Goal: Task Accomplishment & Management: Complete application form

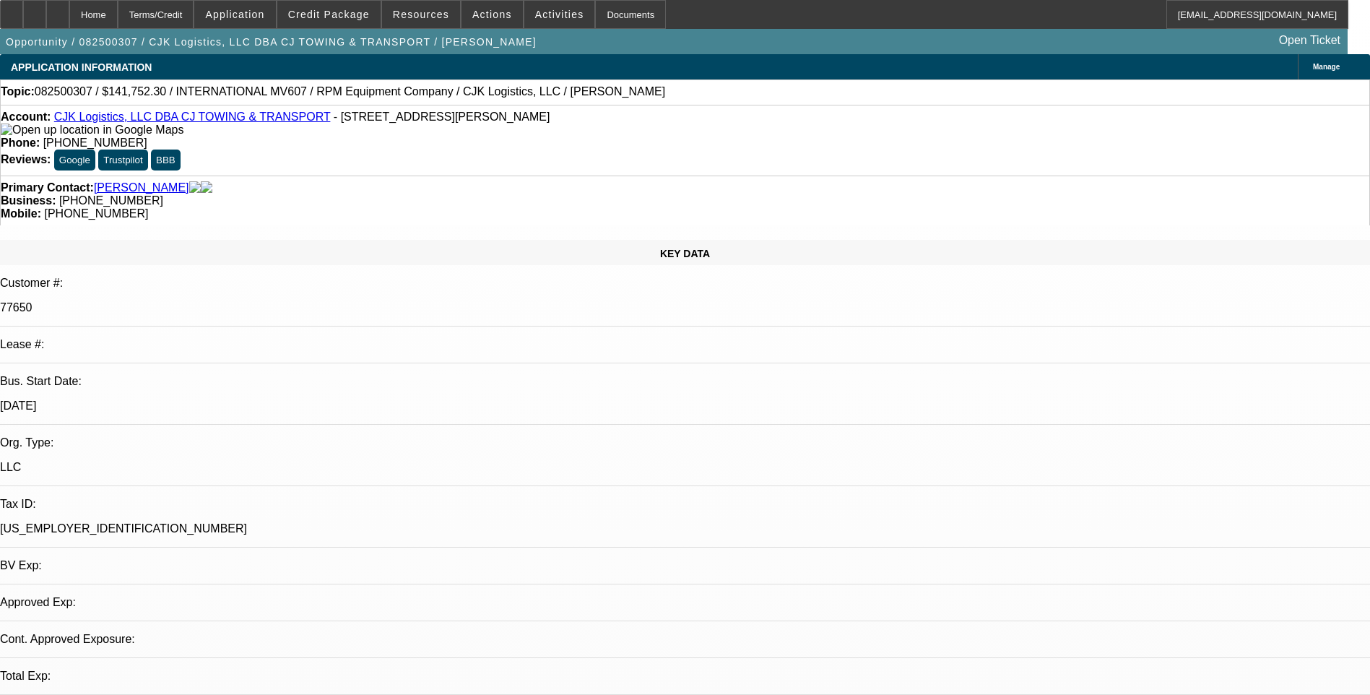
select select "0"
select select "6"
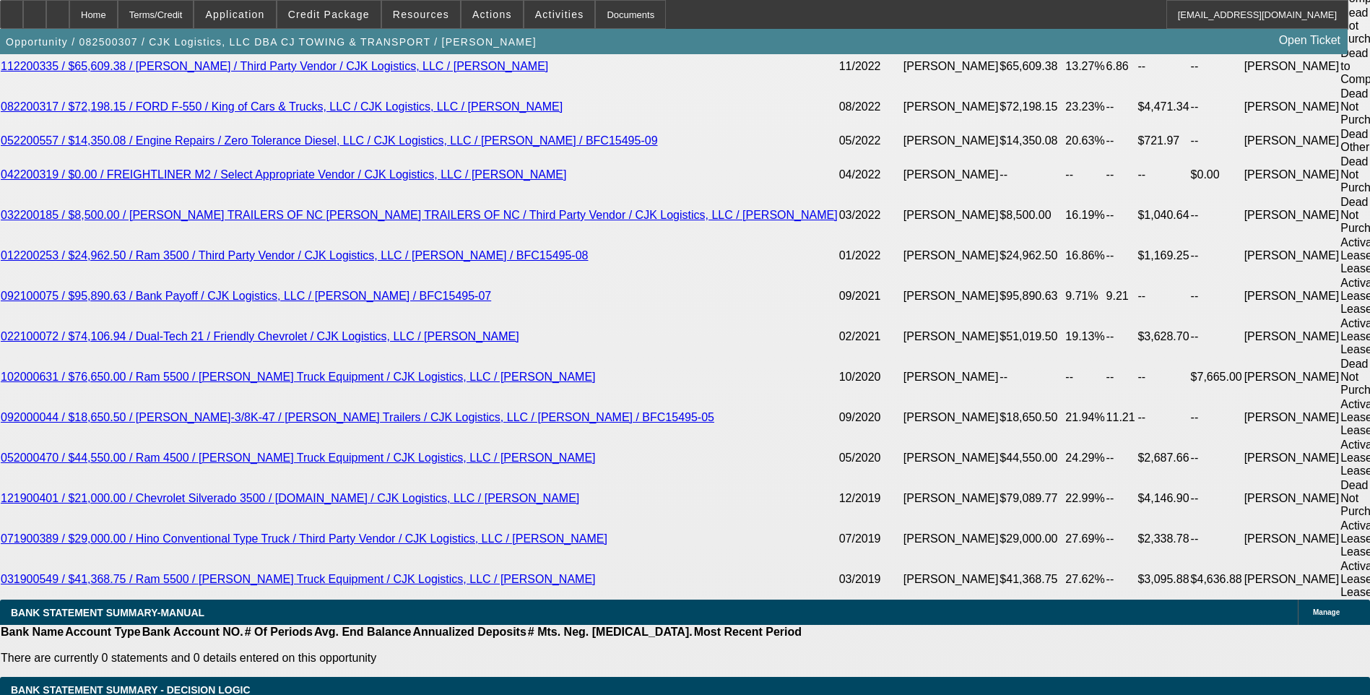
scroll to position [2817, 0]
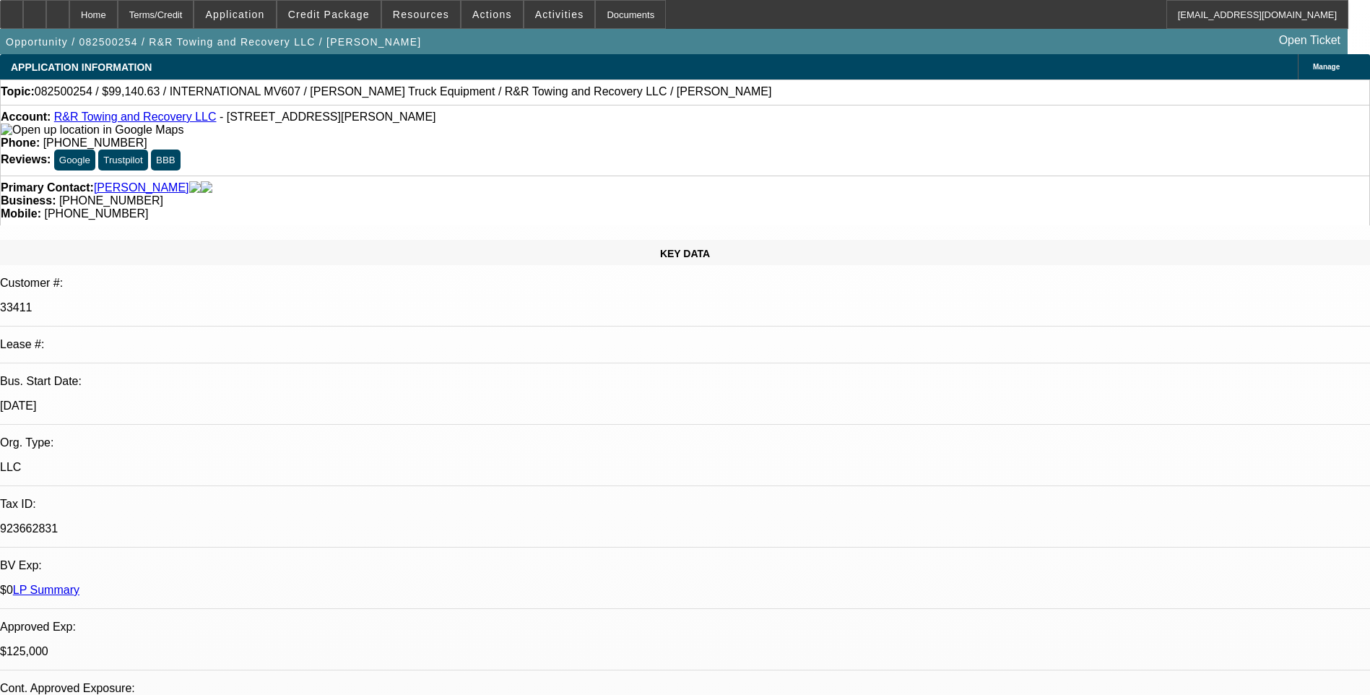
select select "0"
select select "2"
select select "0.1"
select select "0"
select select "2"
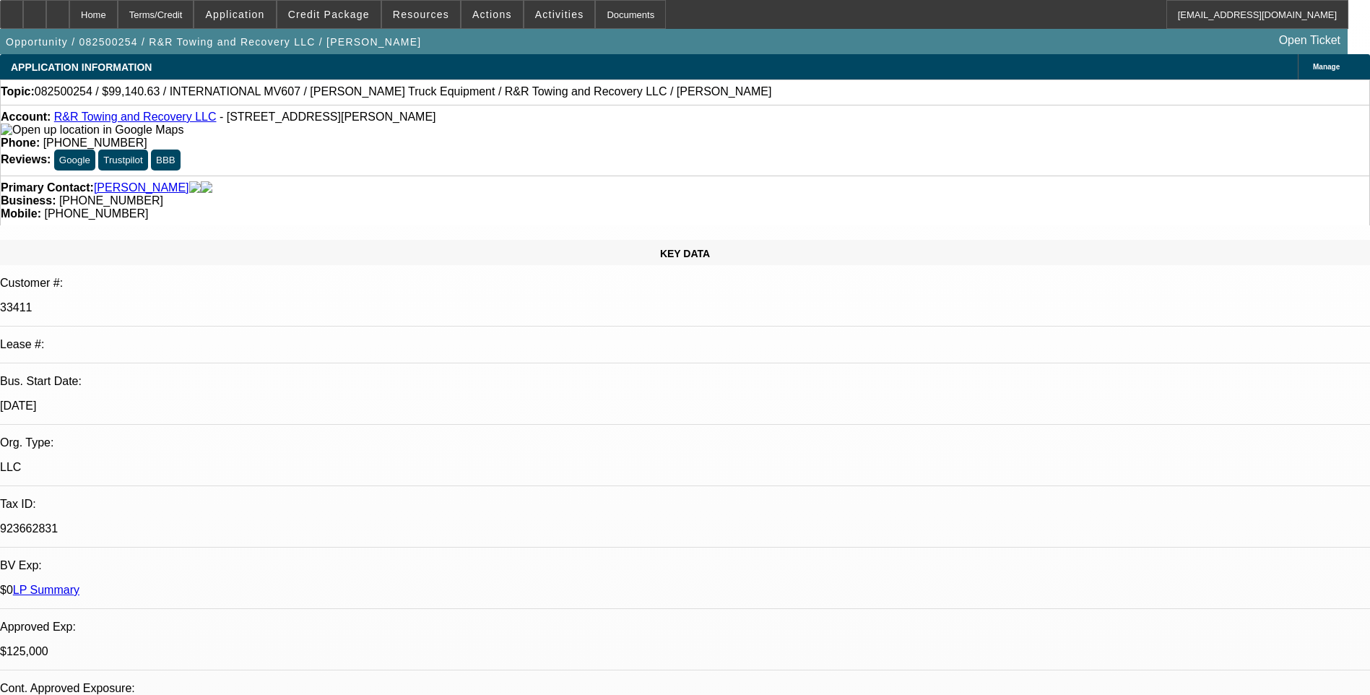
select select "0.1"
select select "2"
select select "0.1"
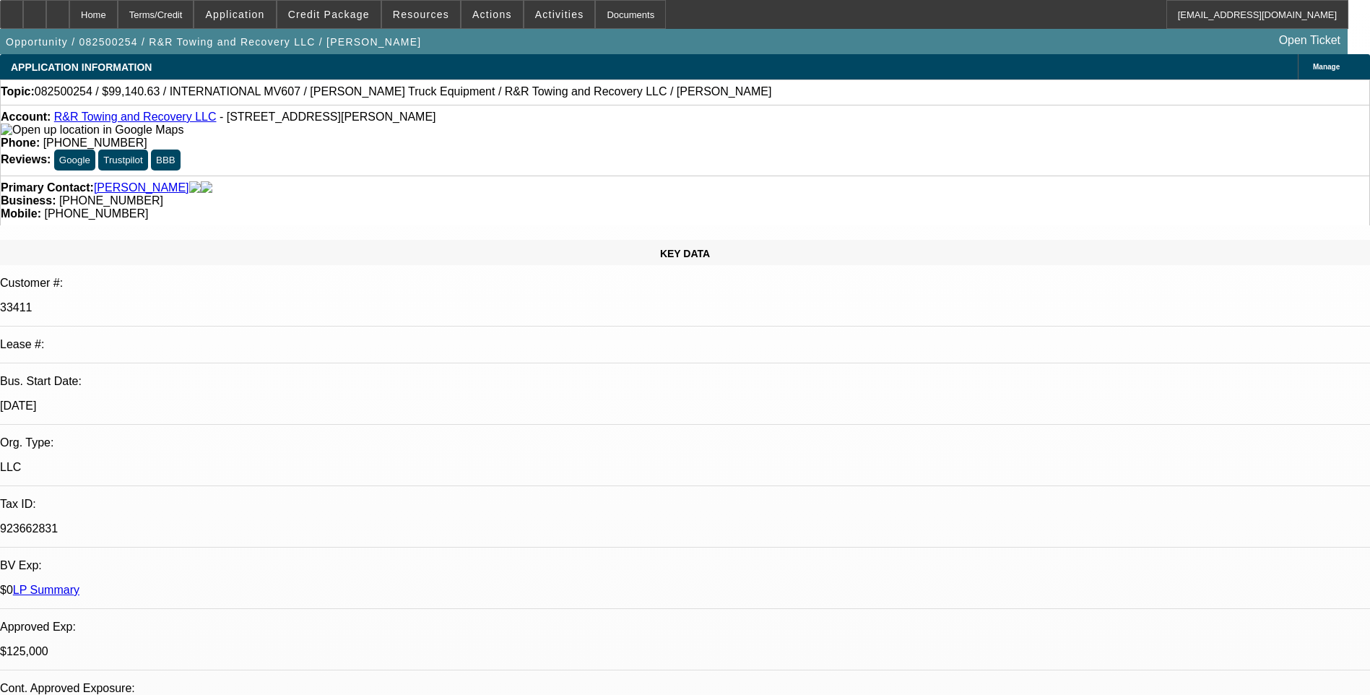
select select "2"
select select "0.1"
select select "1"
select select "2"
select select "4"
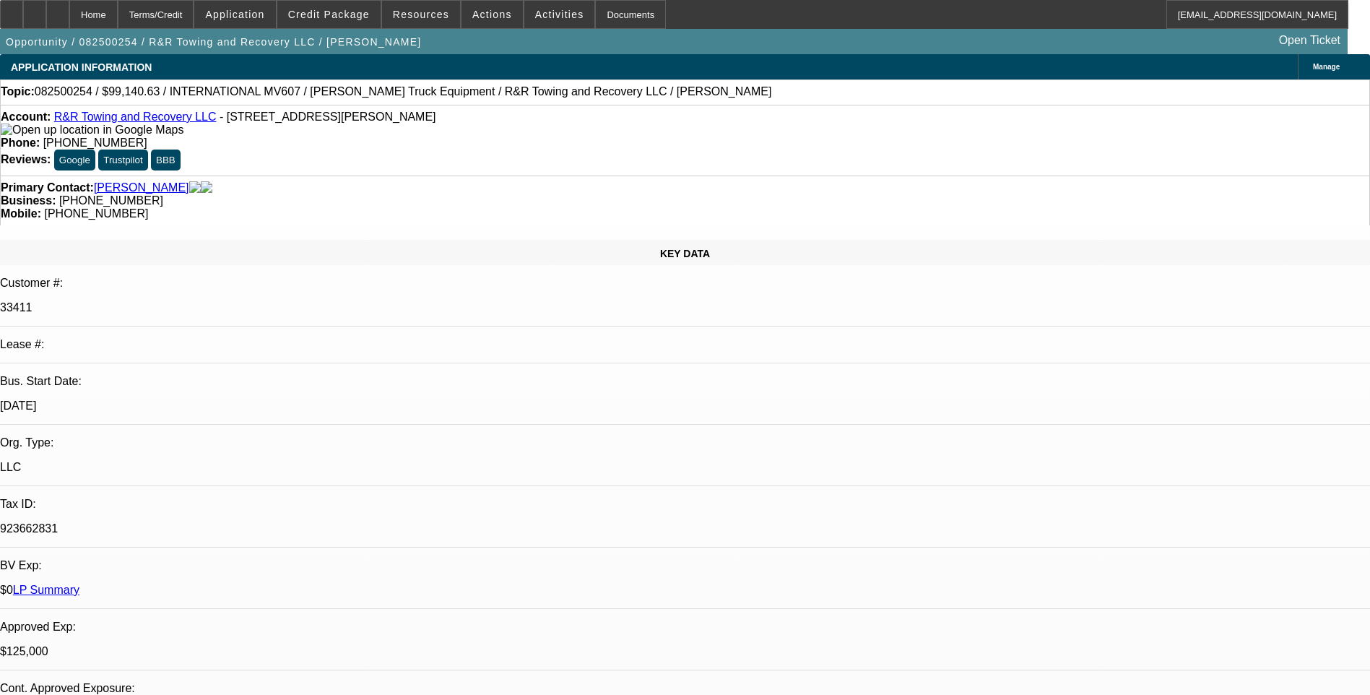
select select "1"
select select "2"
select select "4"
select select "1"
select select "2"
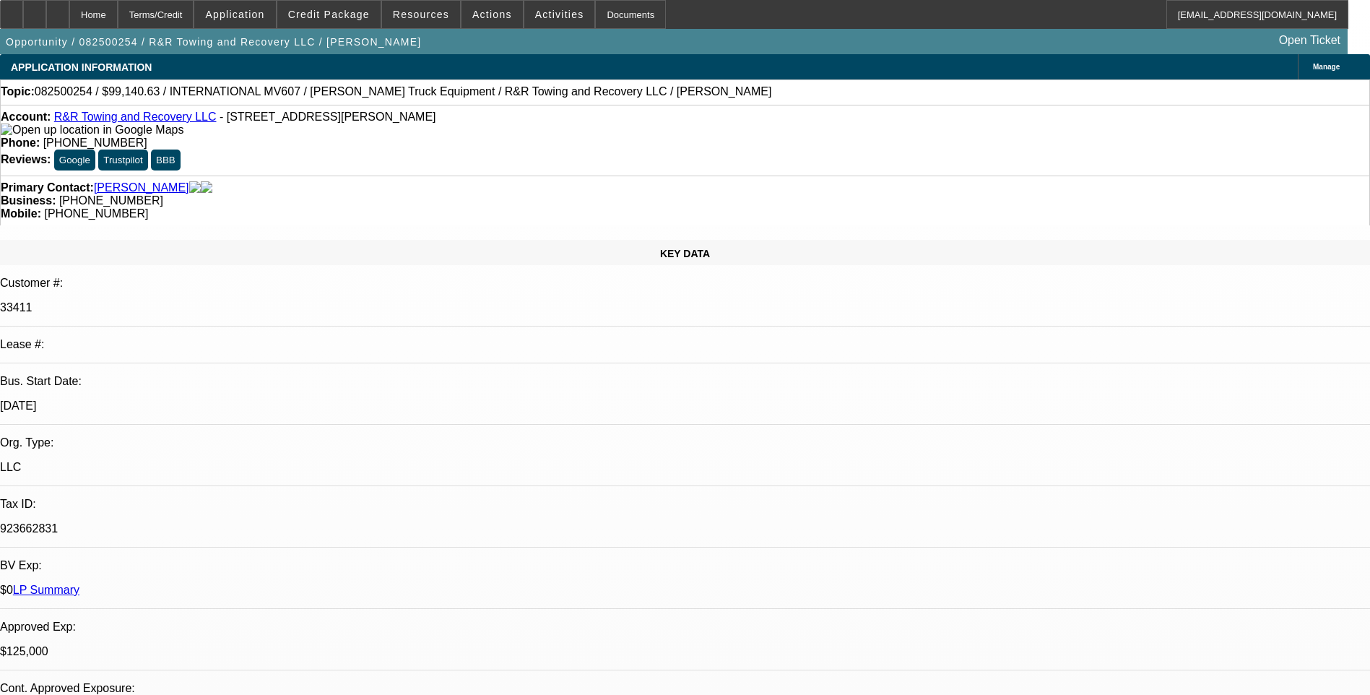
select select "4"
select select "1"
select select "2"
select select "4"
click at [194, 15] on div "Terms/Credit" at bounding box center [156, 14] width 77 height 29
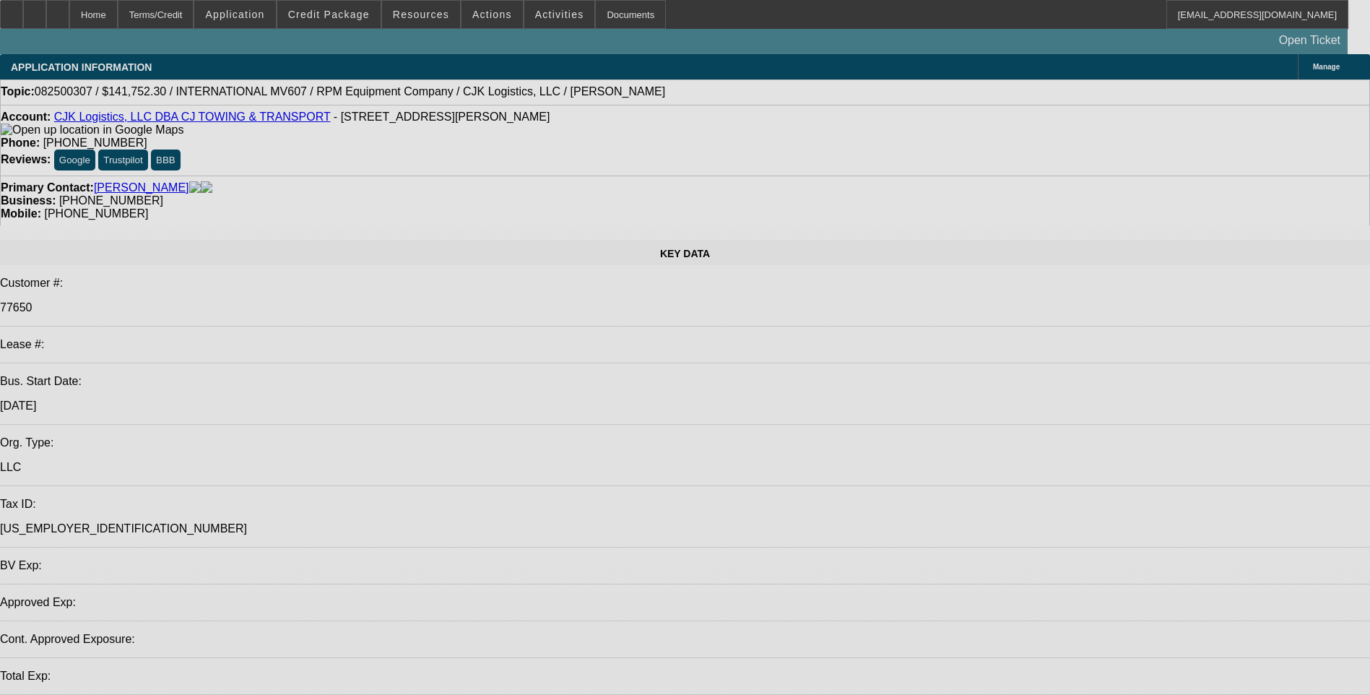
select select "0"
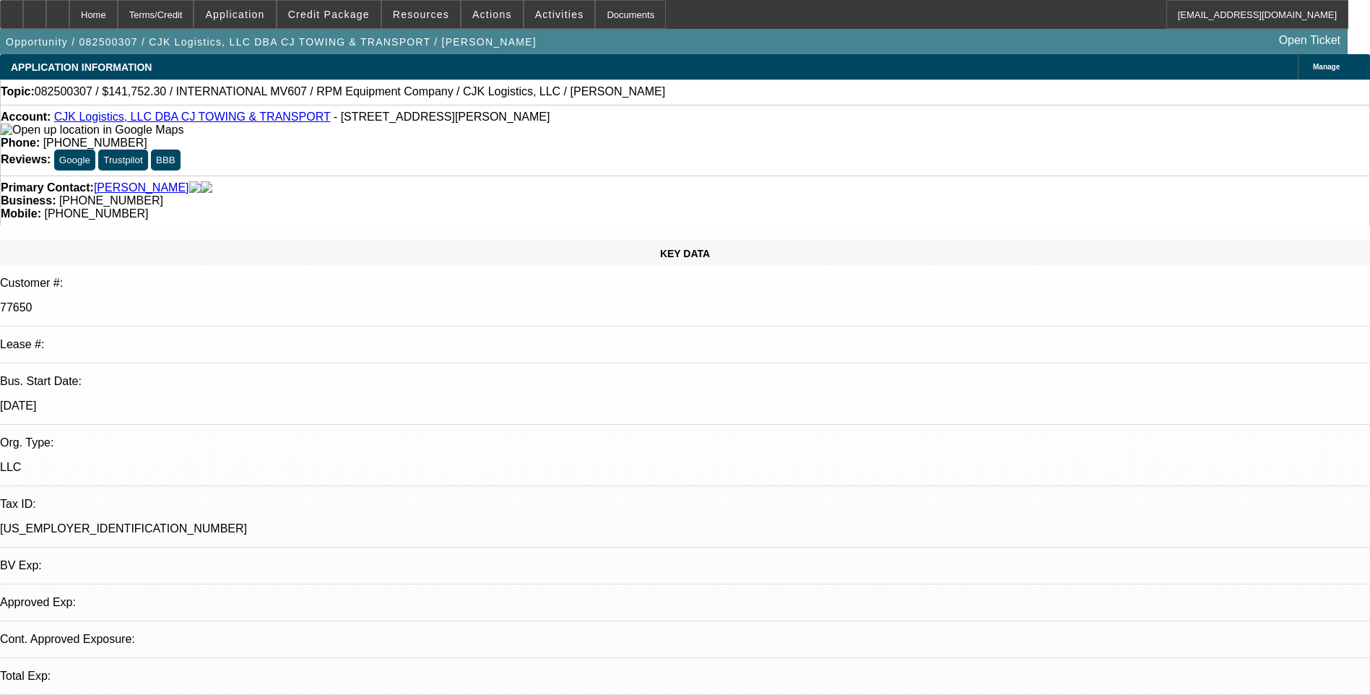
select select "1"
select select "6"
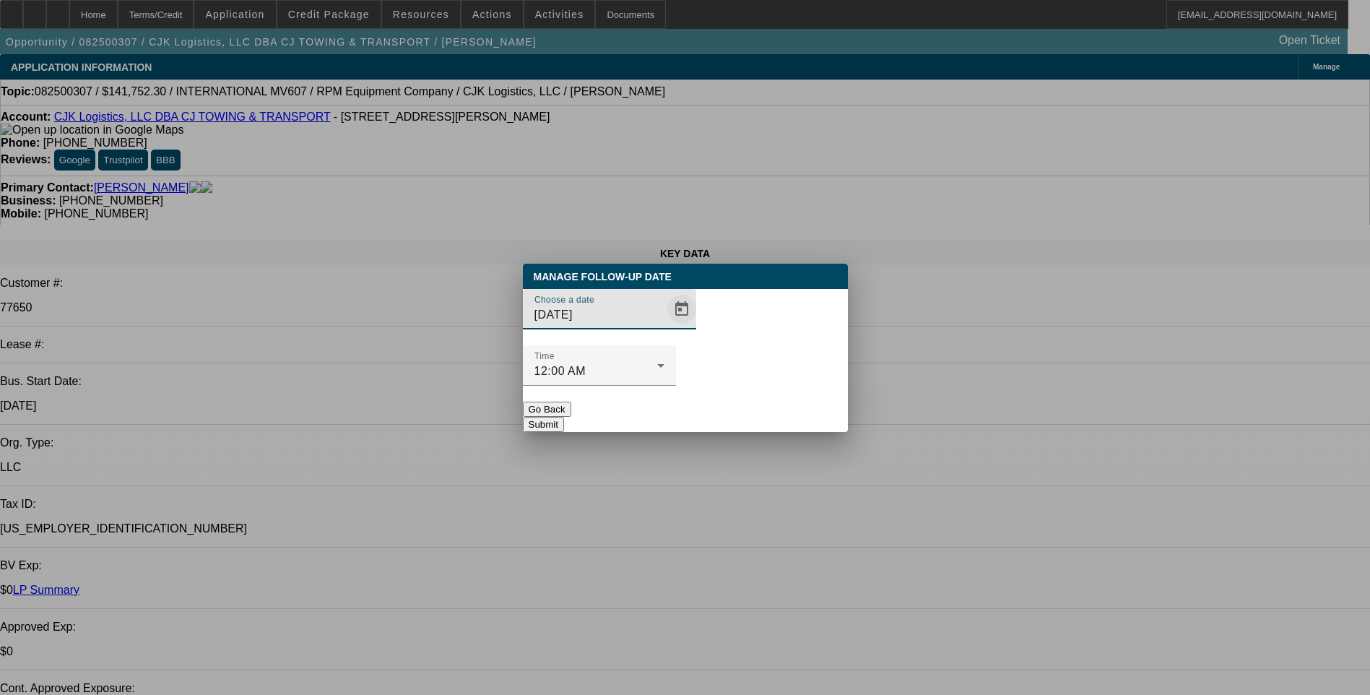
click at [664, 326] on span "Open calendar" at bounding box center [681, 309] width 35 height 35
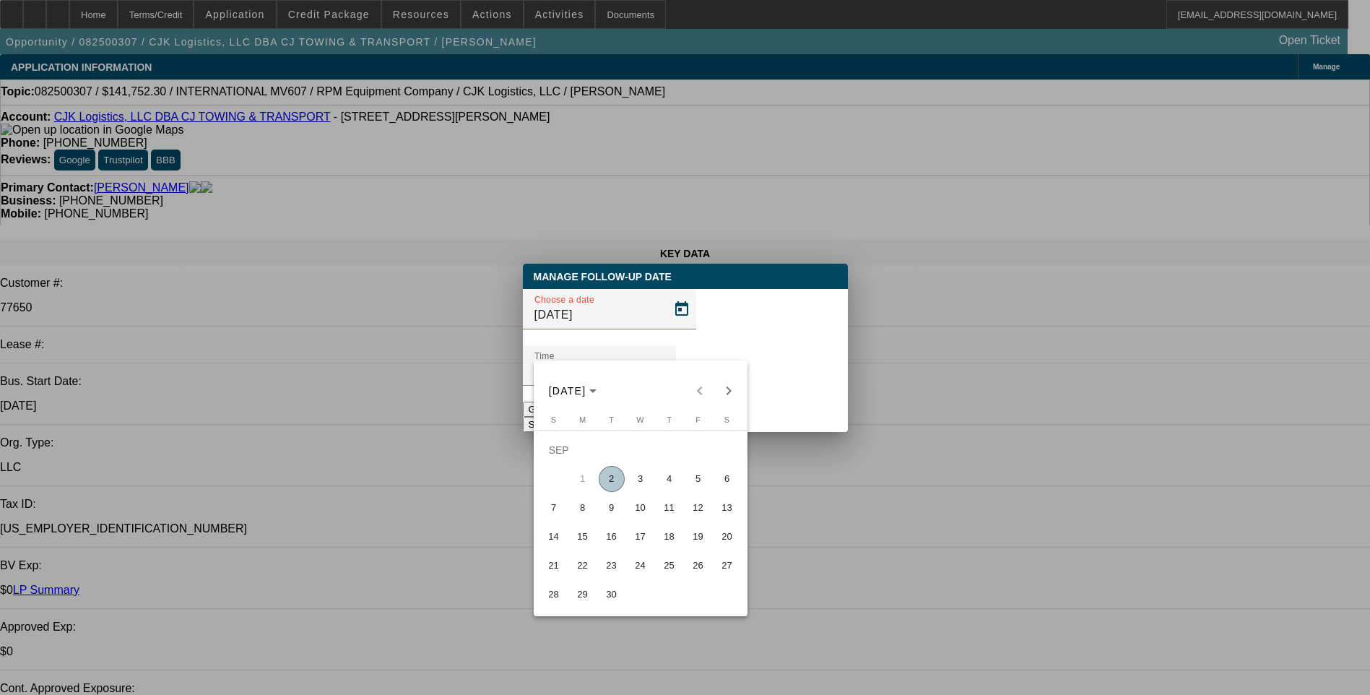
click at [607, 514] on span "9" at bounding box center [612, 508] width 26 height 26
type input "9/9/2025"
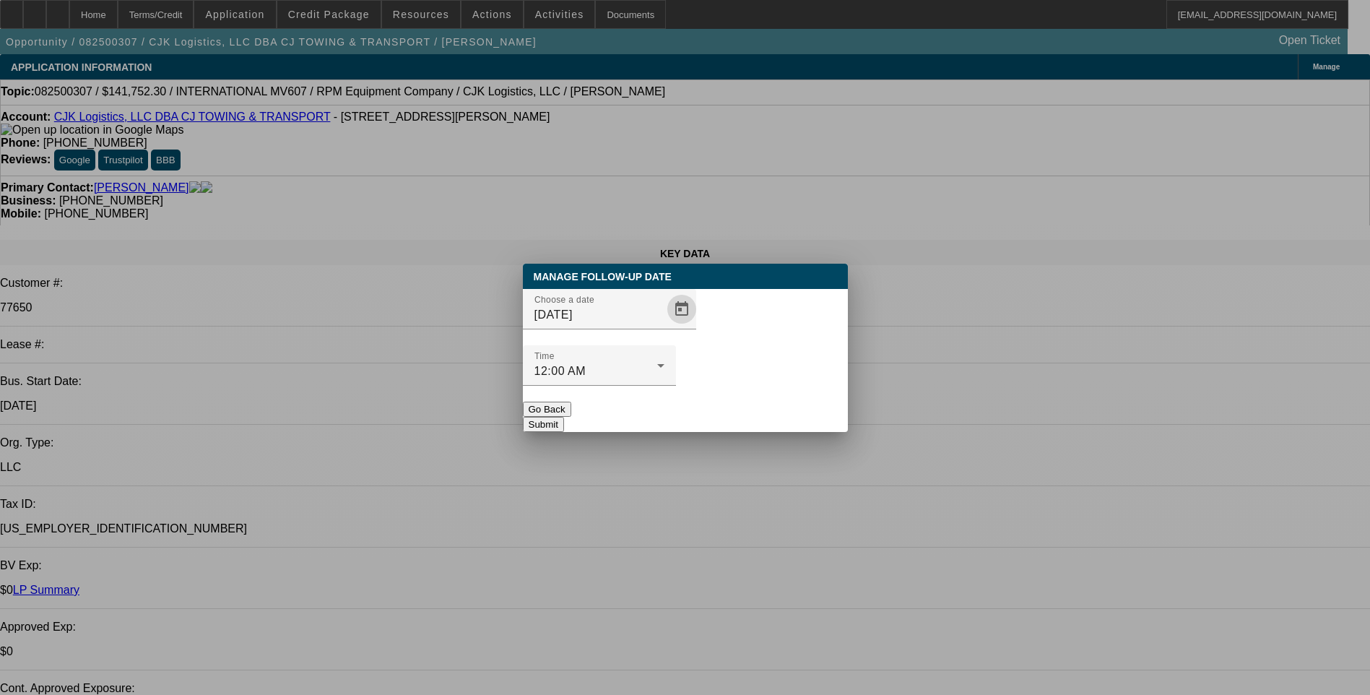
click at [564, 417] on button "Submit" at bounding box center [543, 424] width 41 height 15
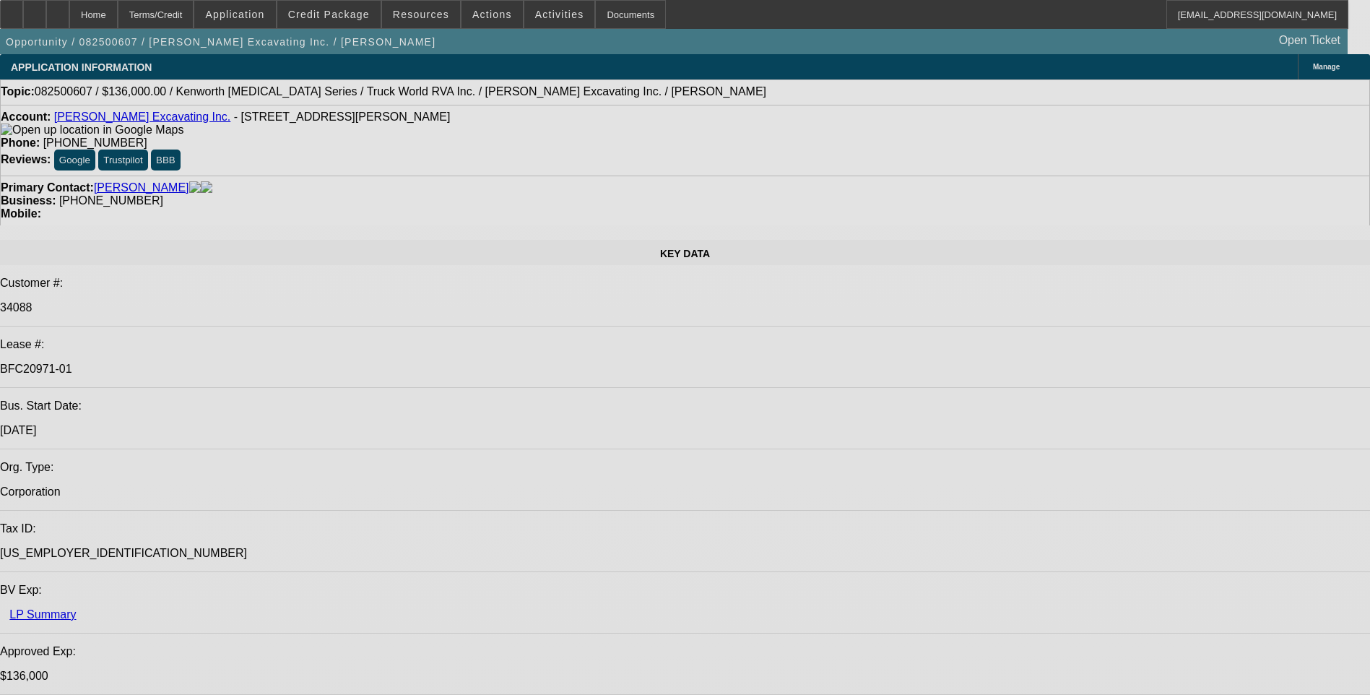
select select "0"
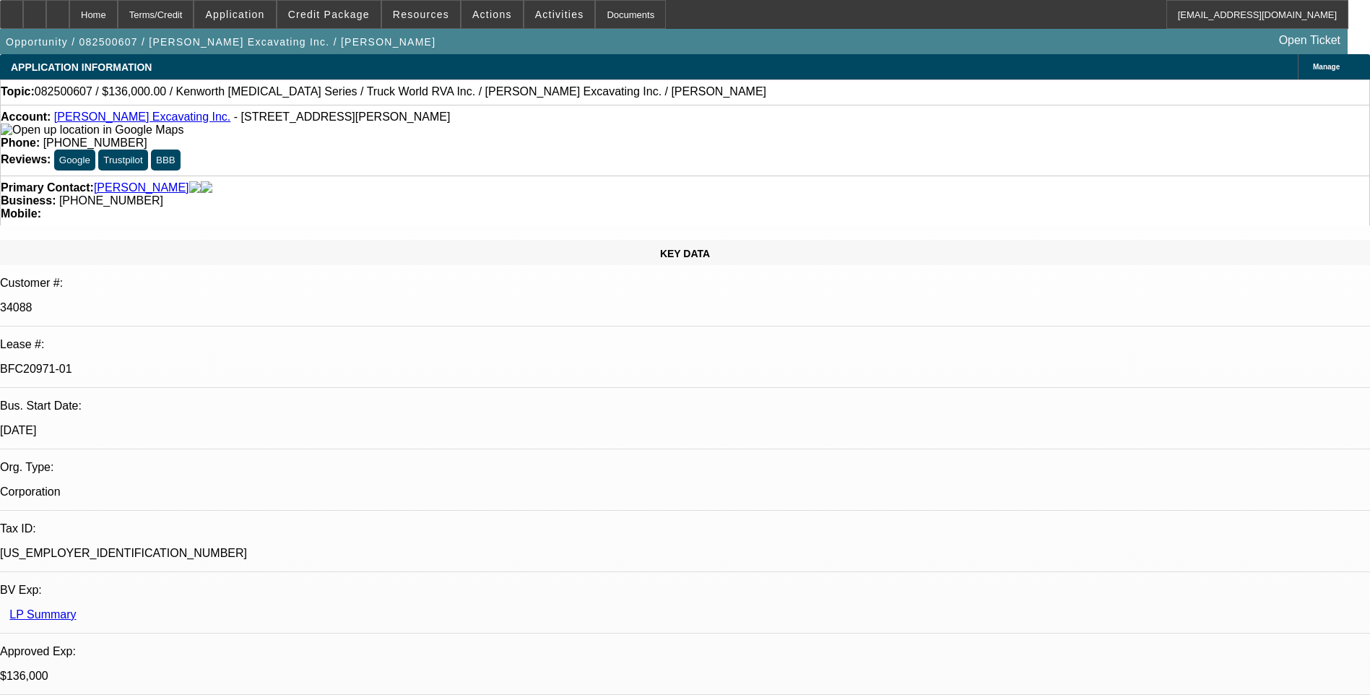
select select "0"
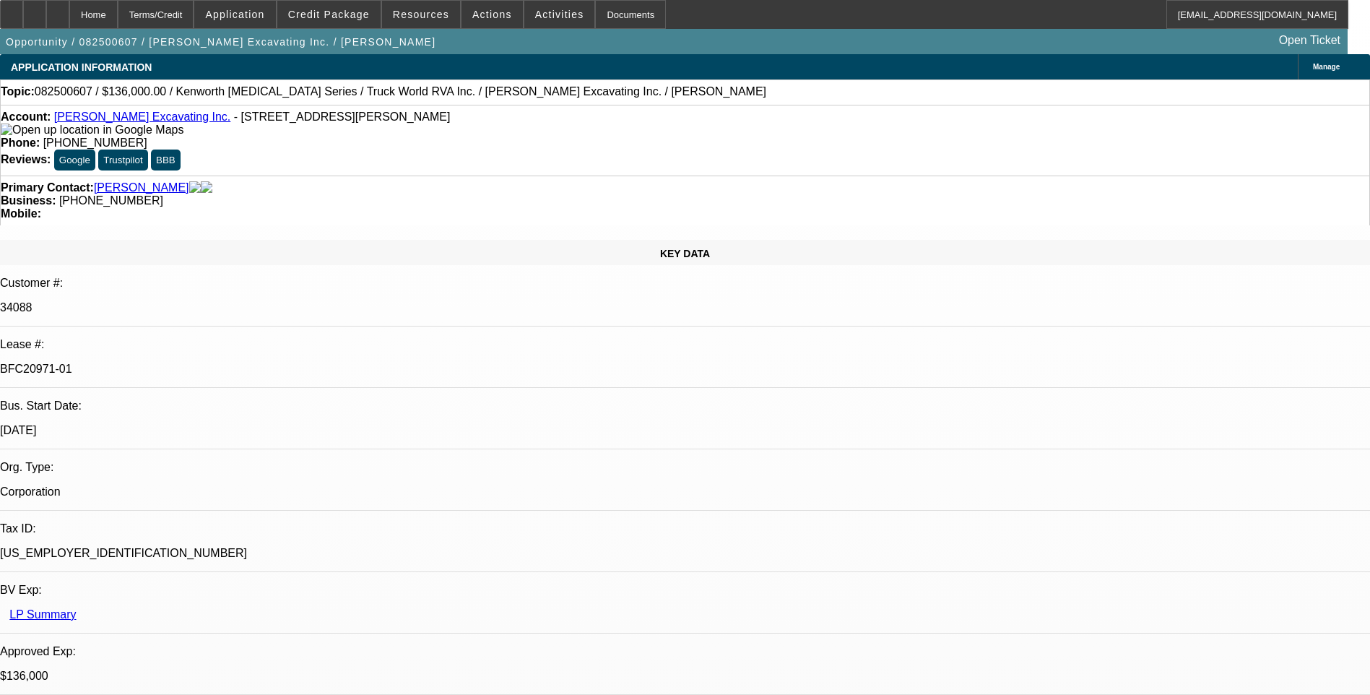
select select "0"
select select "1"
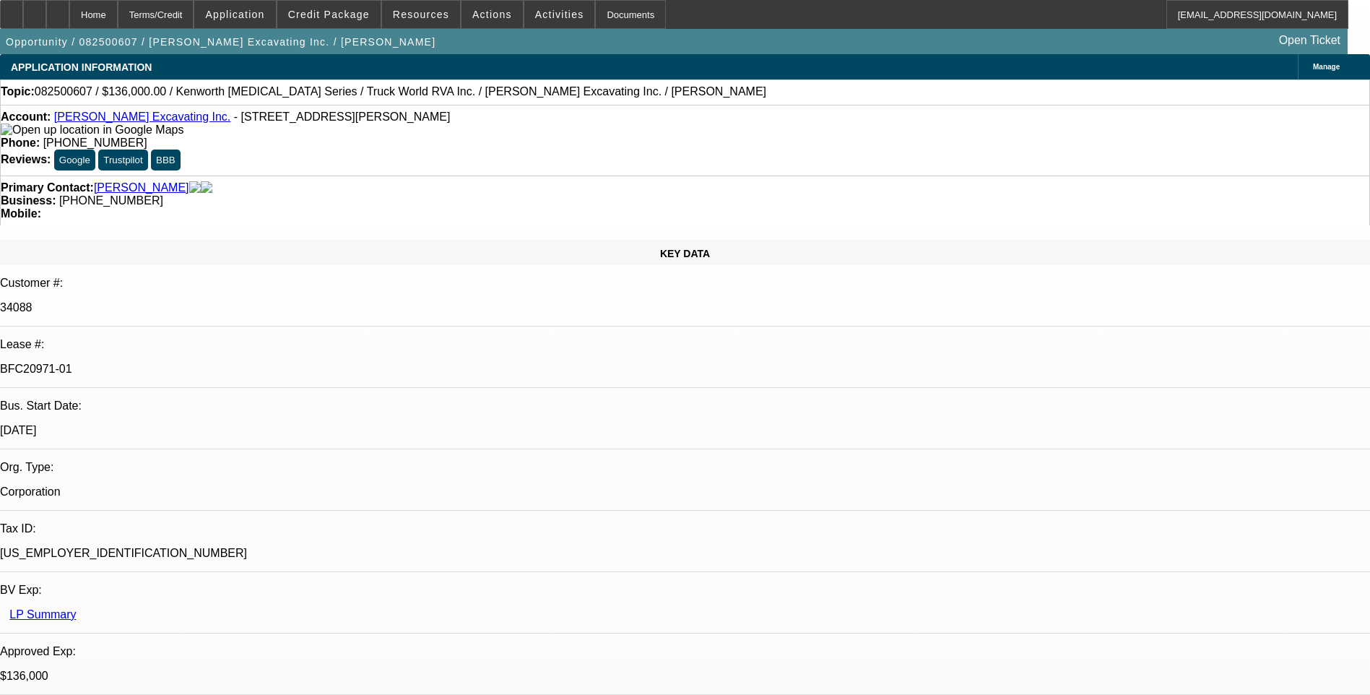
select select "6"
select select "1"
select select "6"
select select "1"
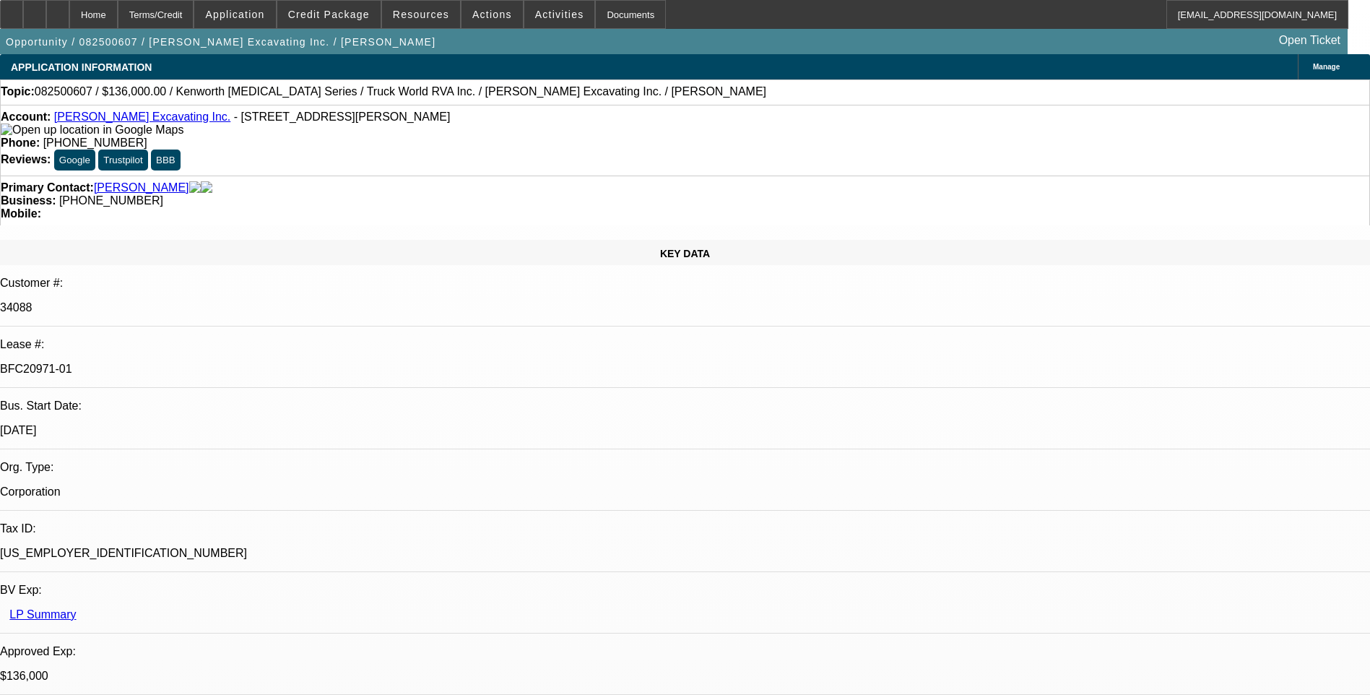
select select "1"
select select "6"
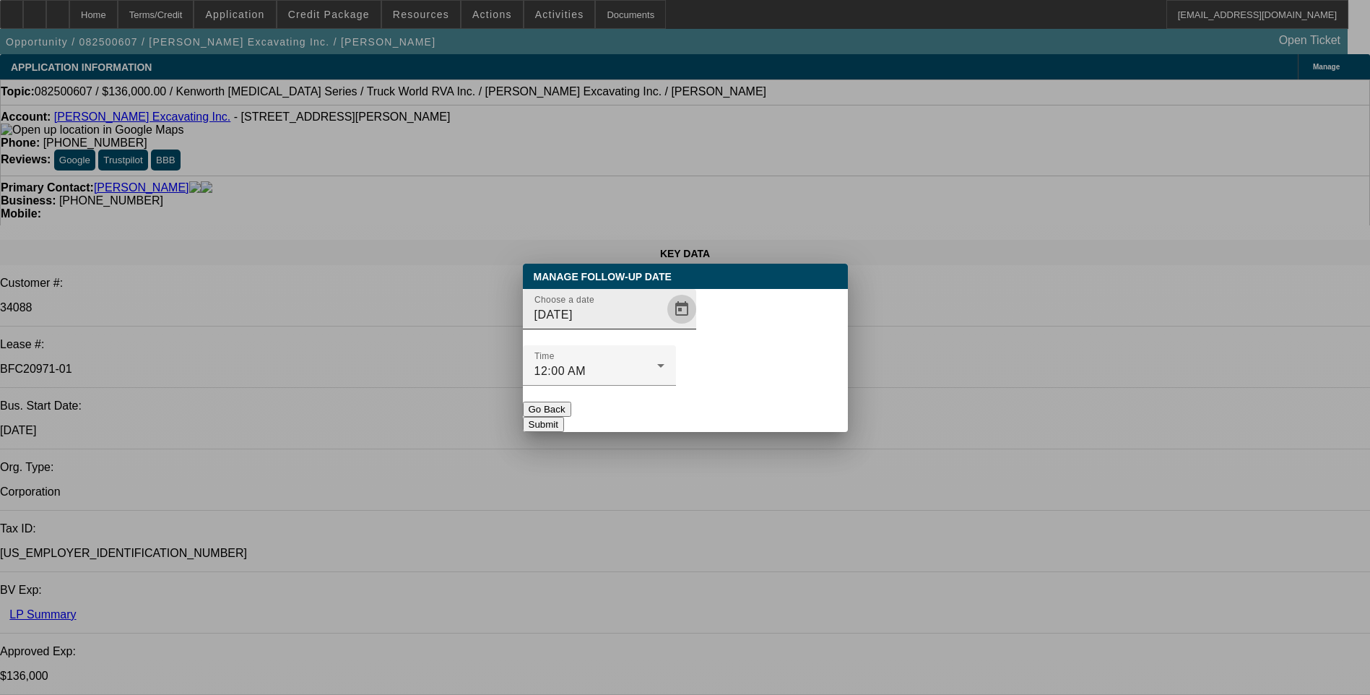
click at [664, 326] on span "Open calendar" at bounding box center [681, 309] width 35 height 35
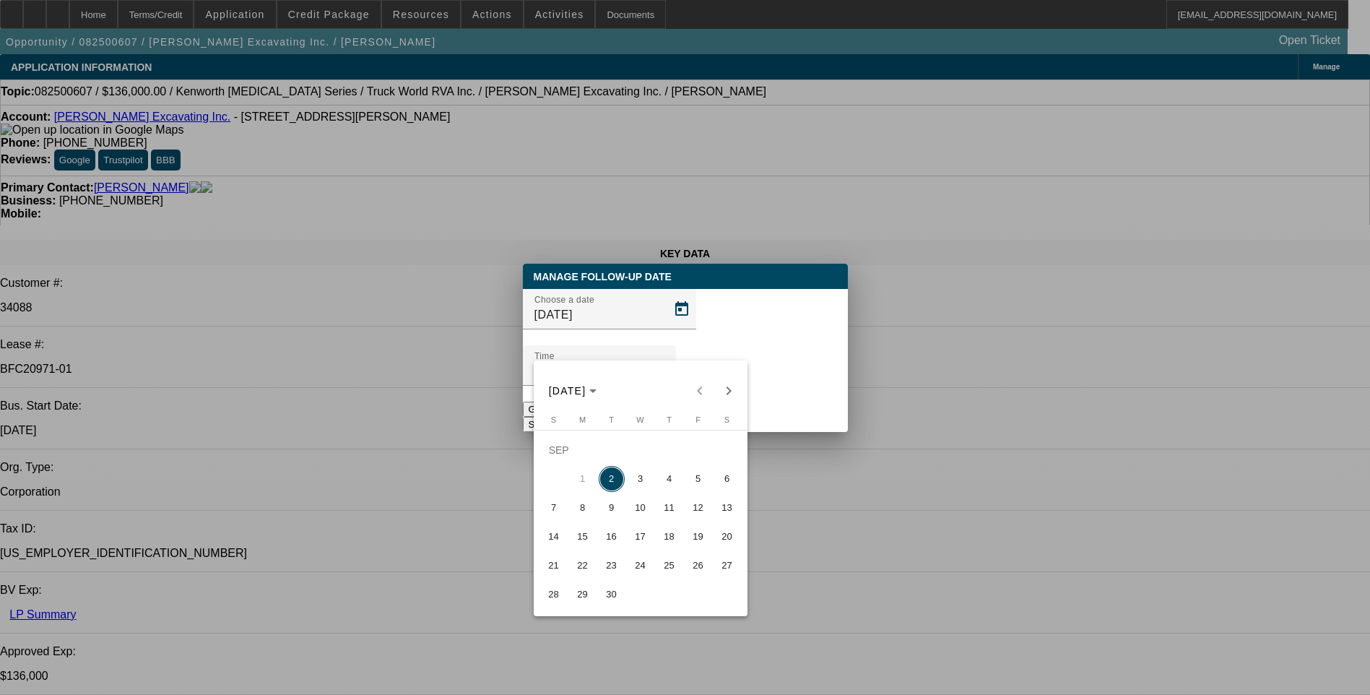
click at [643, 481] on span "3" at bounding box center [641, 479] width 26 height 26
type input "9/3/2025"
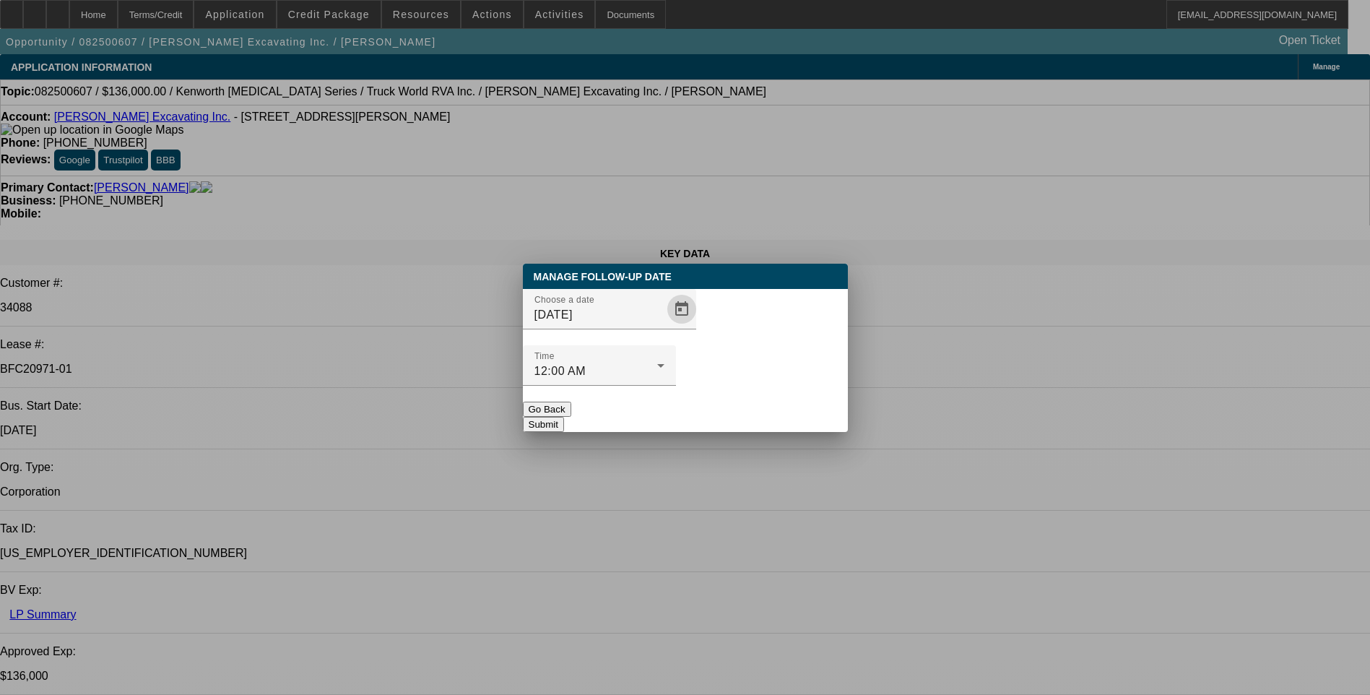
click at [564, 417] on button "Submit" at bounding box center [543, 424] width 41 height 15
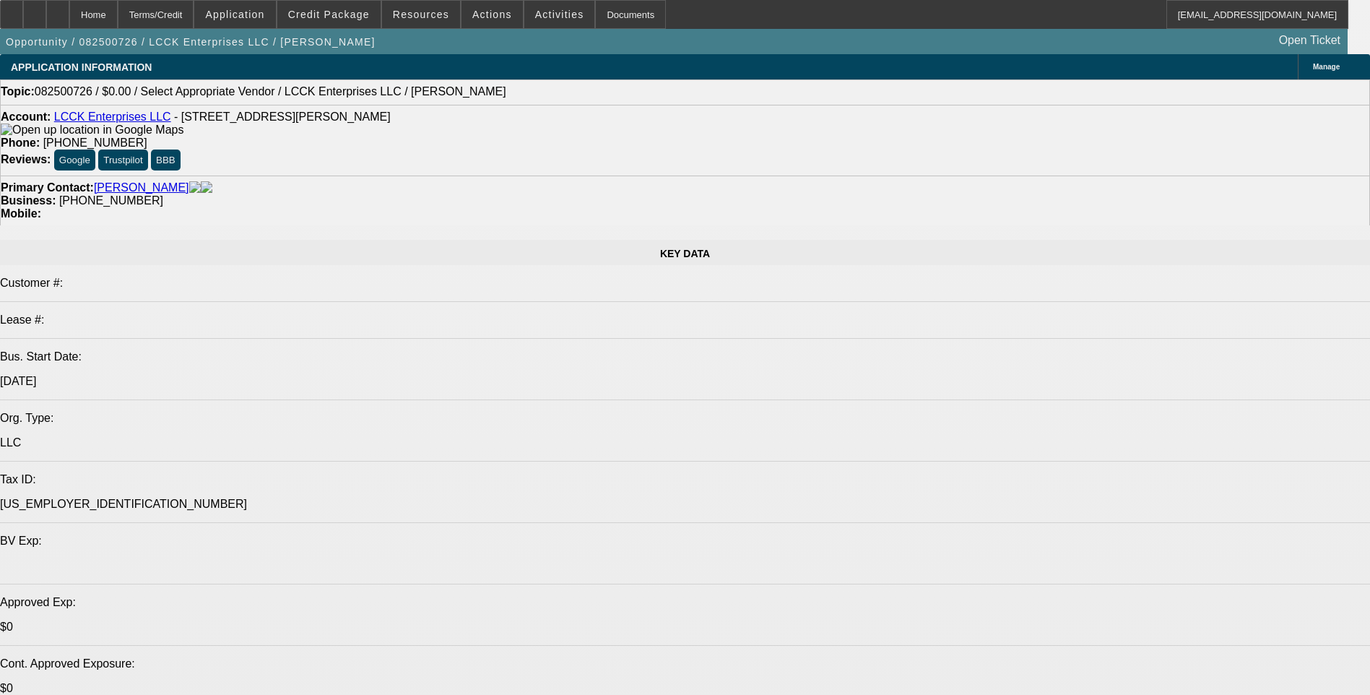
select select "0"
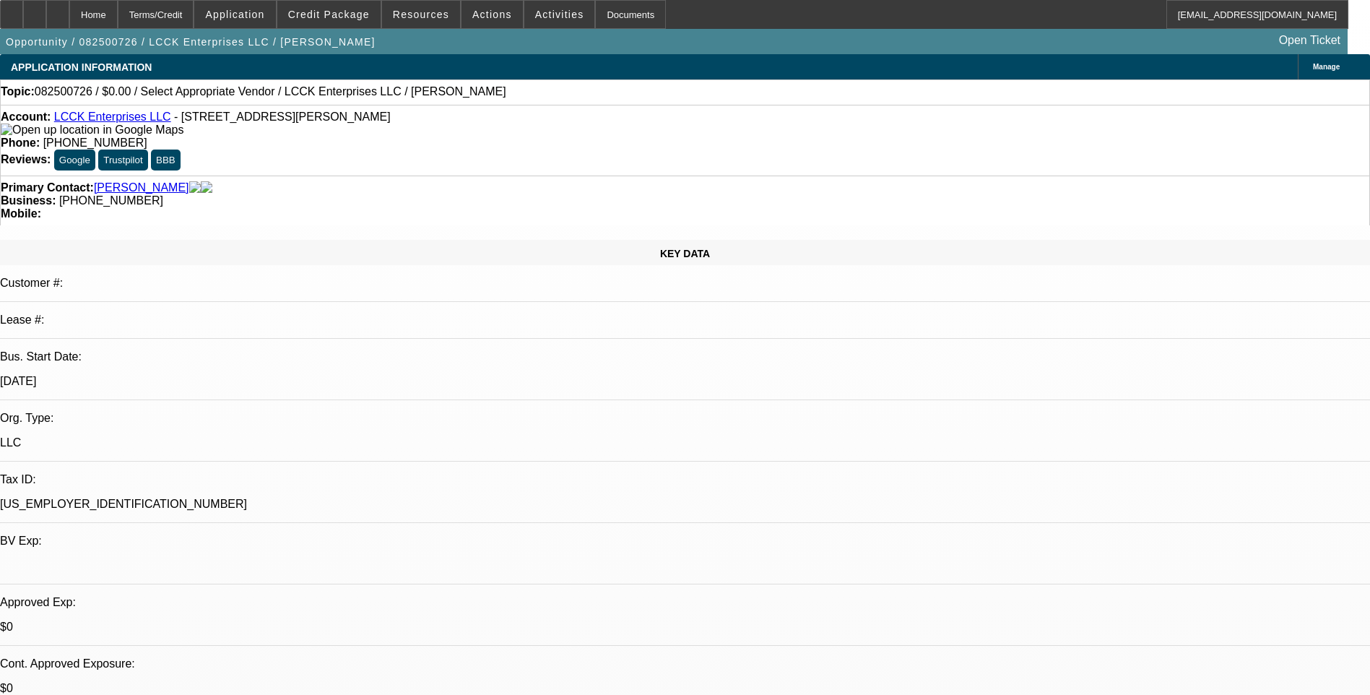
select select "2"
select select "0.1"
select select "1"
select select "2"
select select "4"
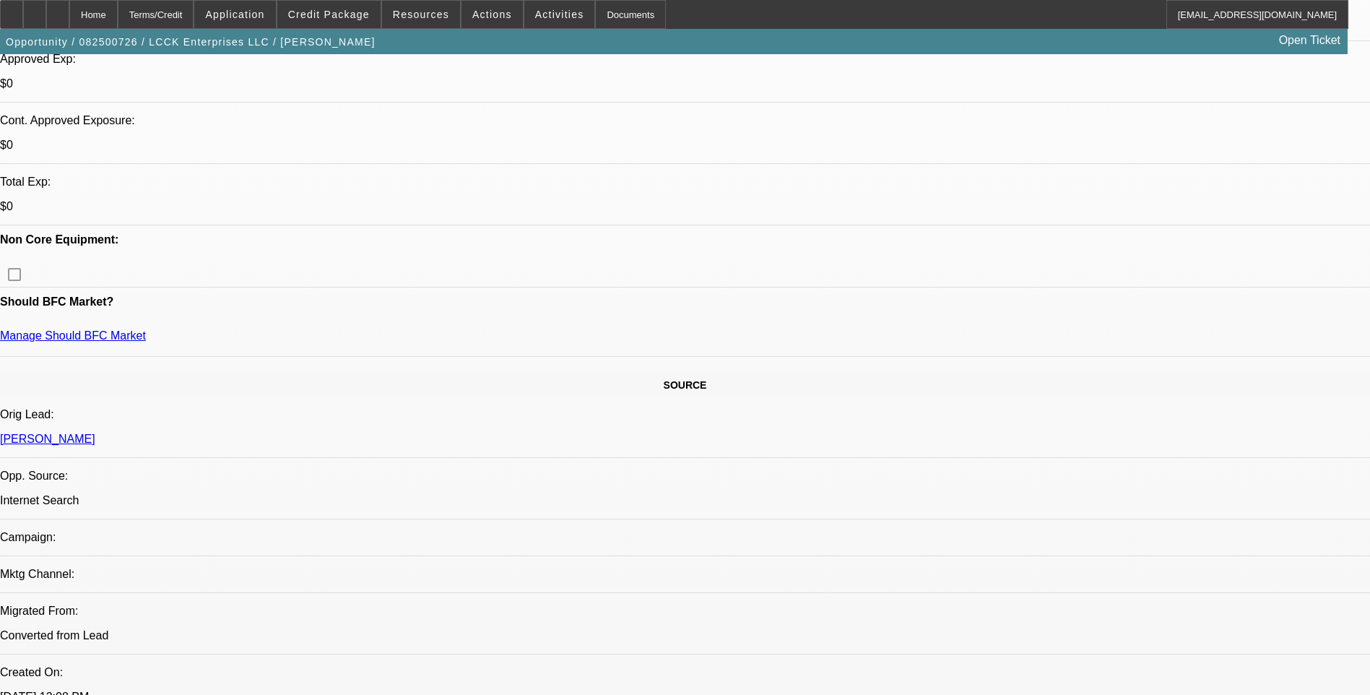
scroll to position [506, 0]
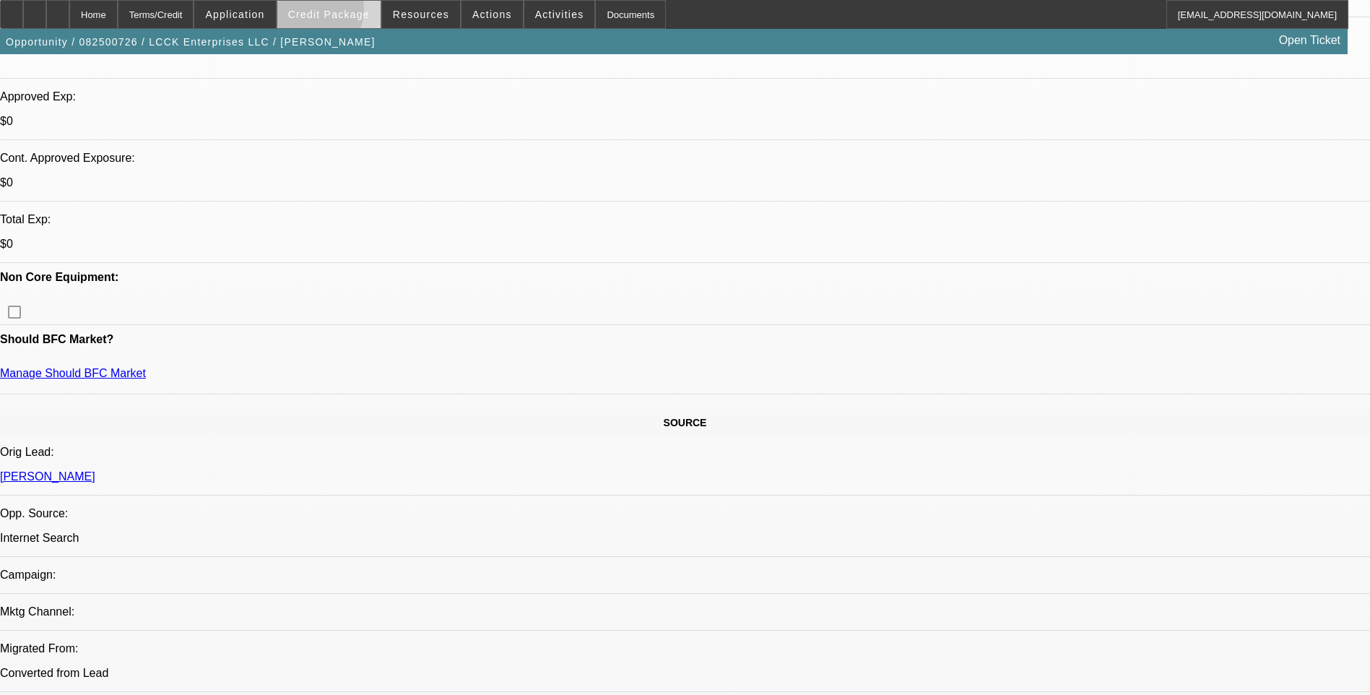
click at [335, 13] on span "Credit Package" at bounding box center [329, 15] width 82 height 12
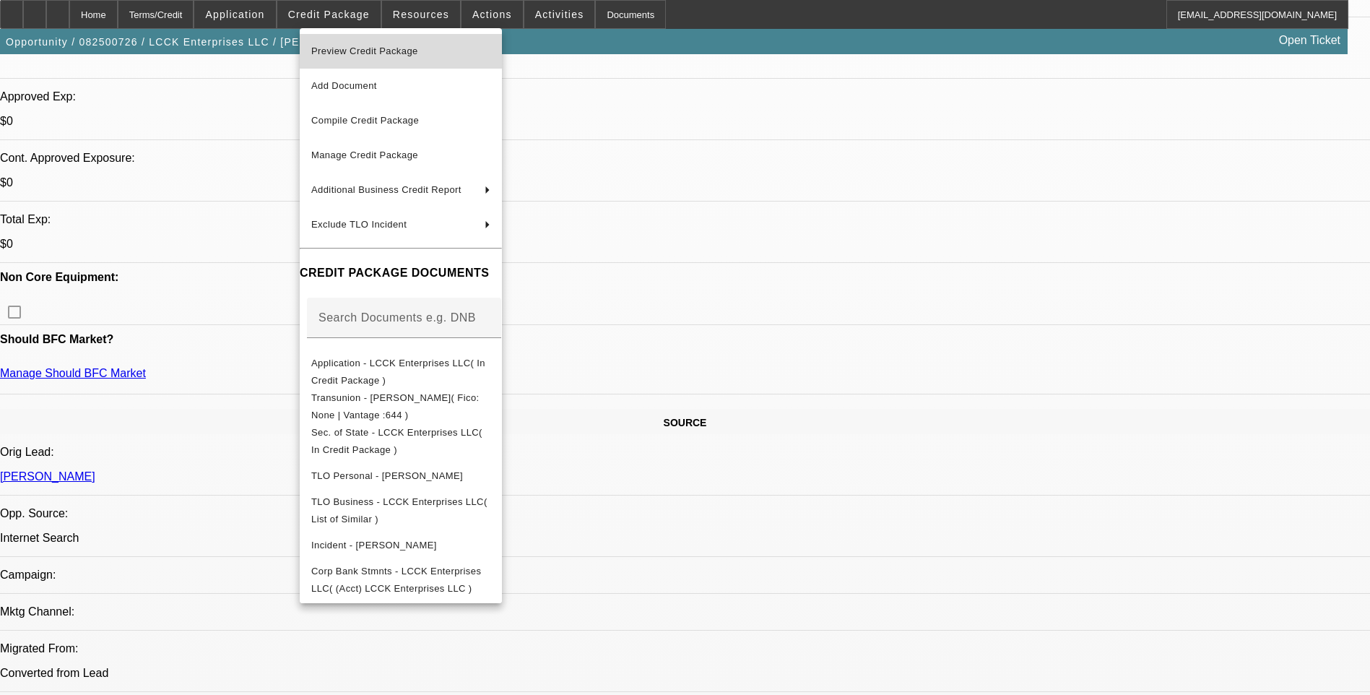
click at [391, 46] on span "Preview Credit Package" at bounding box center [364, 51] width 107 height 11
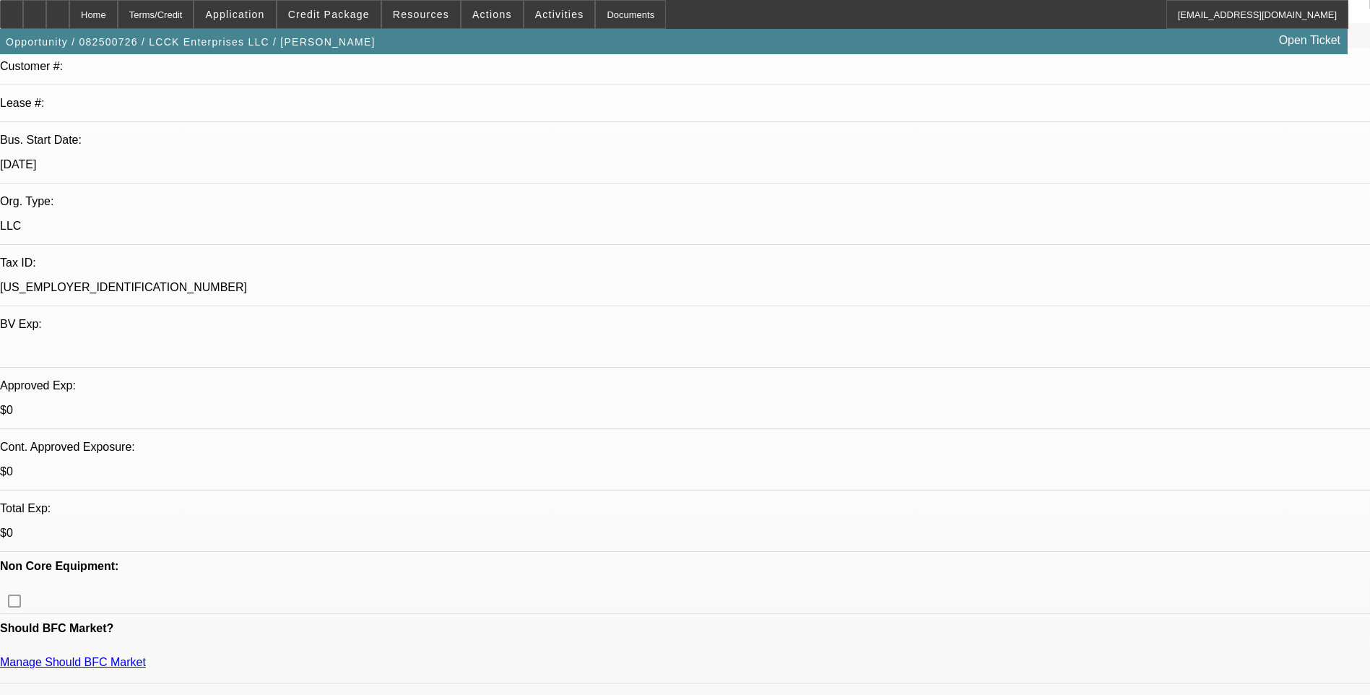
scroll to position [0, 0]
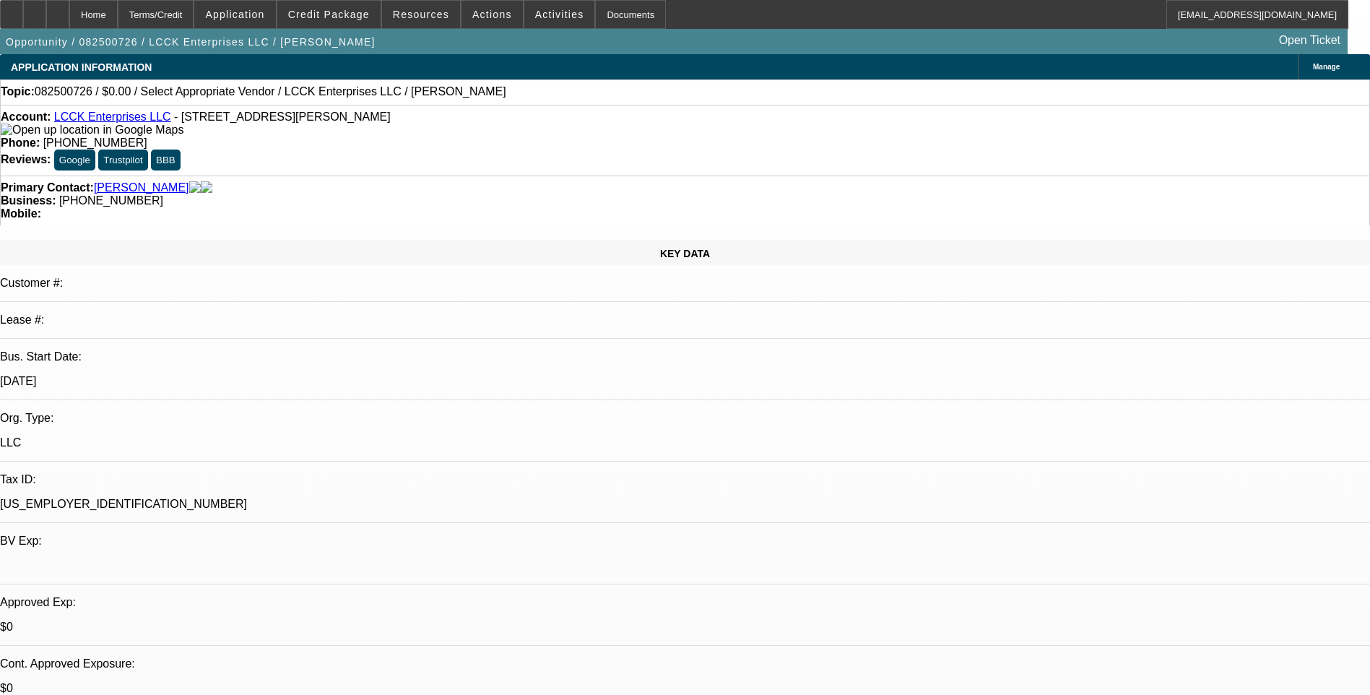
drag, startPoint x: 599, startPoint y: 164, endPoint x: 580, endPoint y: 158, distance: 19.6
click at [597, 194] on div "Business: (409) 330-3760" at bounding box center [685, 200] width 1369 height 13
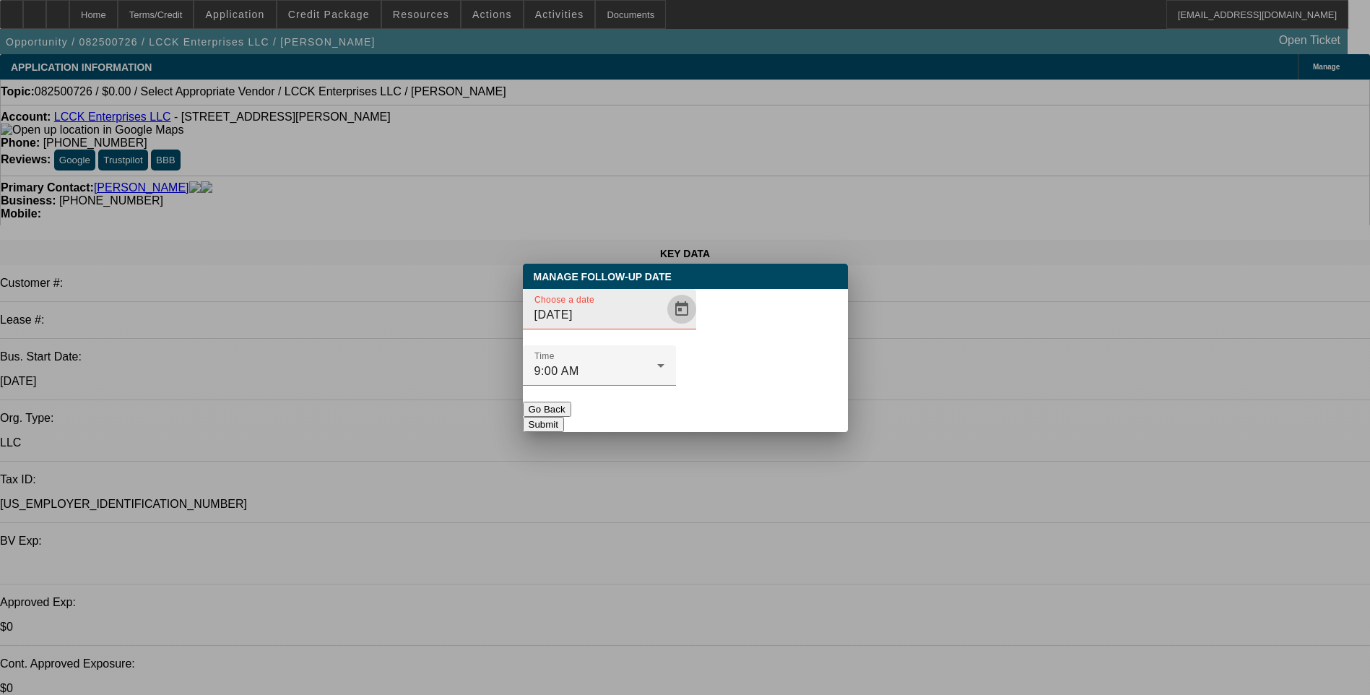
click at [664, 326] on span "Open calendar" at bounding box center [681, 309] width 35 height 35
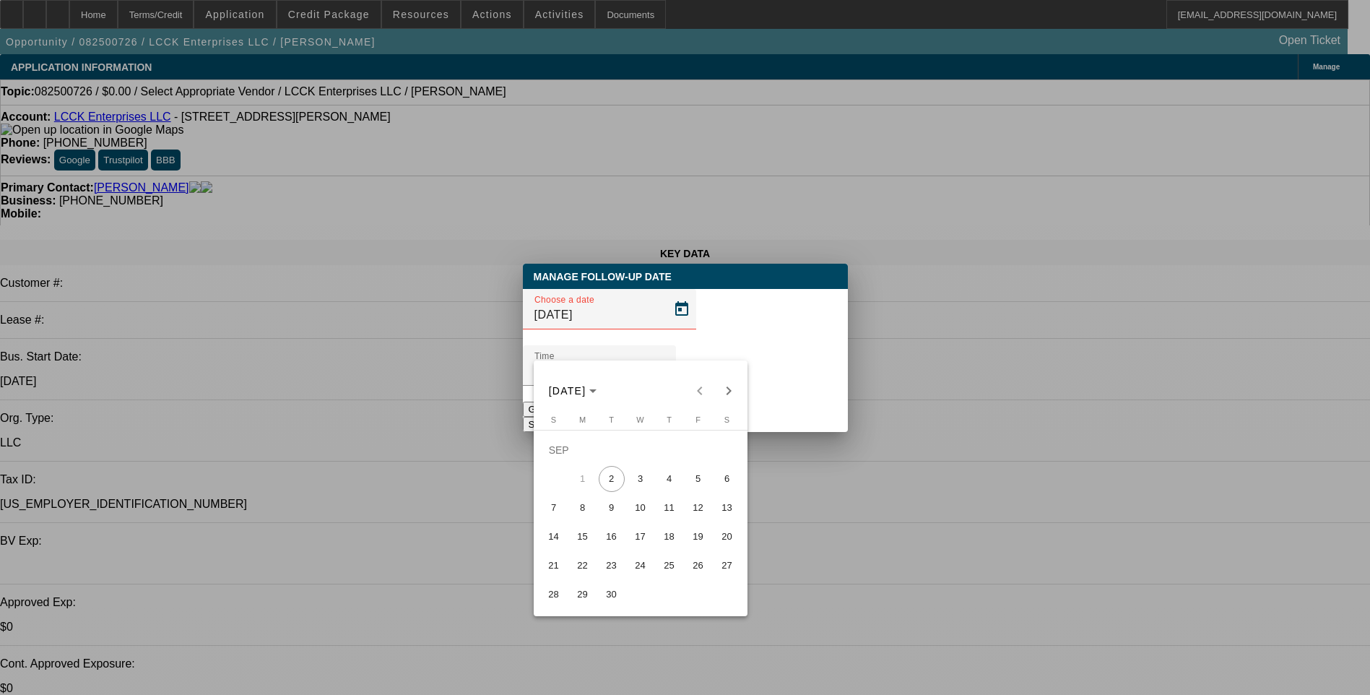
click at [650, 487] on span "3" at bounding box center [641, 479] width 26 height 26
type input "[DATE]"
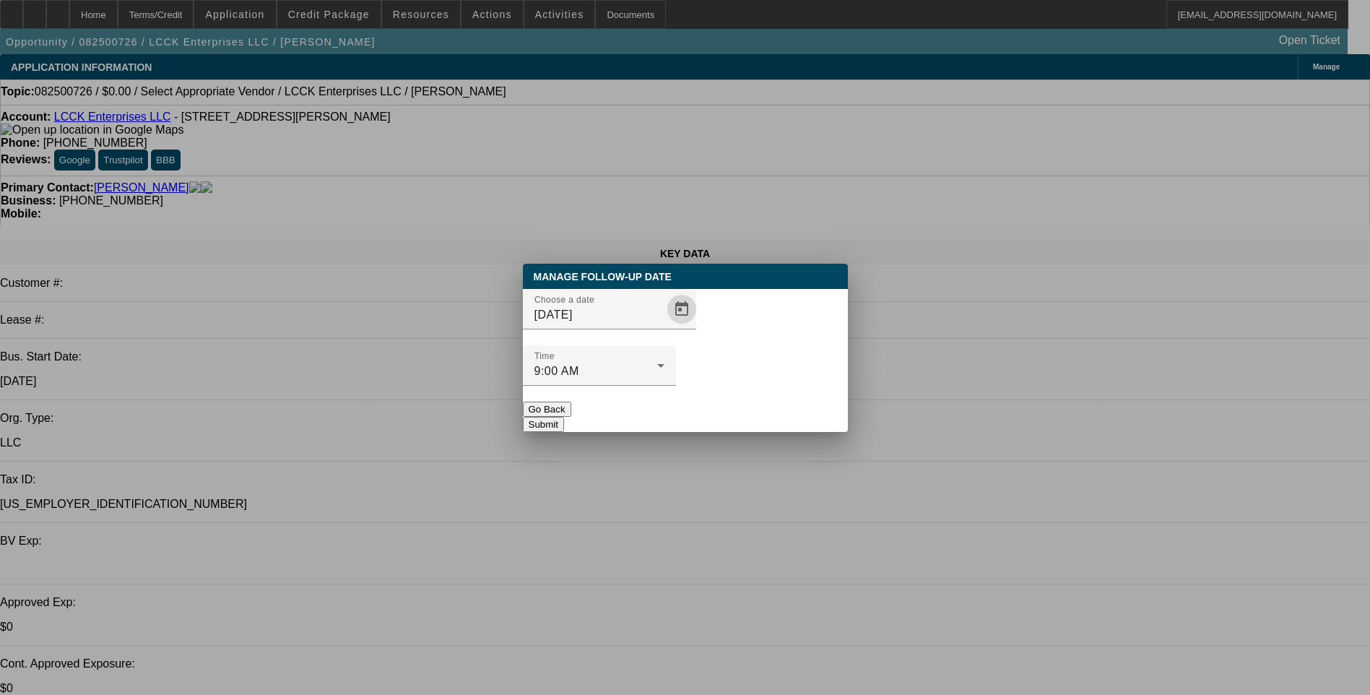
click at [564, 417] on button "Submit" at bounding box center [543, 424] width 41 height 15
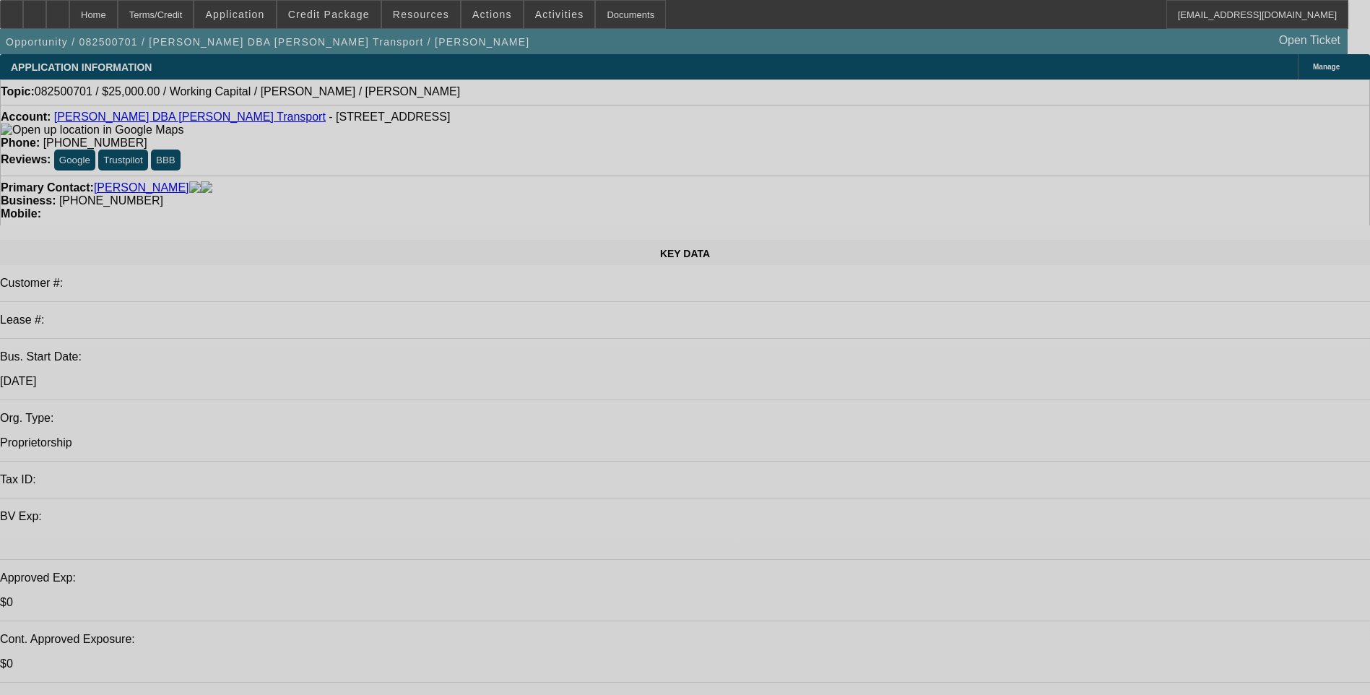
select select "0"
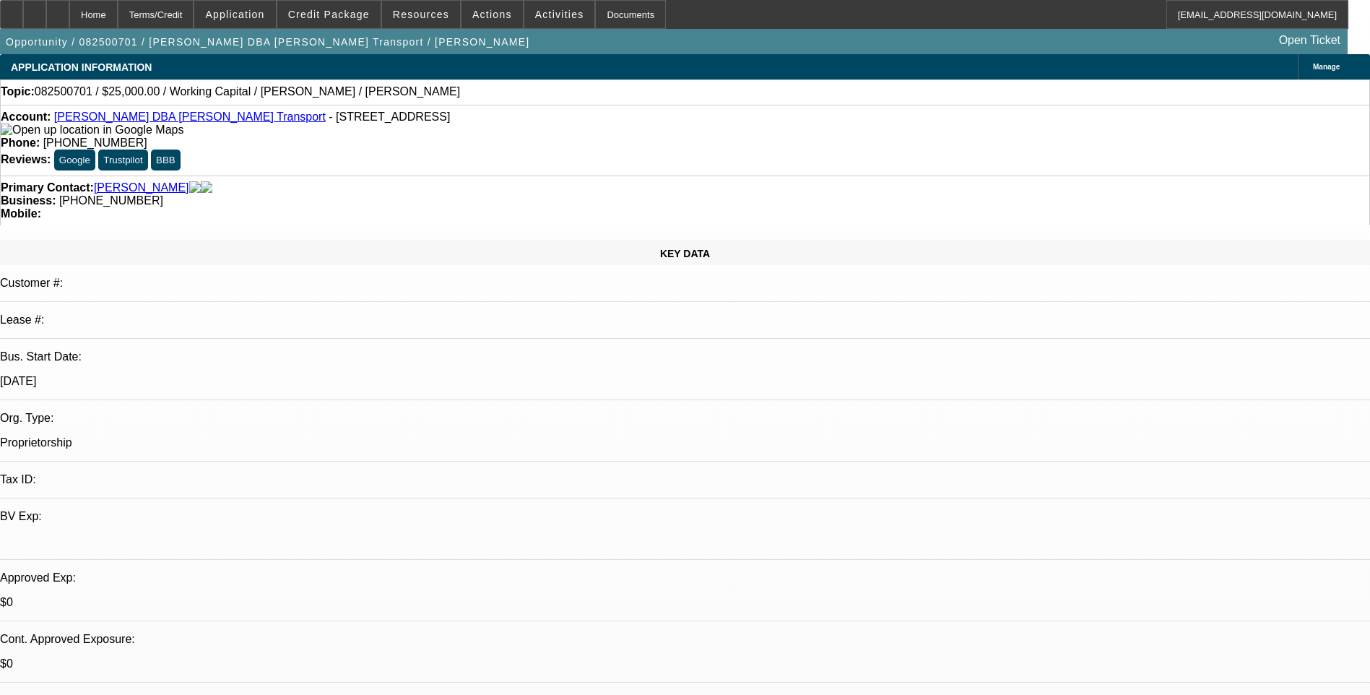
select select "0"
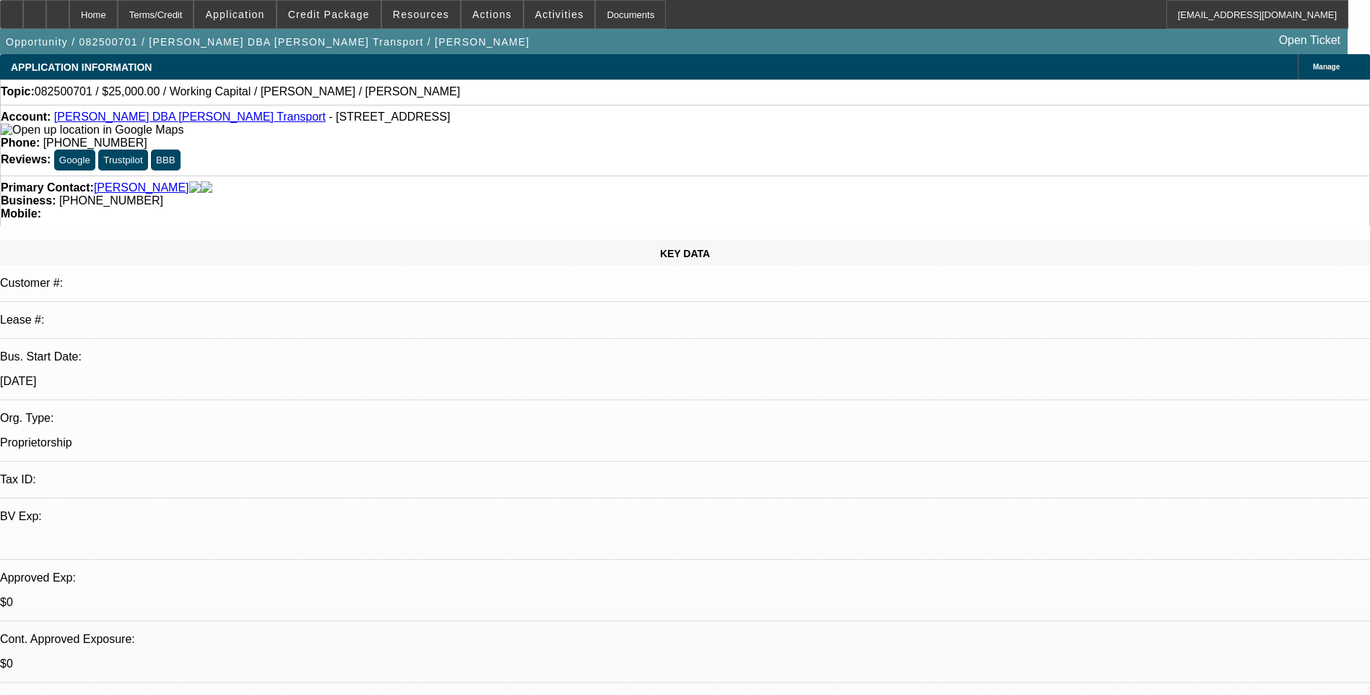
select select "0"
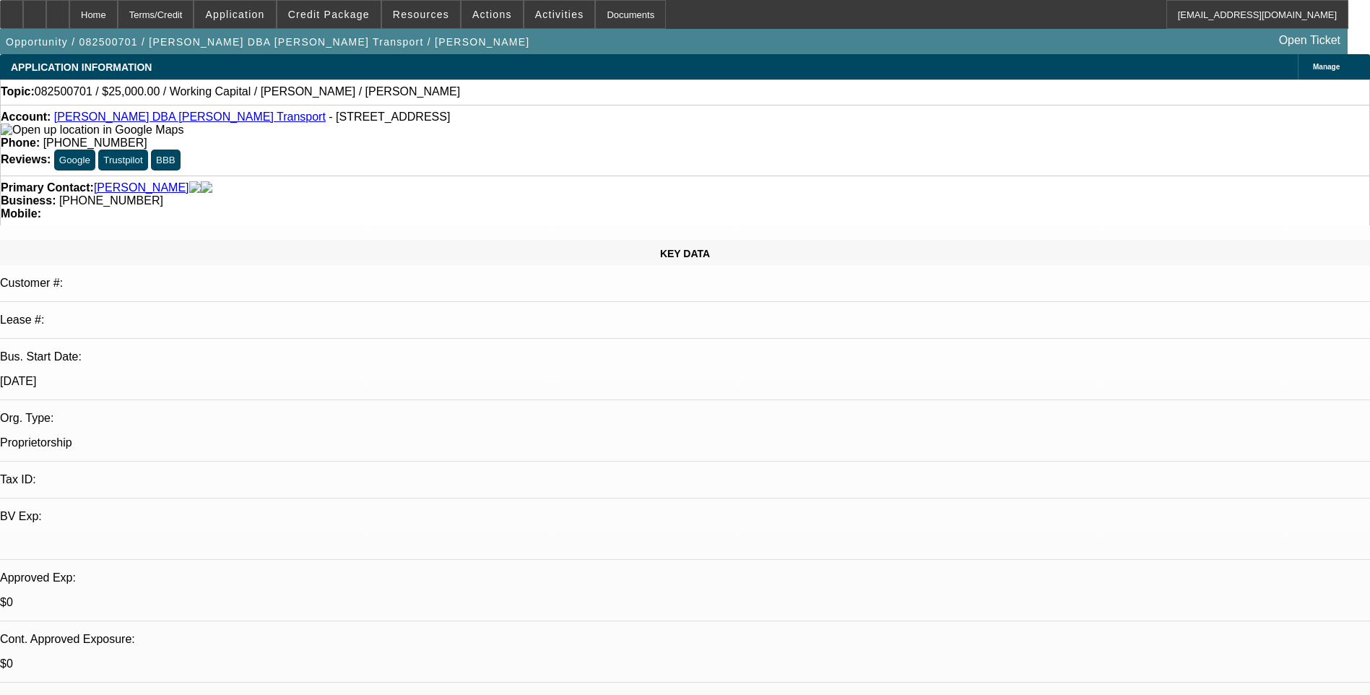
select select "0"
select select "1"
select select "2"
select select "6"
select select "1"
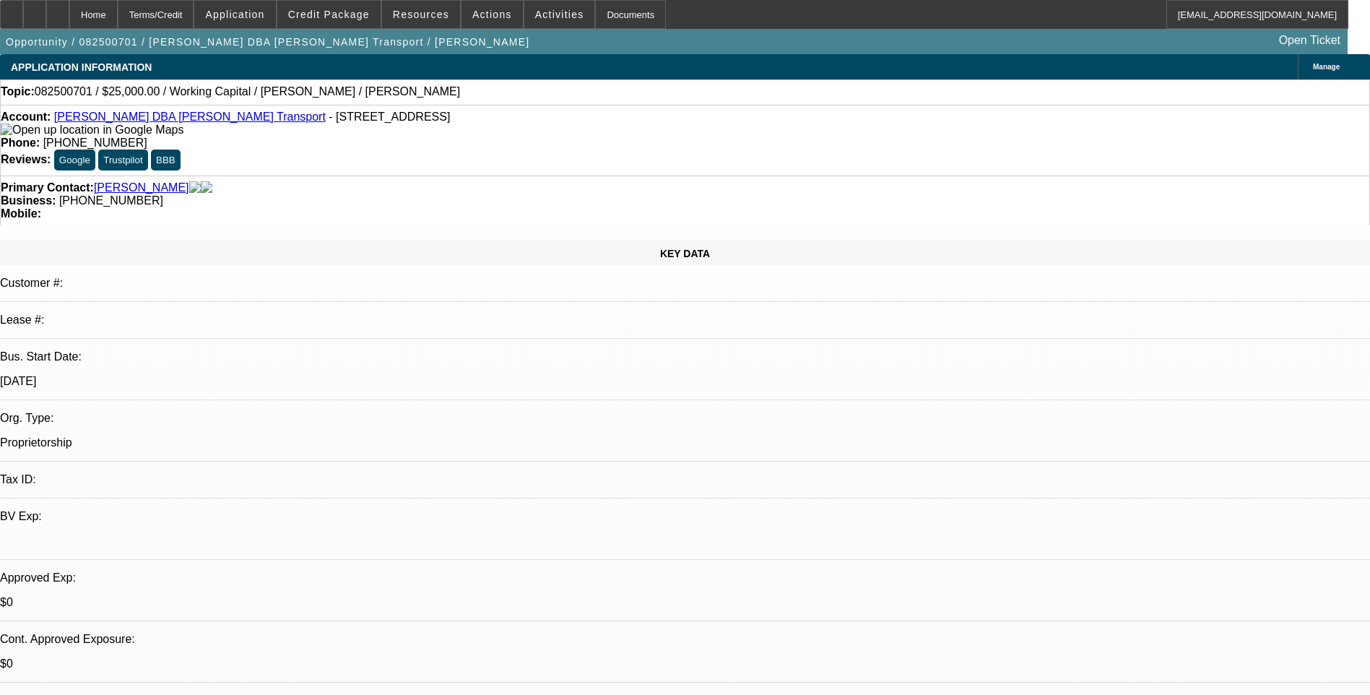
select select "2"
select select "6"
select select "1"
select select "2"
select select "6"
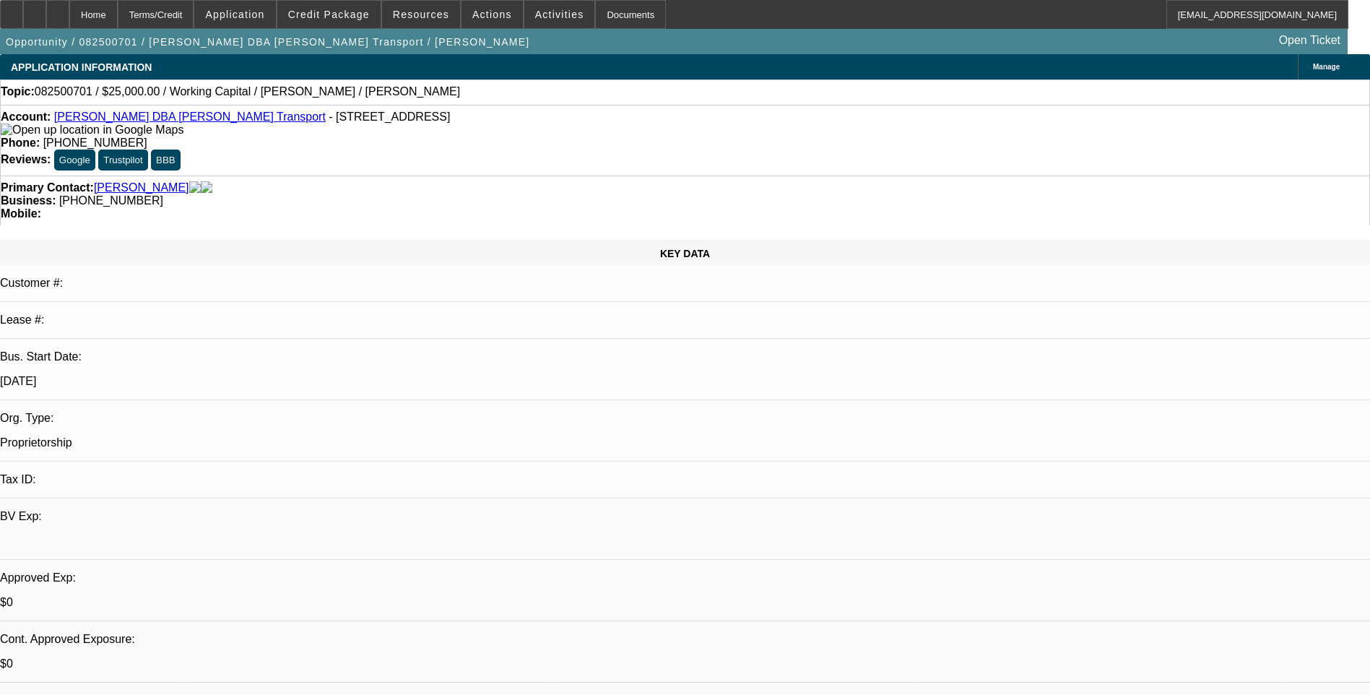
select select "1"
select select "2"
select select "6"
click at [902, 105] on div "Topic: 082500701 / $25,000.00 / Working Capital / Timothy Mallas / Mallas, Timo…" at bounding box center [685, 91] width 1370 height 25
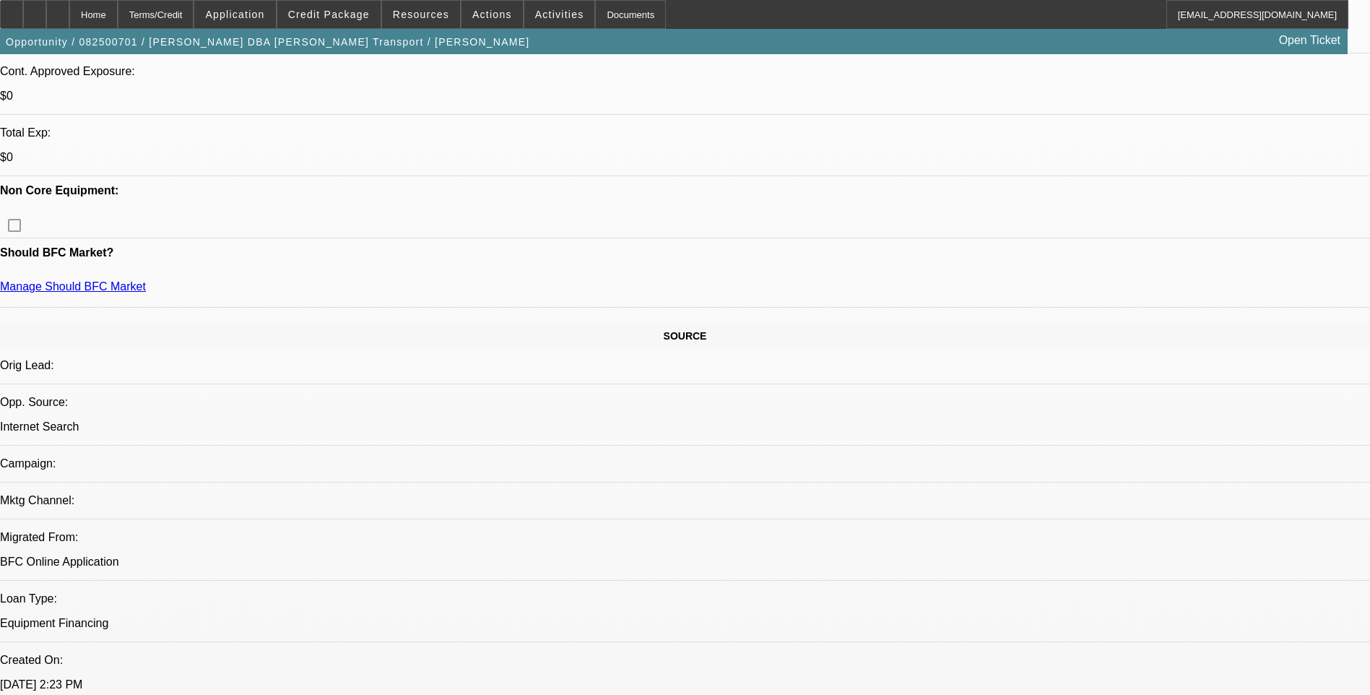
scroll to position [578, 0]
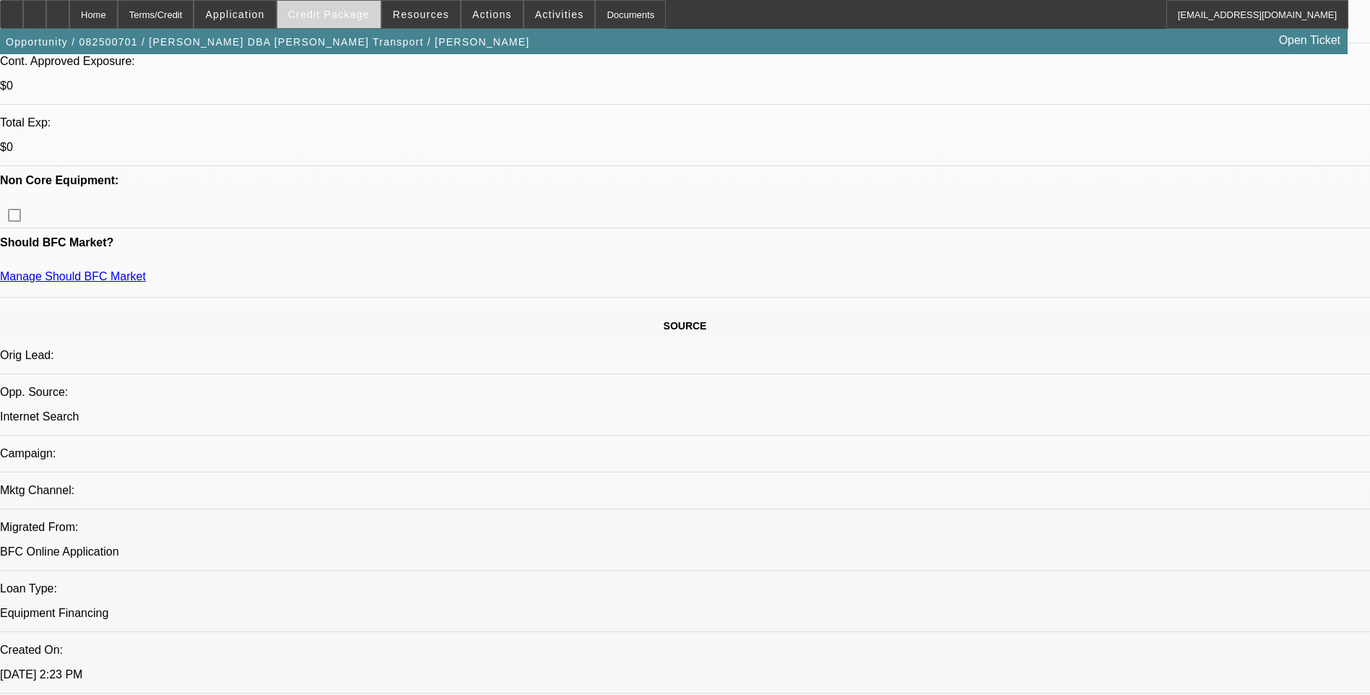
click at [342, 7] on span at bounding box center [328, 14] width 103 height 35
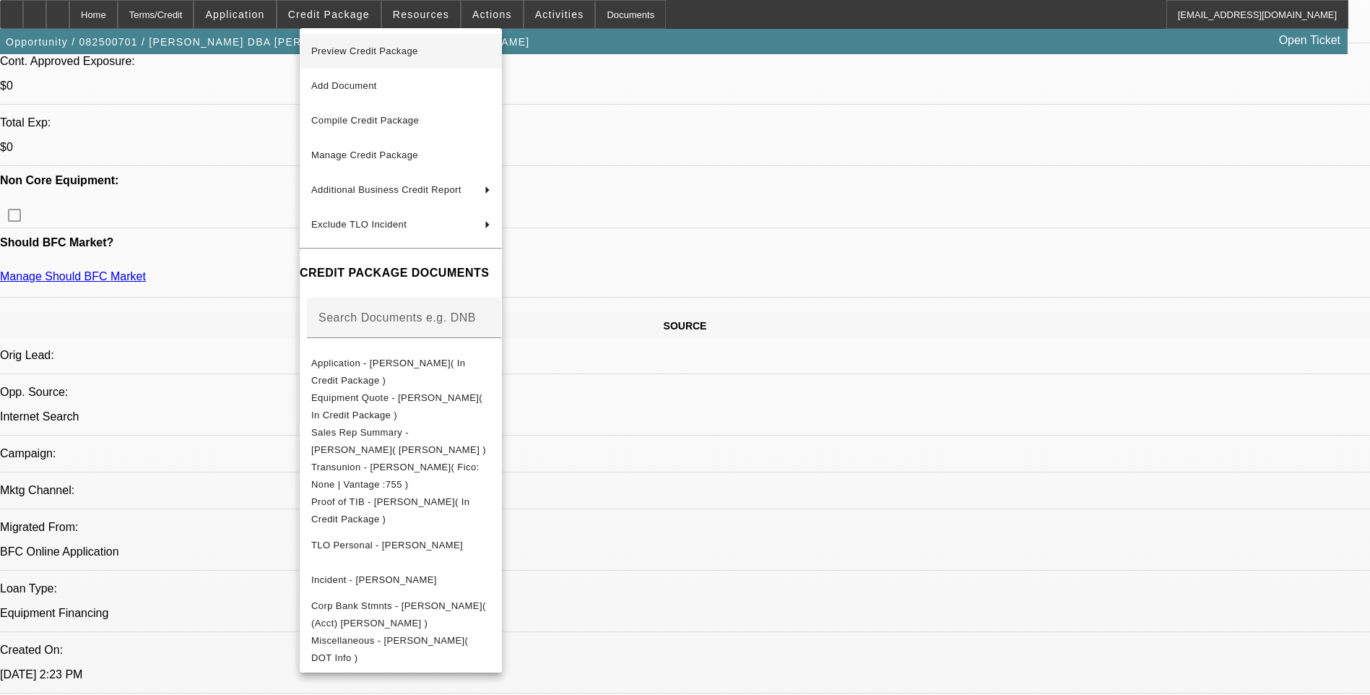
click at [370, 56] on span "Preview Credit Package" at bounding box center [400, 51] width 179 height 17
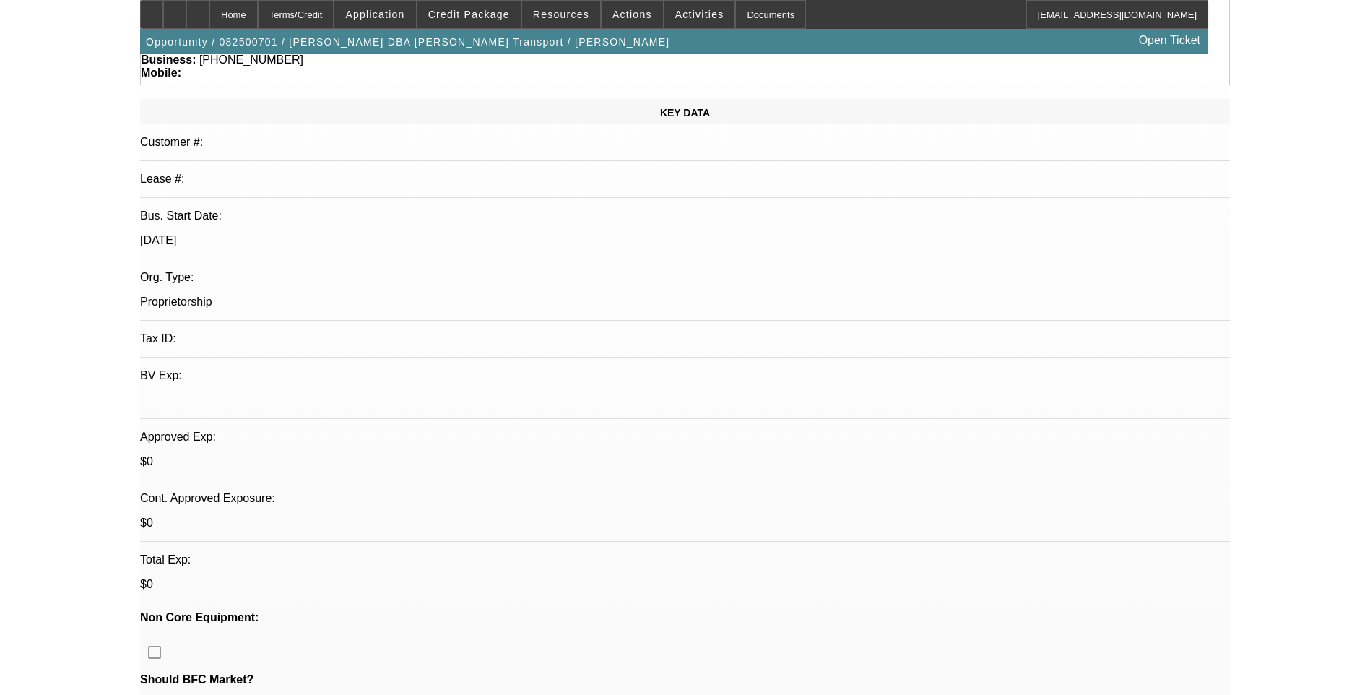
scroll to position [0, 0]
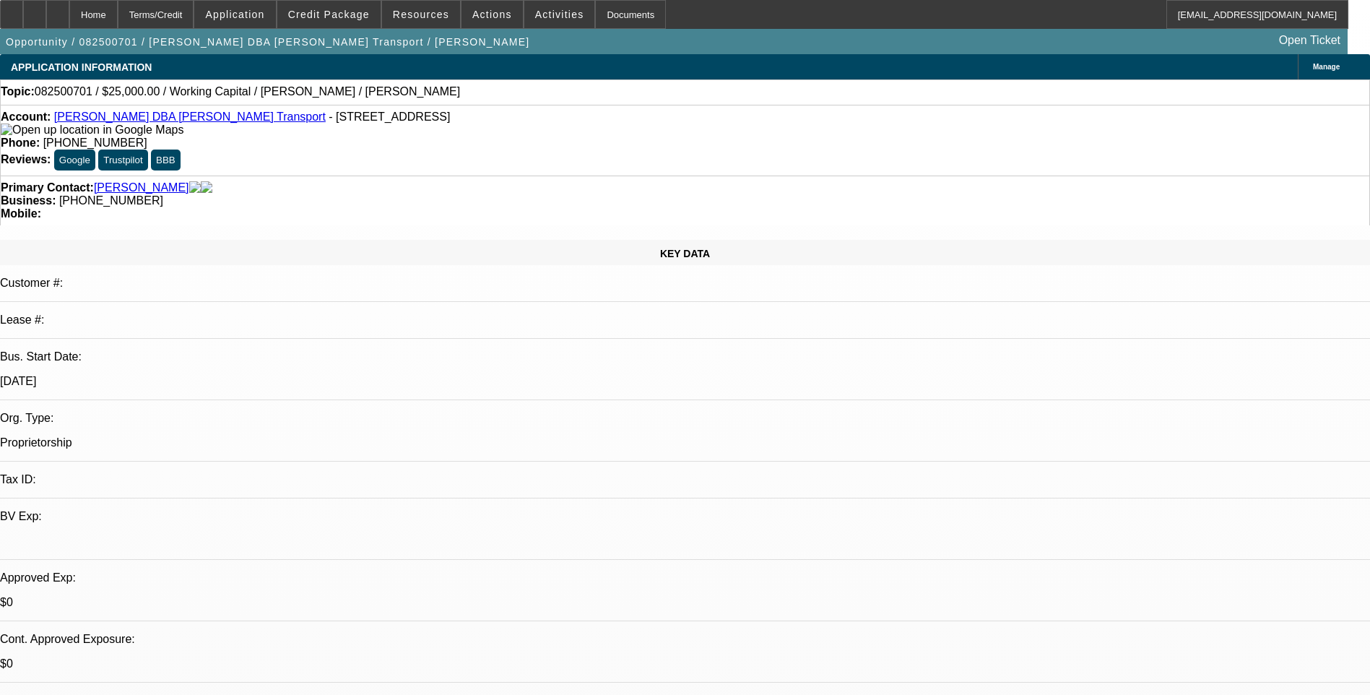
scroll to position [729, 0]
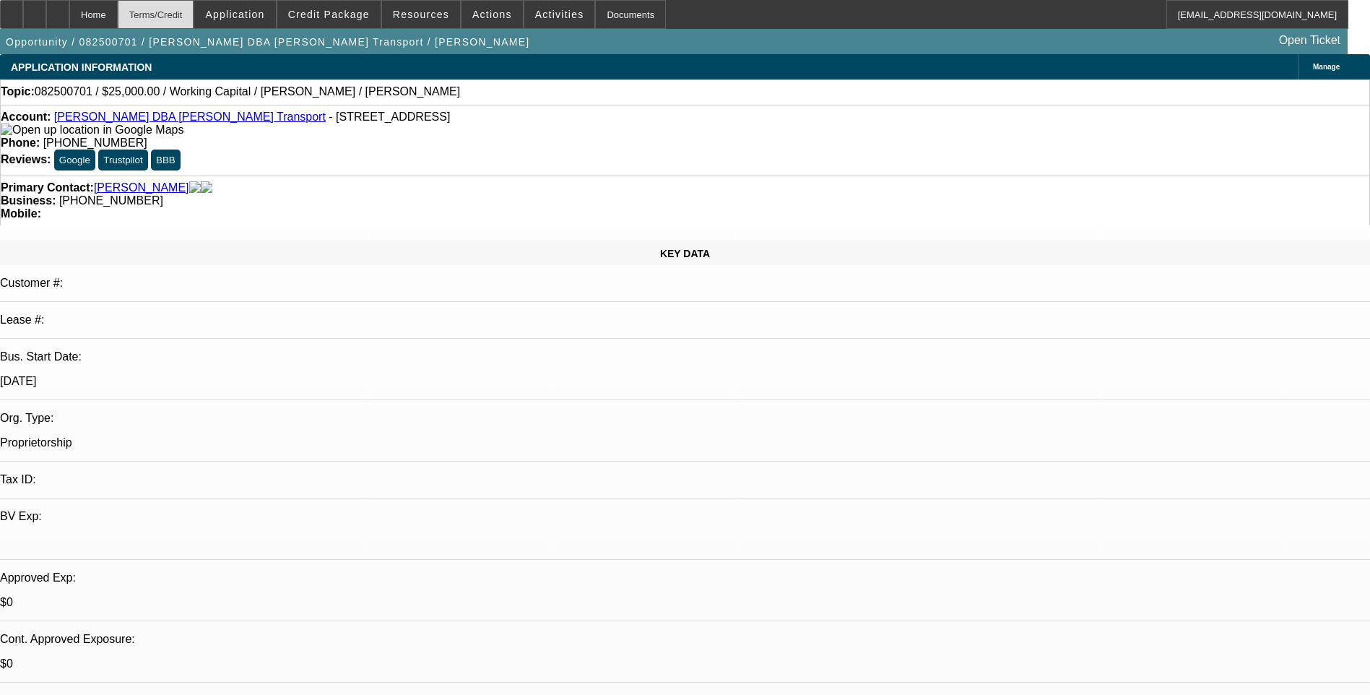
click at [183, 24] on div "Terms/Credit" at bounding box center [156, 14] width 77 height 29
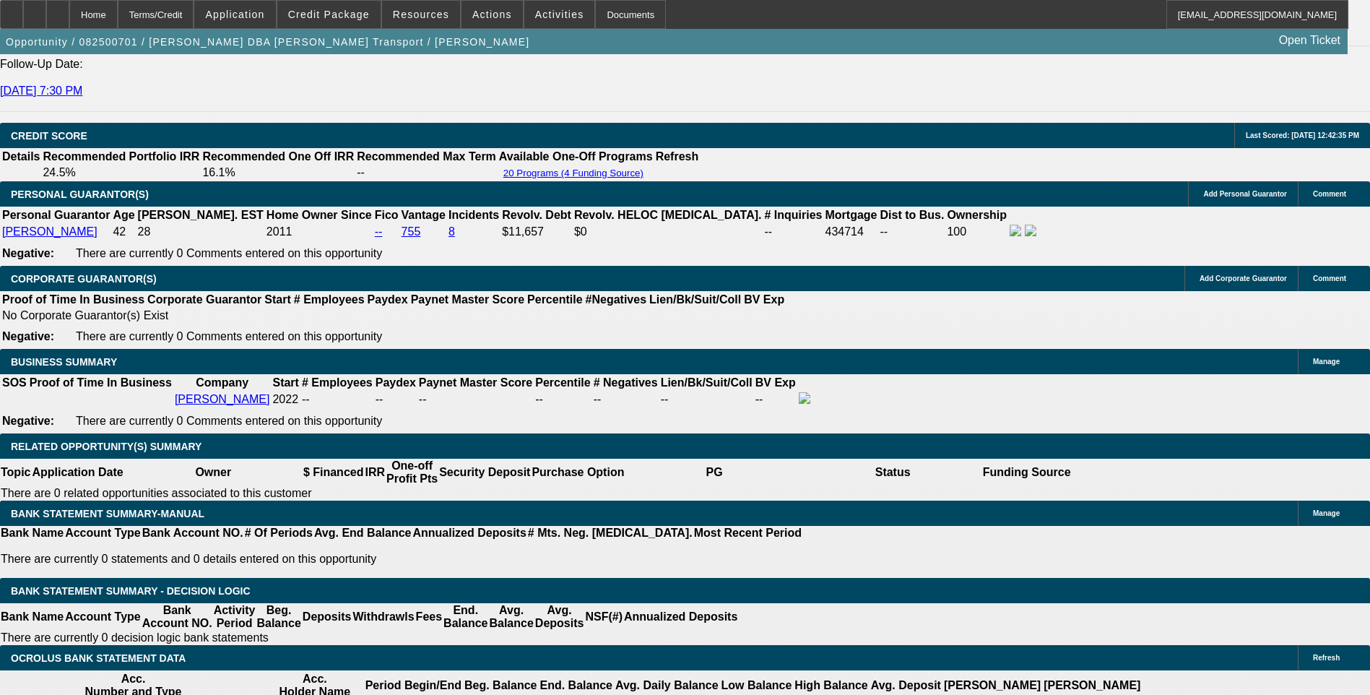
scroll to position [0, 0]
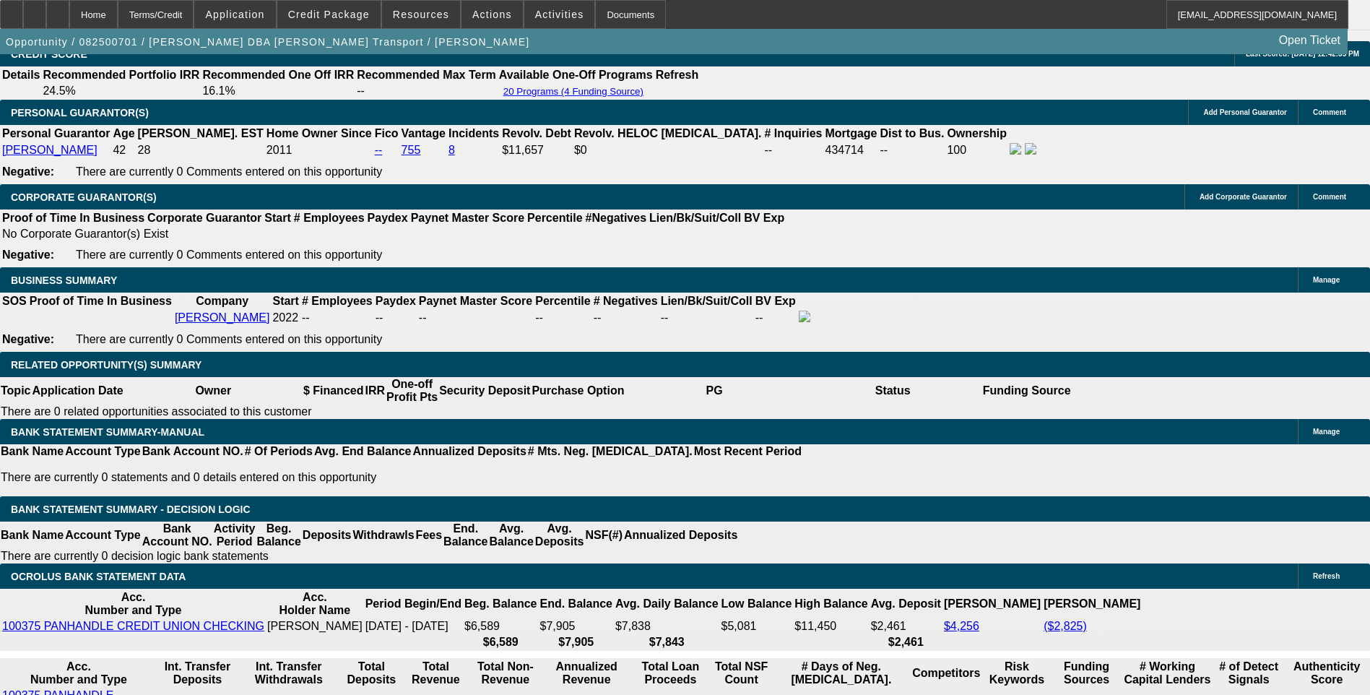
scroll to position [440, 0]
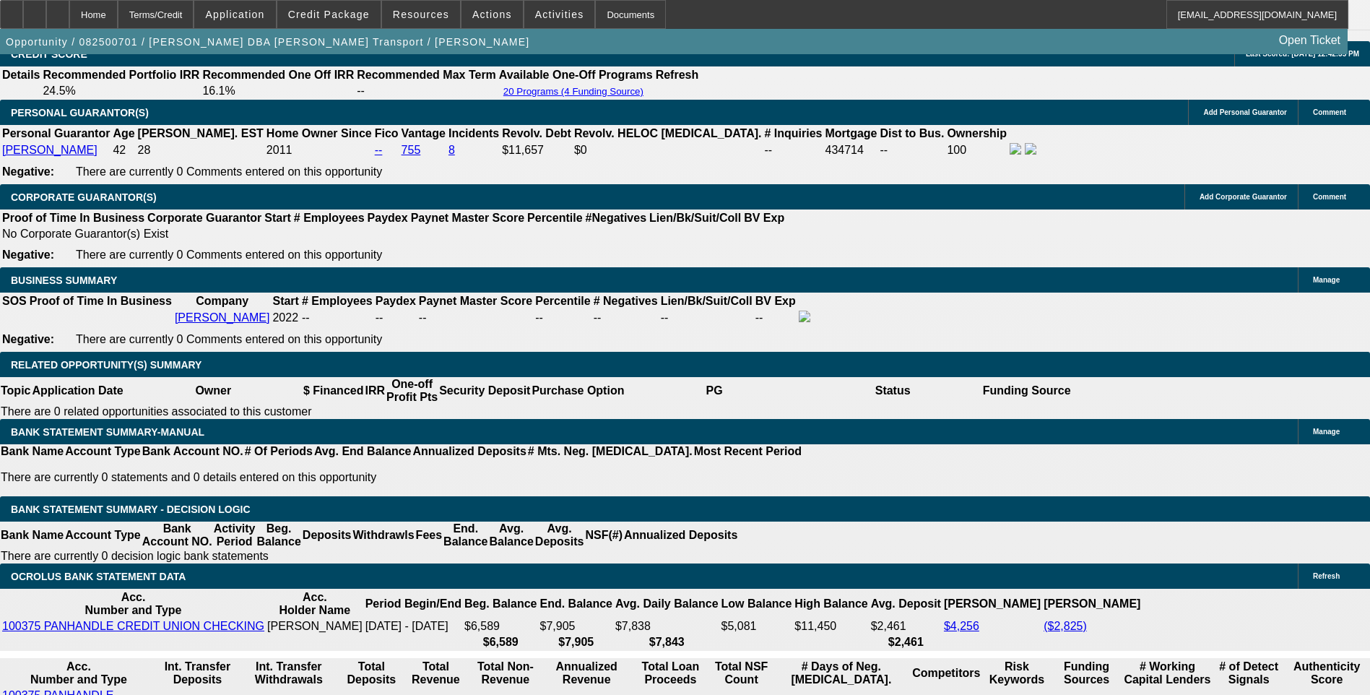
click at [360, 20] on span at bounding box center [328, 14] width 103 height 35
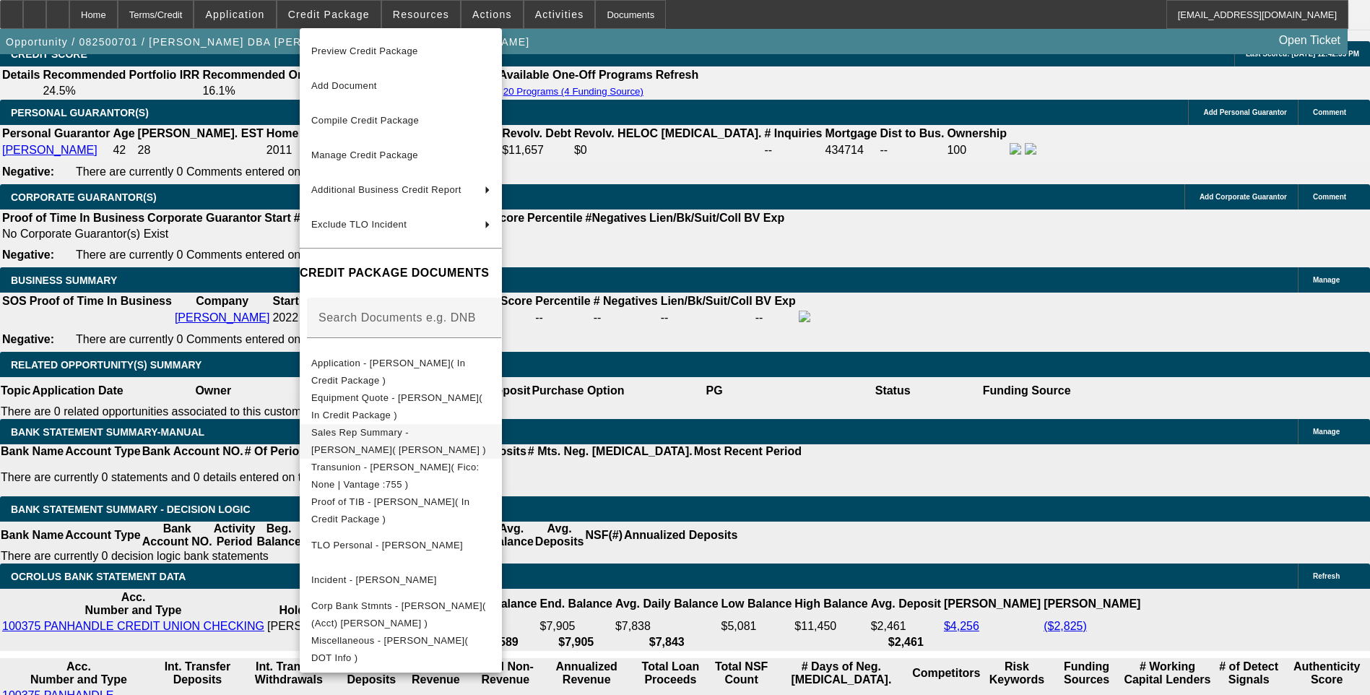
scroll to position [2239, 0]
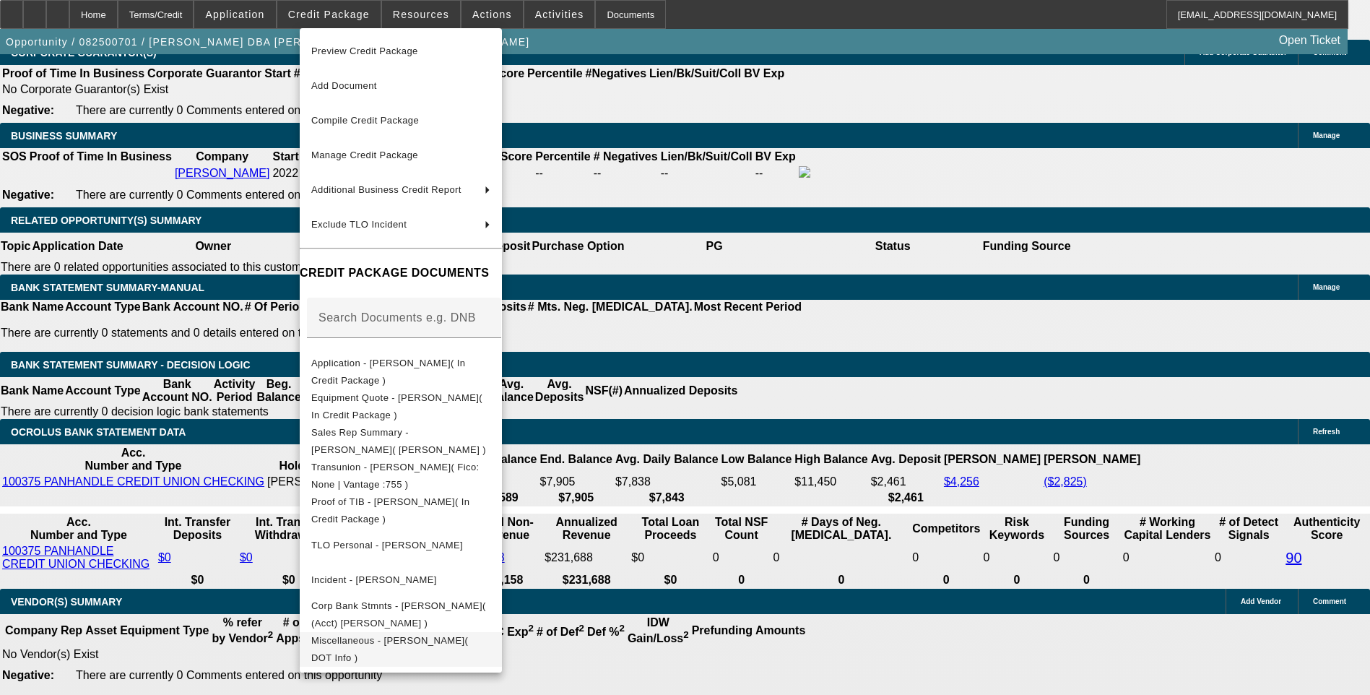
drag, startPoint x: 443, startPoint y: 651, endPoint x: 459, endPoint y: 637, distance: 20.5
click at [443, 651] on span "Miscellaneous - Timothy Mallas( DOT Info )" at bounding box center [400, 649] width 179 height 35
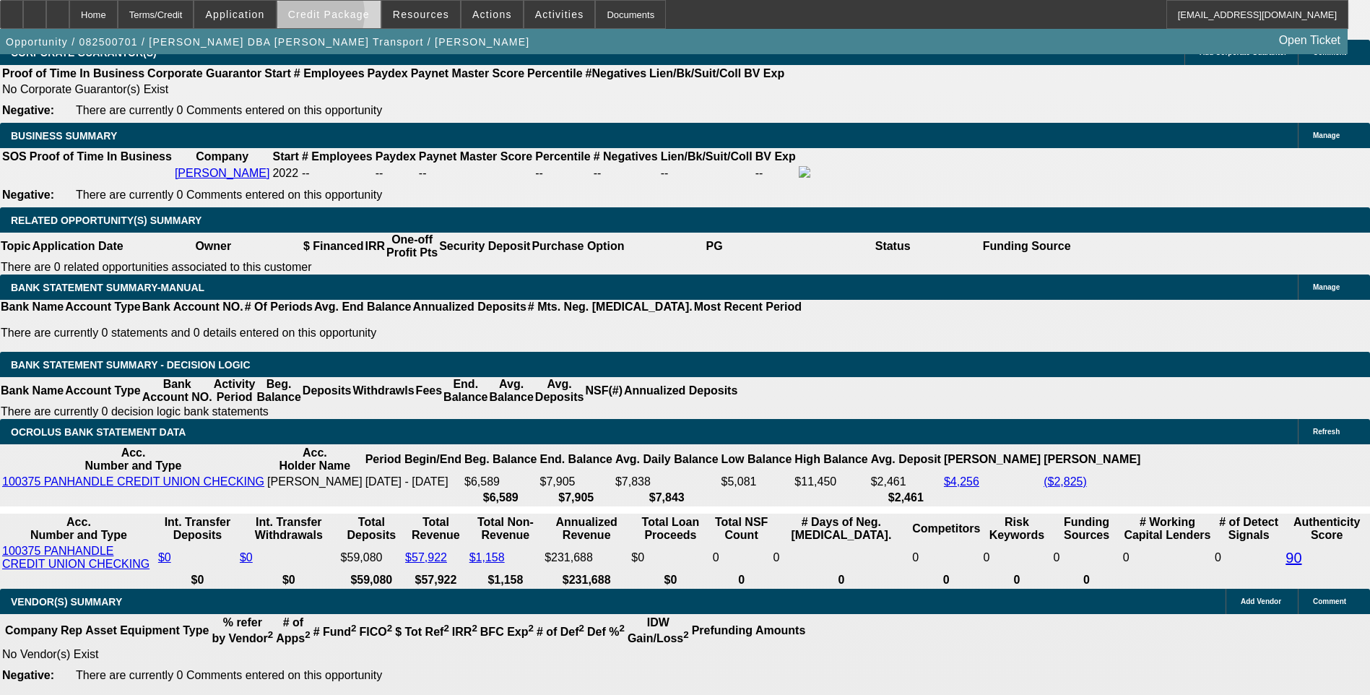
click at [330, 17] on span "Credit Package" at bounding box center [329, 15] width 82 height 12
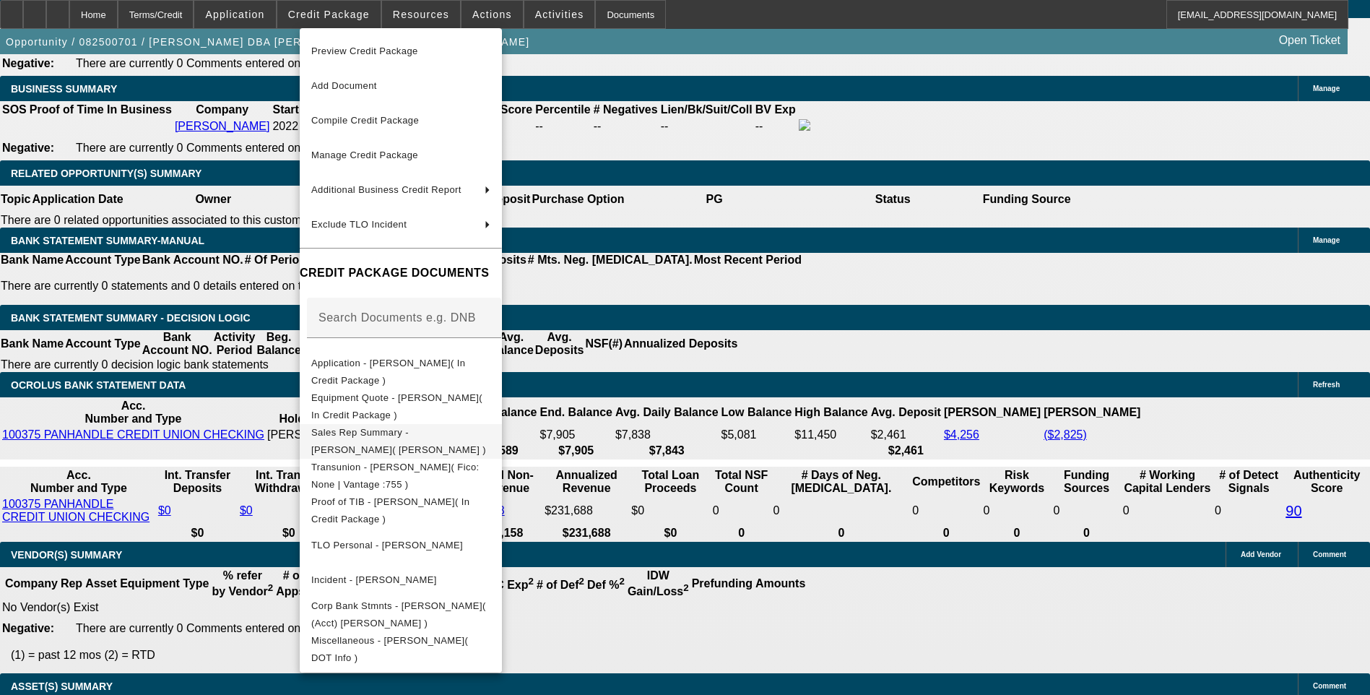
scroll to position [2311, 0]
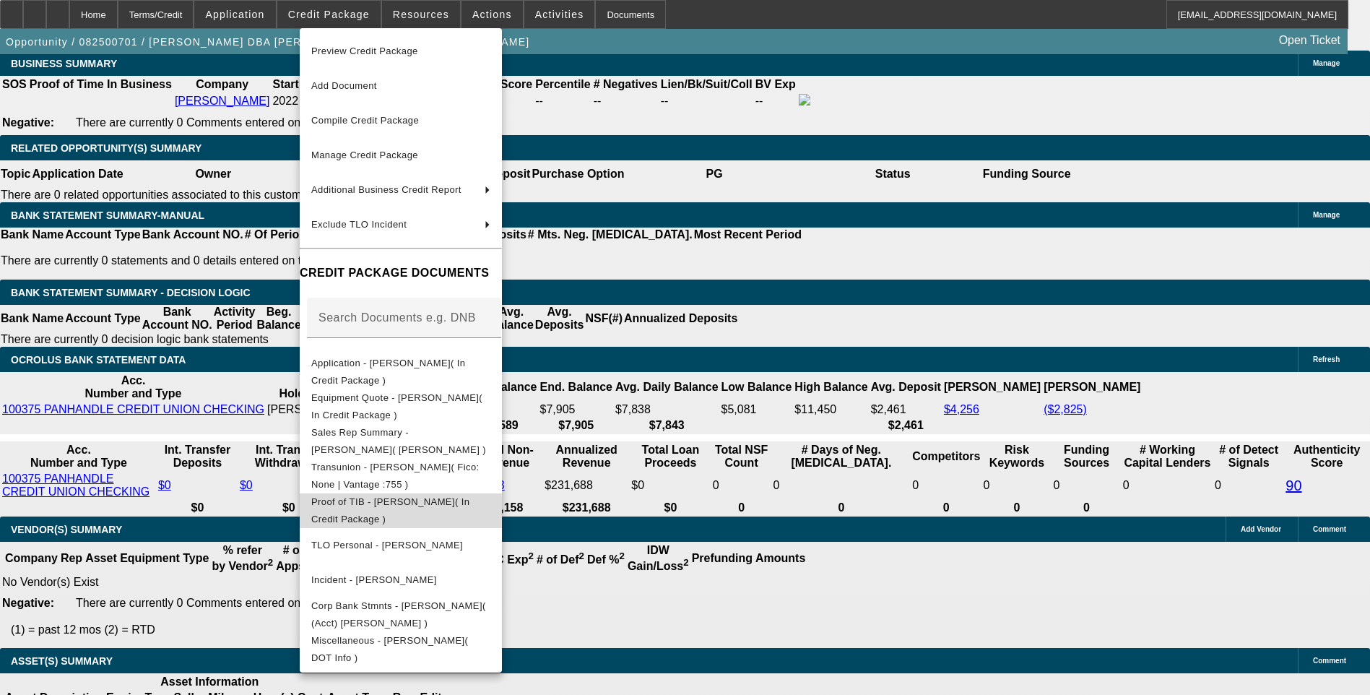
click at [441, 498] on span "Proof of TIB - Timothy Mallas( In Credit Package )" at bounding box center [400, 510] width 179 height 35
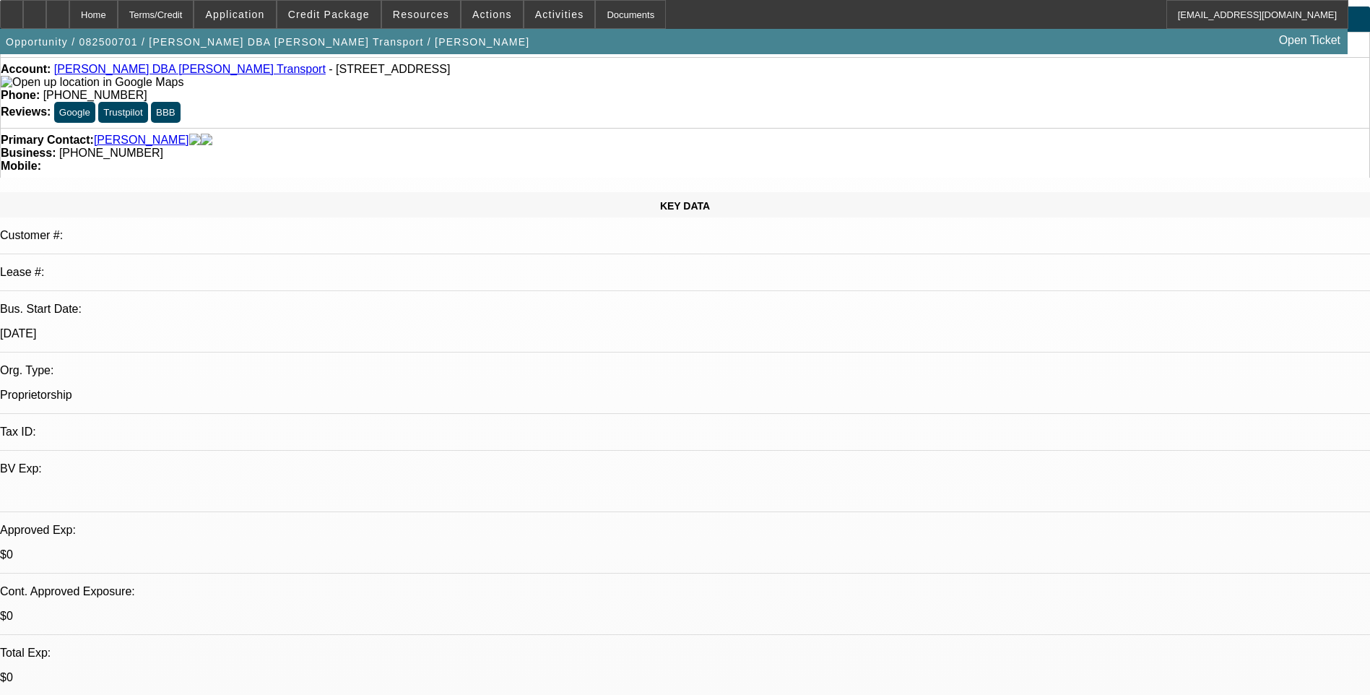
scroll to position [0, 0]
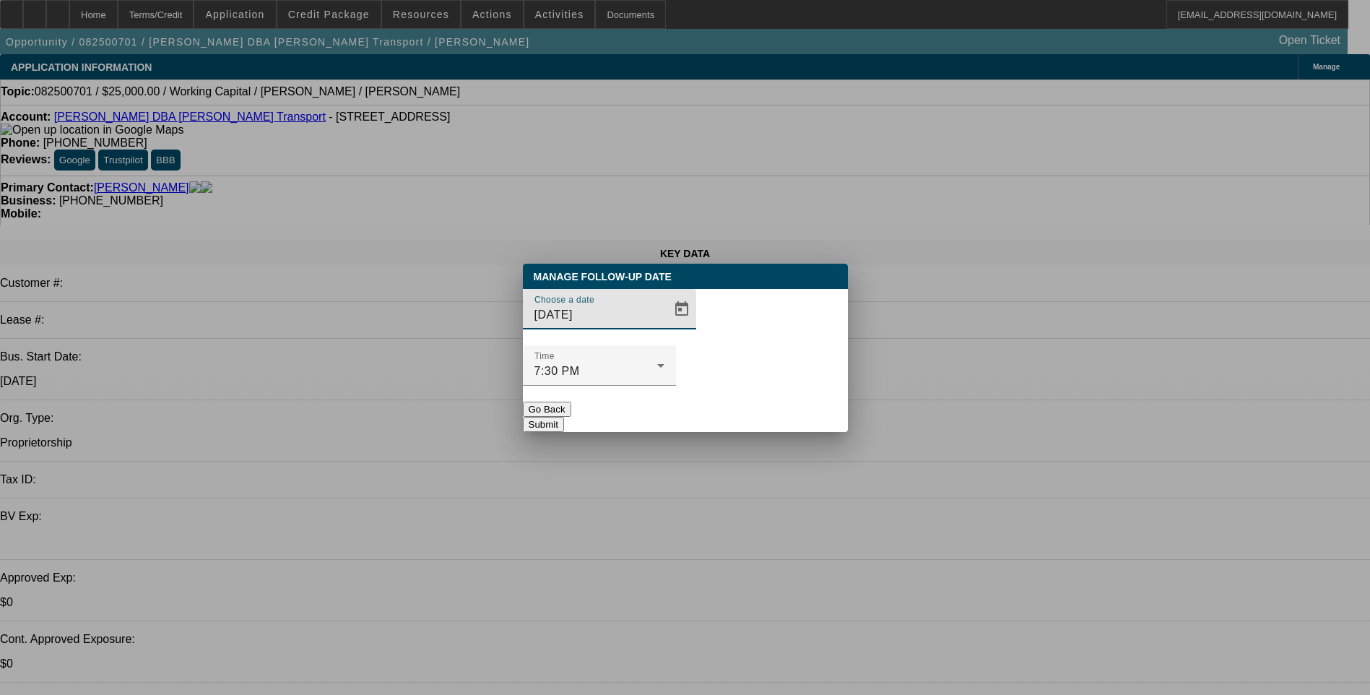
click at [664, 326] on span "Open calendar" at bounding box center [681, 309] width 35 height 35
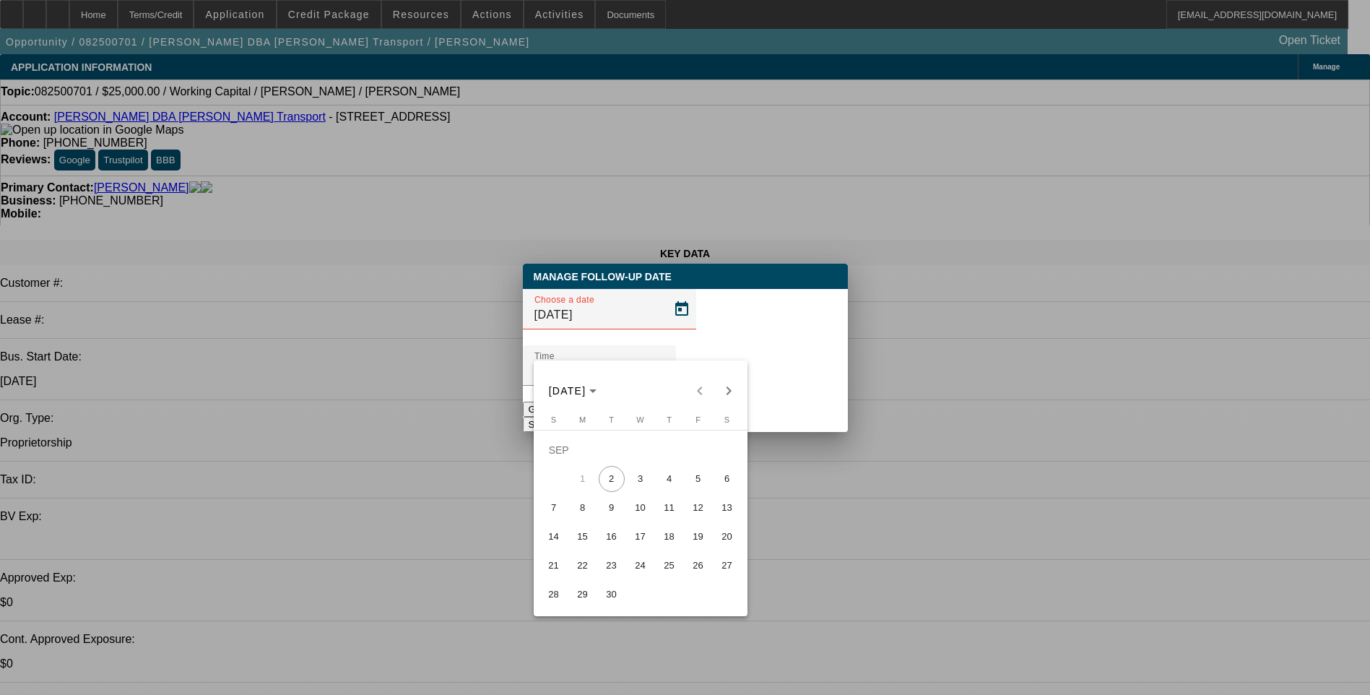
click at [670, 488] on span "4" at bounding box center [670, 479] width 26 height 26
type input "9/4/2025"
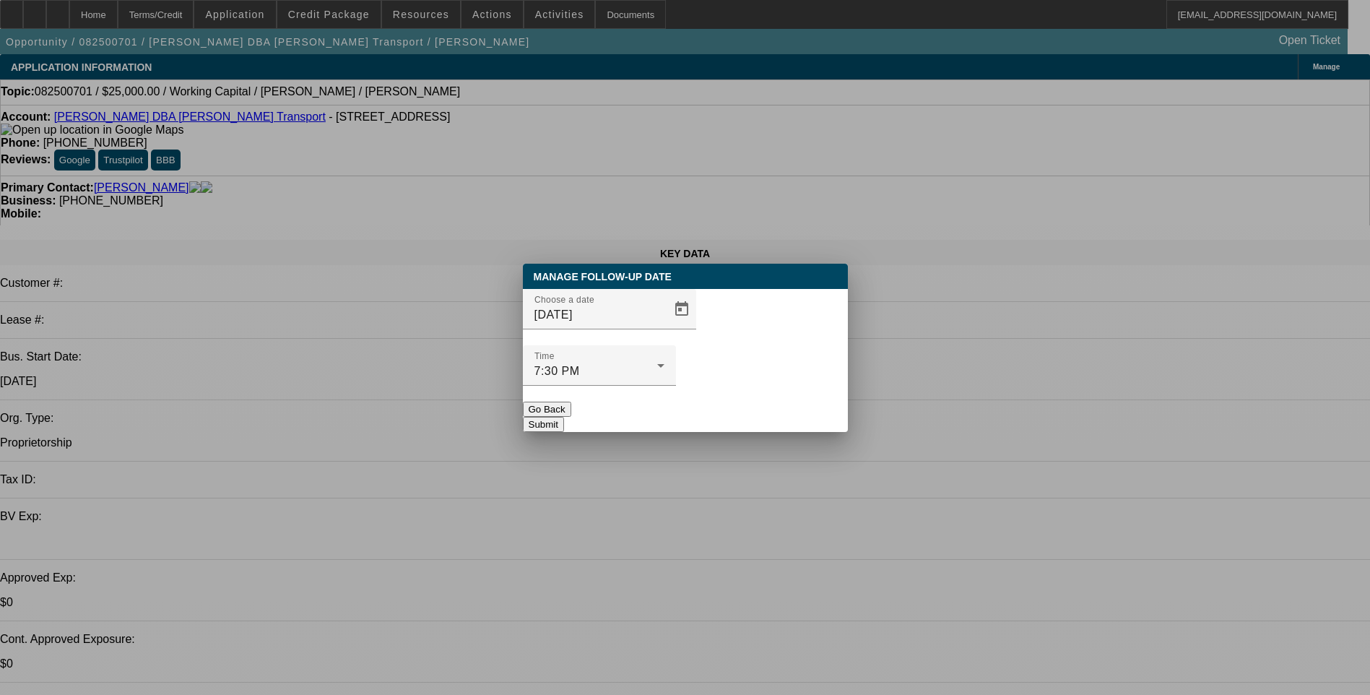
click at [564, 417] on button "Submit" at bounding box center [543, 424] width 41 height 15
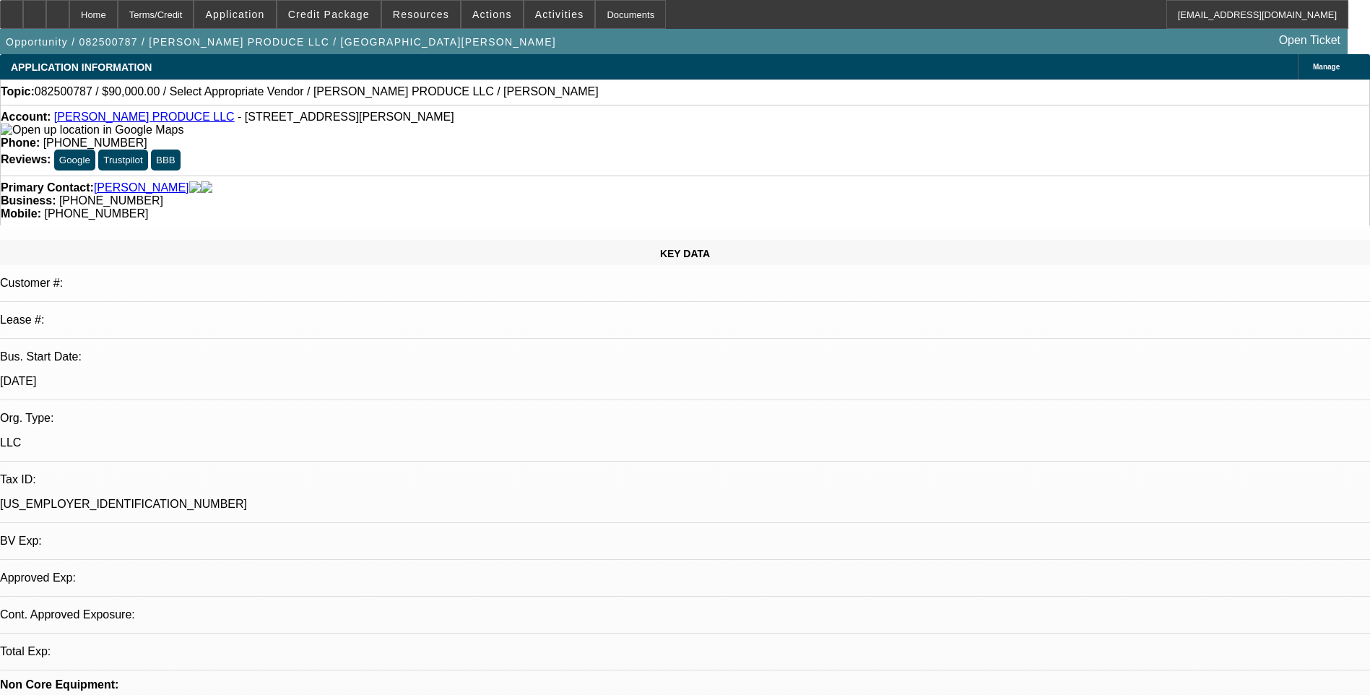
select select "0"
select select "2"
select select "0.1"
select select "1"
select select "2"
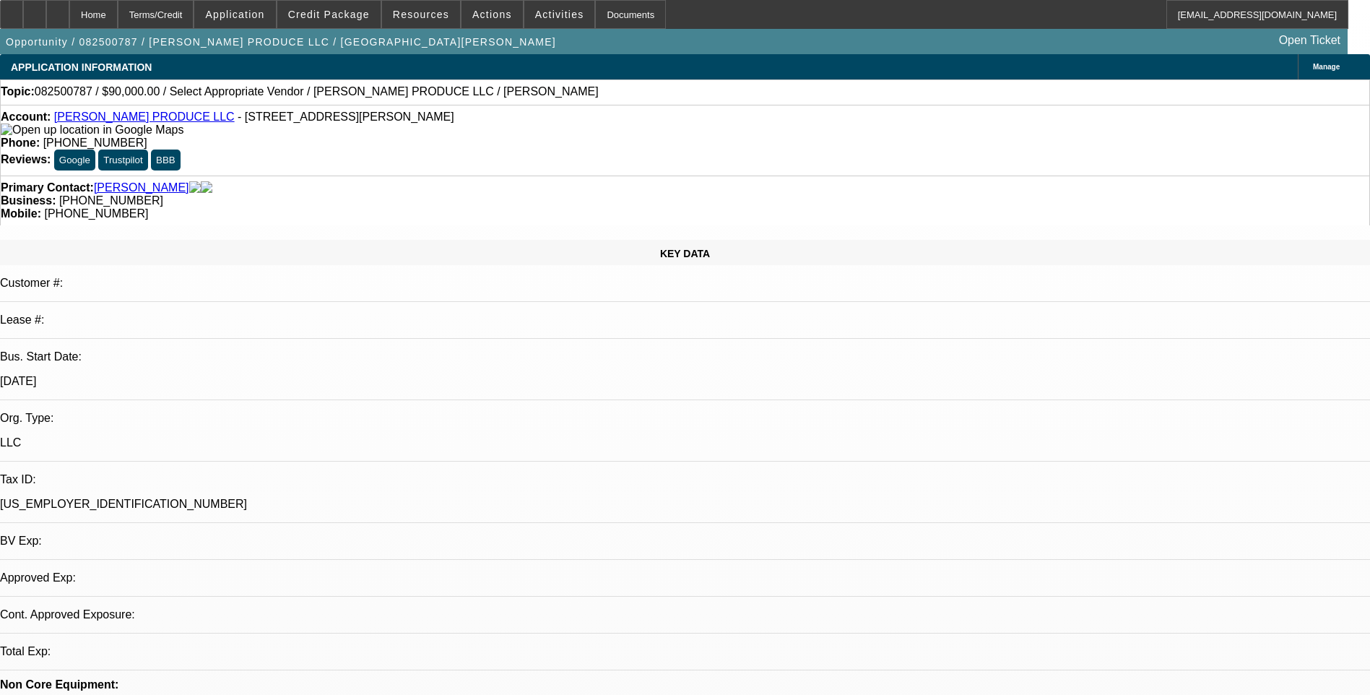
select select "4"
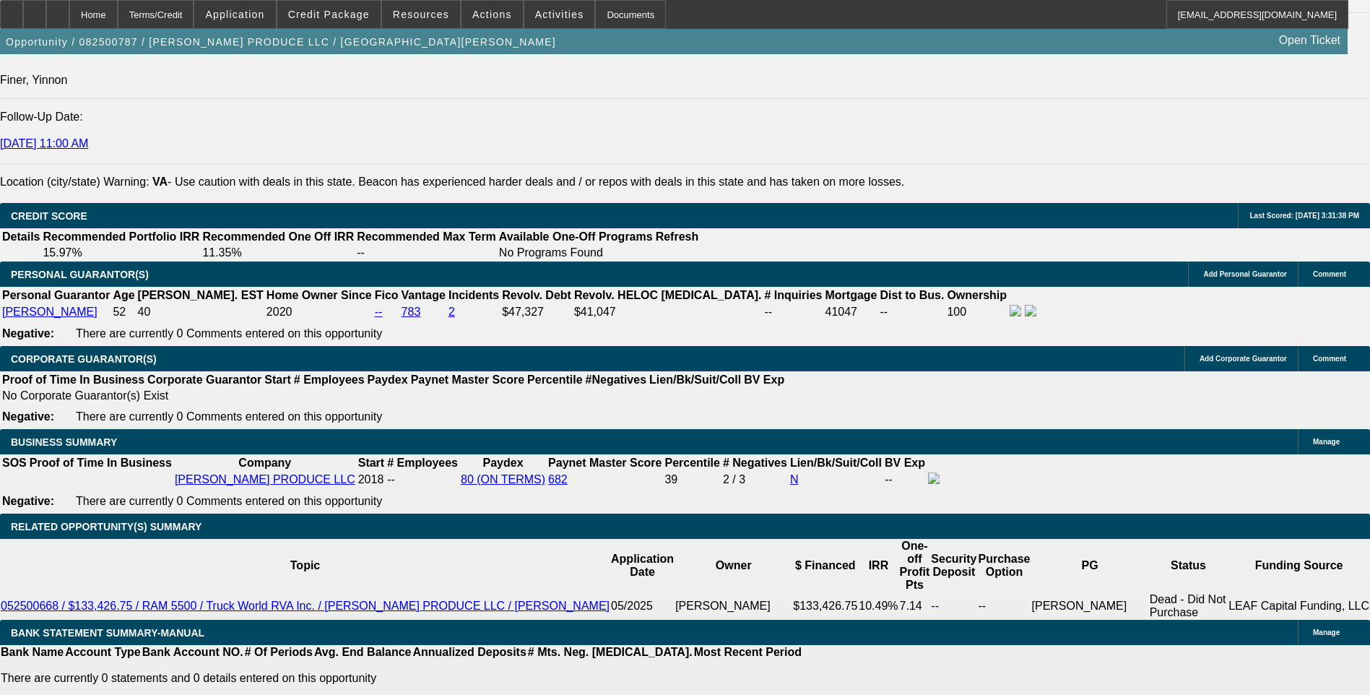
scroll to position [1950, 0]
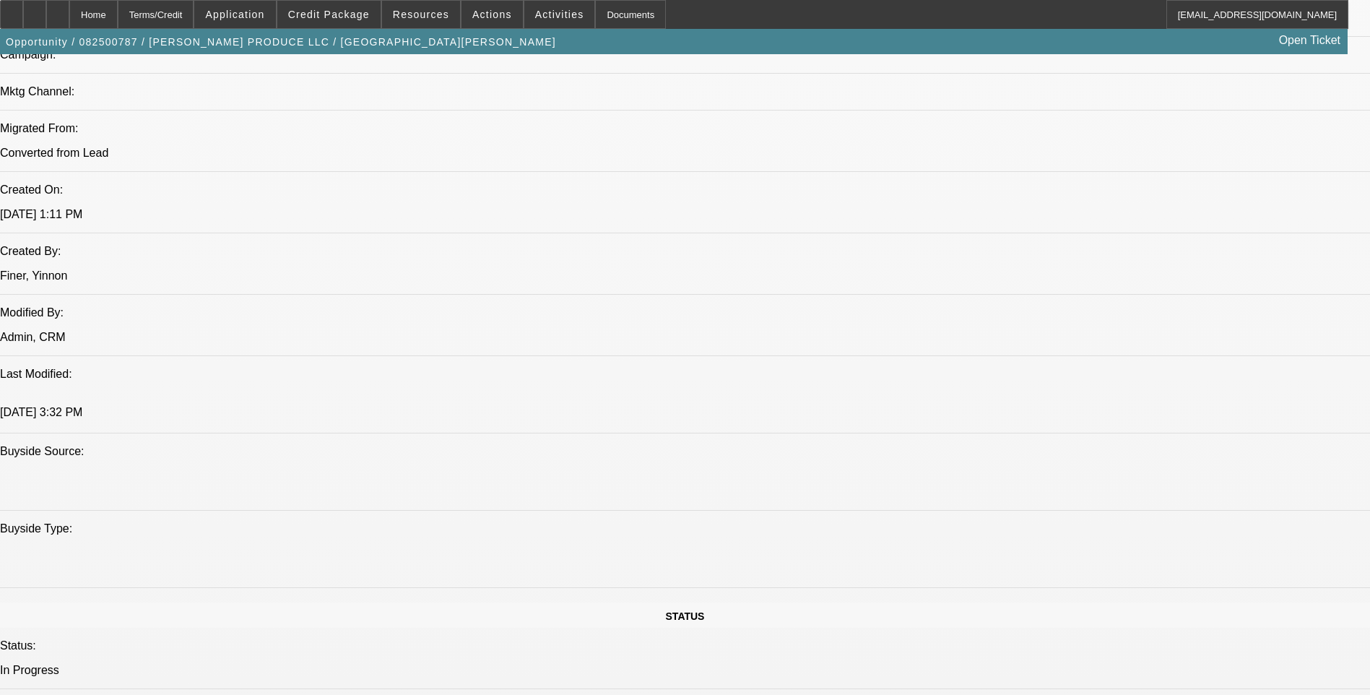
scroll to position [939, 0]
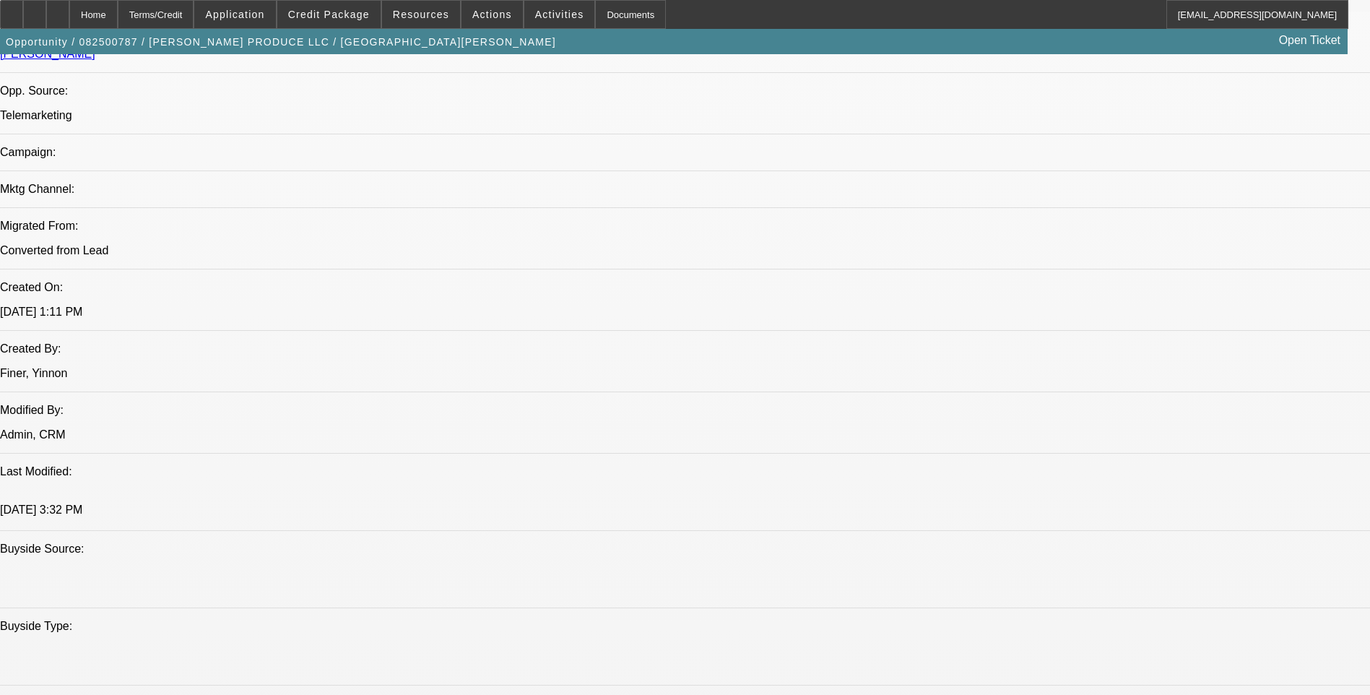
drag, startPoint x: 927, startPoint y: 389, endPoint x: 1094, endPoint y: 387, distance: 166.9
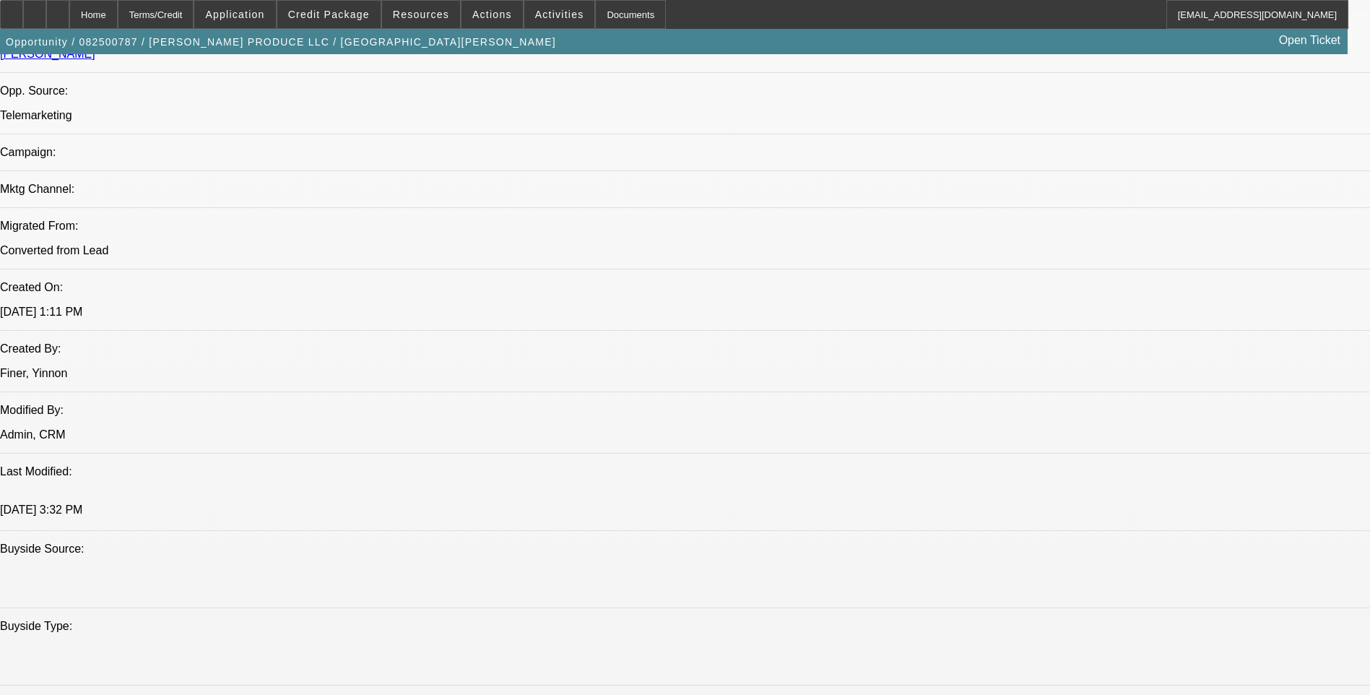
drag, startPoint x: 1094, startPoint y: 387, endPoint x: 1064, endPoint y: 389, distance: 30.4
copy div "https://www.davisautosales.com/"
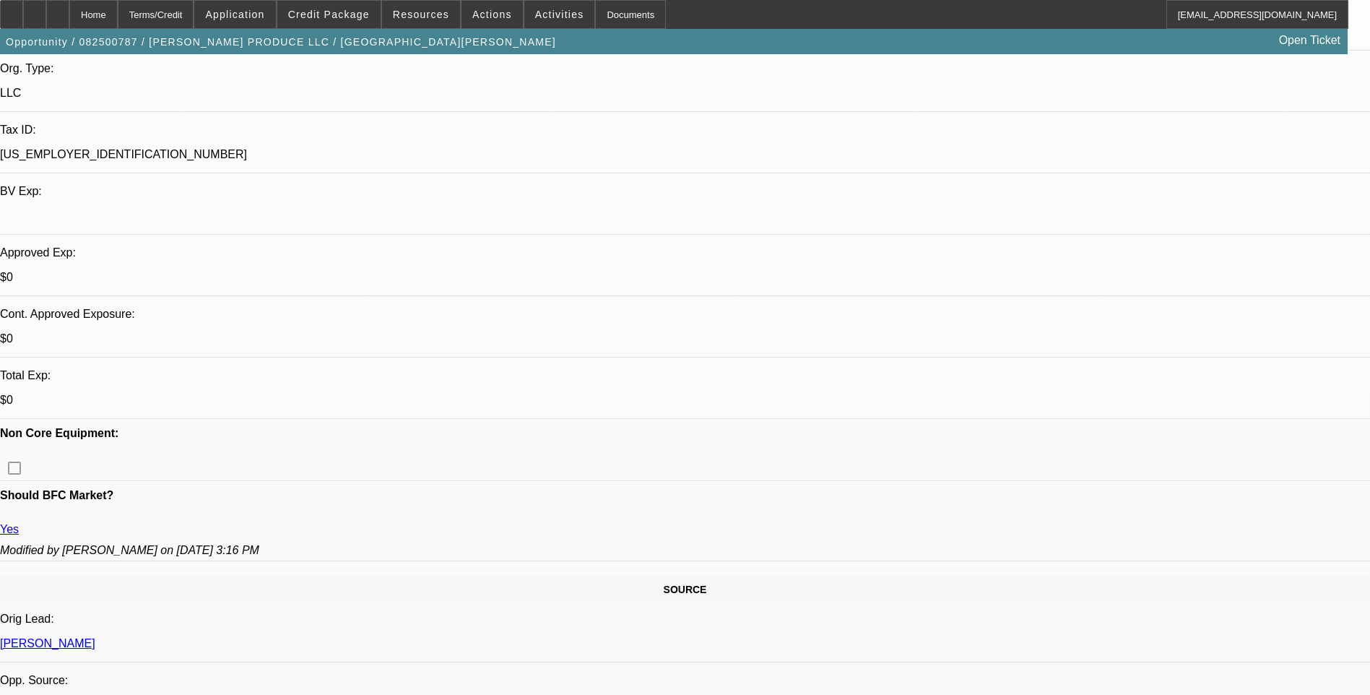
scroll to position [72, 0]
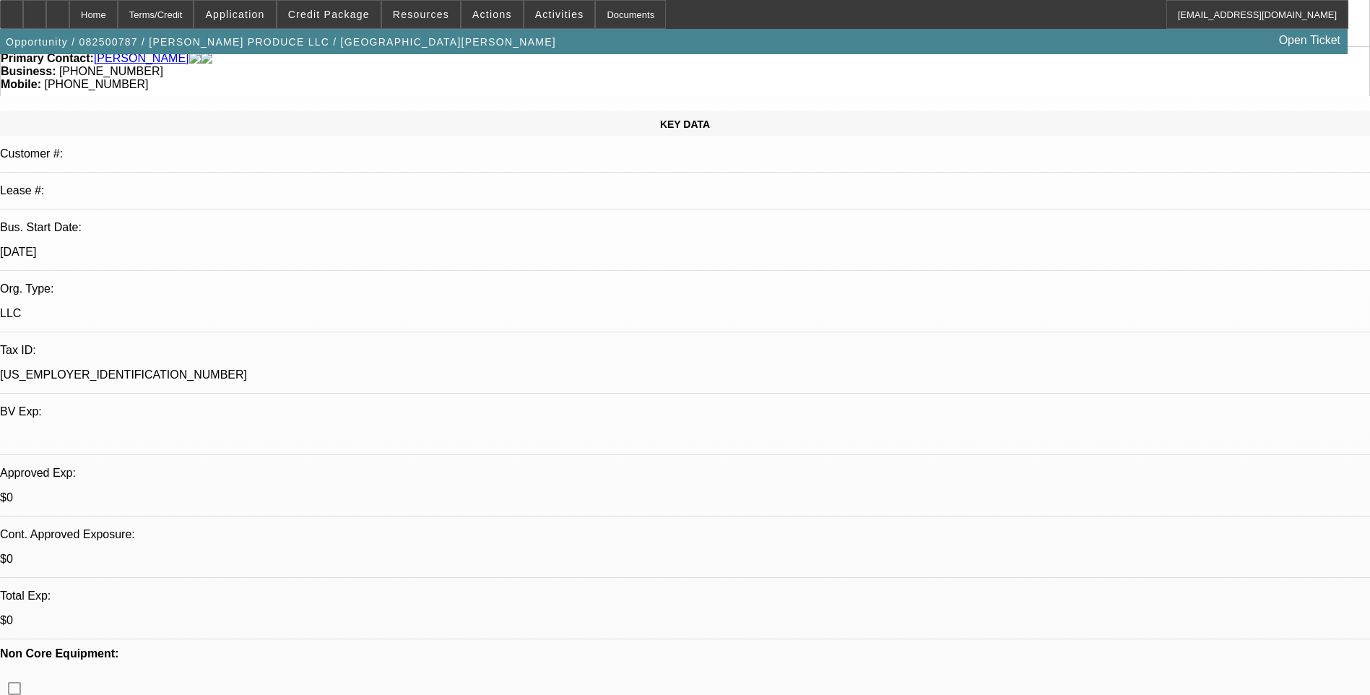
scroll to position [217, 0]
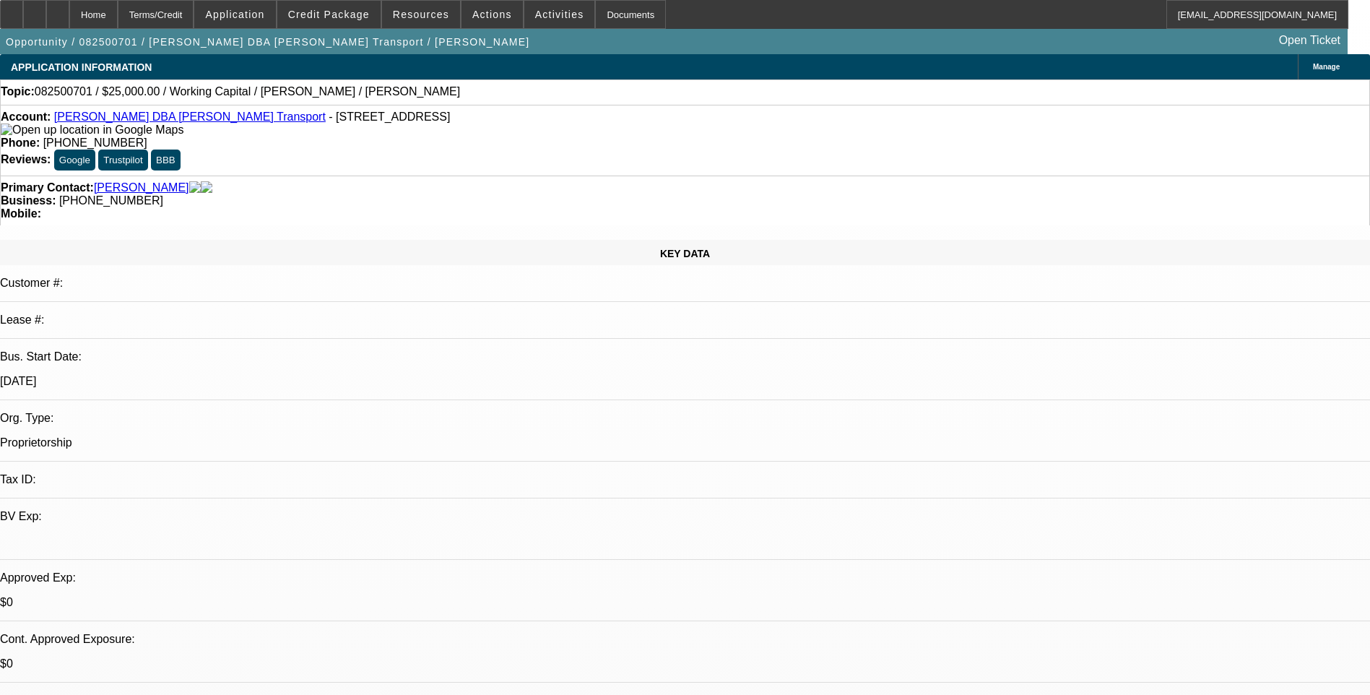
select select "0"
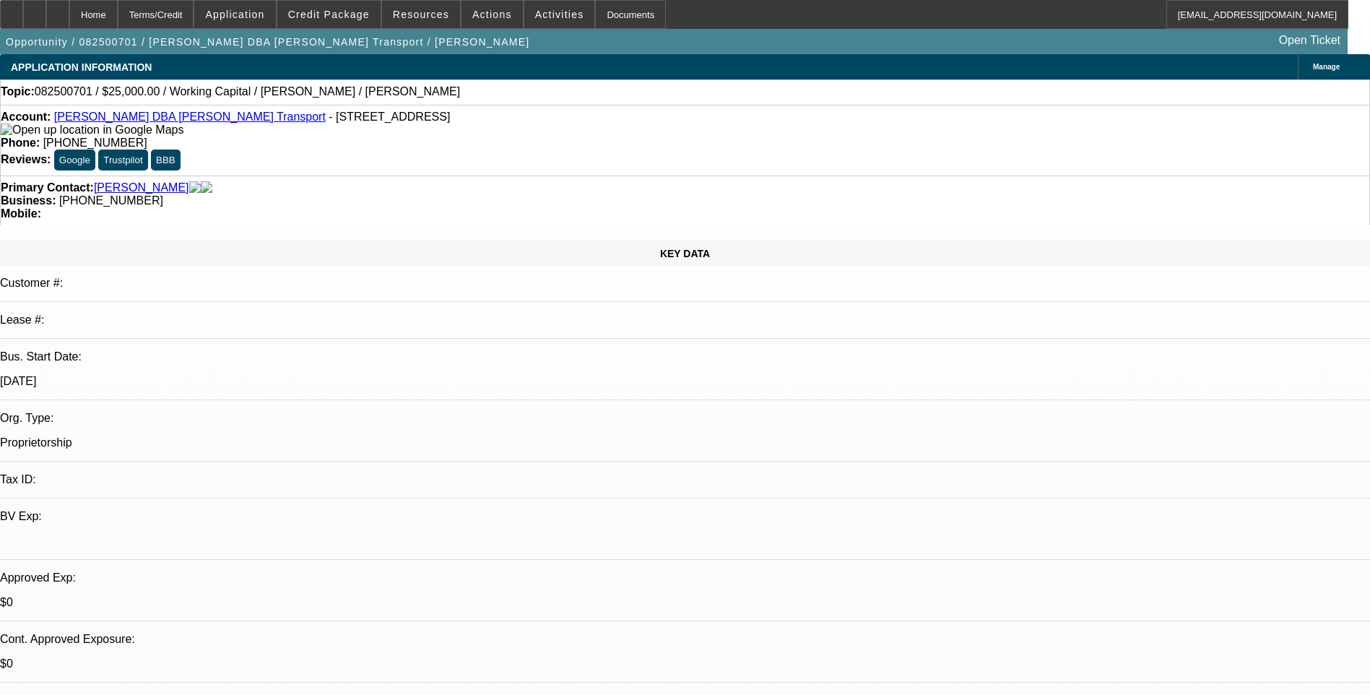
select select "0"
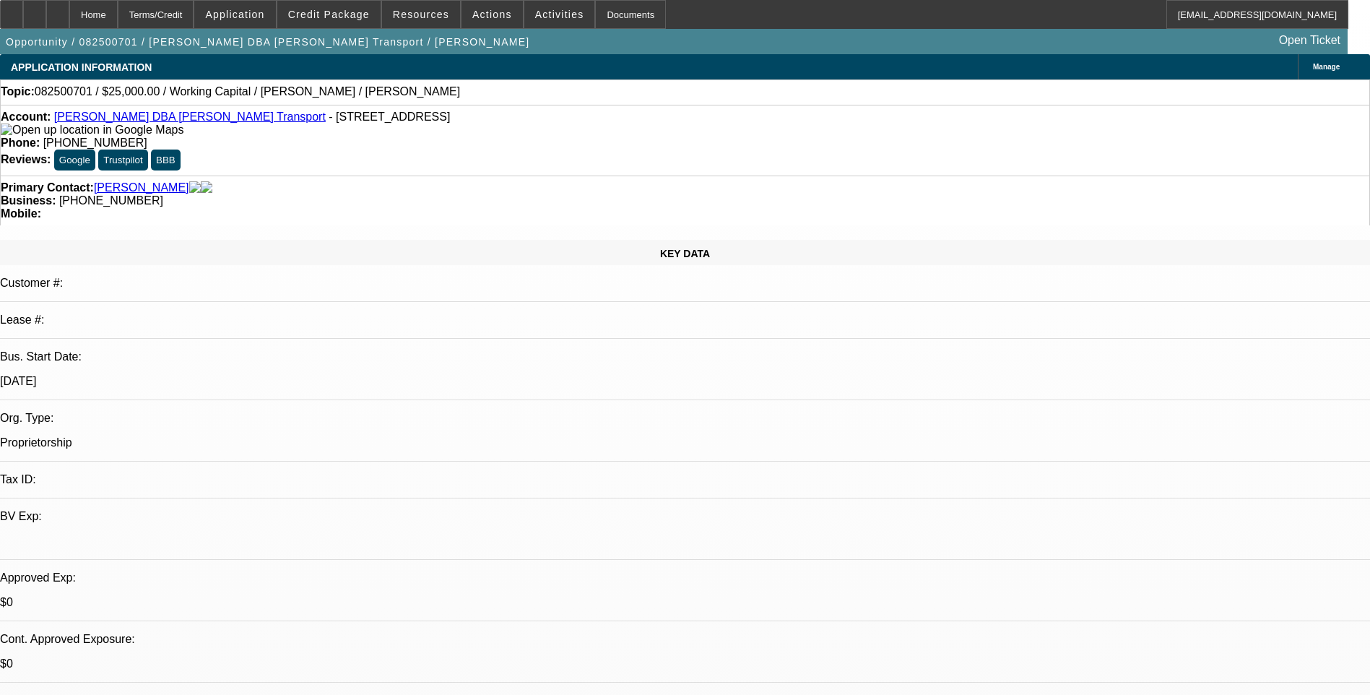
select select "0"
select select "1"
select select "2"
select select "6"
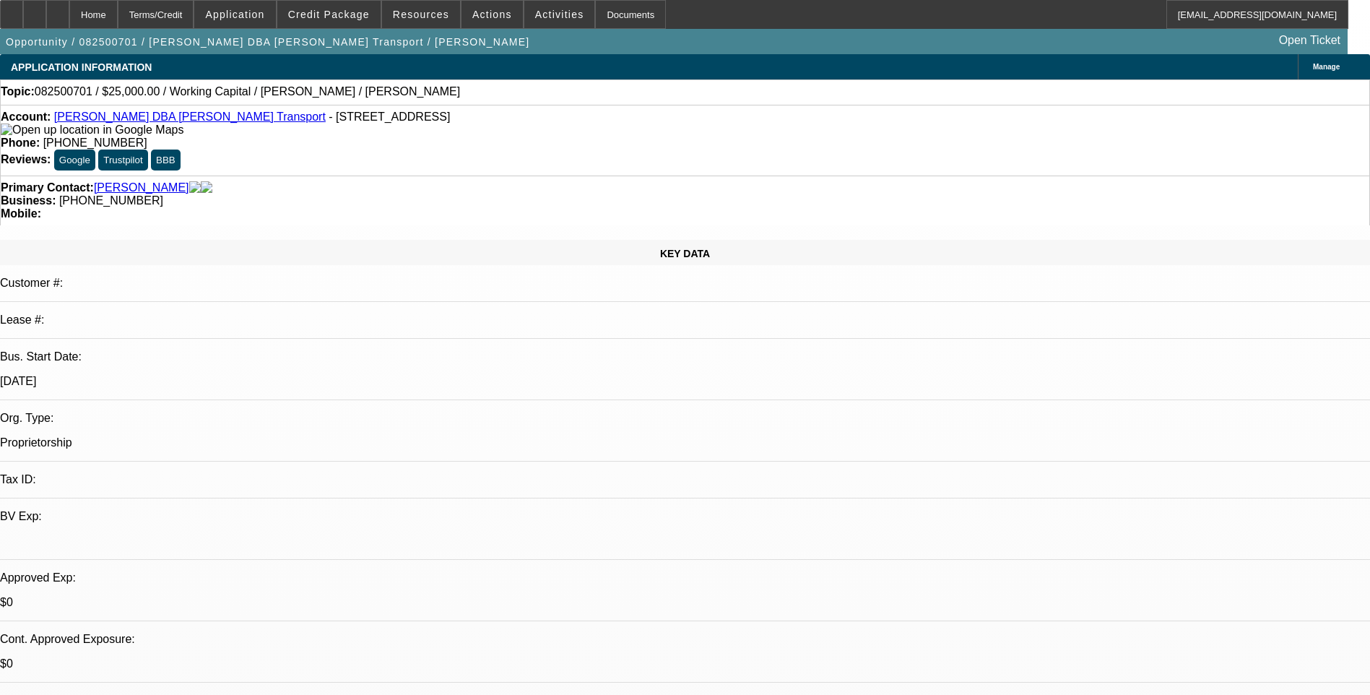
select select "1"
select select "2"
select select "6"
select select "1"
select select "2"
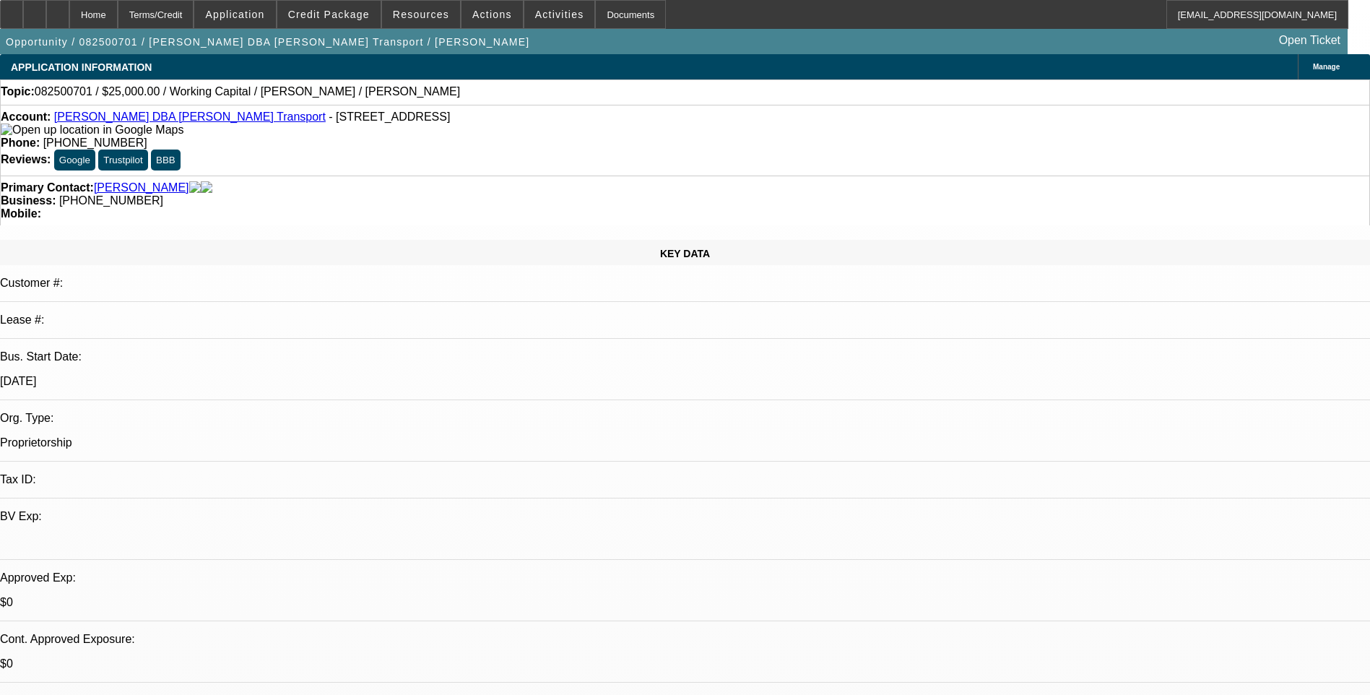
select select "6"
select select "1"
select select "2"
select select "6"
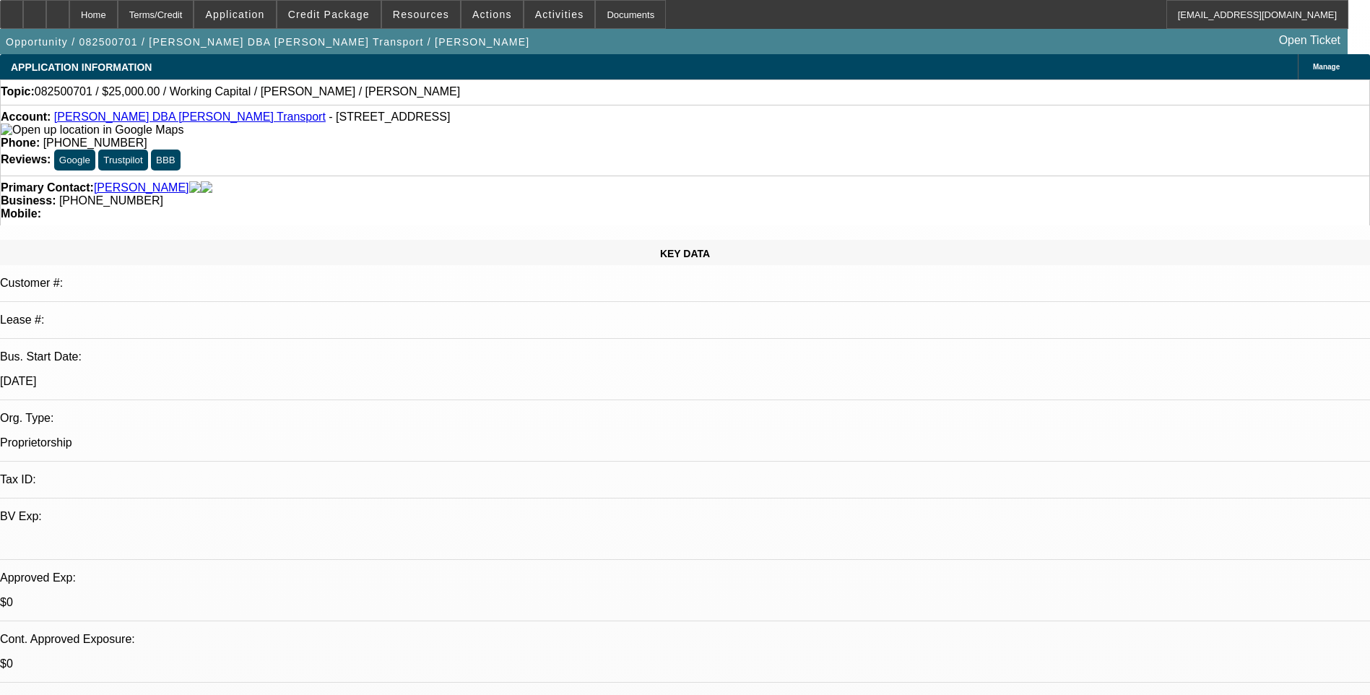
click at [194, 13] on div "Terms/Credit" at bounding box center [156, 14] width 77 height 29
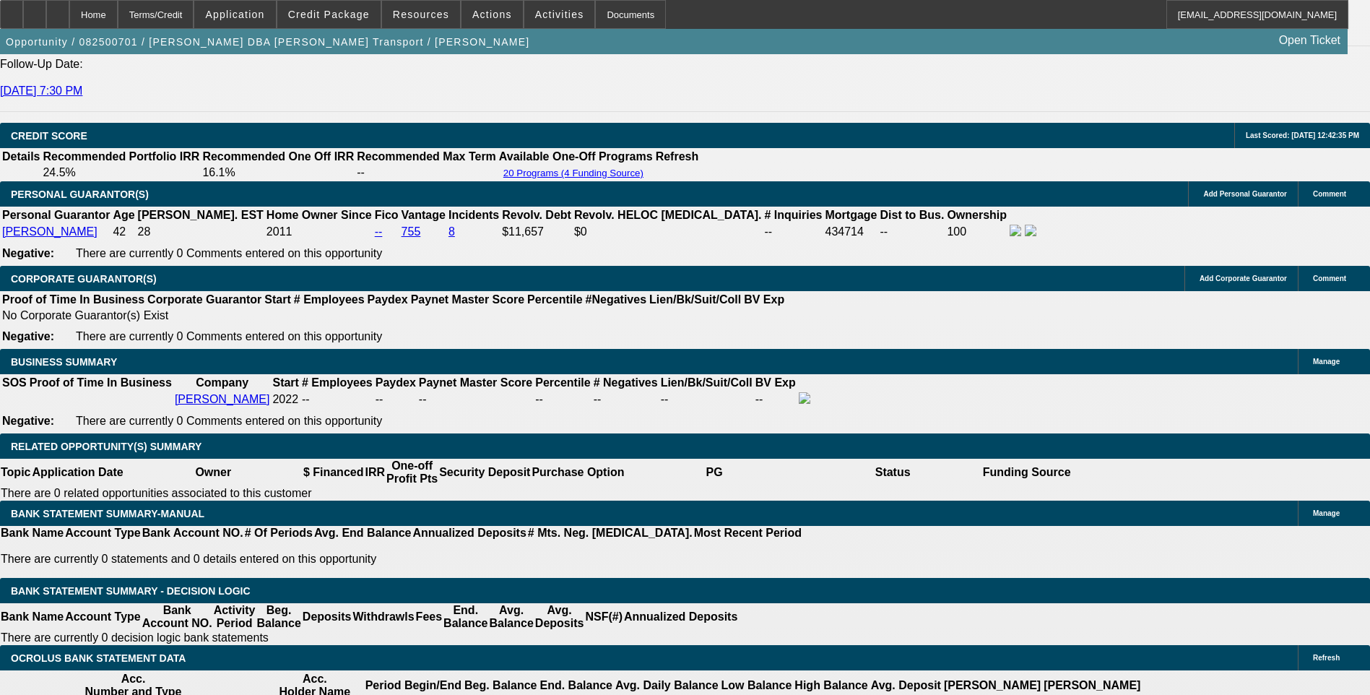
scroll to position [2085, 0]
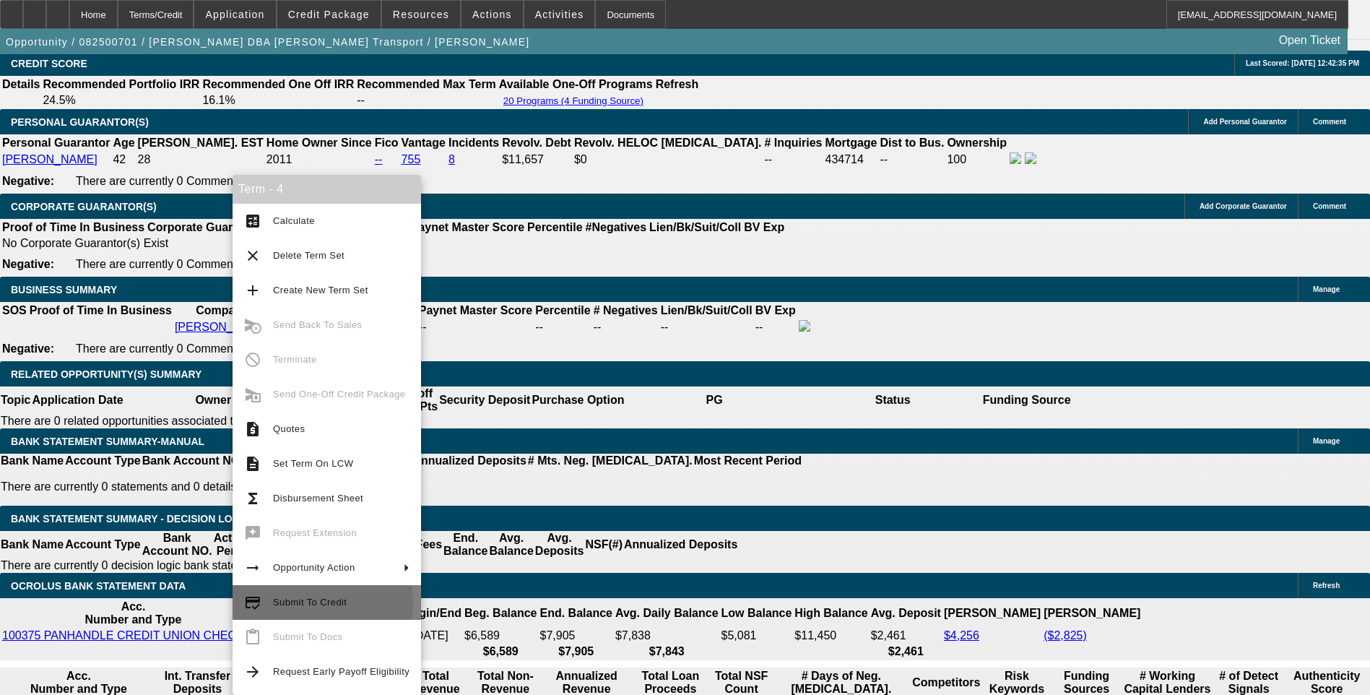
click at [298, 601] on span "Submit To Credit" at bounding box center [310, 602] width 74 height 11
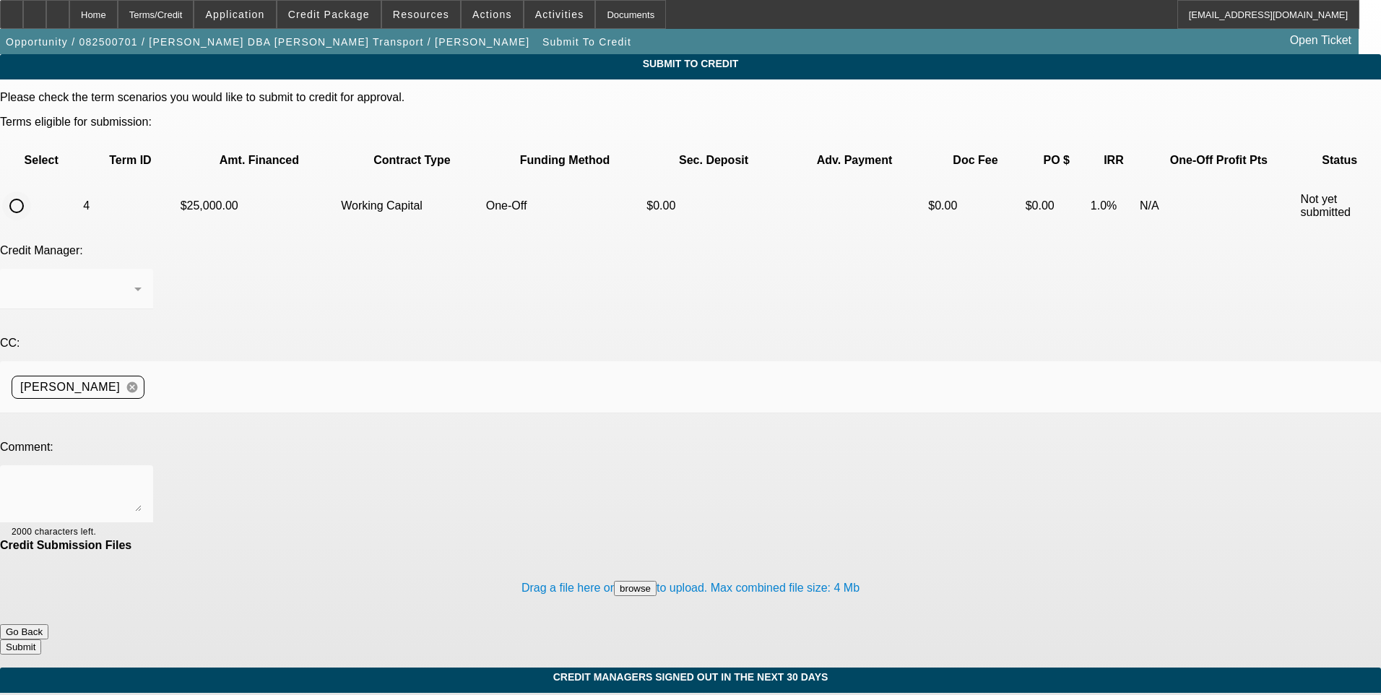
click at [31, 191] on input "radio" at bounding box center [16, 205] width 29 height 29
radio input "true"
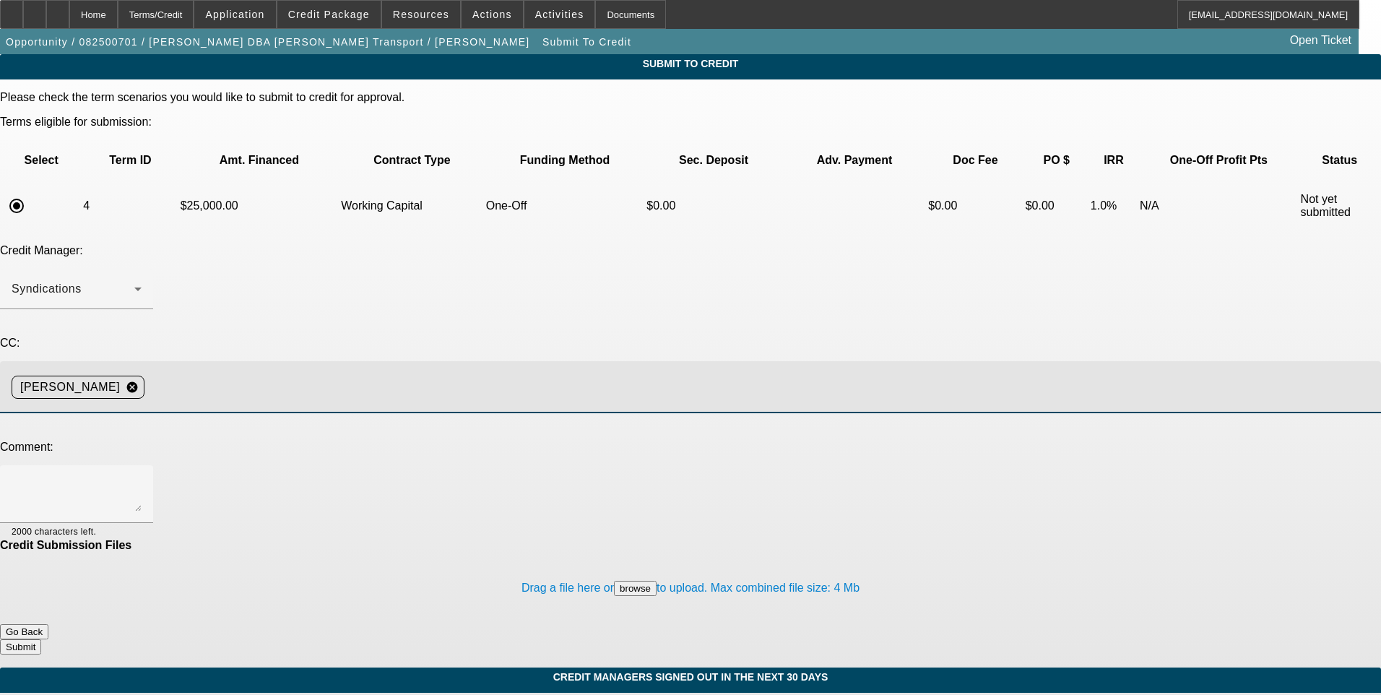
click at [335, 373] on input at bounding box center [756, 387] width 1213 height 29
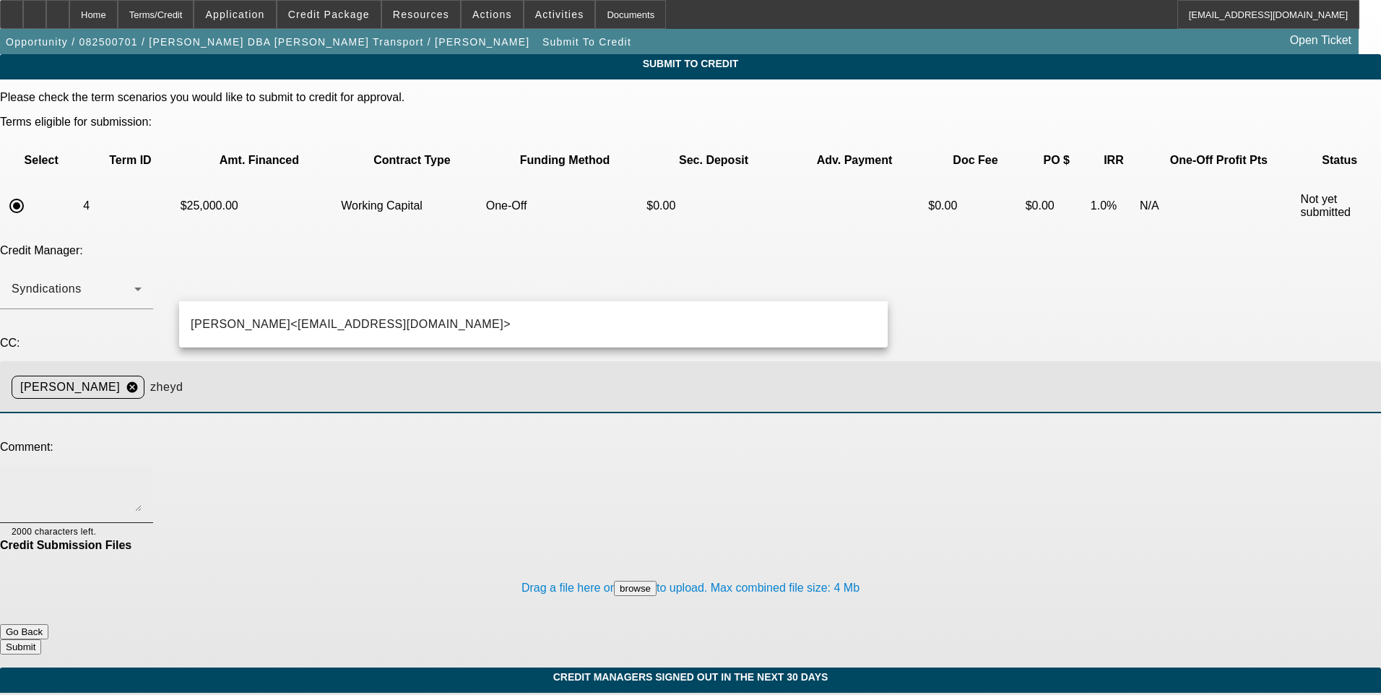
type input "zheyd"
click at [334, 332] on span "Zachary Heyd<ZHeyd@beaconfunding.com>" at bounding box center [351, 324] width 320 height 17
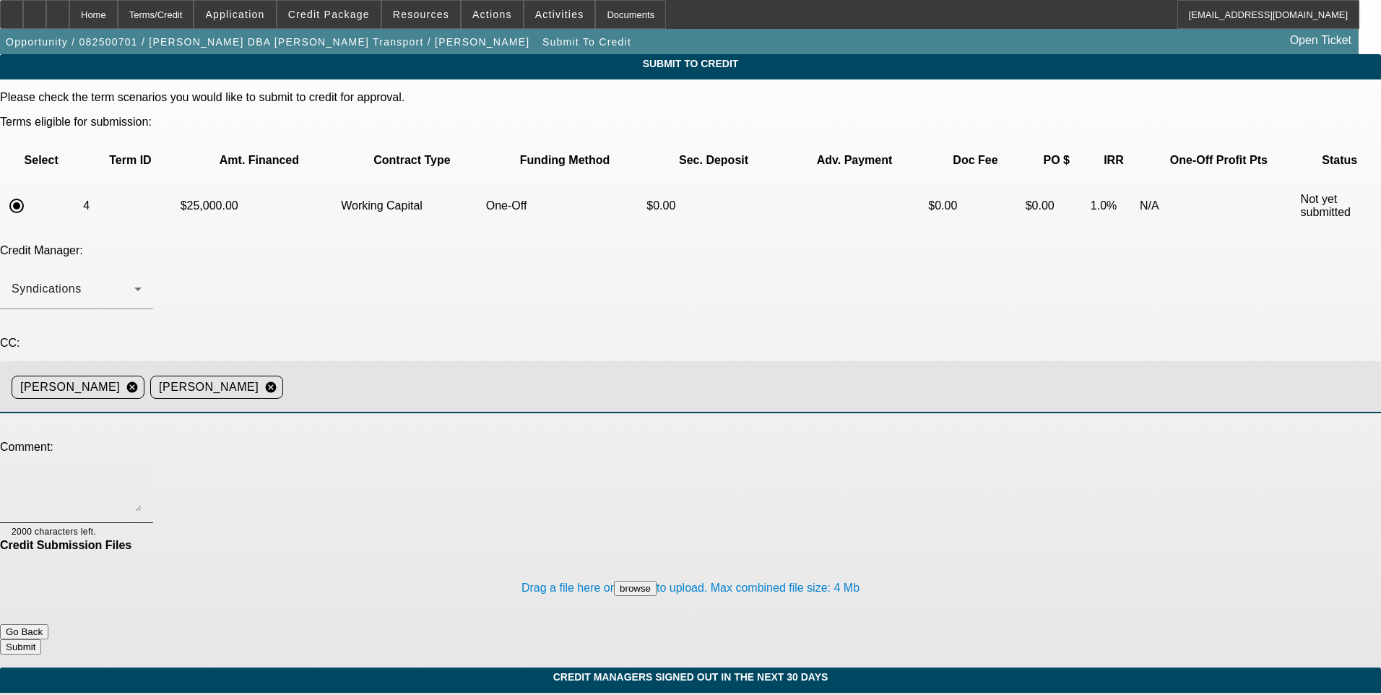
click at [142, 477] on textarea at bounding box center [77, 494] width 130 height 35
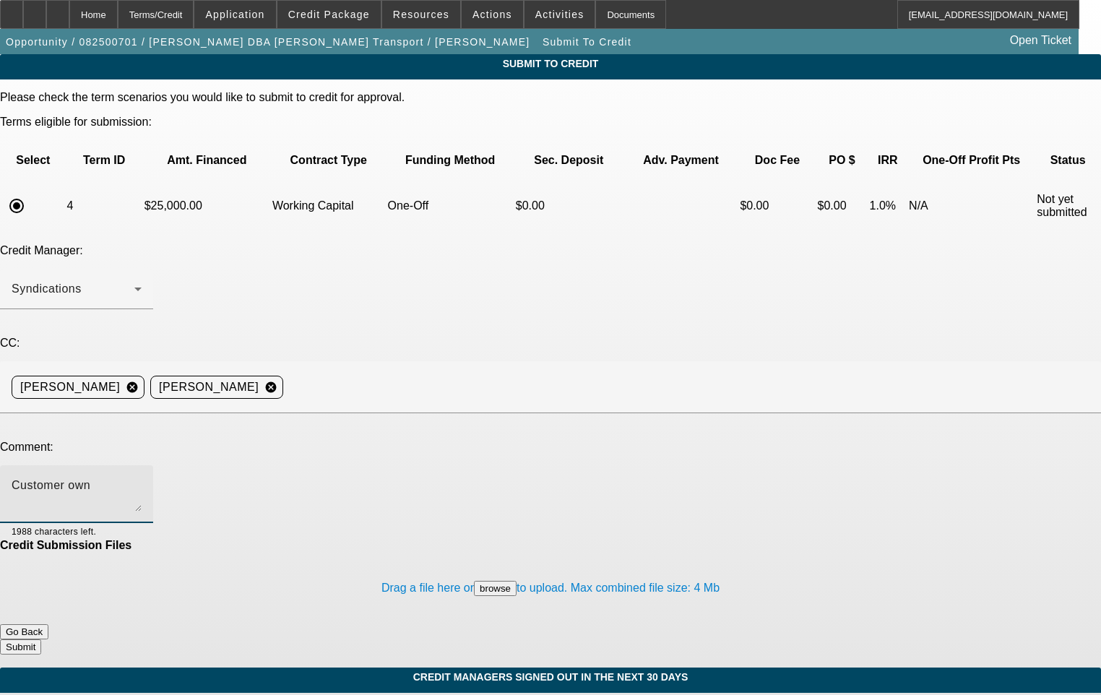
click at [142, 477] on textarea "Customer own" at bounding box center [77, 494] width 130 height 35
type textarea "Correct. Customer owns 1 truck. The Carrier leases the routes to him."
click at [41, 639] on button "Submit" at bounding box center [20, 646] width 41 height 15
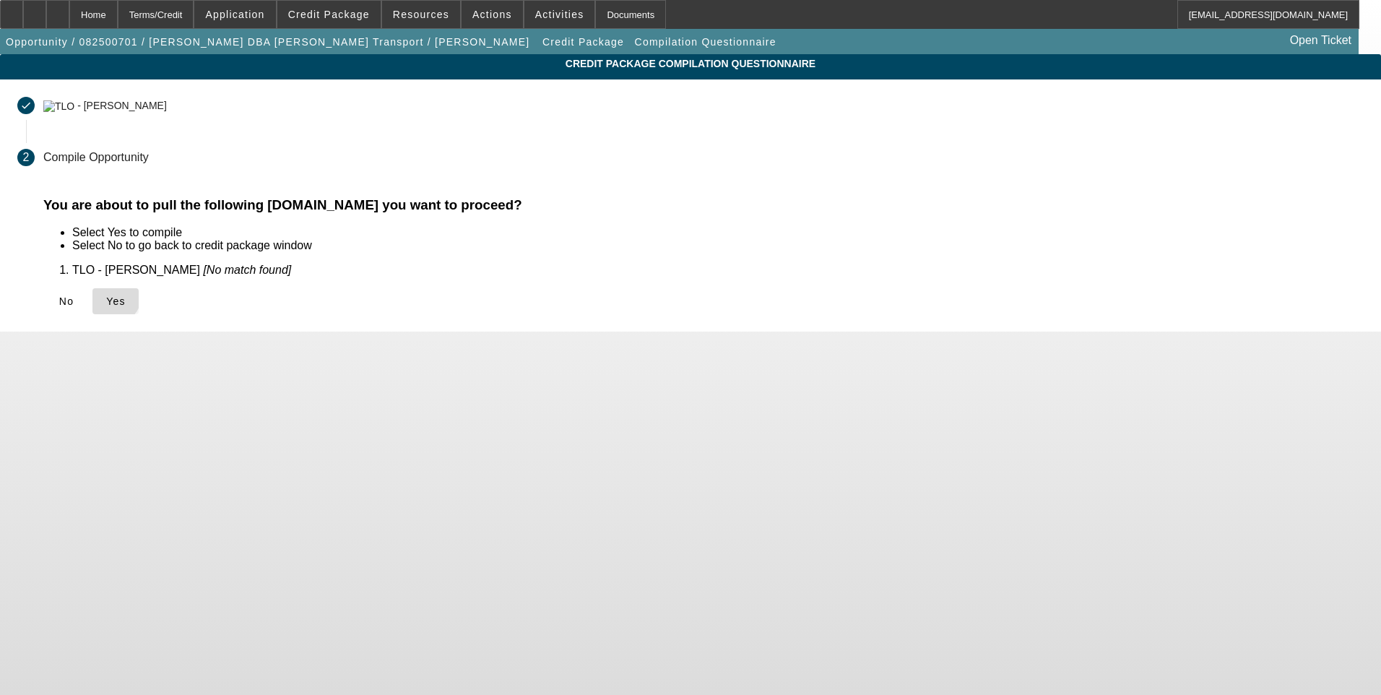
click at [106, 296] on icon at bounding box center [106, 301] width 0 height 12
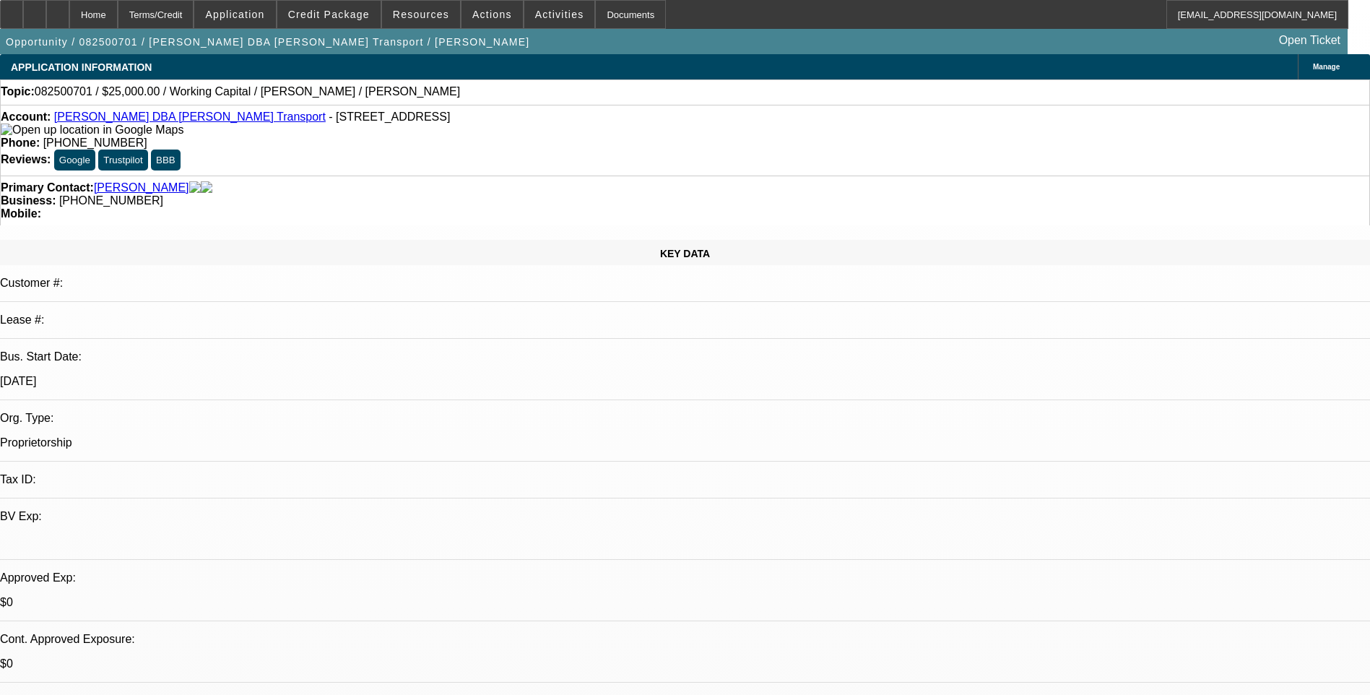
select select "0"
select select "2"
select select "0"
select select "6"
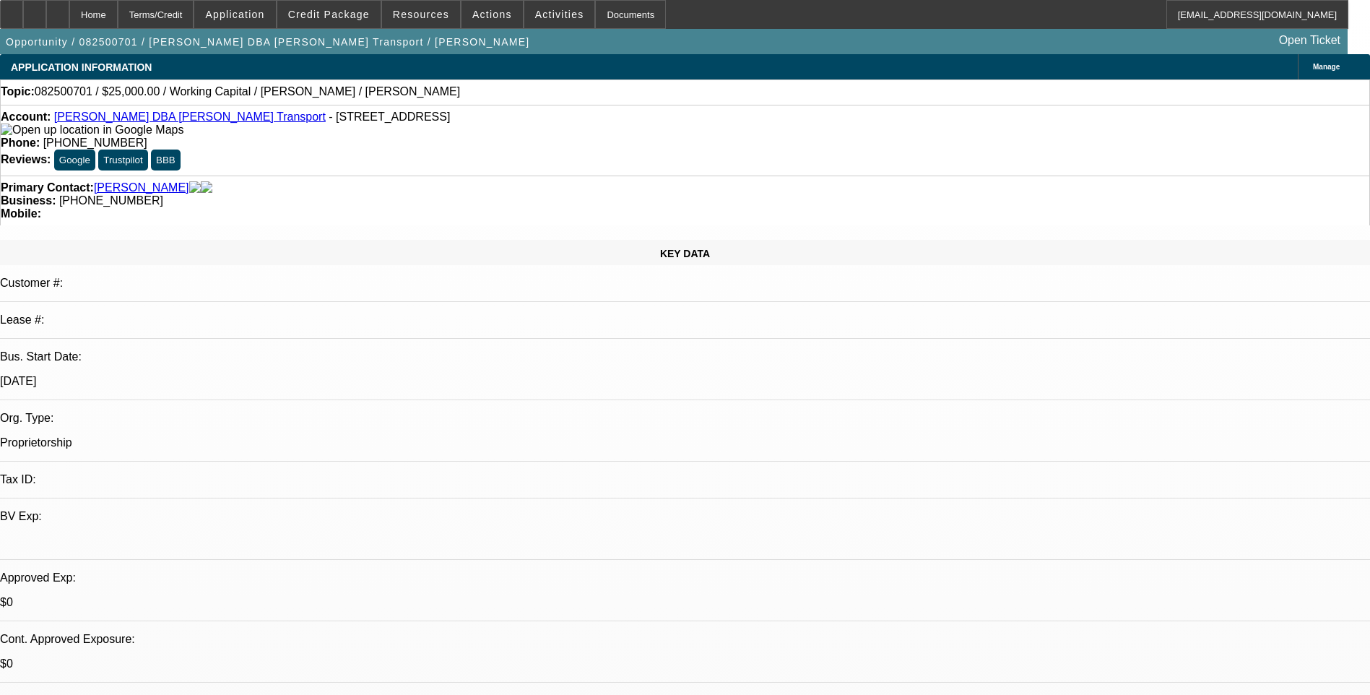
select select "0"
select select "2"
select select "0"
select select "6"
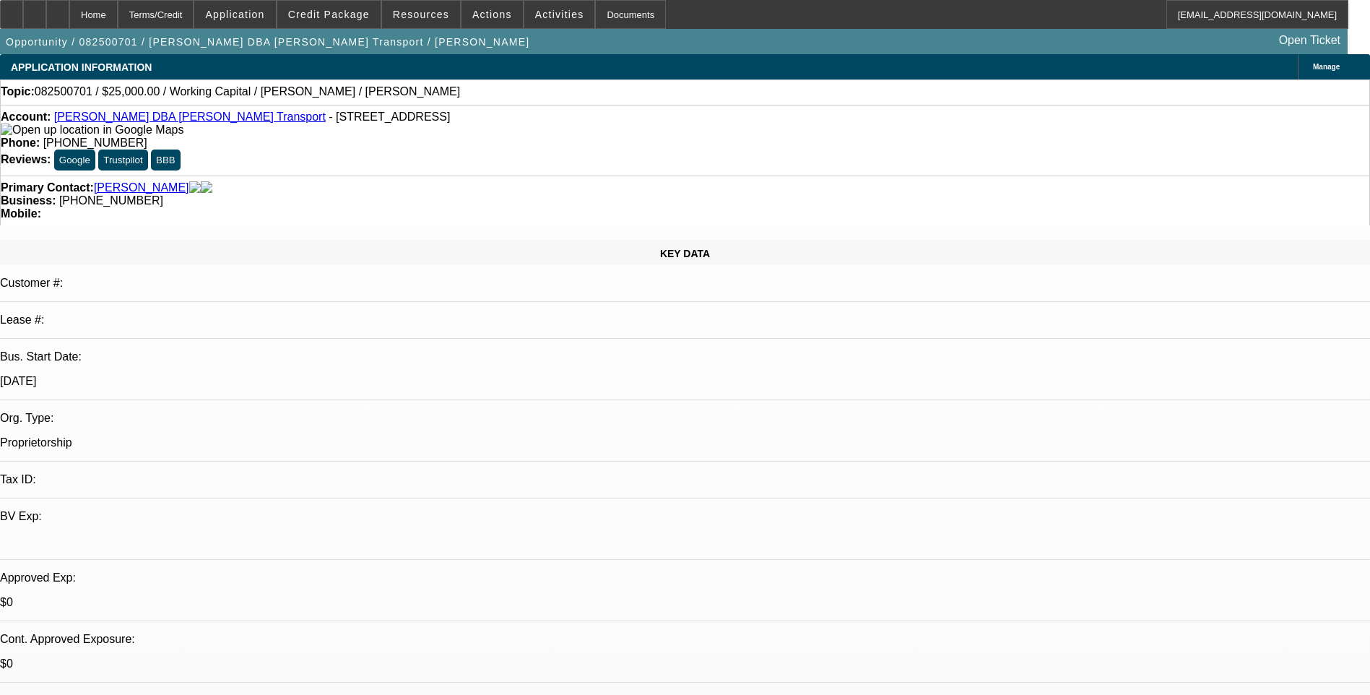
select select "0"
select select "2"
select select "0"
select select "6"
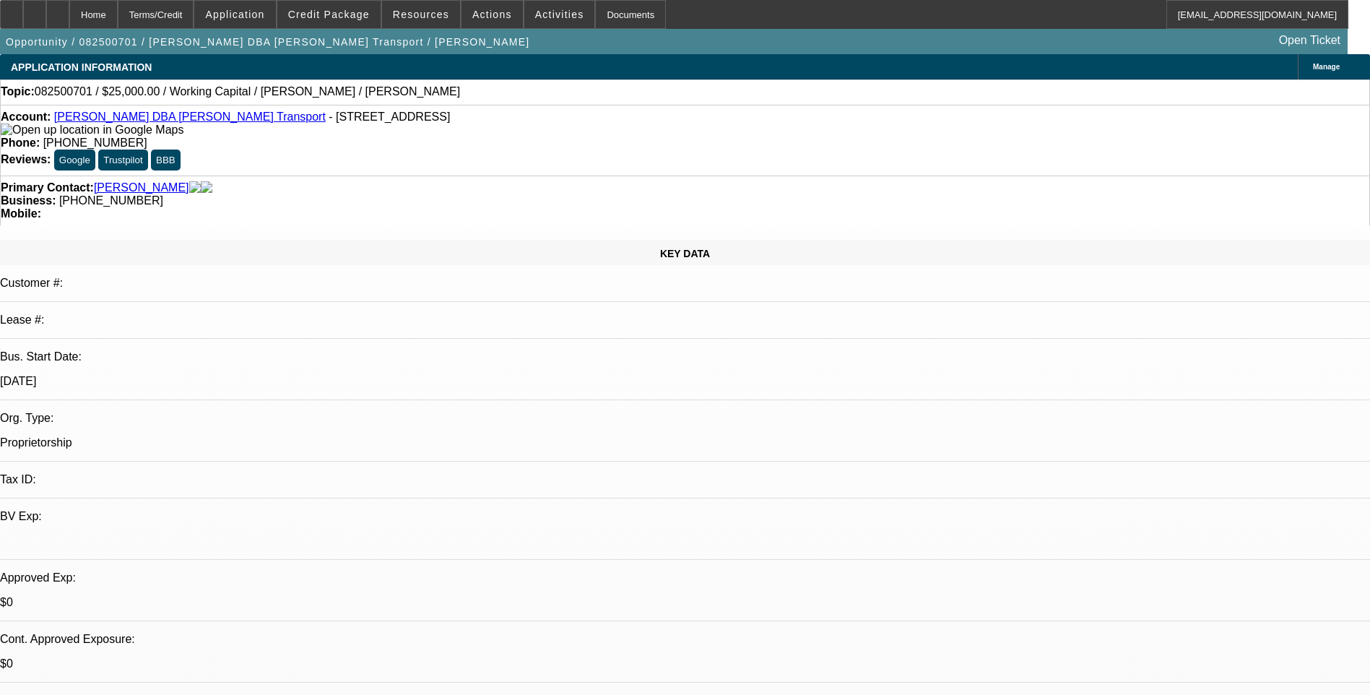
select select "0"
select select "2"
select select "0"
select select "6"
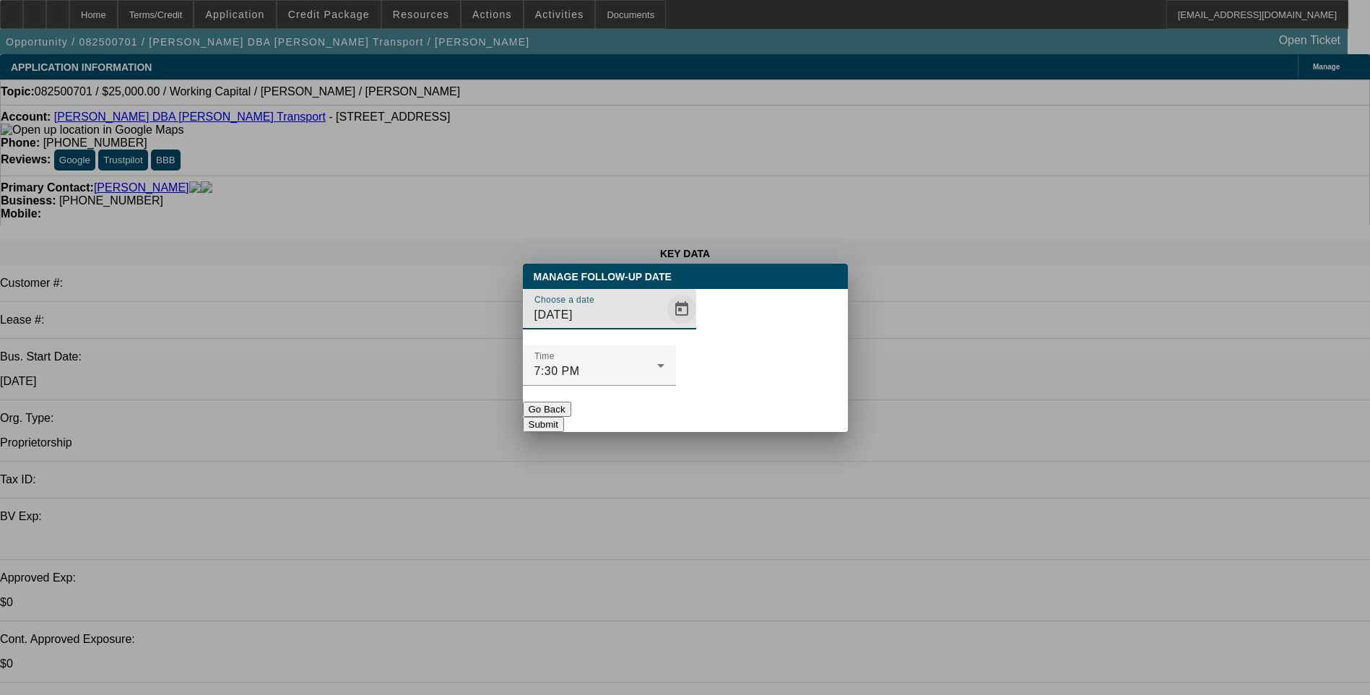
click at [664, 326] on span "Open calendar" at bounding box center [681, 309] width 35 height 35
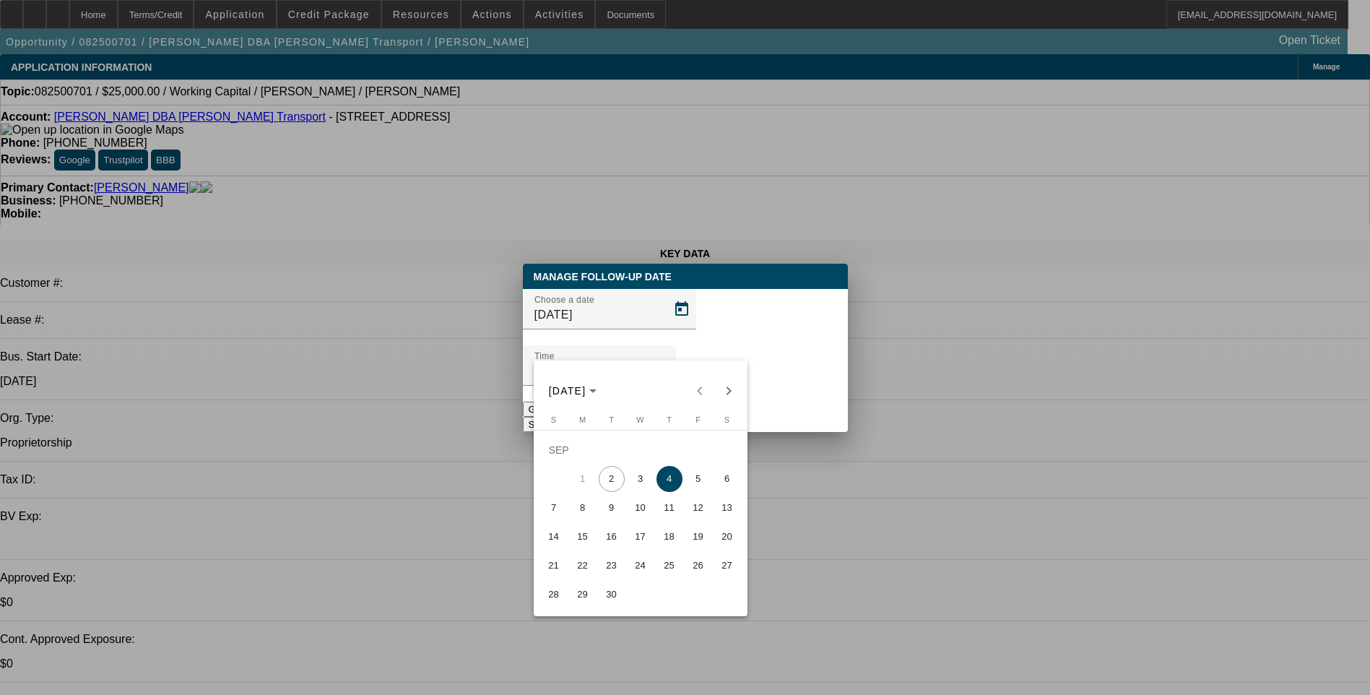
click at [639, 482] on span "3" at bounding box center [641, 479] width 26 height 26
type input "9/3/2025"
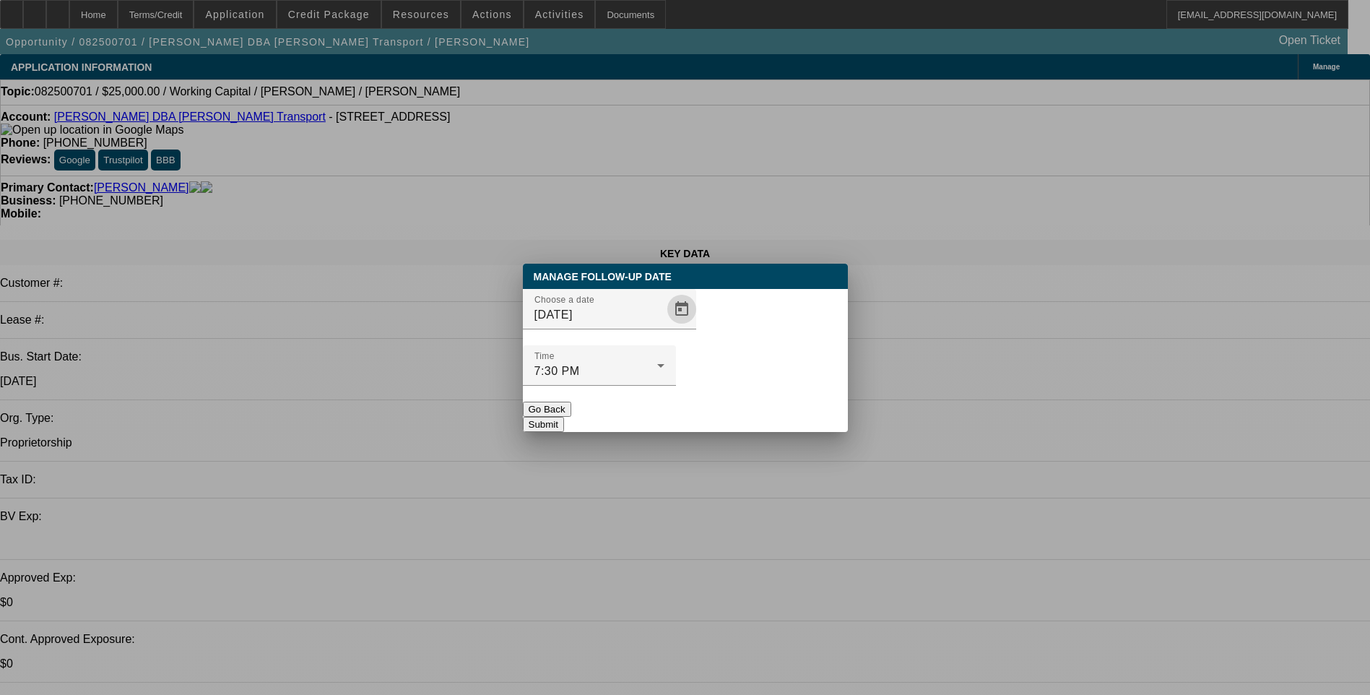
click at [564, 417] on button "Submit" at bounding box center [543, 424] width 41 height 15
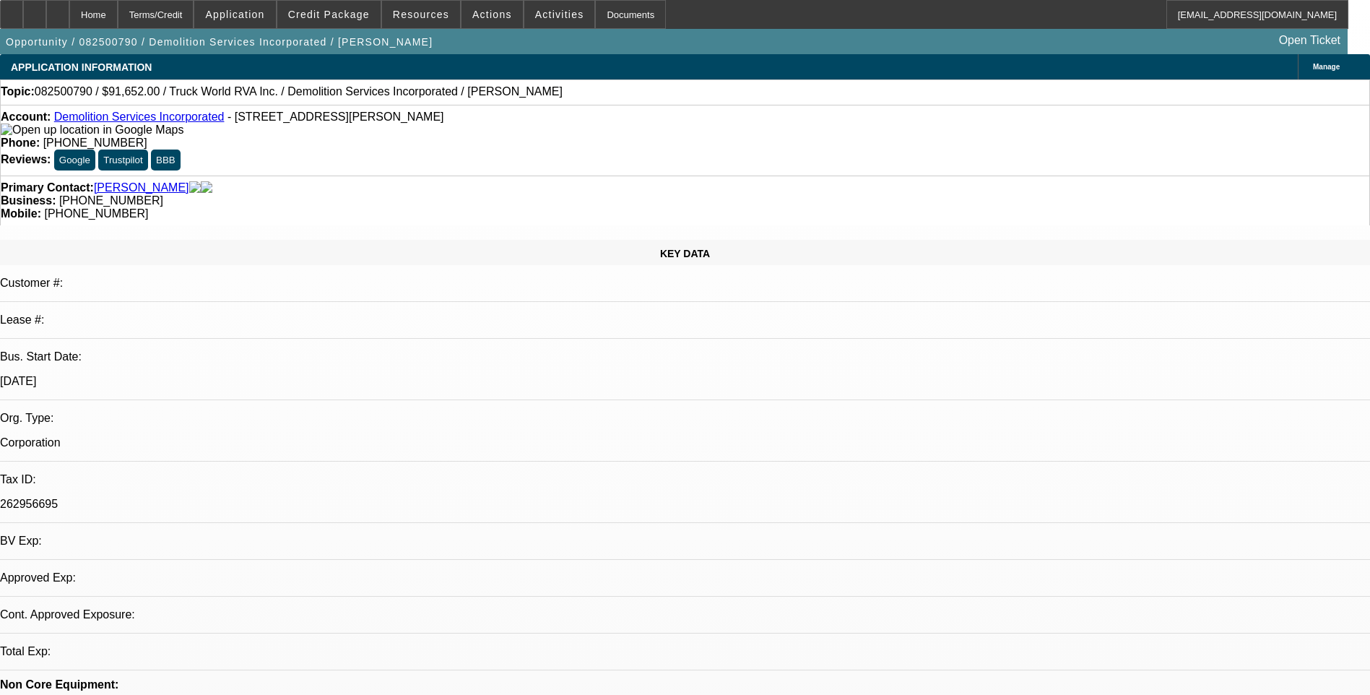
select select "0"
select select "2"
select select "0.1"
select select "1"
select select "2"
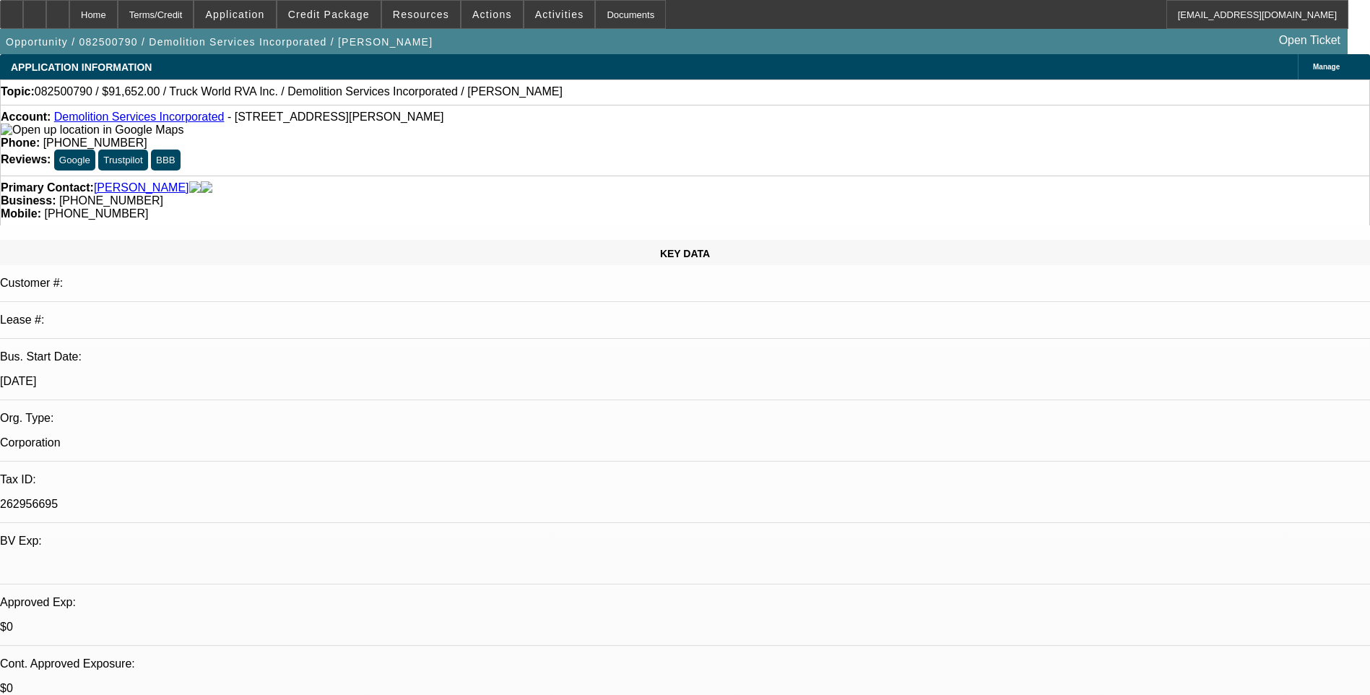
select select "4"
click at [488, 21] on span at bounding box center [492, 14] width 61 height 35
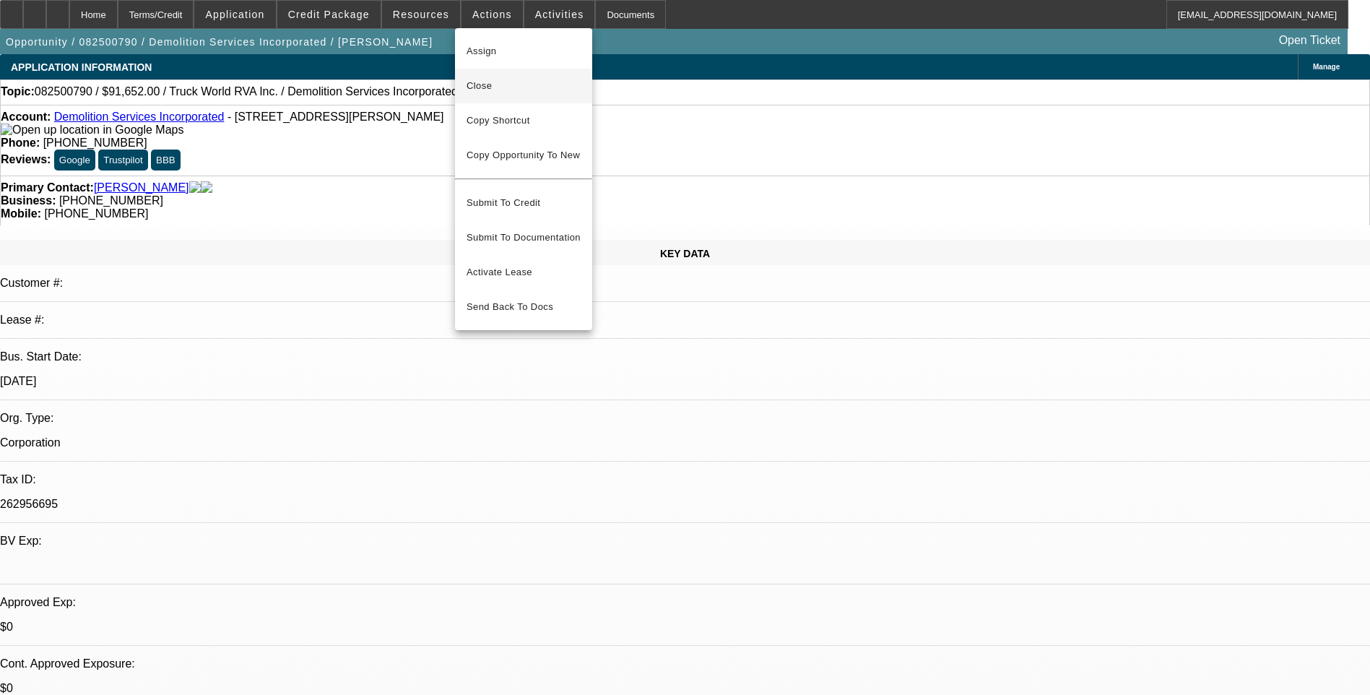
click at [487, 87] on span "Close" at bounding box center [524, 85] width 114 height 17
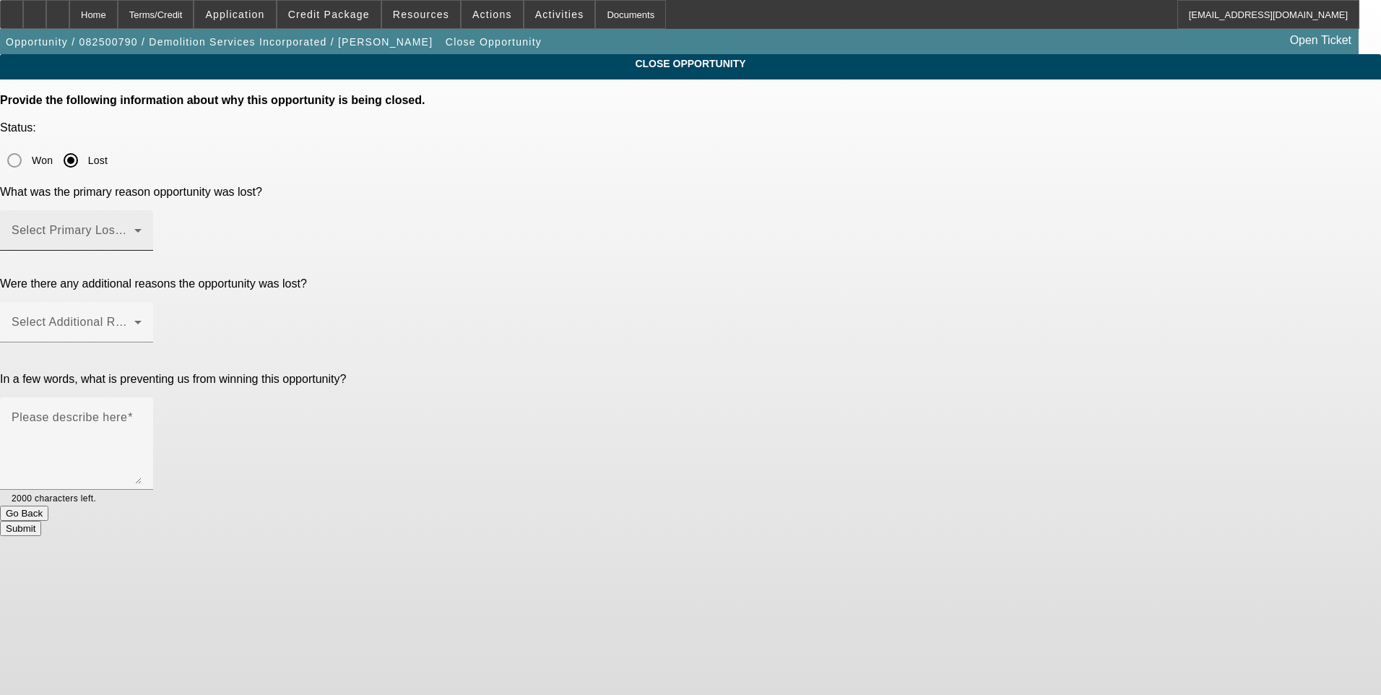
click at [134, 228] on span at bounding box center [73, 236] width 123 height 17
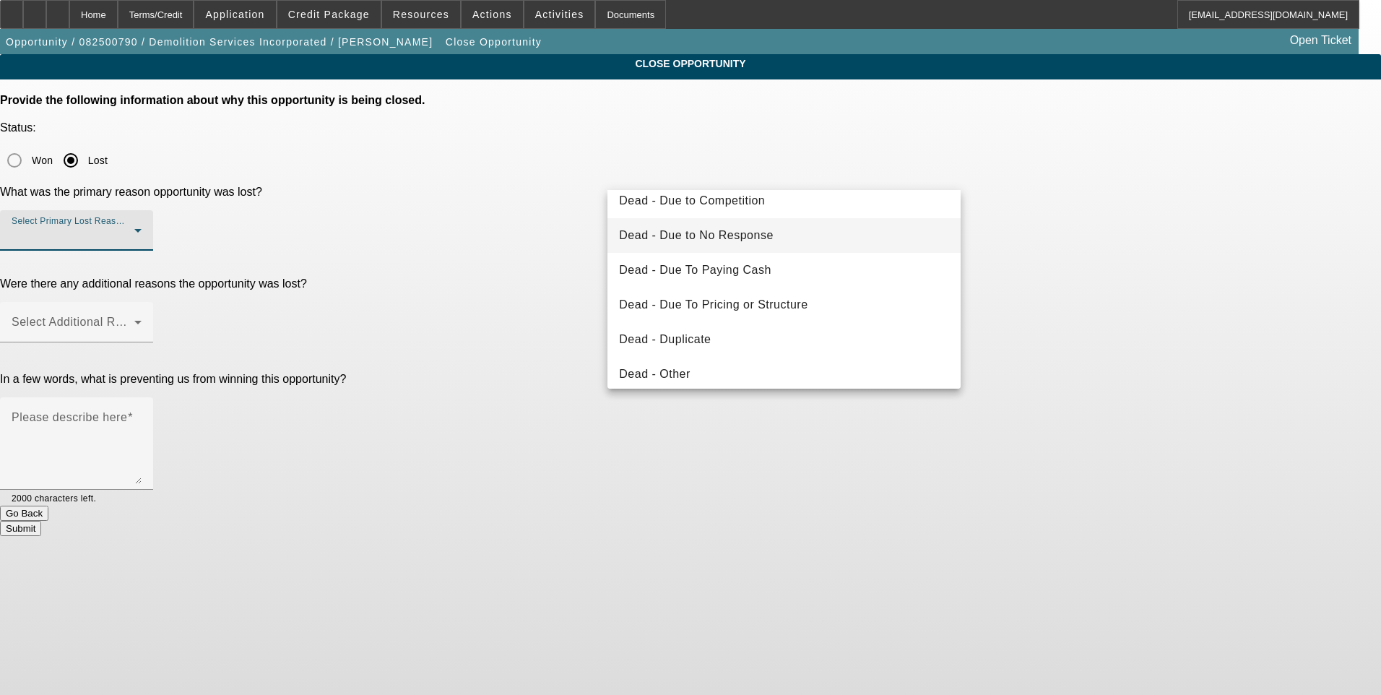
scroll to position [72, 0]
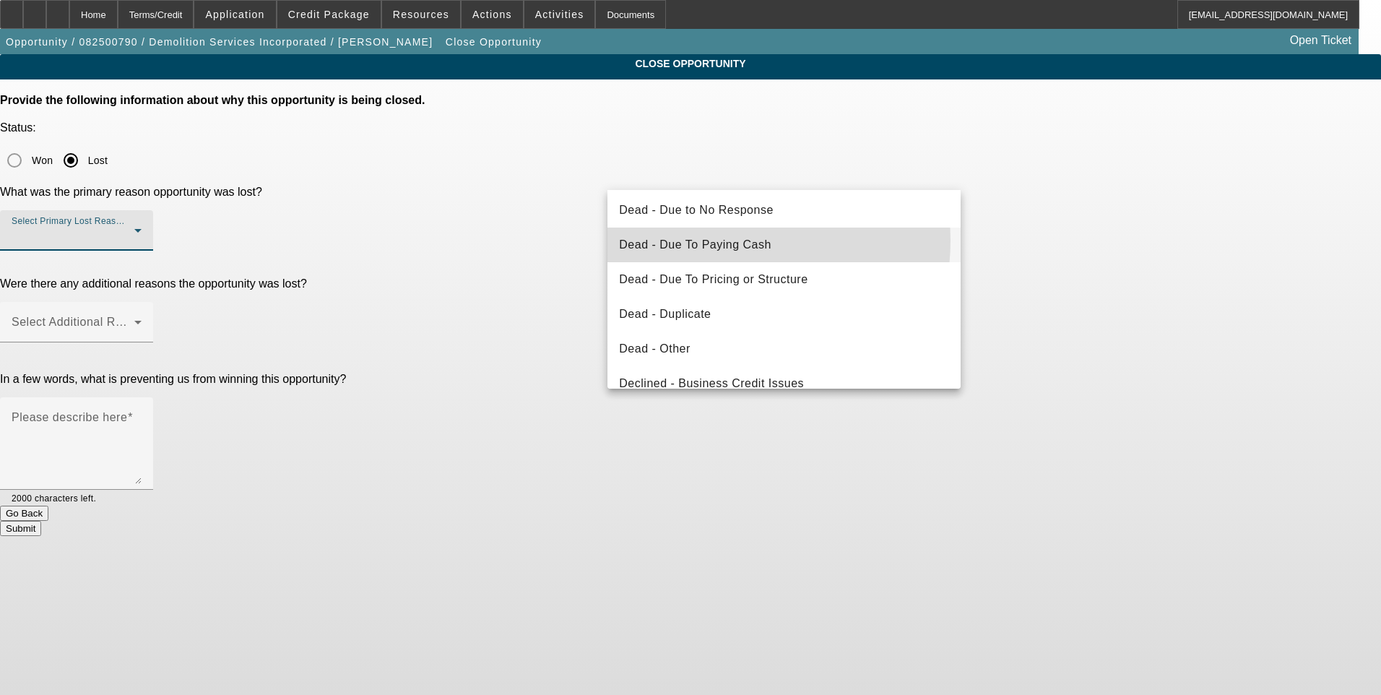
click at [720, 241] on span "Dead - Due To Paying Cash" at bounding box center [695, 244] width 152 height 17
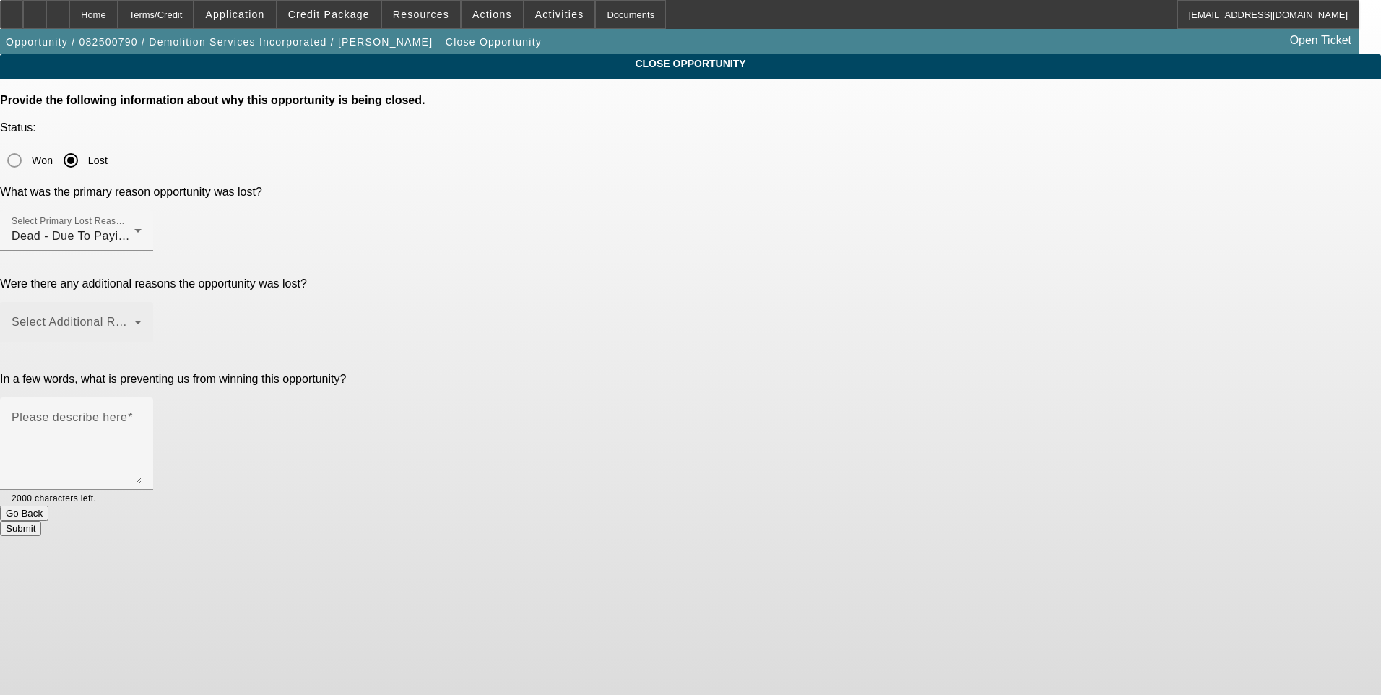
click at [155, 316] on mat-label "Select Additional Reasons" at bounding box center [83, 322] width 143 height 12
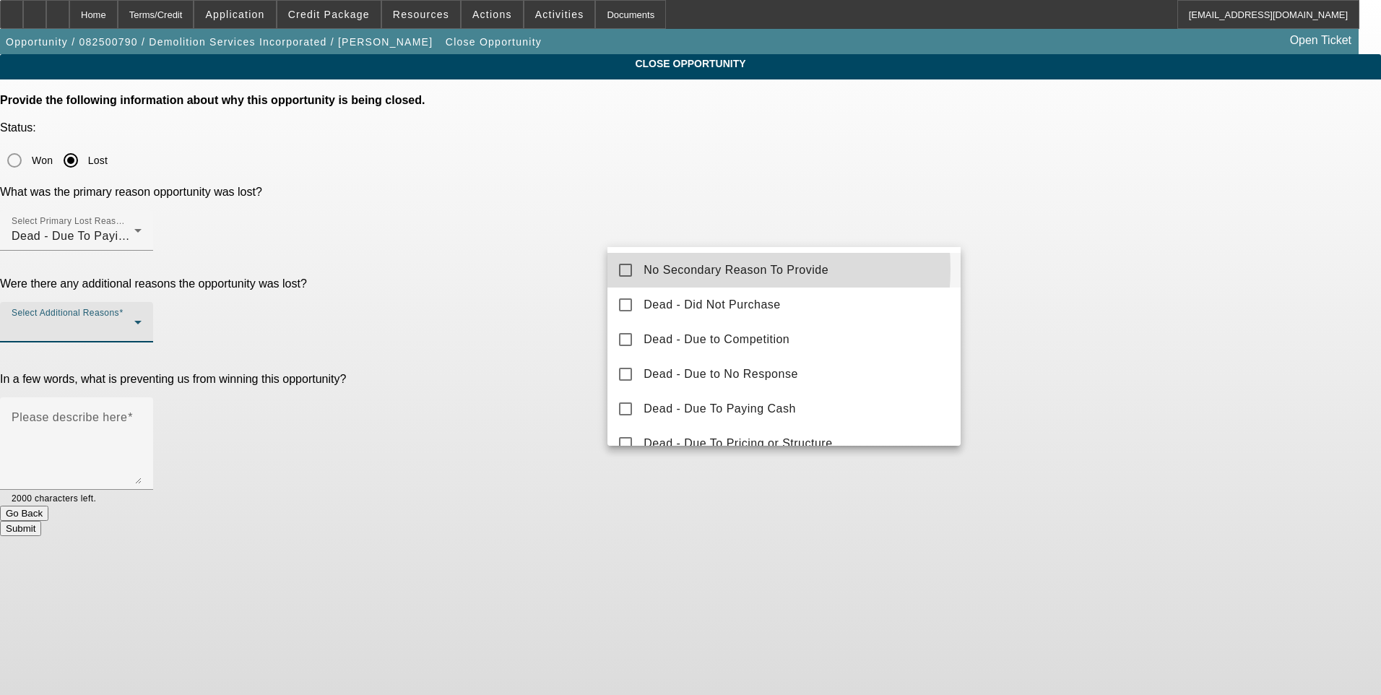
click at [708, 269] on span "No Secondary Reason To Provide" at bounding box center [736, 269] width 185 height 17
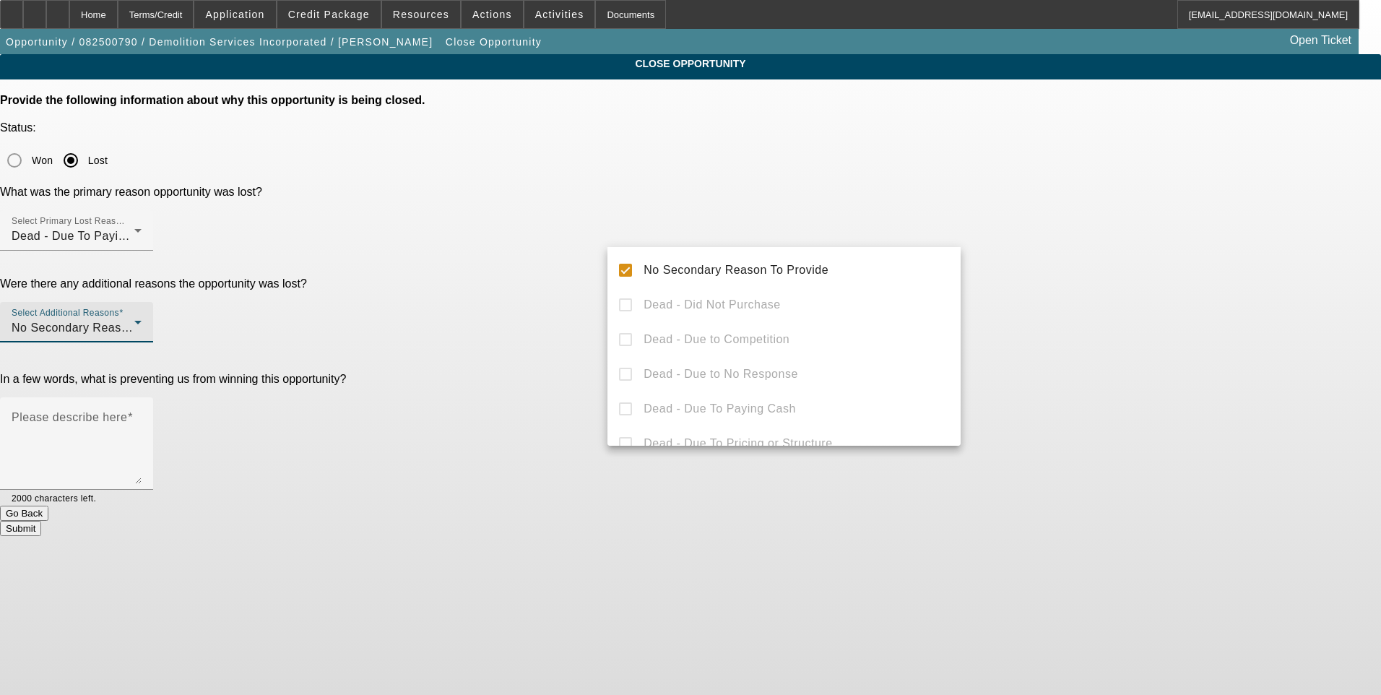
drag, startPoint x: 1060, startPoint y: 288, endPoint x: 1026, endPoint y: 293, distance: 34.2
click at [1057, 291] on div at bounding box center [690, 347] width 1381 height 695
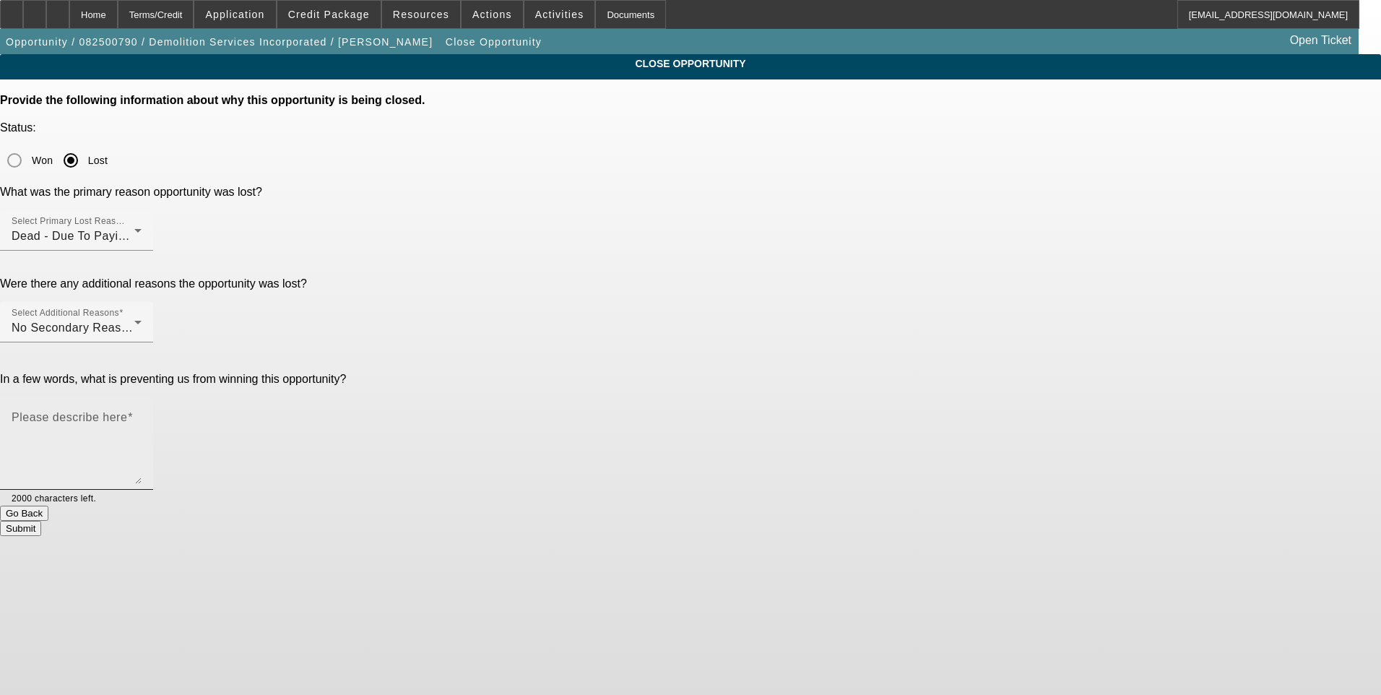
click at [142, 415] on textarea "Please describe here" at bounding box center [77, 449] width 130 height 69
type textarea "Customer was in a rush and paid cash for the truck before we could even get sta…"
click at [41, 521] on button "Submit" at bounding box center [20, 528] width 41 height 15
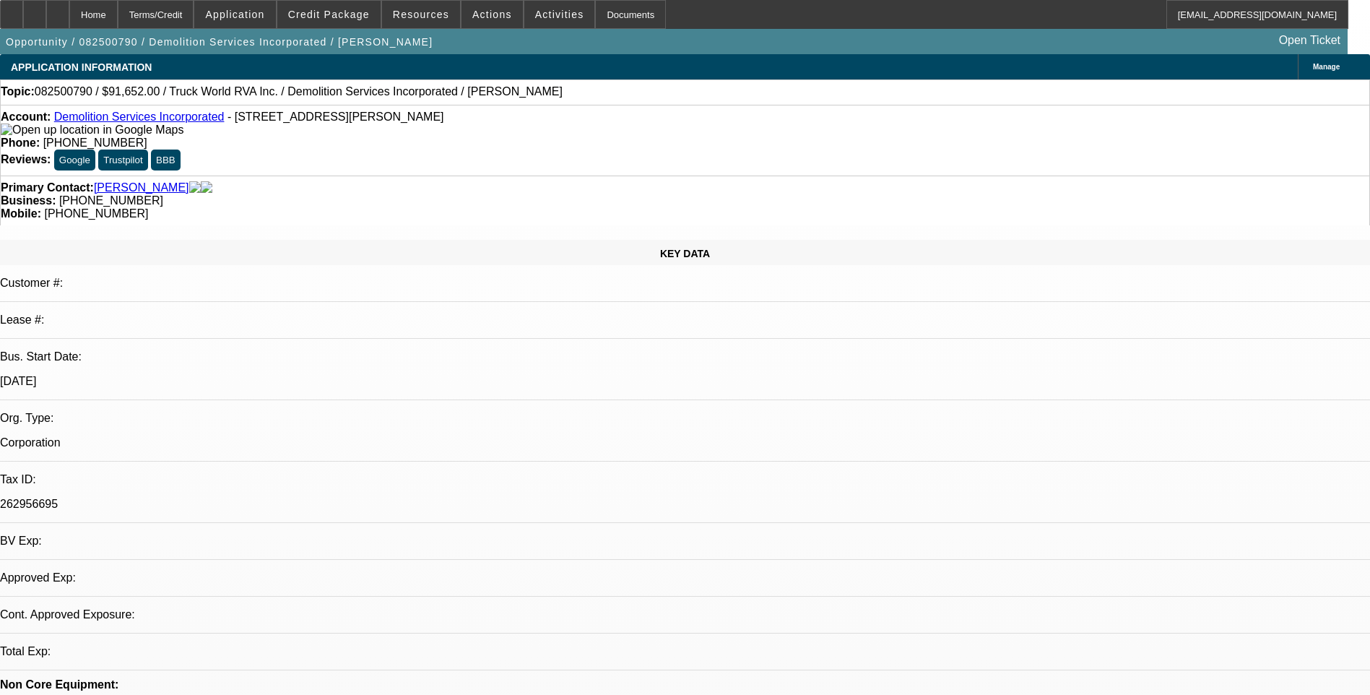
select select "0"
select select "2"
select select "0.1"
select select "4"
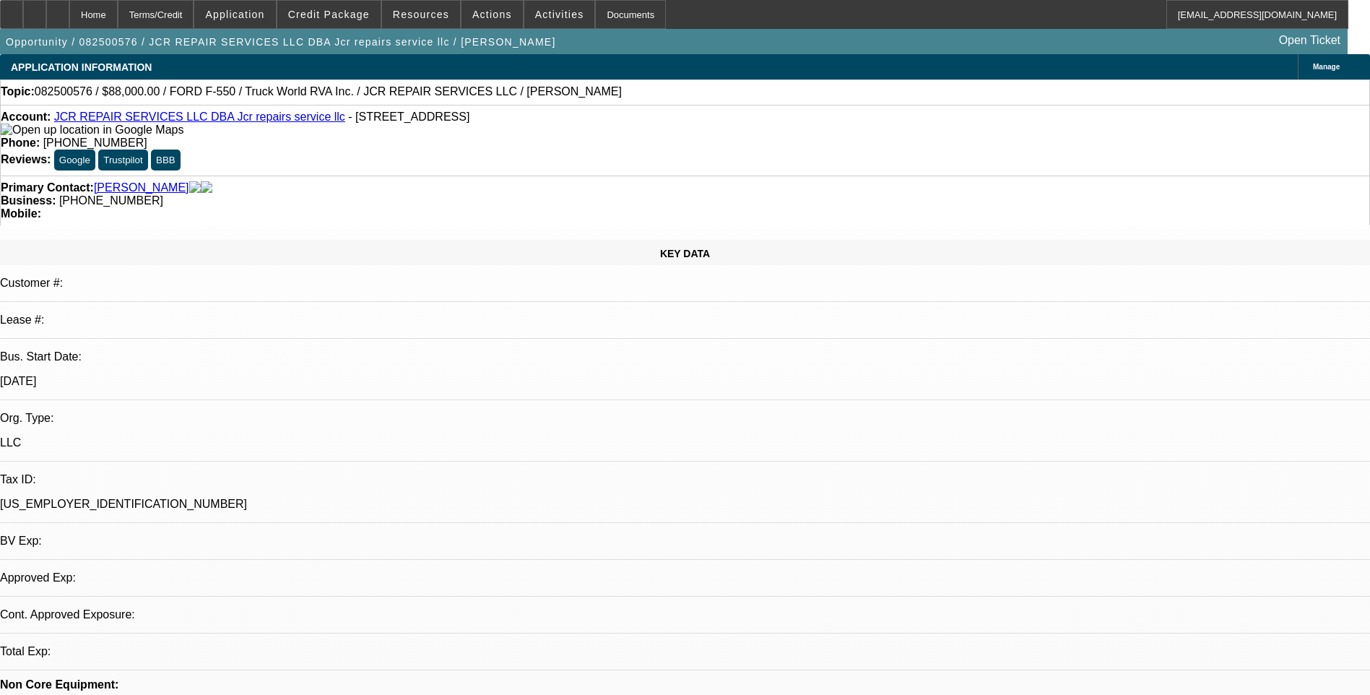
select select "0"
select select "2"
select select "0.1"
select select "1"
select select "2"
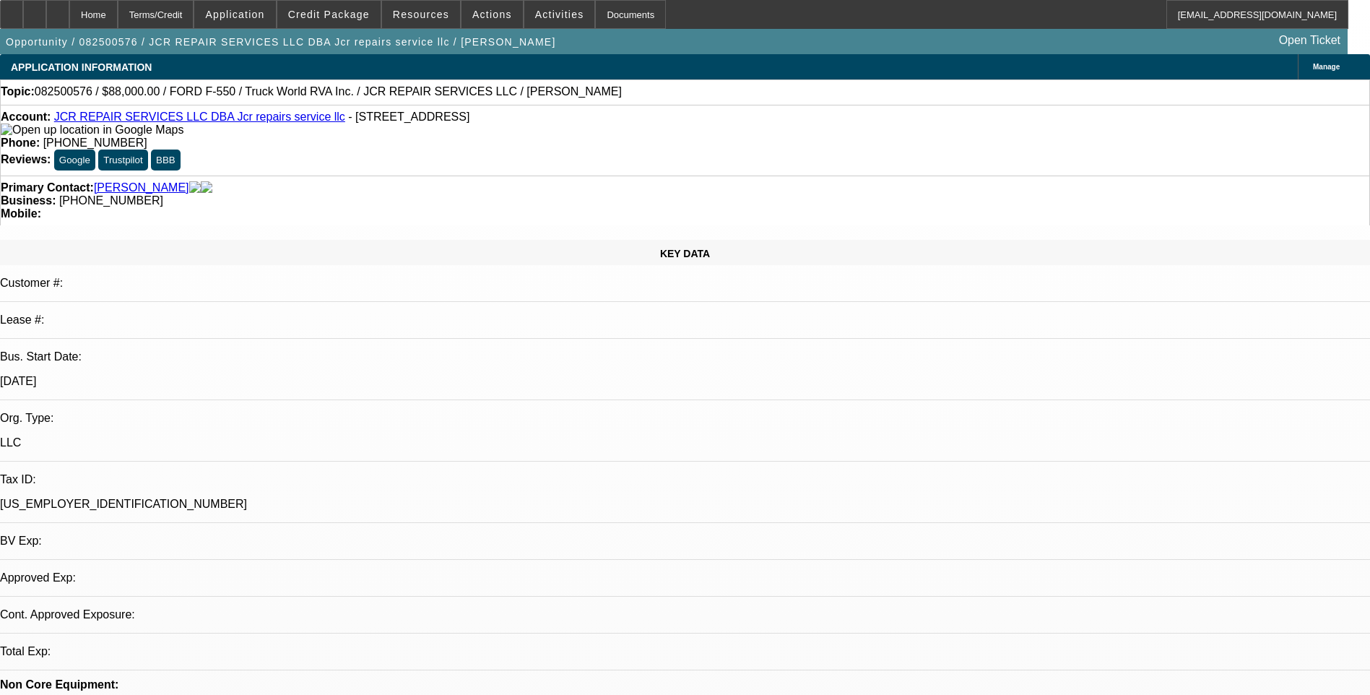
select select "4"
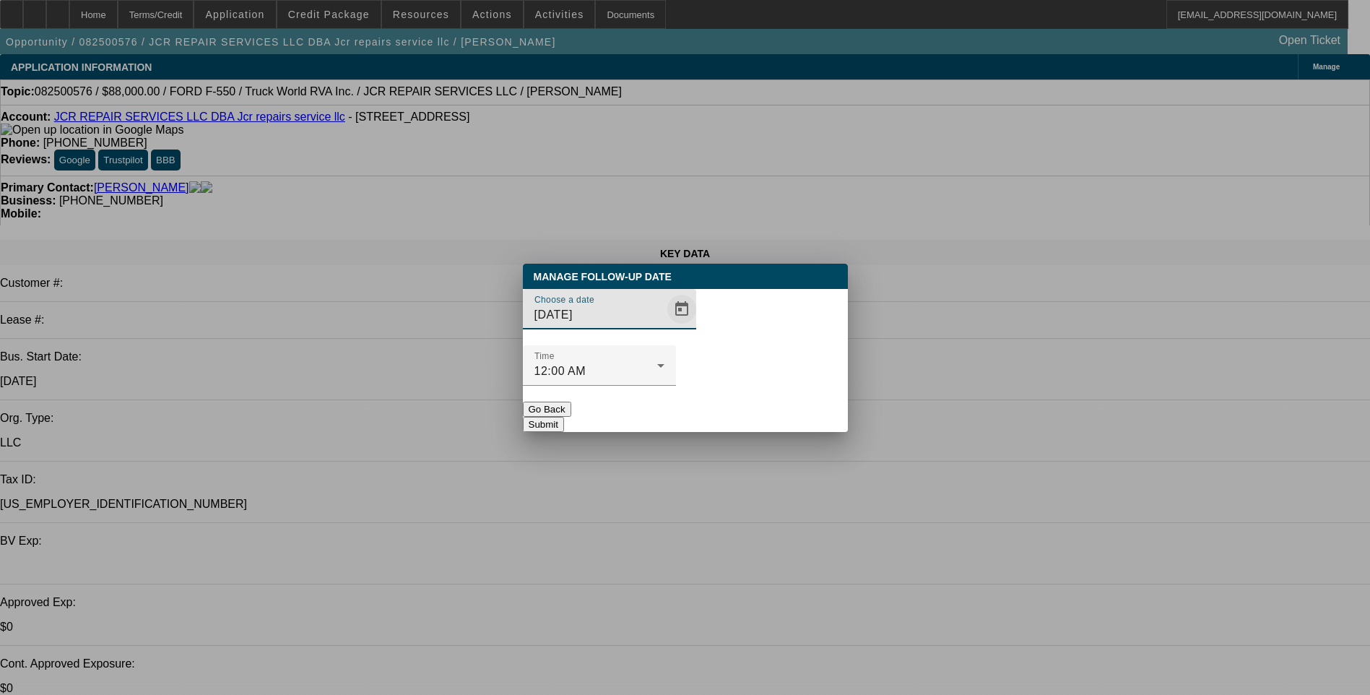
click at [664, 326] on span "Open calendar" at bounding box center [681, 309] width 35 height 35
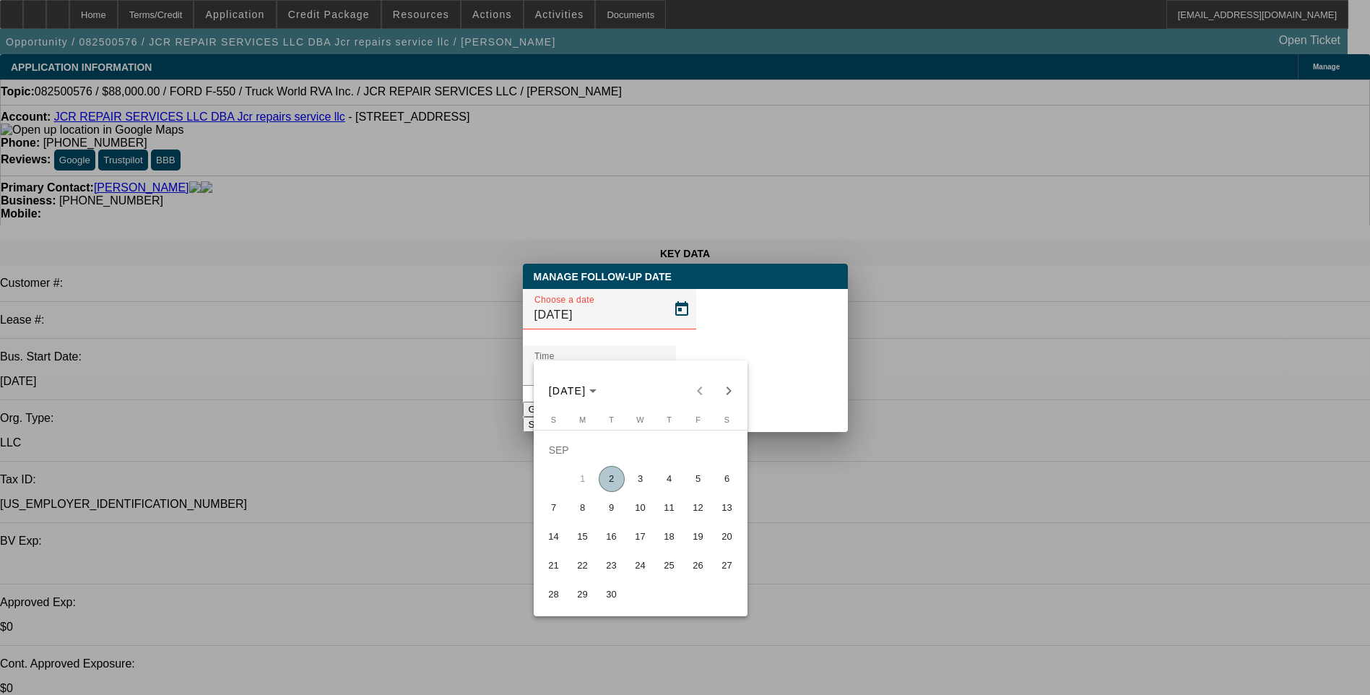
click at [639, 490] on span "3" at bounding box center [641, 479] width 26 height 26
type input "9/3/2025"
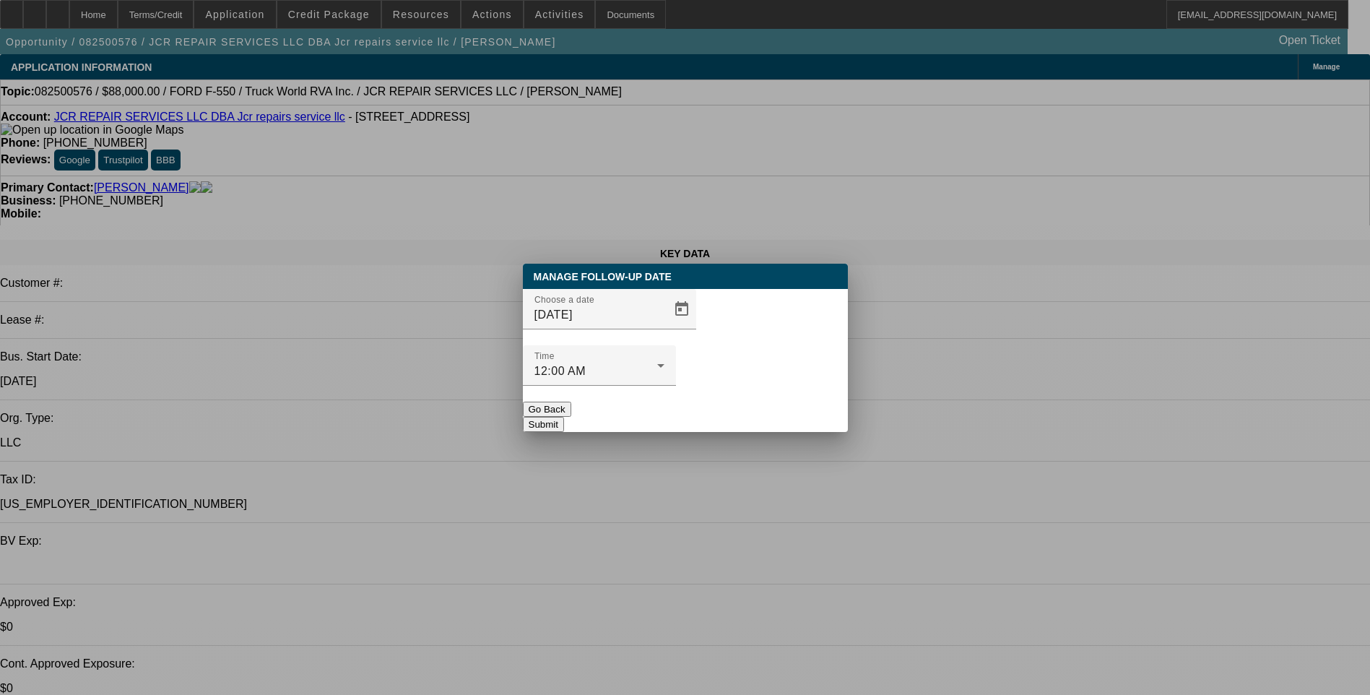
click at [564, 417] on button "Submit" at bounding box center [543, 424] width 41 height 15
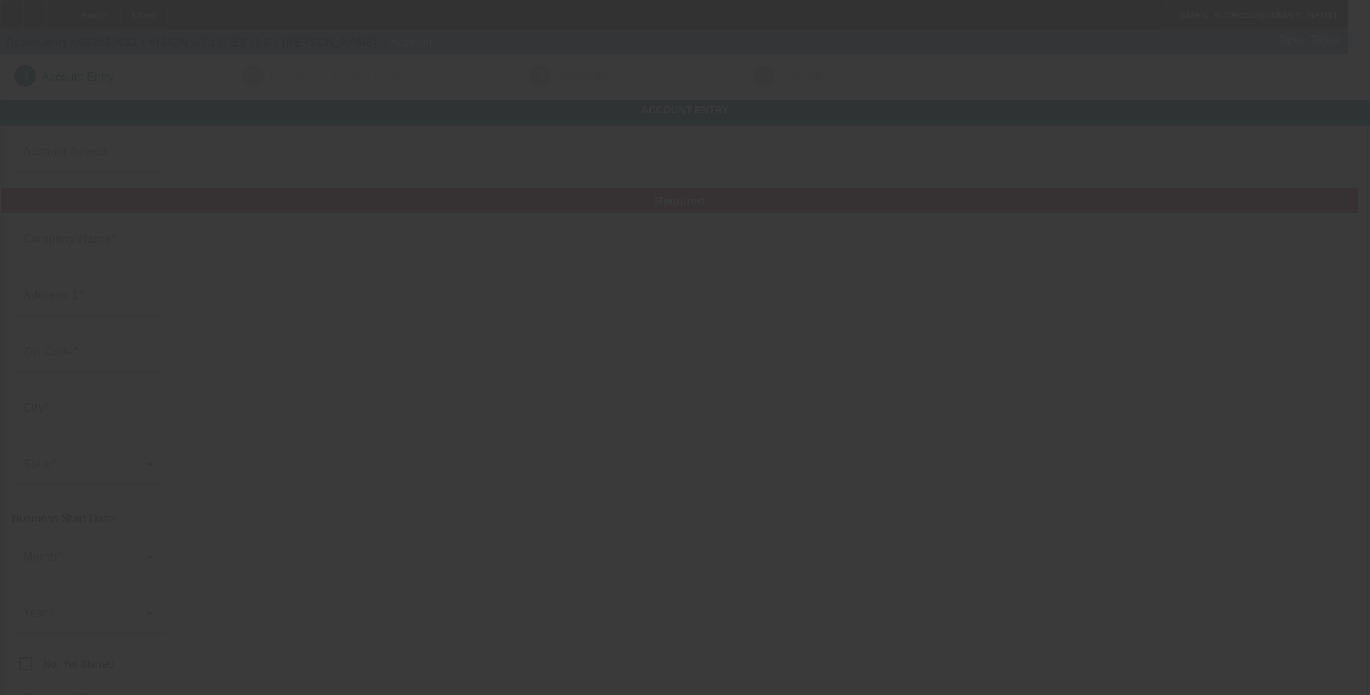
type input "VISION UTILITIES INC"
type input "[STREET_ADDRESS]"
type input "08009"
type input "[GEOGRAPHIC_DATA]"
type input "[PHONE_NUMBER]"
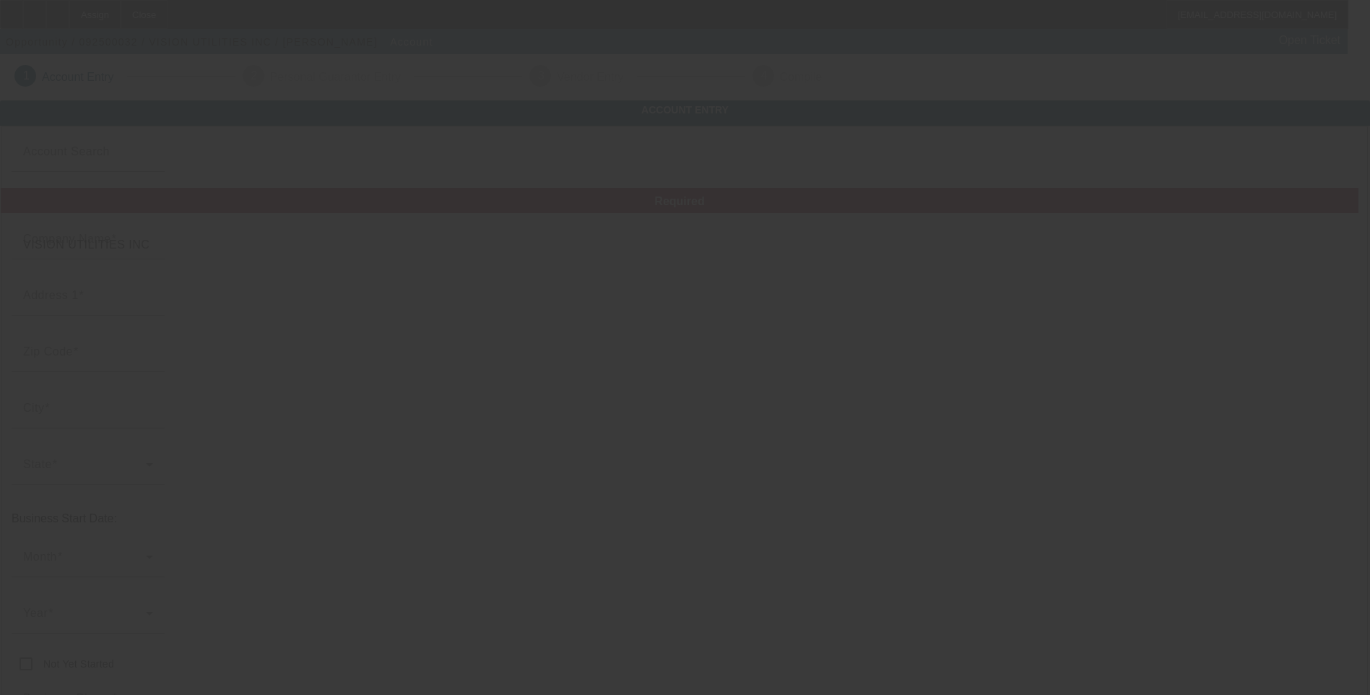
type input "[URL][DOMAIN_NAME]"
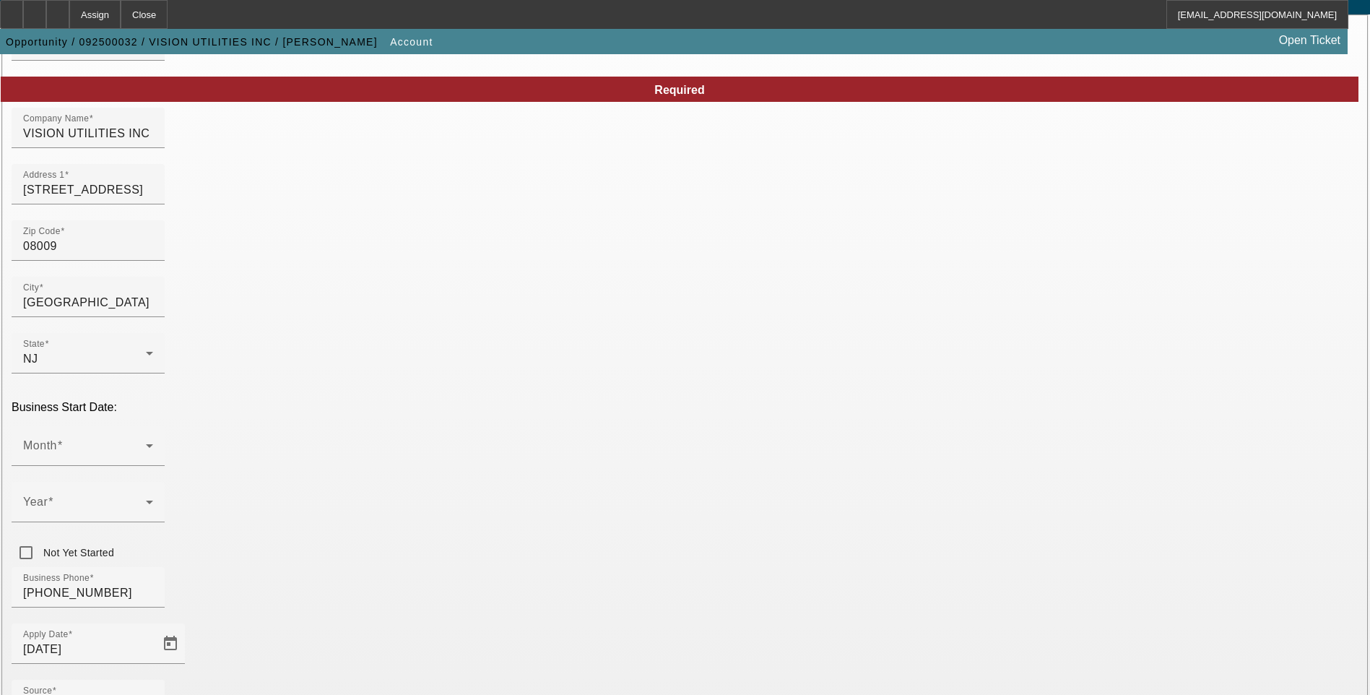
scroll to position [144, 0]
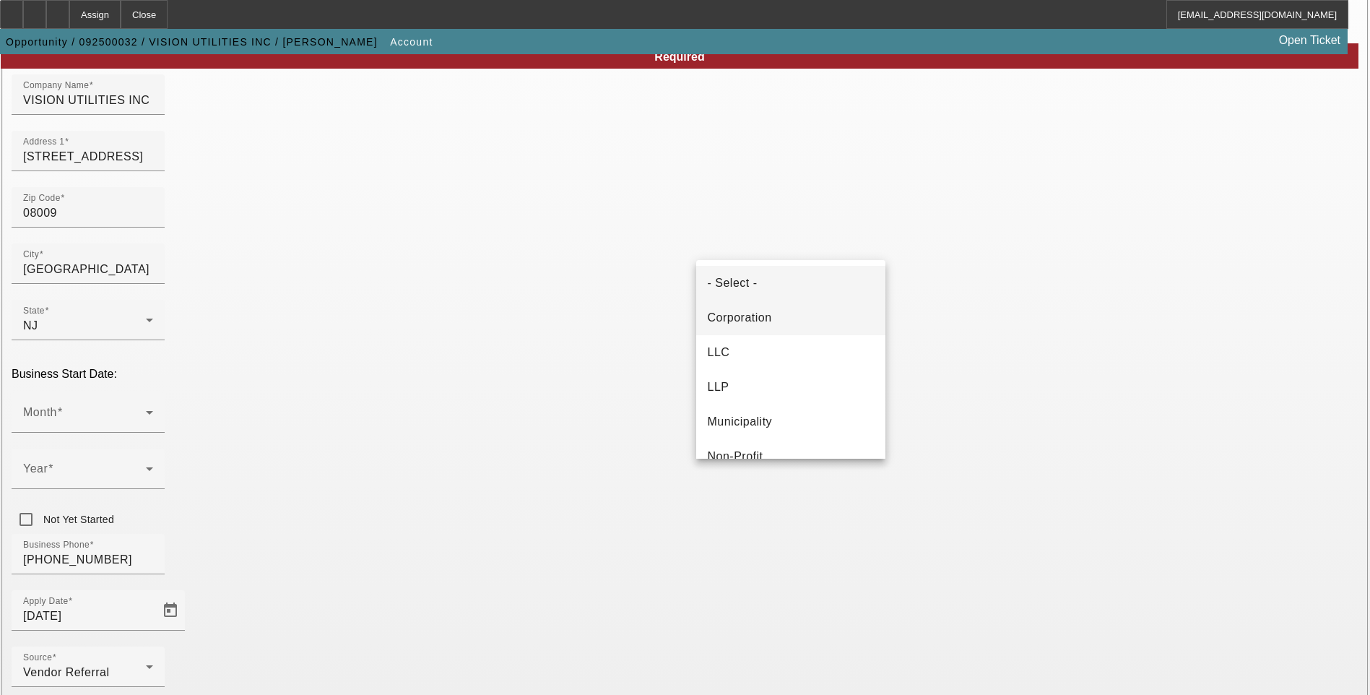
click at [779, 320] on mat-option "Corporation" at bounding box center [790, 317] width 189 height 35
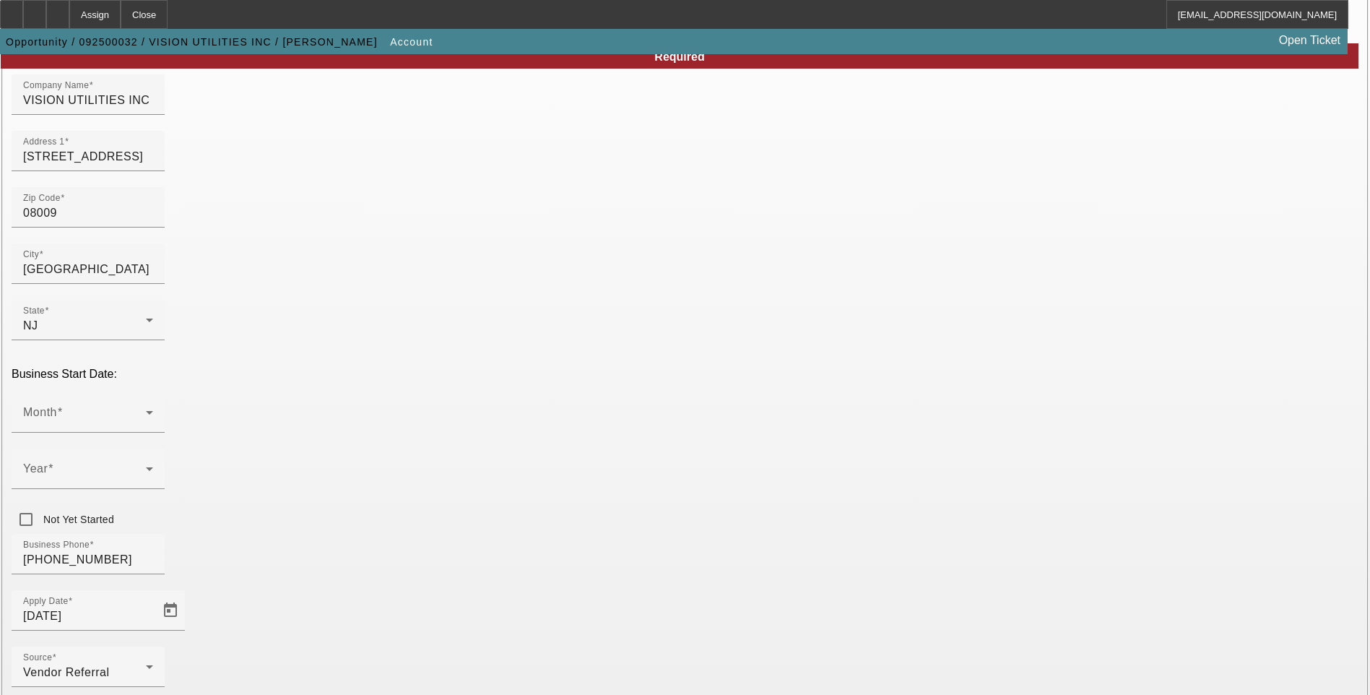
drag, startPoint x: 969, startPoint y: 485, endPoint x: 958, endPoint y: 485, distance: 10.9
paste input "[US_EMPLOYER_IDENTIFICATION_NUMBER]"
type input "[US_EMPLOYER_IDENTIFICATION_NUMBER]"
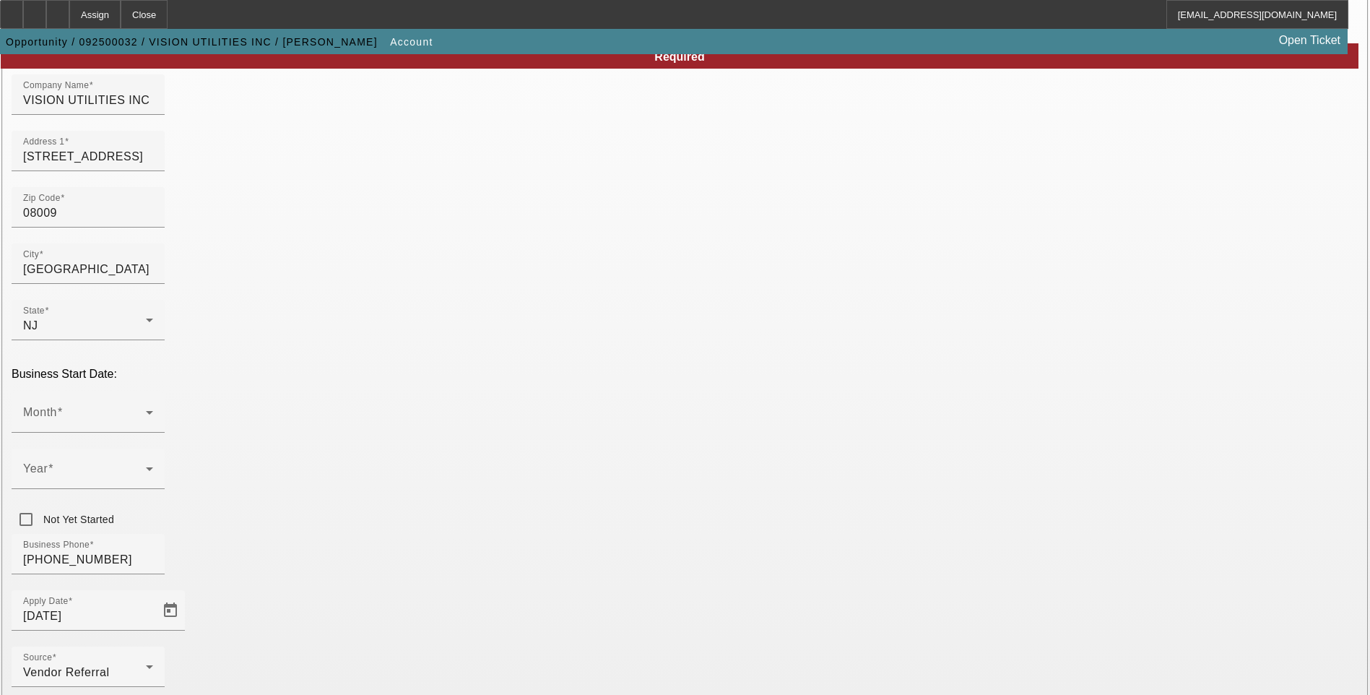
drag, startPoint x: 771, startPoint y: 550, endPoint x: 729, endPoint y: 545, distance: 41.5
paste input "ELECTRIC EMERGENCY STORM RESTORATION CONTRACTOR"
type input "ELECTRIC EMERGENCY STORM RESTORATION CONTRACTOR"
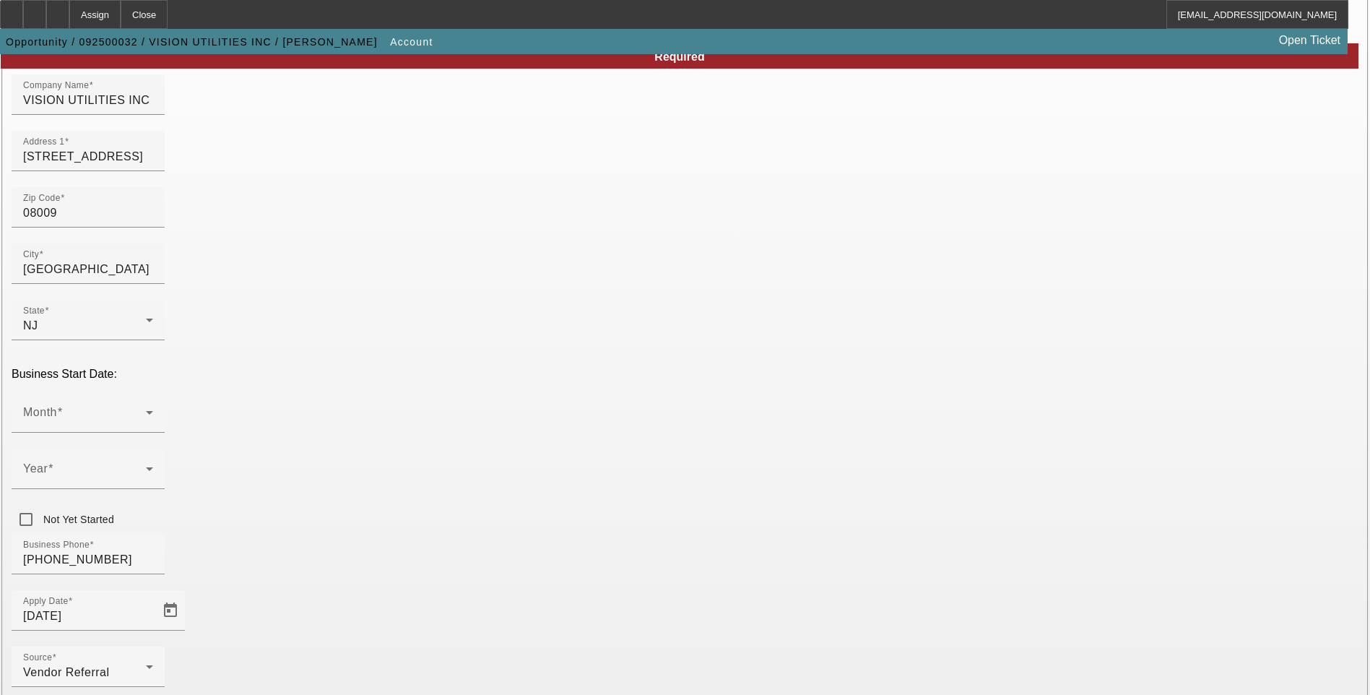
drag, startPoint x: 390, startPoint y: 337, endPoint x: 381, endPoint y: 369, distance: 33.1
click at [381, 369] on div "Business Start Date: Month Year Not Yet Started" at bounding box center [685, 451] width 1347 height 166
drag, startPoint x: 381, startPoint y: 369, endPoint x: 113, endPoint y: 346, distance: 269.0
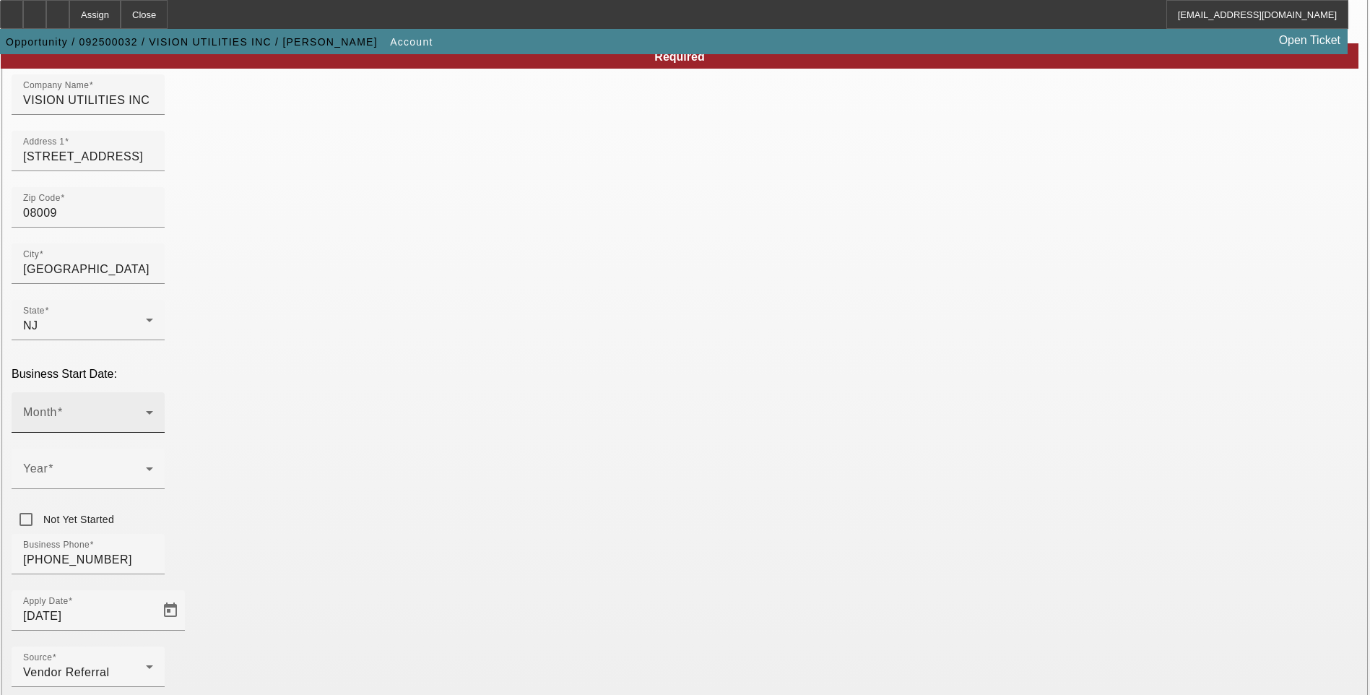
click at [146, 410] on span at bounding box center [84, 418] width 123 height 17
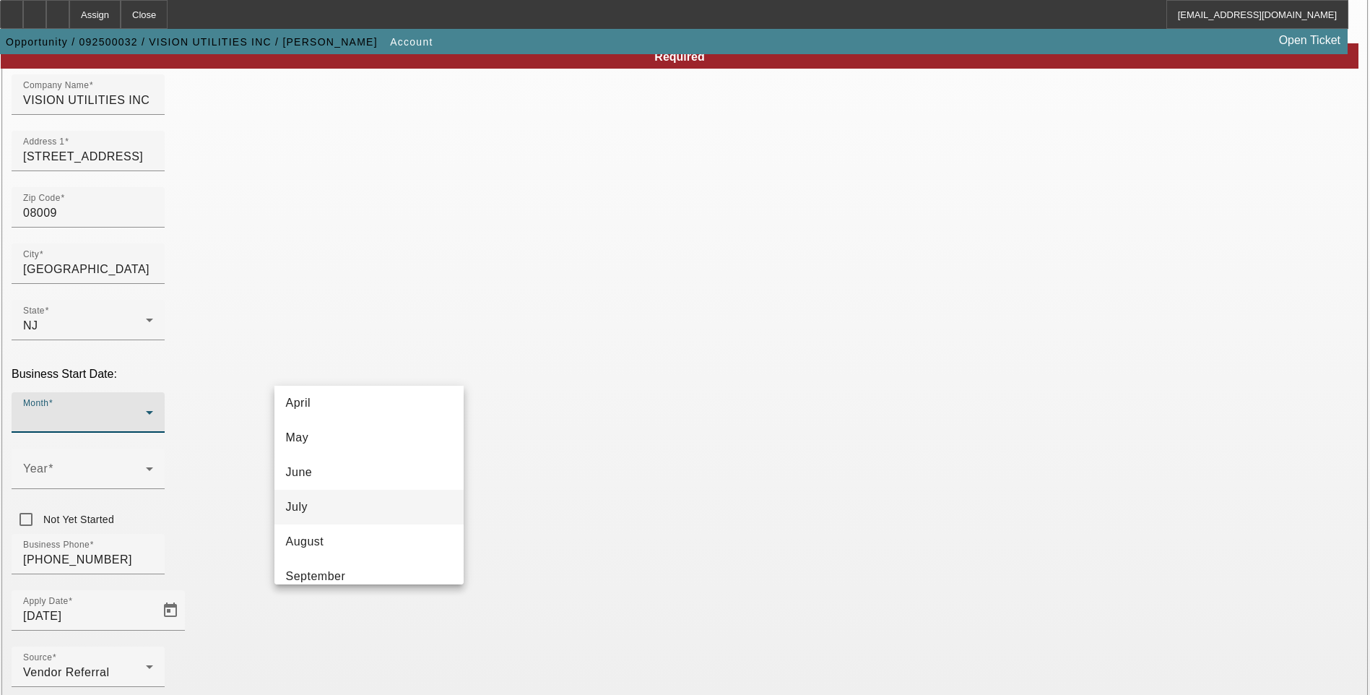
click at [379, 504] on mat-option "July" at bounding box center [368, 507] width 189 height 35
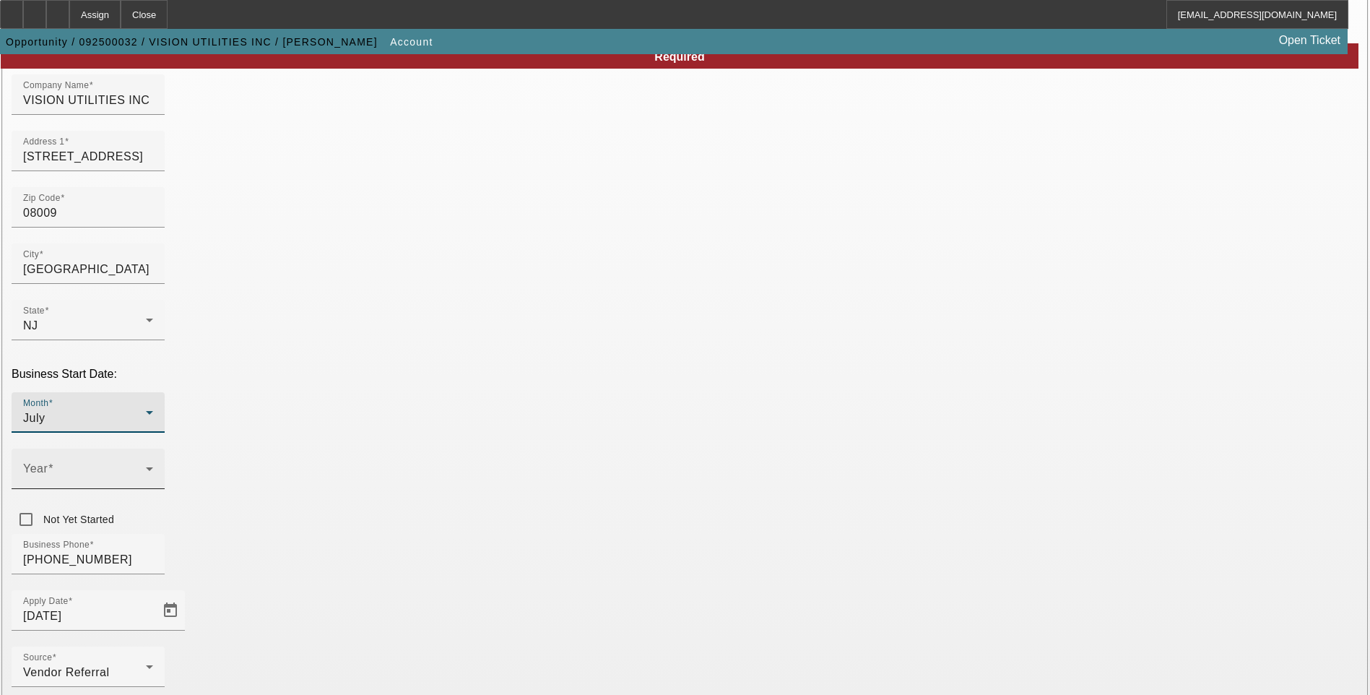
click at [146, 466] on span at bounding box center [84, 474] width 123 height 17
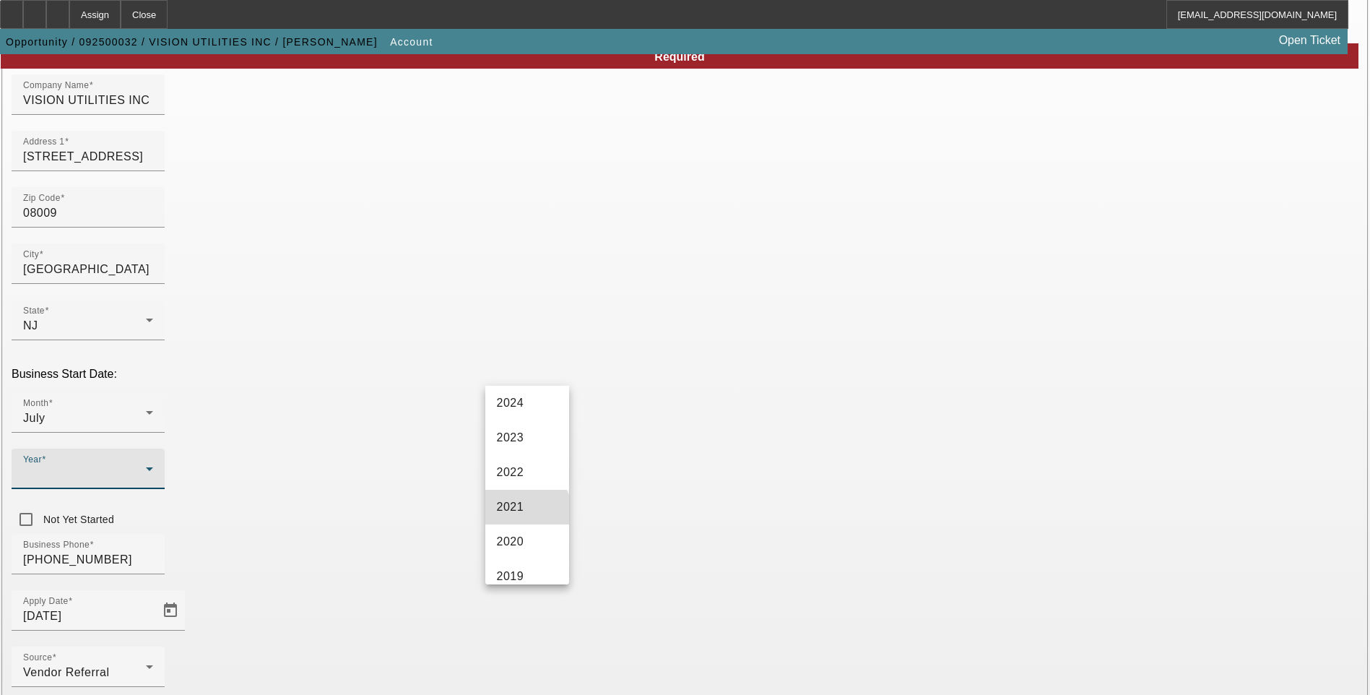
click at [526, 513] on mat-option "2021" at bounding box center [527, 507] width 84 height 35
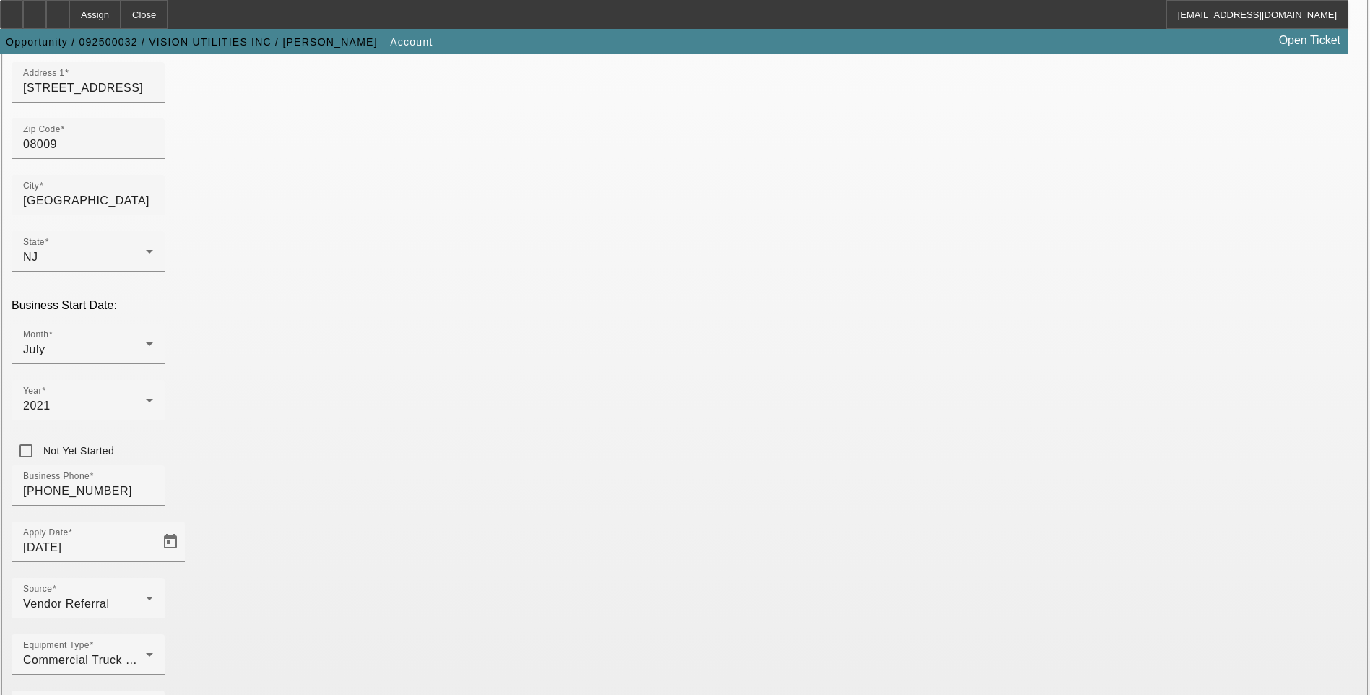
scroll to position [217, 0]
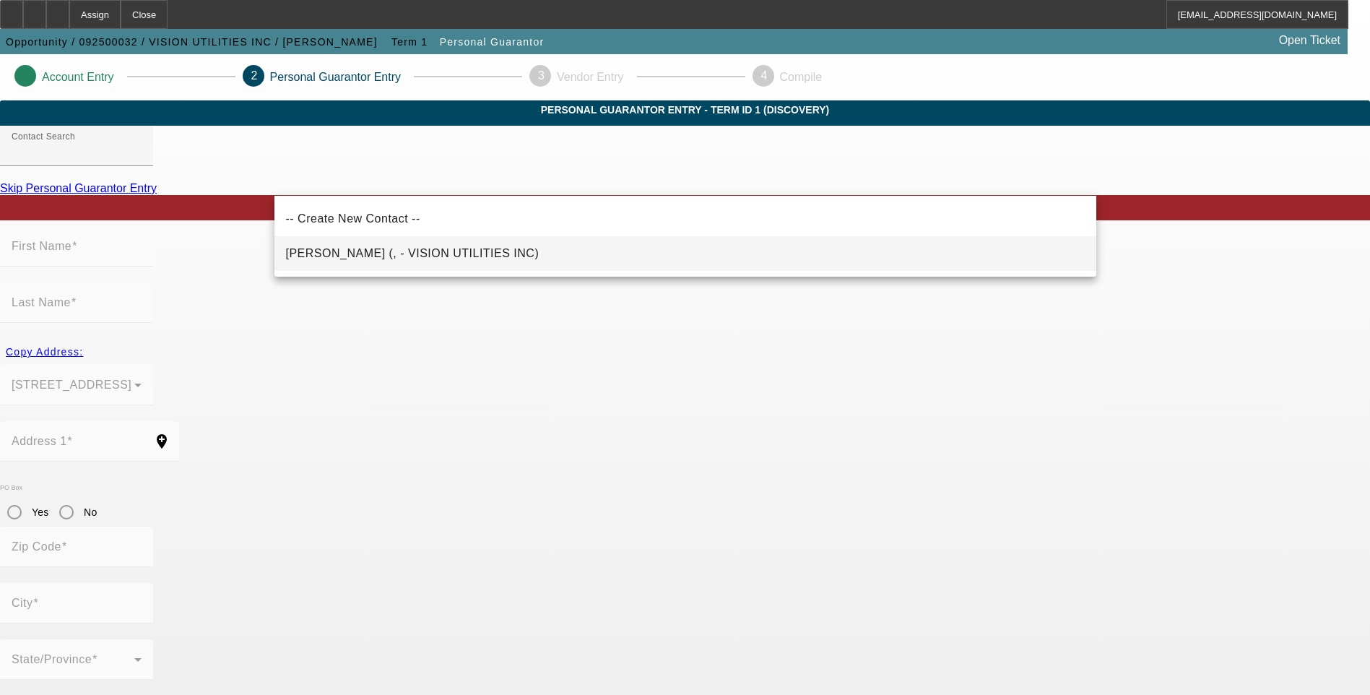
click at [355, 250] on span "Salazar, Gladys (, - VISION UTILITIES INC)" at bounding box center [413, 253] width 254 height 12
type input "Salazar, Gladys (, - VISION UTILITIES INC)"
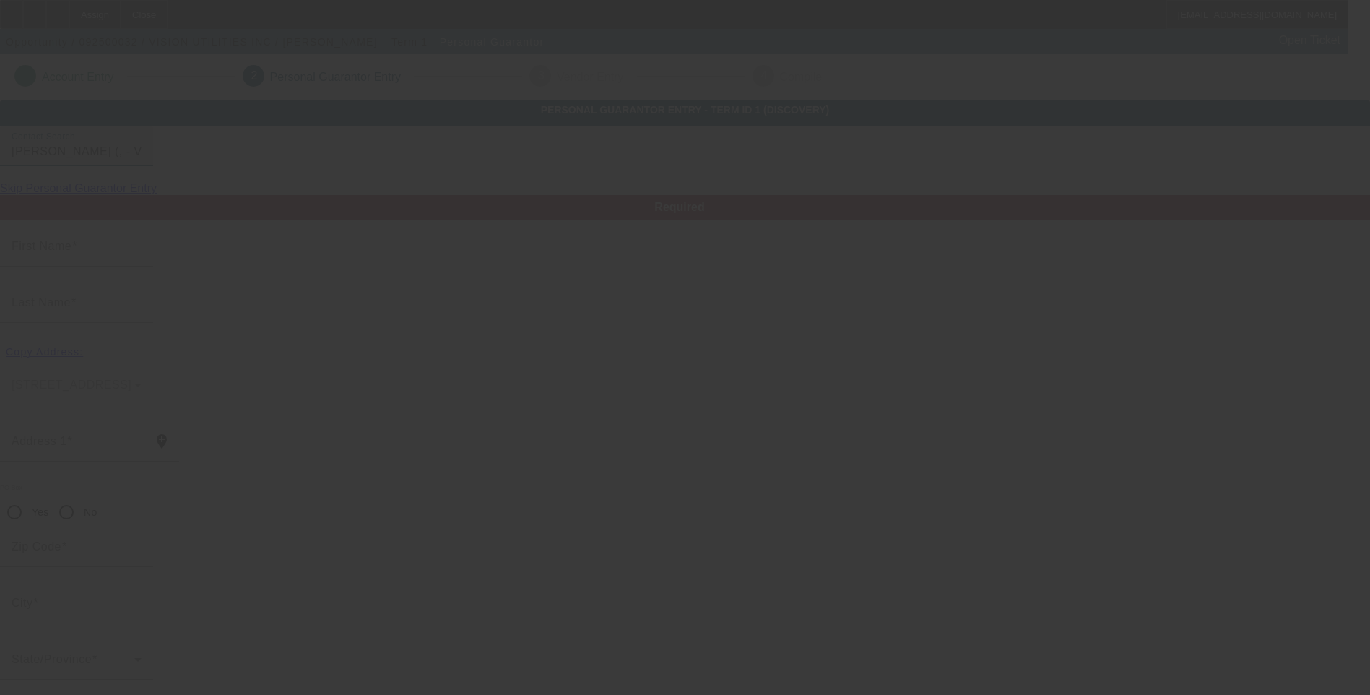
type input "[PERSON_NAME]"
type input "Salazar"
radio input "true"
type input "[PHONE_NUMBER]"
type input "gsalazar@vision-utilities.com"
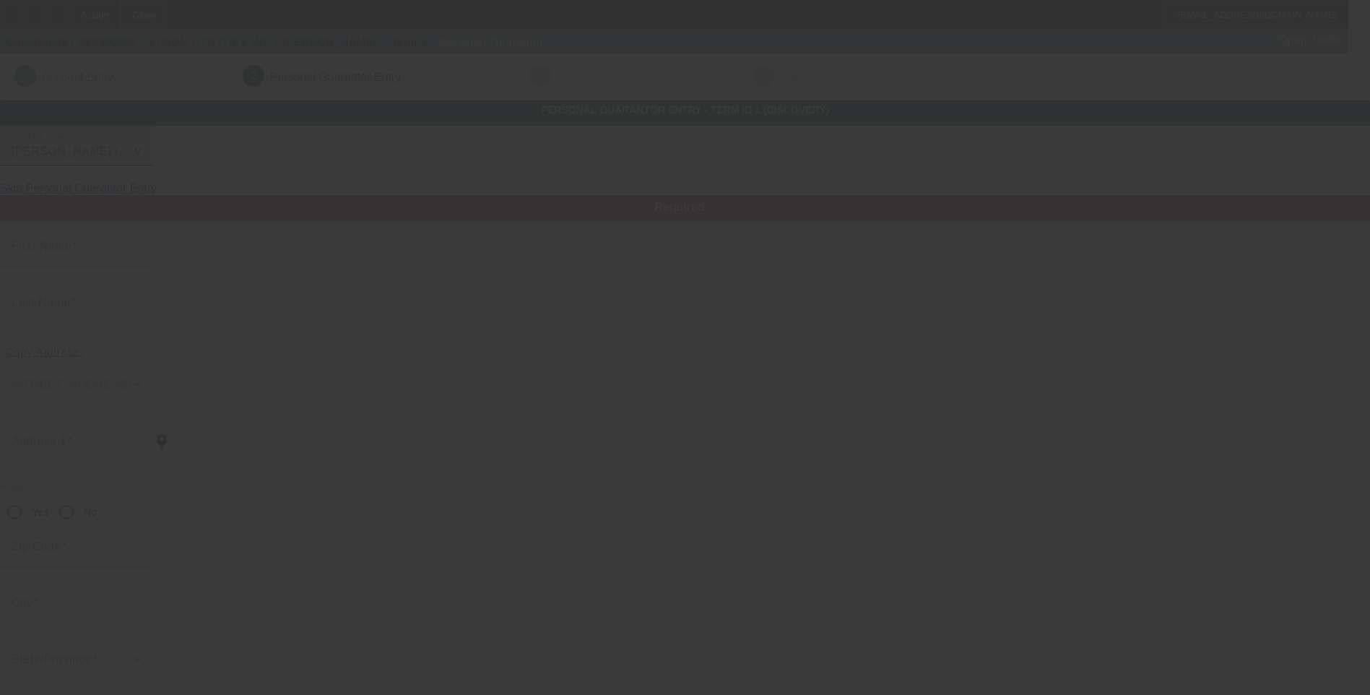
type input "[PHONE_NUMBER]"
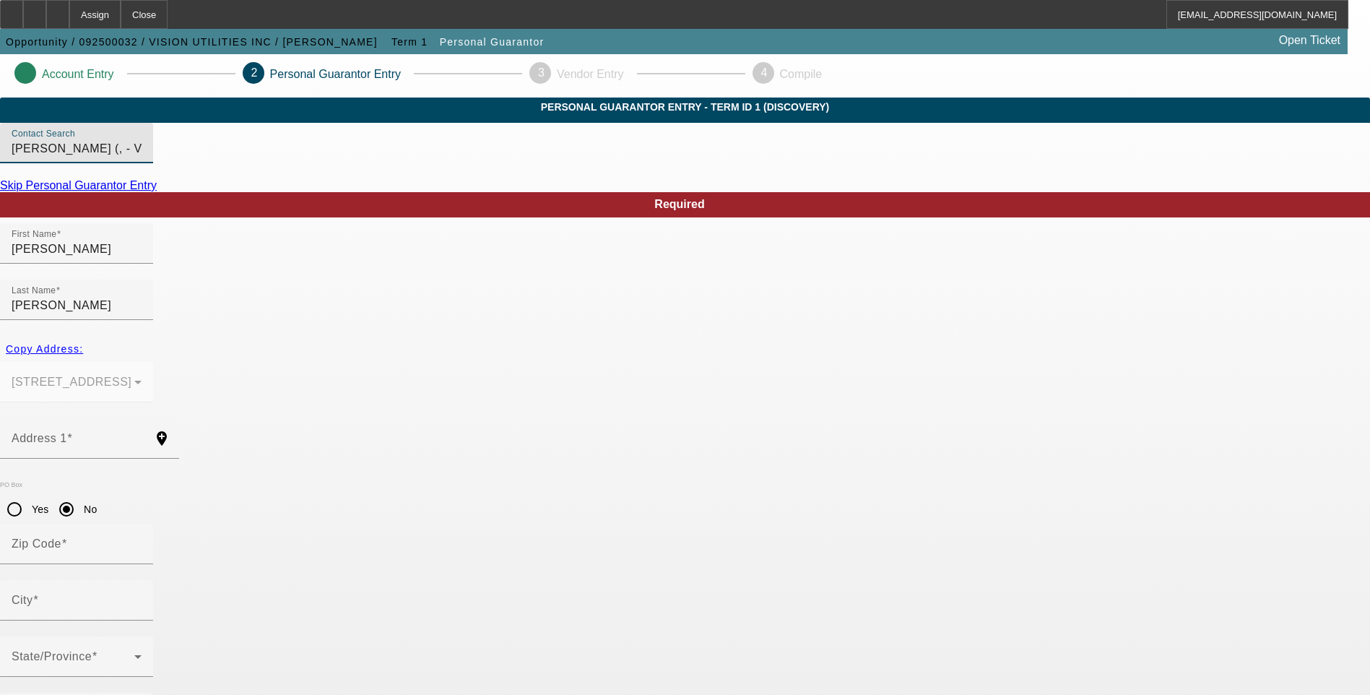
scroll to position [12, 0]
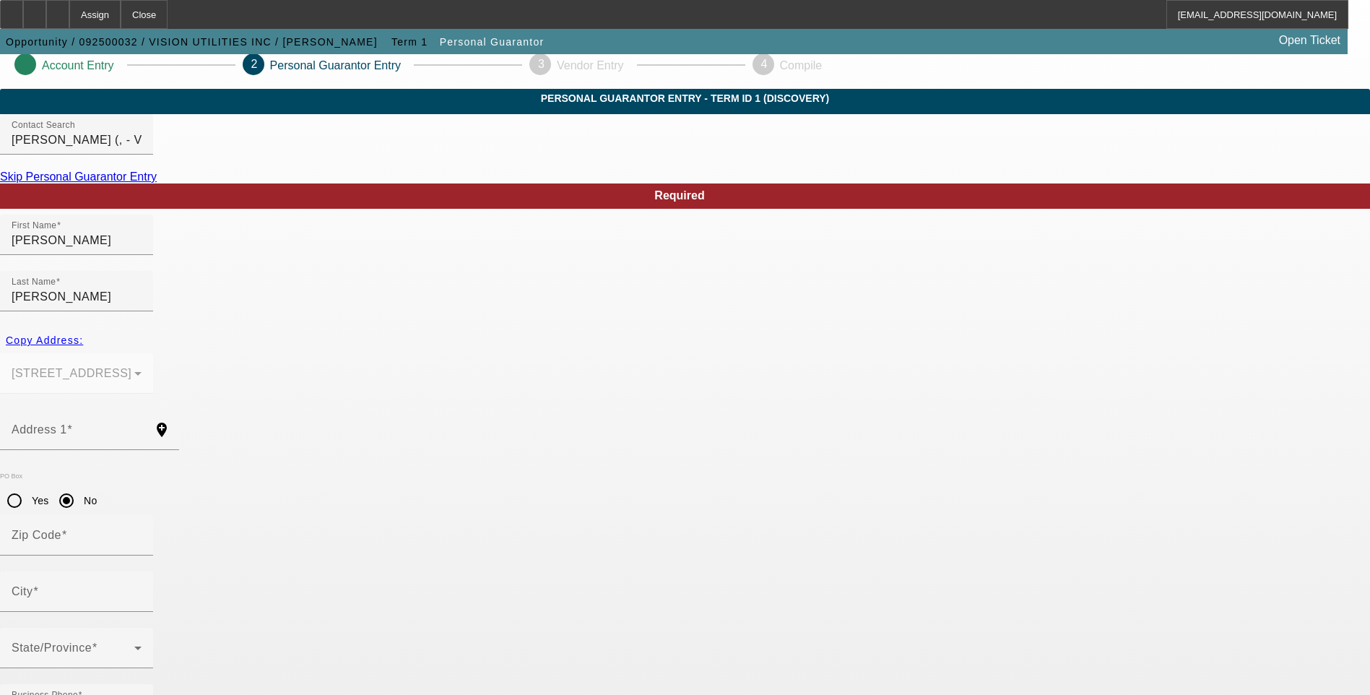
drag, startPoint x: 350, startPoint y: 617, endPoint x: 314, endPoint y: 618, distance: 36.1
paste input "054-60-0496"
type input "054-60-0496"
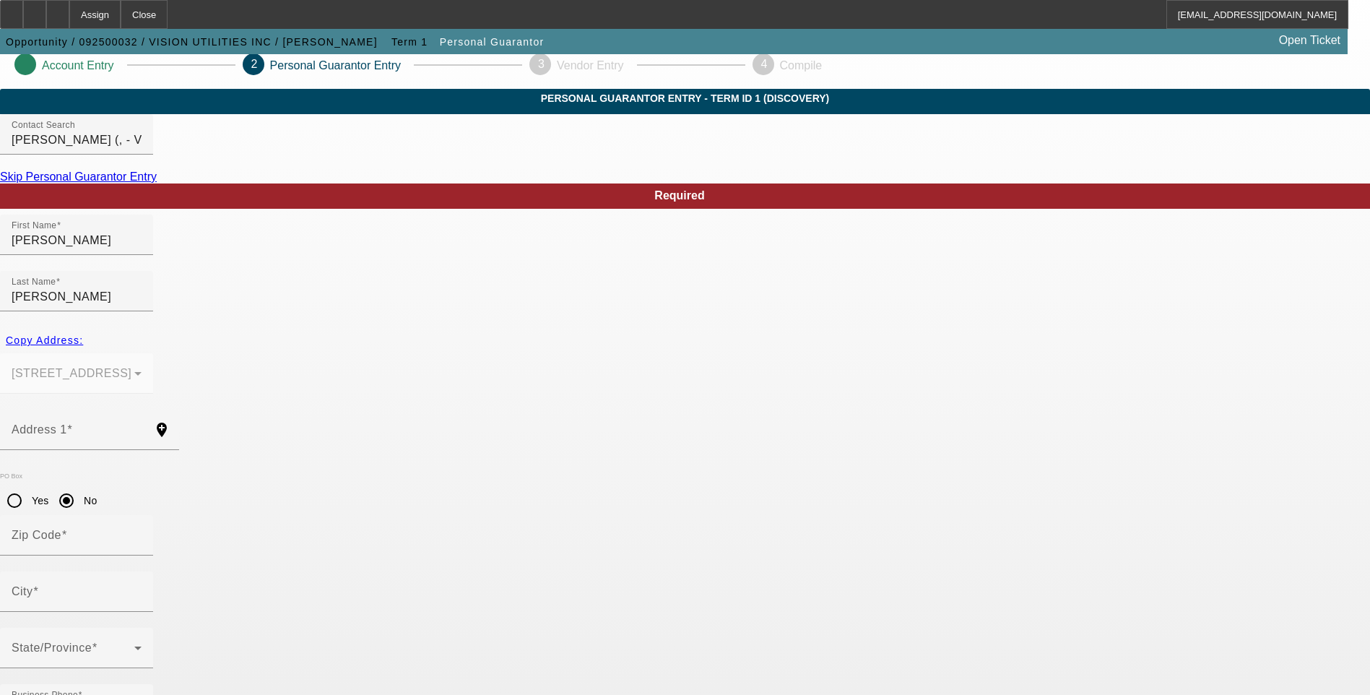
type input "51"
click at [134, 645] on span at bounding box center [73, 653] width 123 height 17
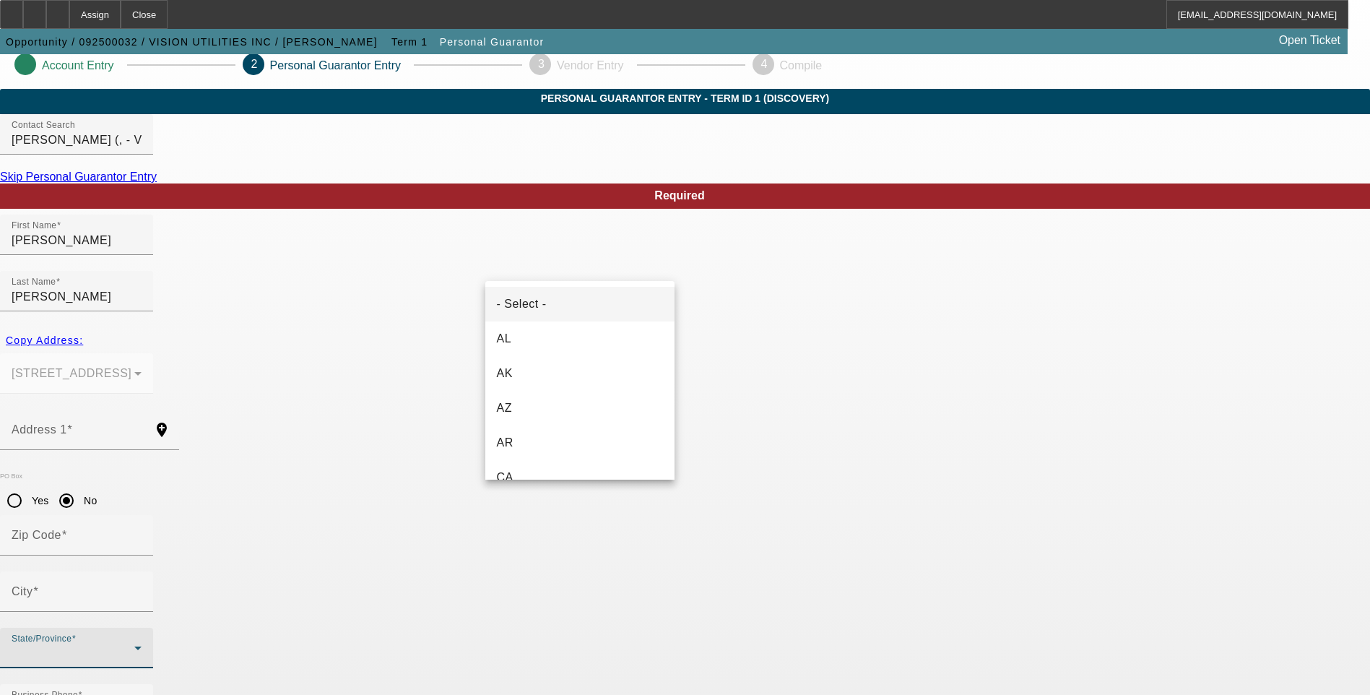
click at [75, 482] on div at bounding box center [685, 347] width 1370 height 695
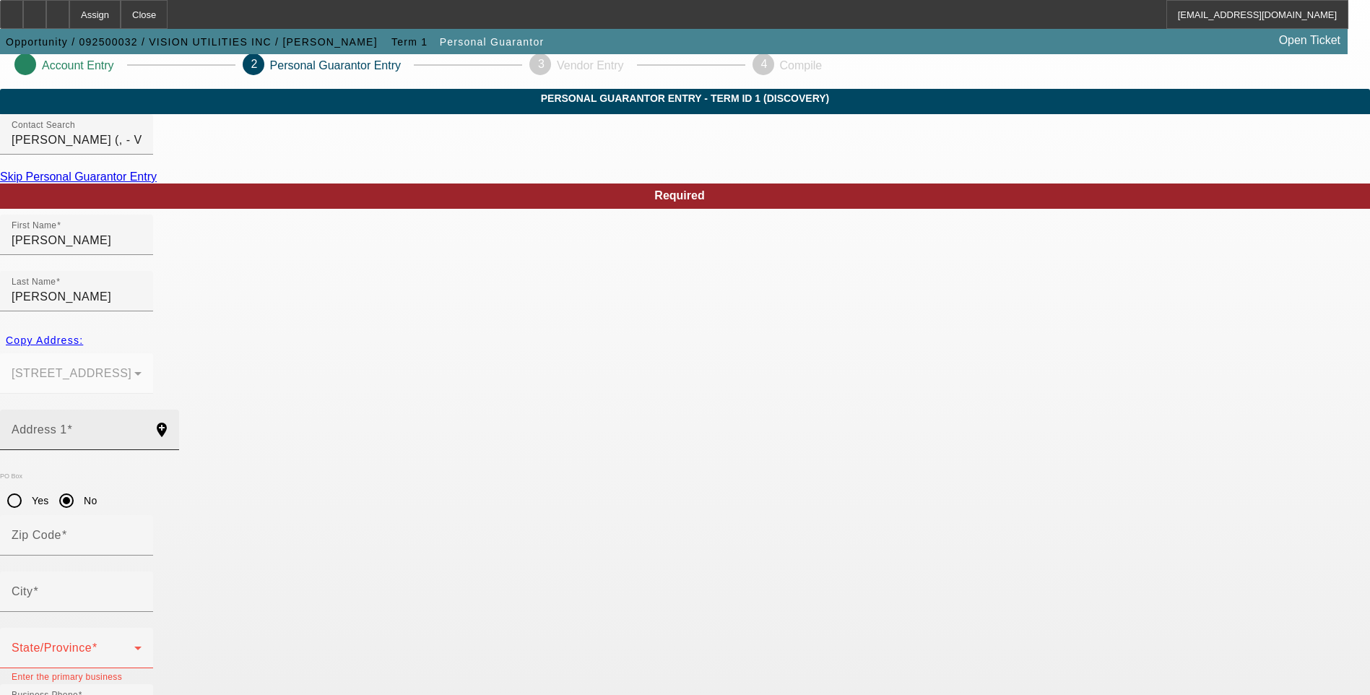
click at [142, 427] on input "Address 1" at bounding box center [77, 435] width 130 height 17
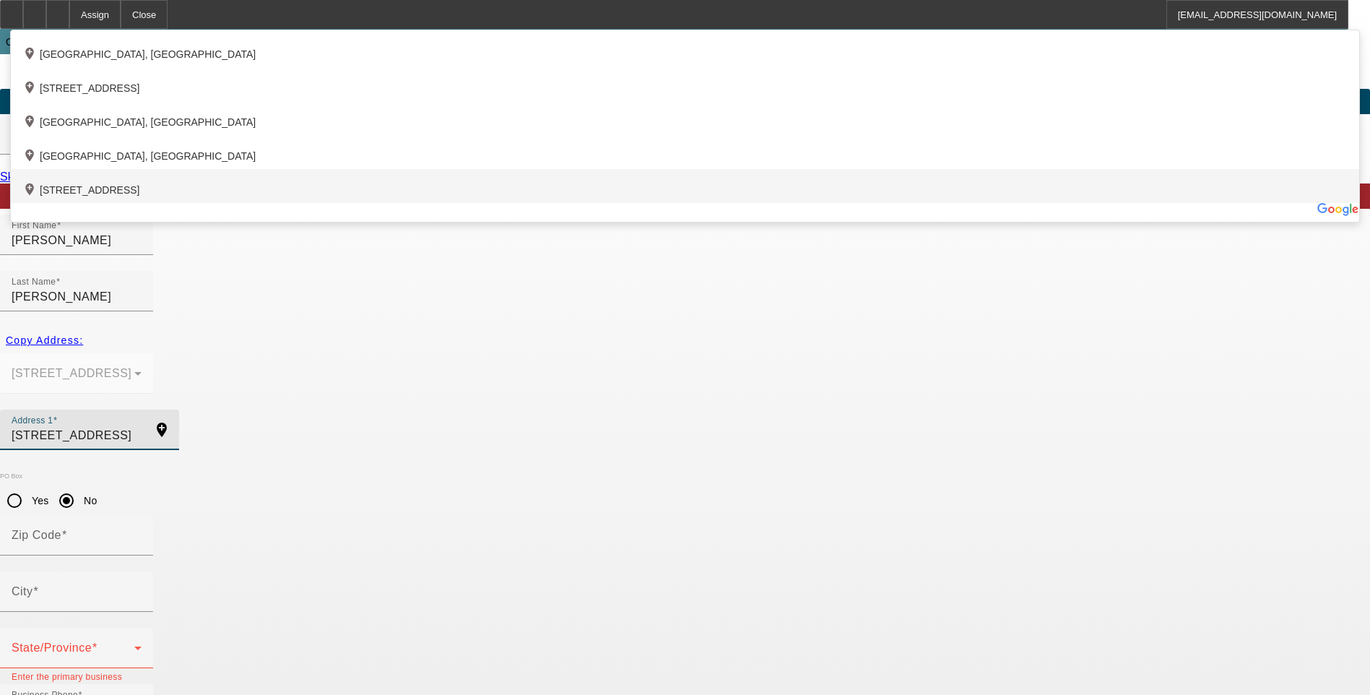
click at [516, 203] on div "add_location 18451 Copperhead Drive, Lehigh Acres, FL 33936, US" at bounding box center [685, 186] width 1348 height 34
type input "18451 Copperhead Drive"
type input "33936"
type input "Lehigh Acres"
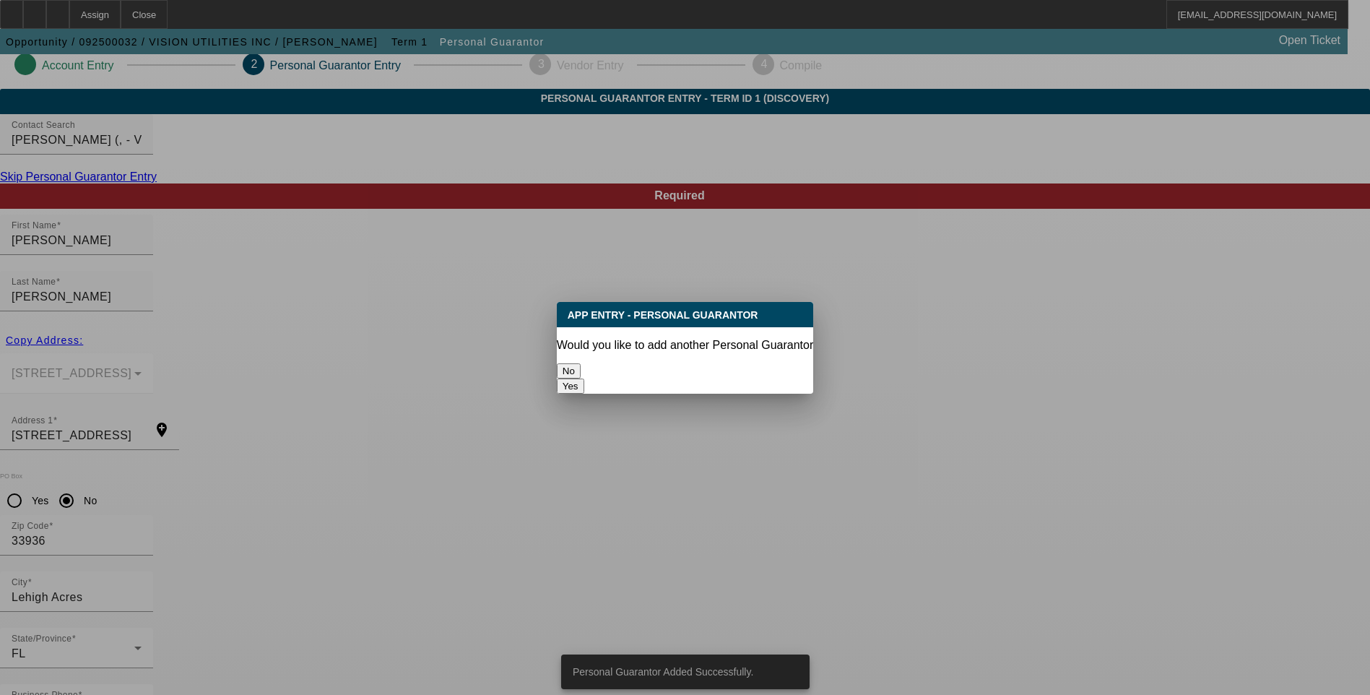
scroll to position [0, 0]
click at [581, 363] on button "No" at bounding box center [569, 370] width 24 height 15
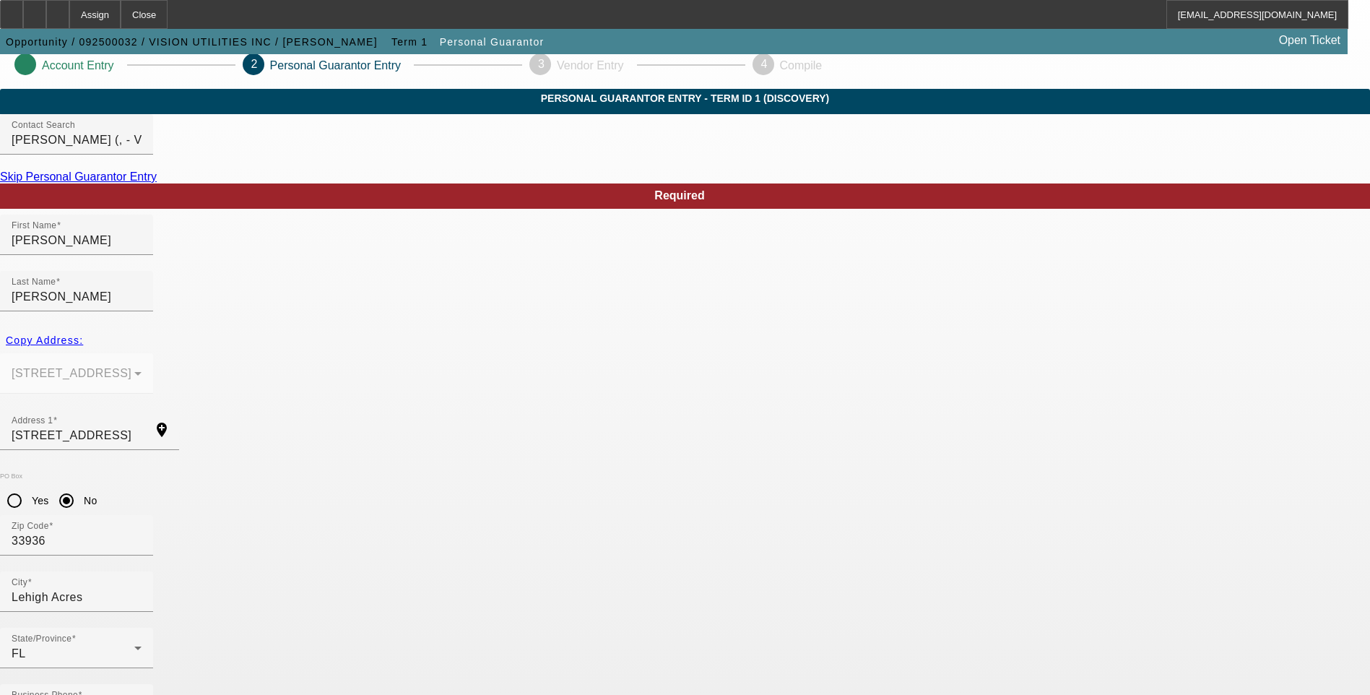
scroll to position [12, 0]
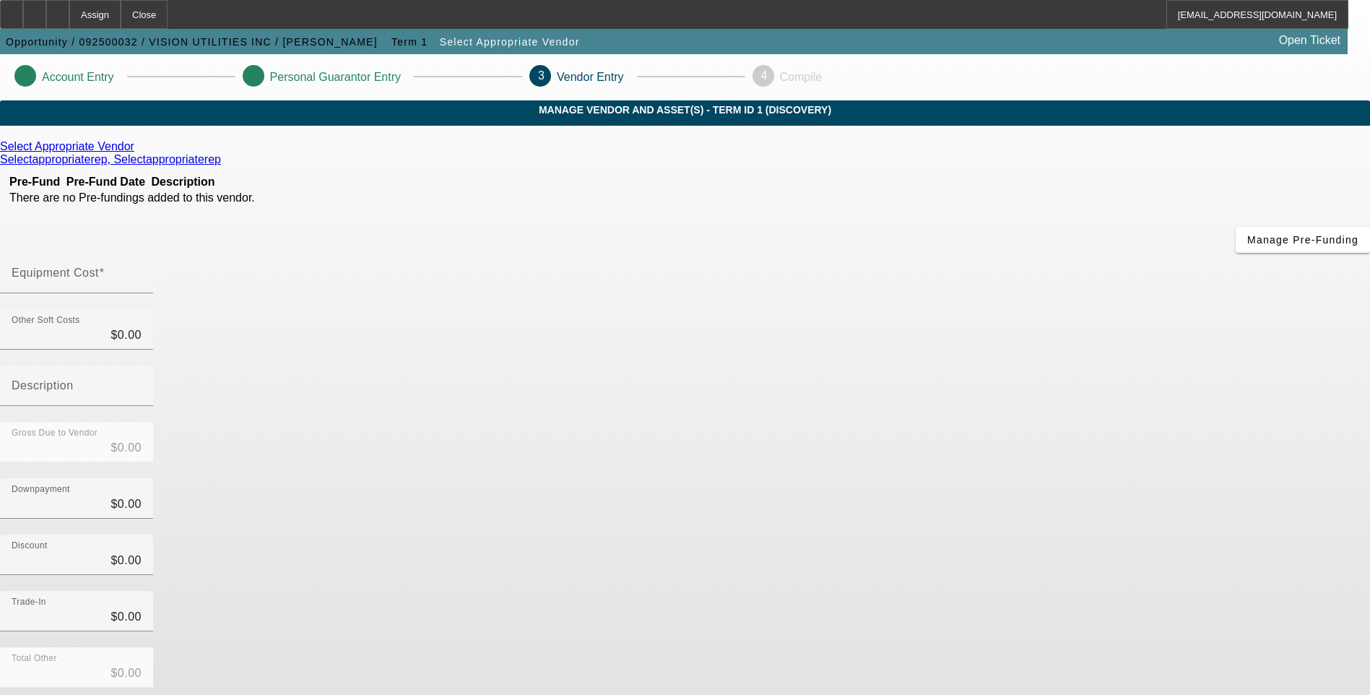
click at [138, 152] on icon at bounding box center [138, 146] width 0 height 12
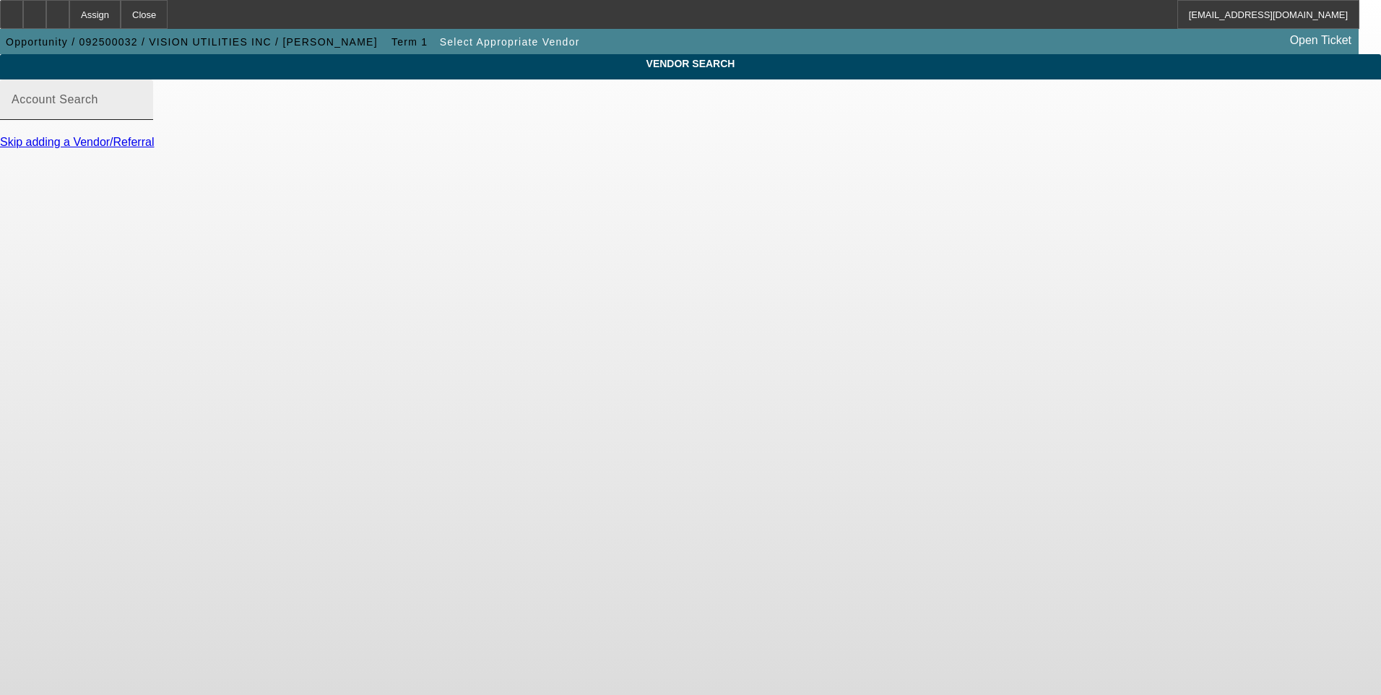
click at [98, 105] on mat-label "Account Search" at bounding box center [55, 99] width 87 height 12
click at [142, 114] on input "Account Search" at bounding box center [77, 105] width 130 height 17
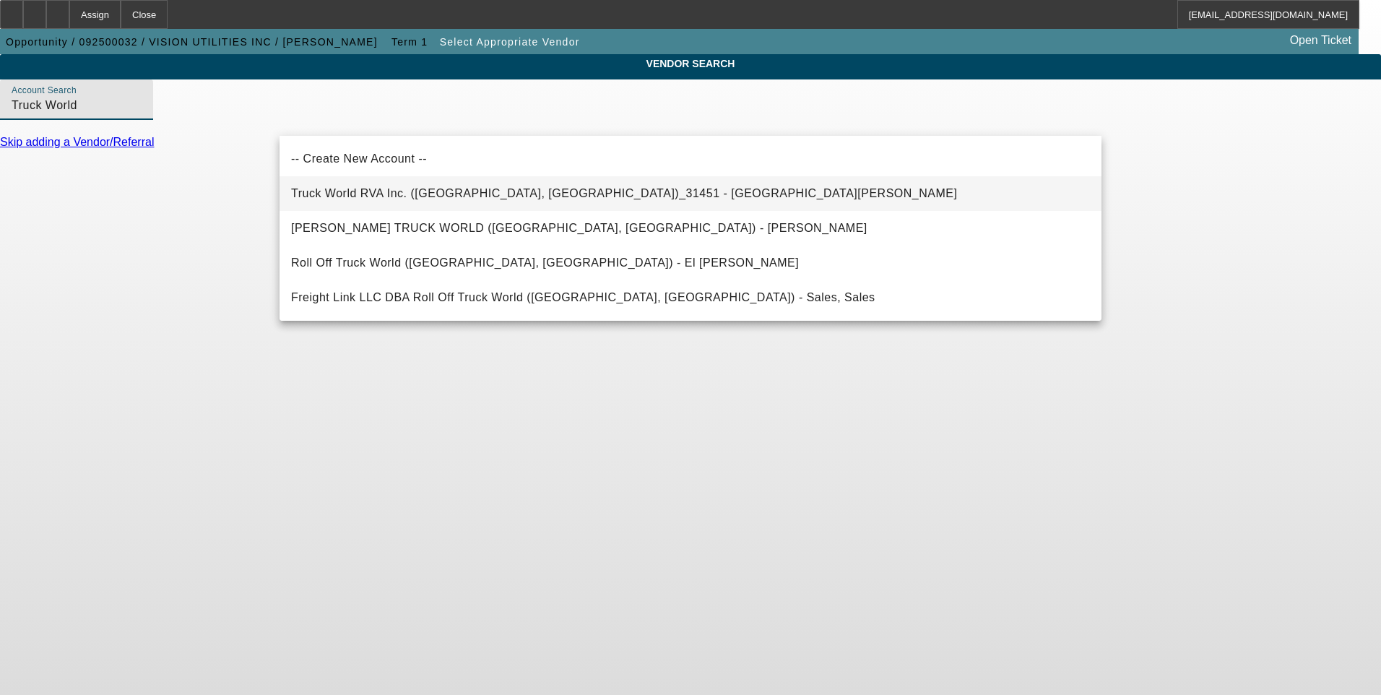
click at [411, 192] on span "Truck World RVA Inc. (Oilville, VA)_31451 - Sandbek, Taylor" at bounding box center [624, 193] width 666 height 12
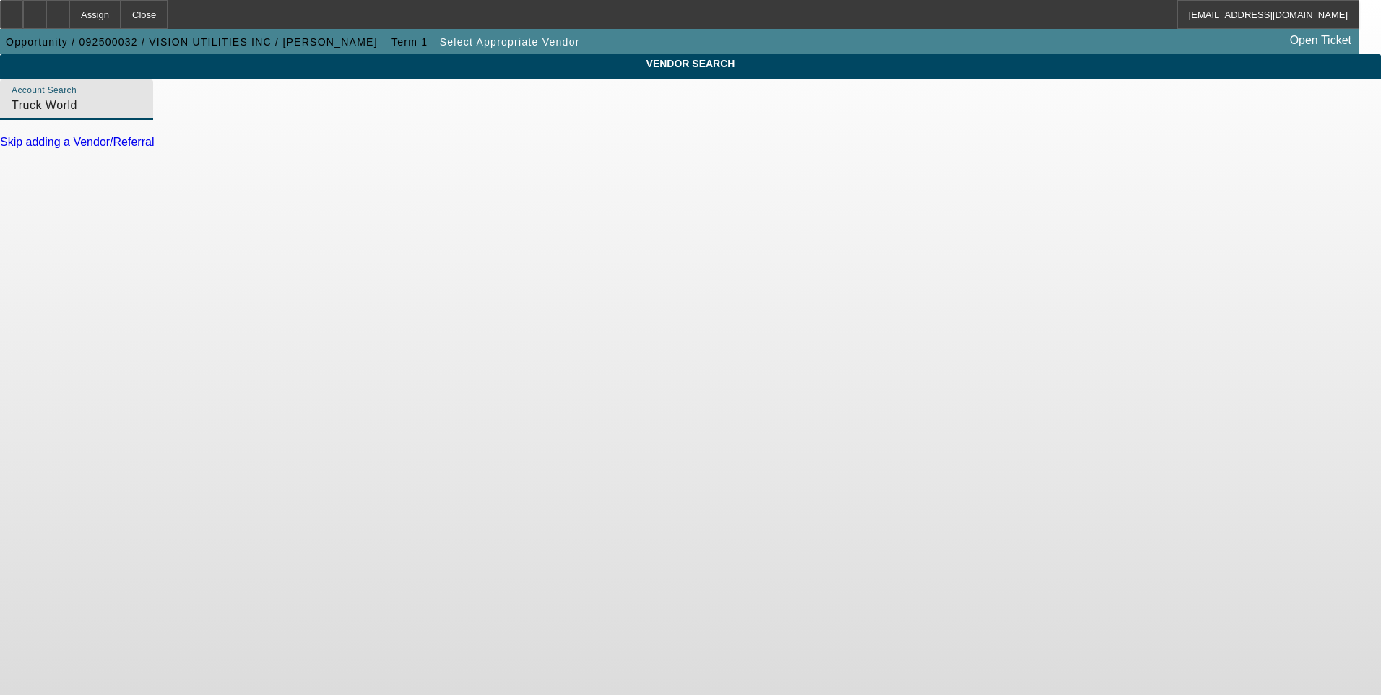
type input "Truck World RVA Inc. (Oilville, VA)_31451 - Sandbek, Taylor"
click at [77, 224] on link "Update Vendor" at bounding box center [38, 230] width 77 height 12
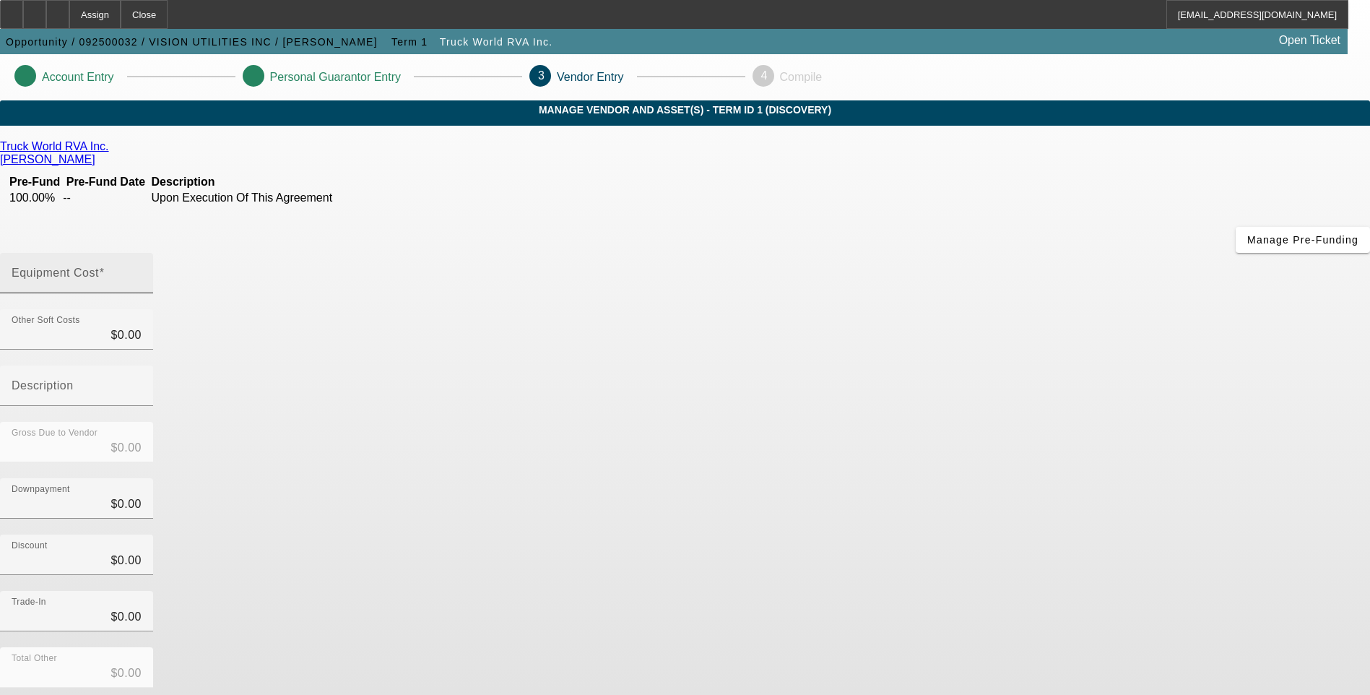
click at [142, 270] on input "Equipment Cost" at bounding box center [77, 278] width 130 height 17
type input "1"
type input "$1.00"
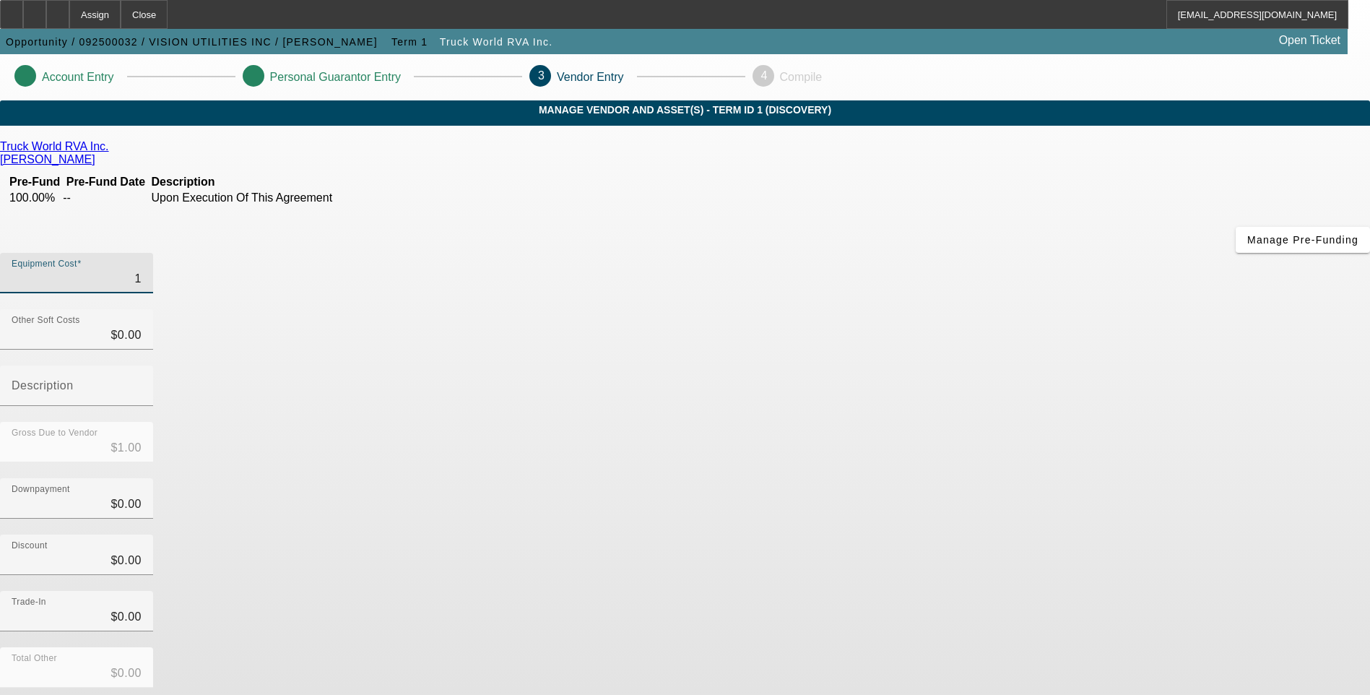
type input "14"
type input "$14.00"
type input "148"
type input "$148.00"
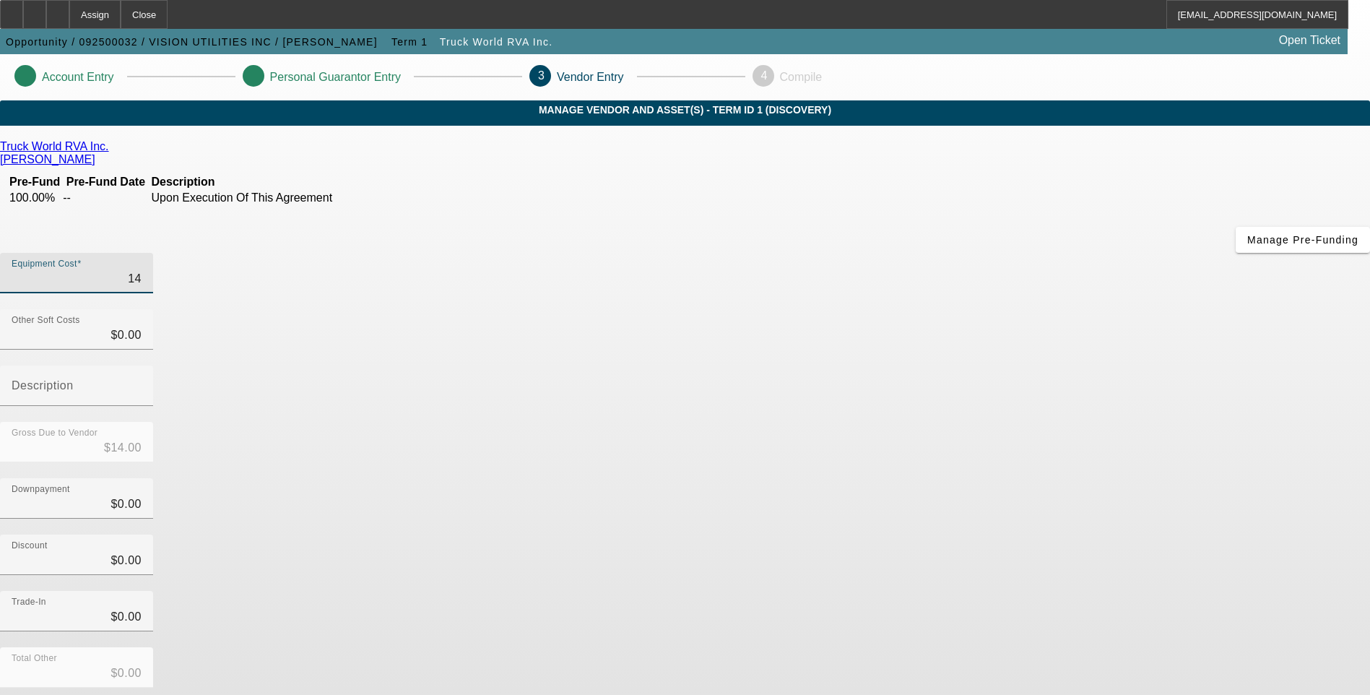
type input "$148.00"
type input "1480"
type input "$1,480.00"
type input "14800"
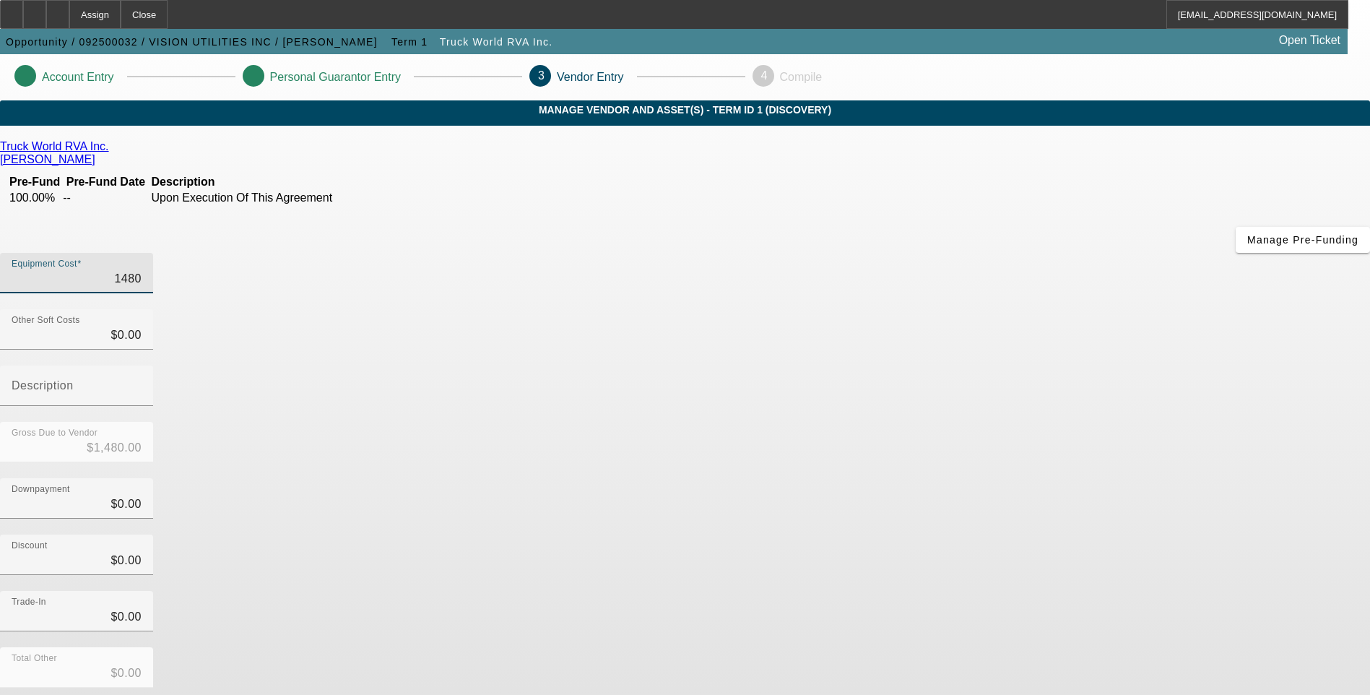
type input "$14,800.00"
type input "148000"
type input "$148,000.00"
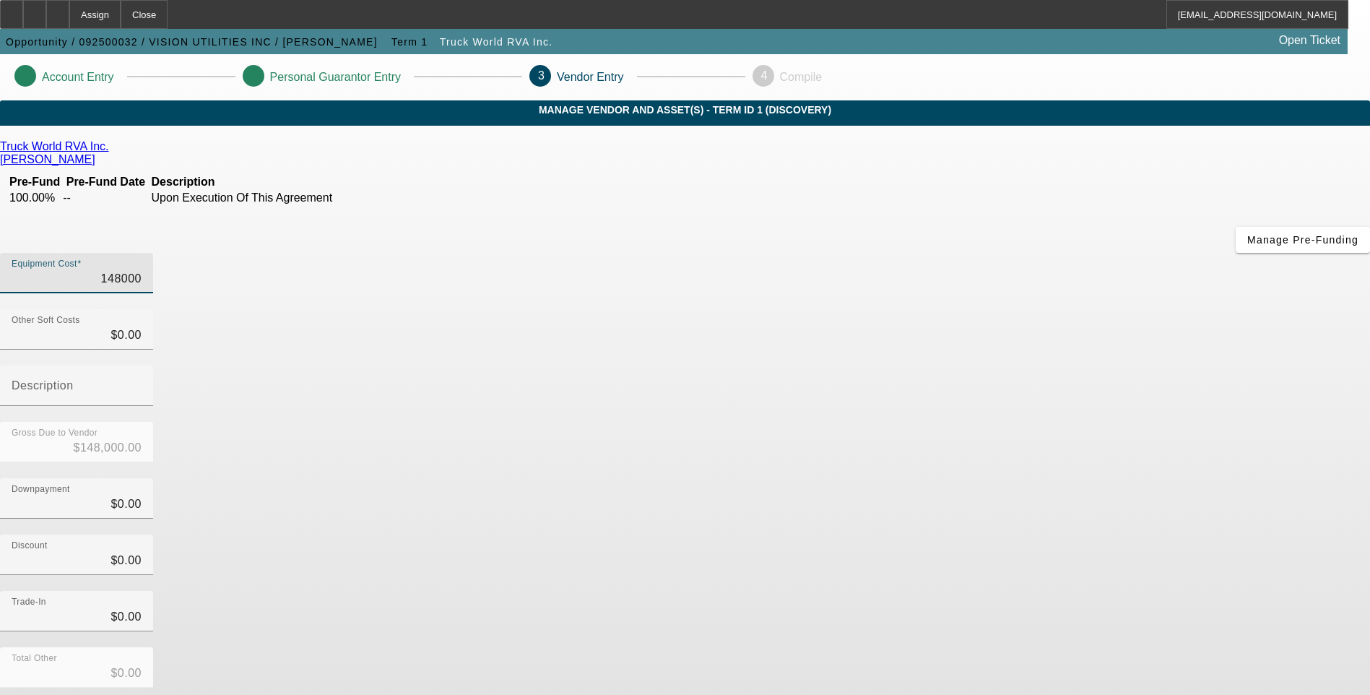
type input "$148,000.00"
click at [1037, 534] on div "Discount $0.00" at bounding box center [685, 562] width 1370 height 56
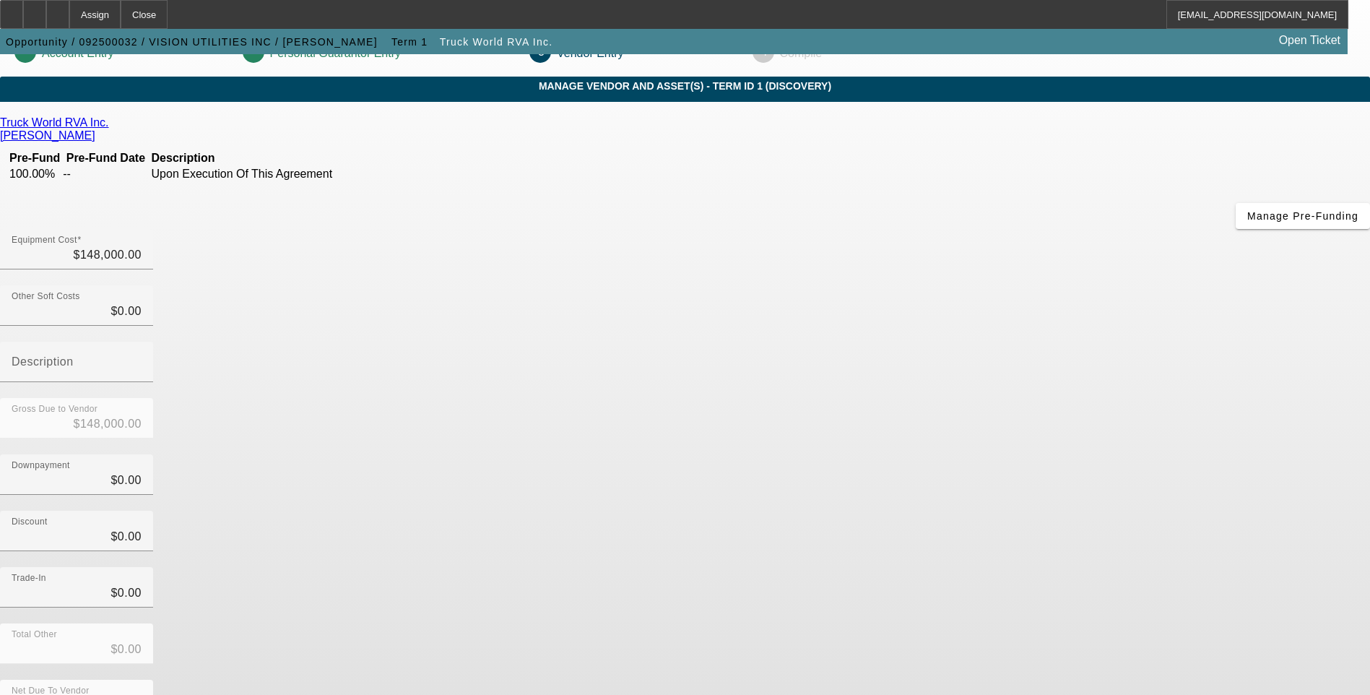
scroll to position [37, 0]
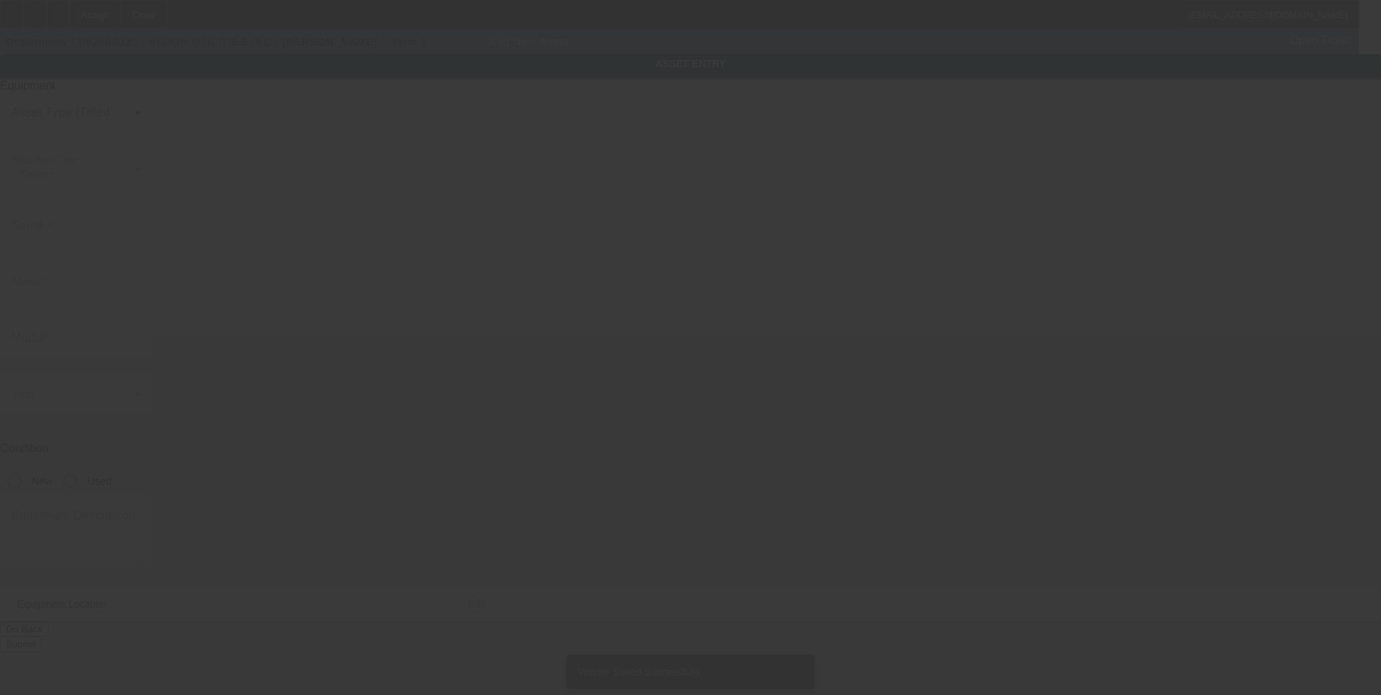
type input "69 Clementon Rd"
type input "Berlin"
type input "08009"
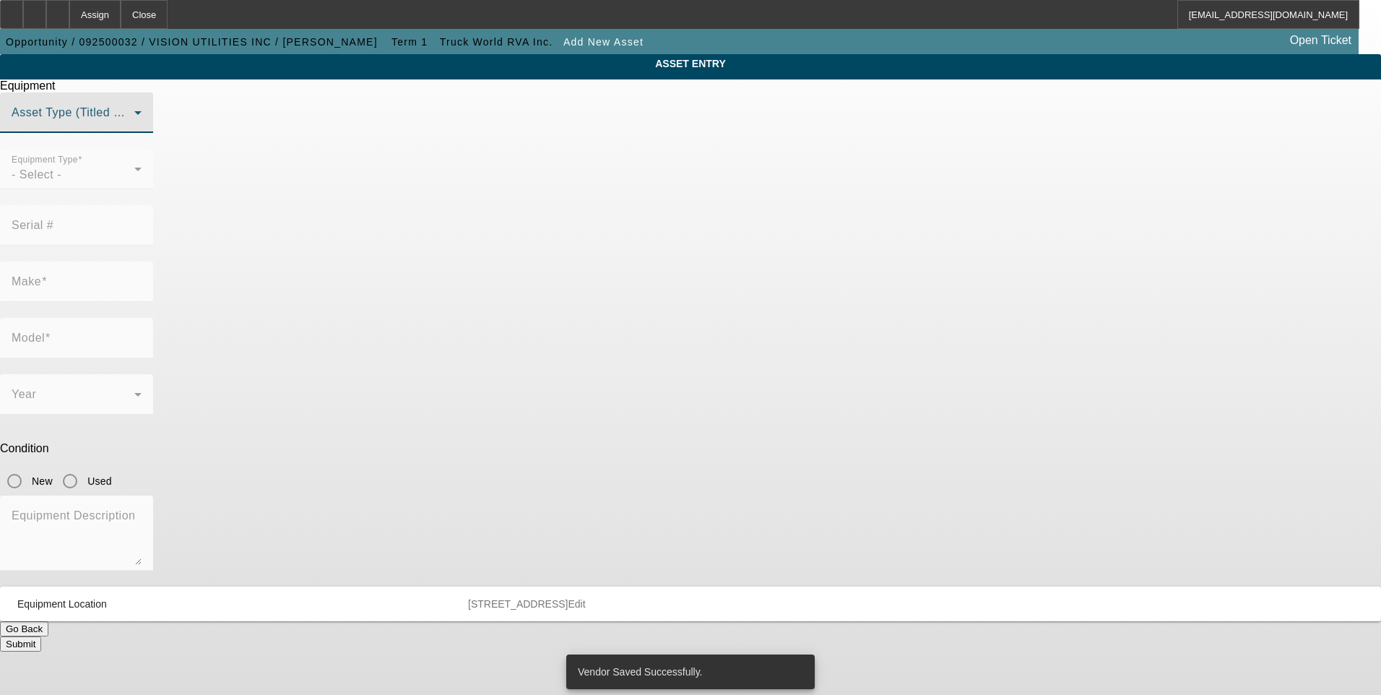
click at [134, 127] on span at bounding box center [73, 118] width 123 height 17
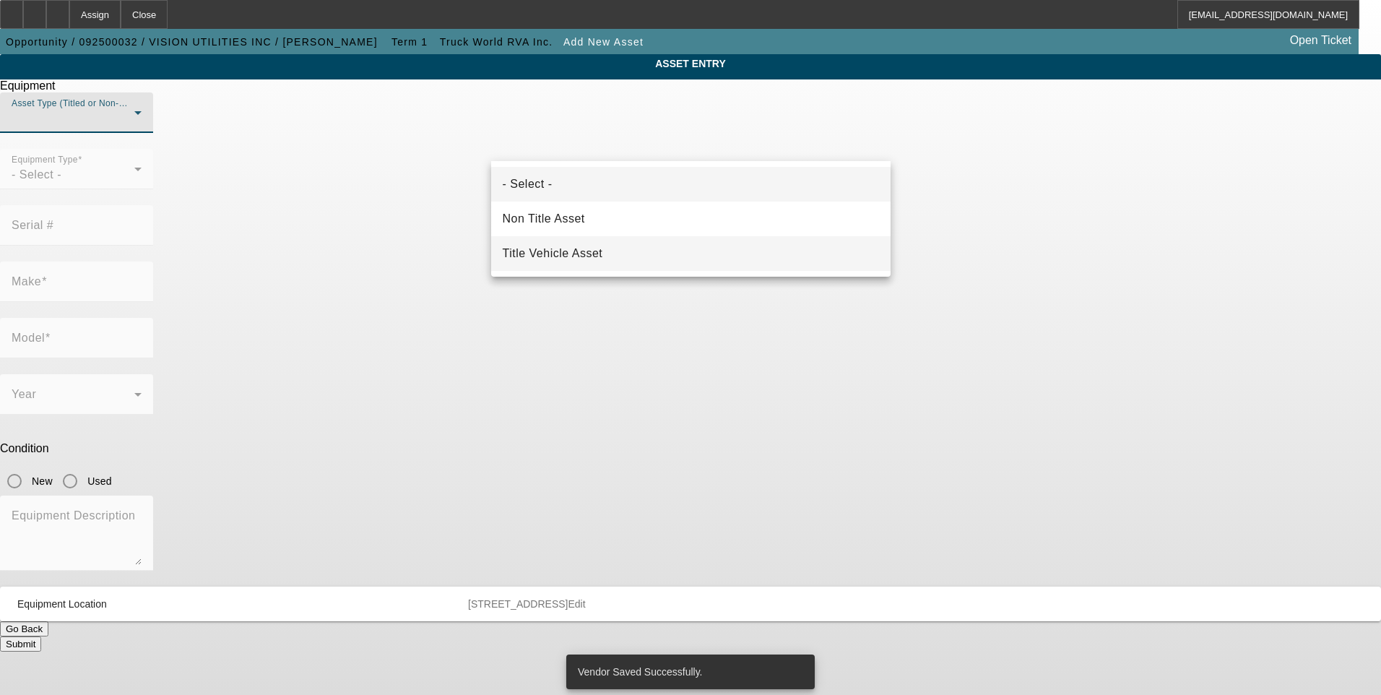
click at [592, 257] on span "Title Vehicle Asset" at bounding box center [553, 253] width 100 height 17
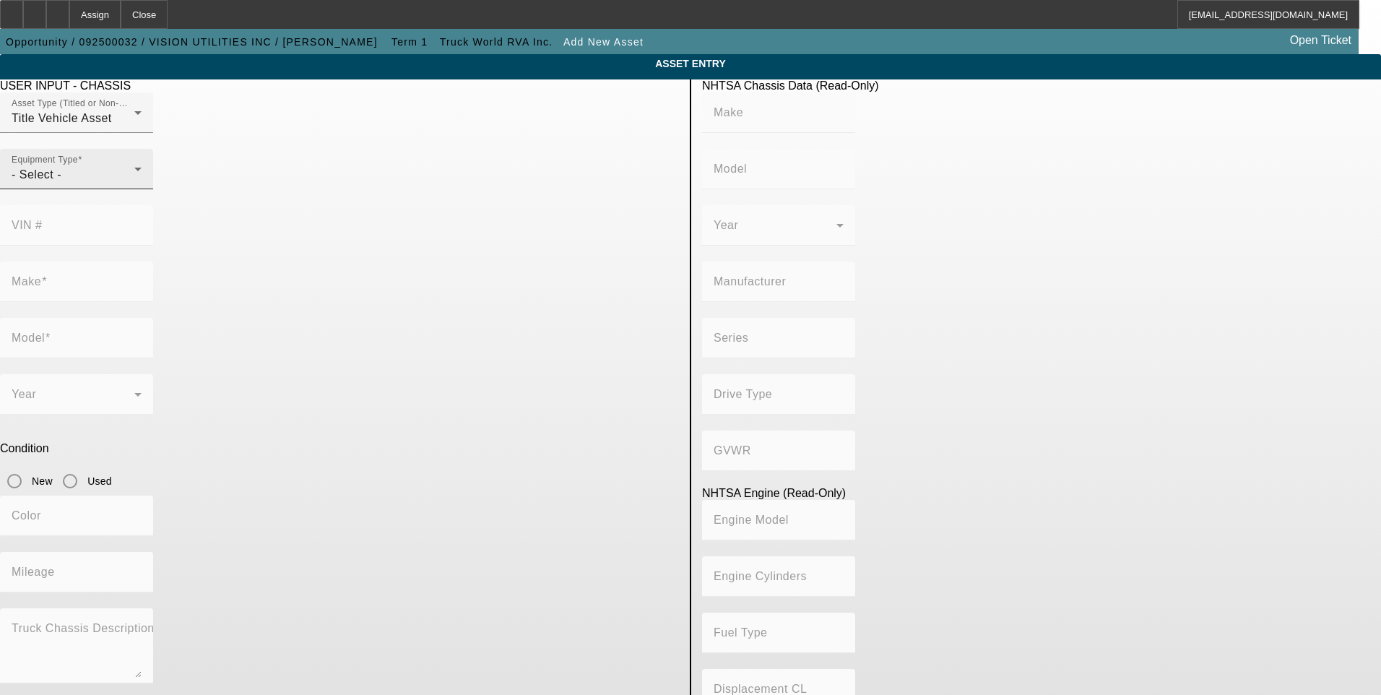
click at [134, 183] on div "- Select -" at bounding box center [73, 174] width 123 height 17
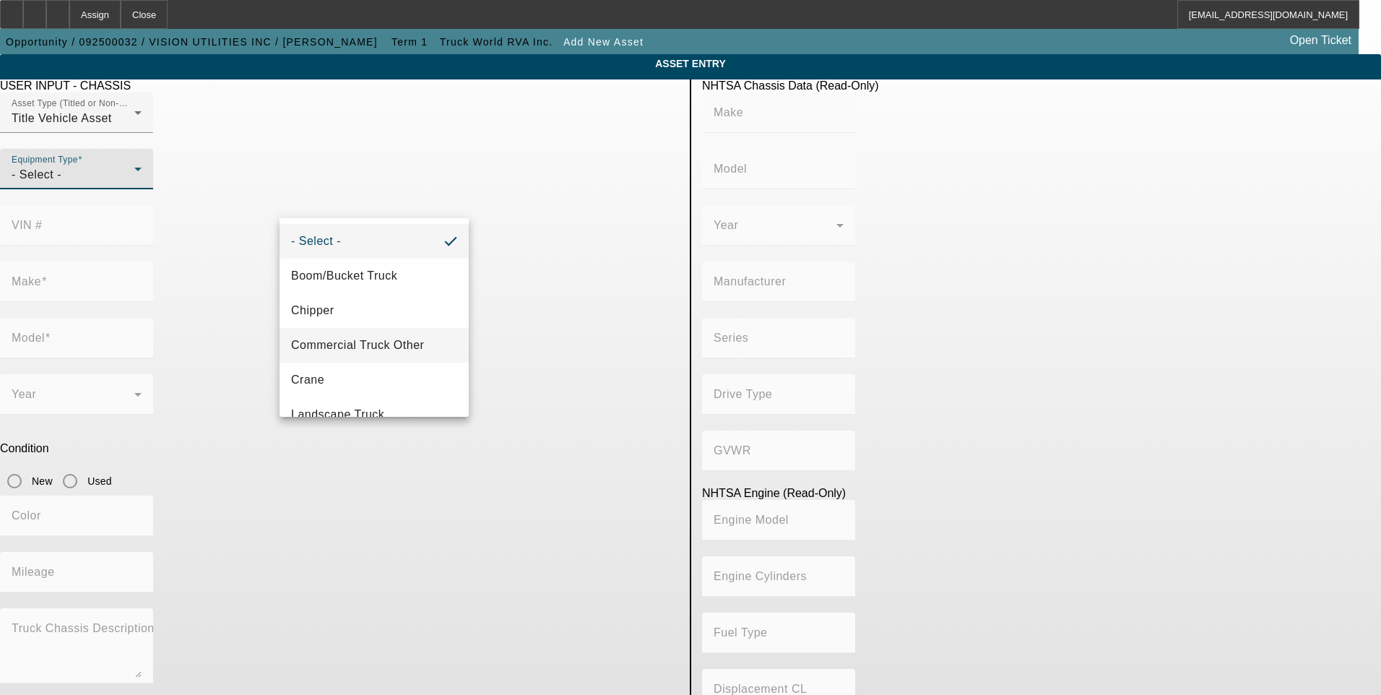
click at [396, 347] on span "Commercial Truck Other" at bounding box center [357, 345] width 133 height 17
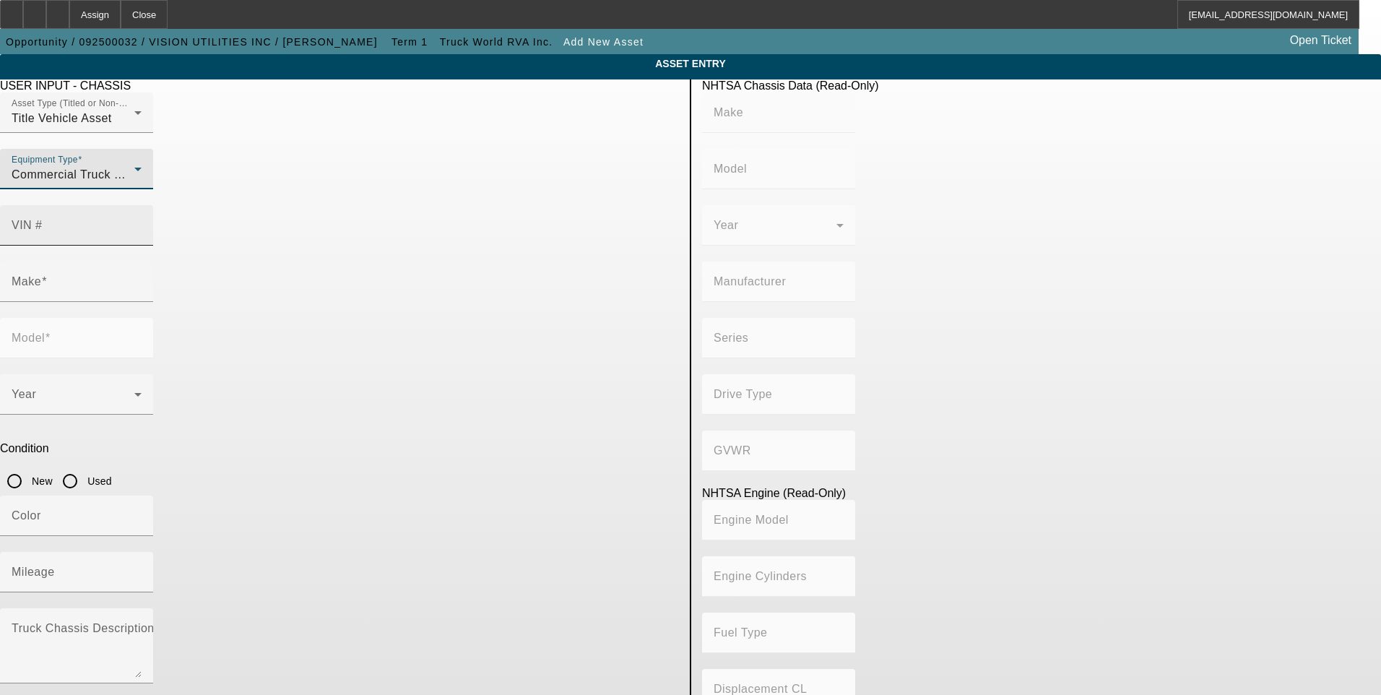
click at [142, 205] on div "VIN #" at bounding box center [77, 225] width 130 height 40
click at [142, 222] on input "VIN #" at bounding box center [77, 230] width 130 height 17
paste input "2NKHHM6XXKM355978"
type input "2NKHHM6XXKM355978"
type input "KENWORTH"
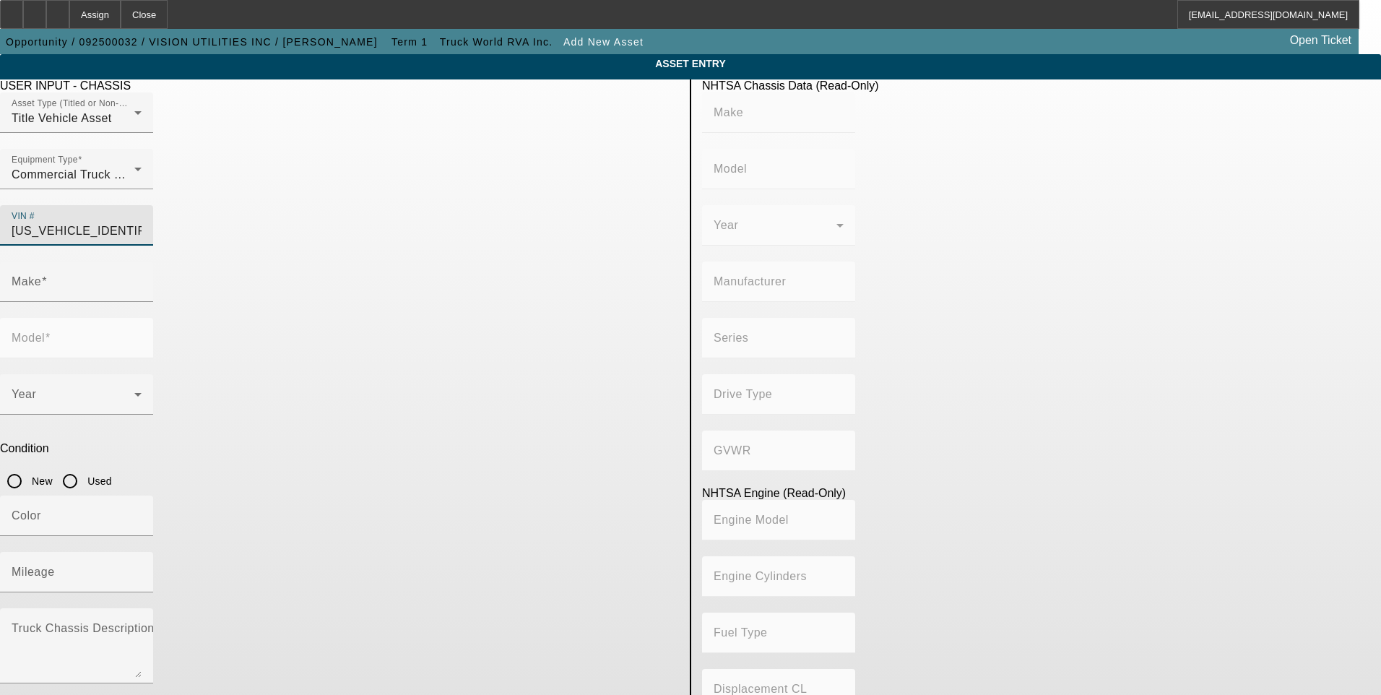
type input "548CH"
type input "KENWORTH TRUCK COMPANY"
type input "4x2"
type input "Class 6: 19,501 - 26,000 lb (8,845 - 11,794 kg)"
type input "8V-71"
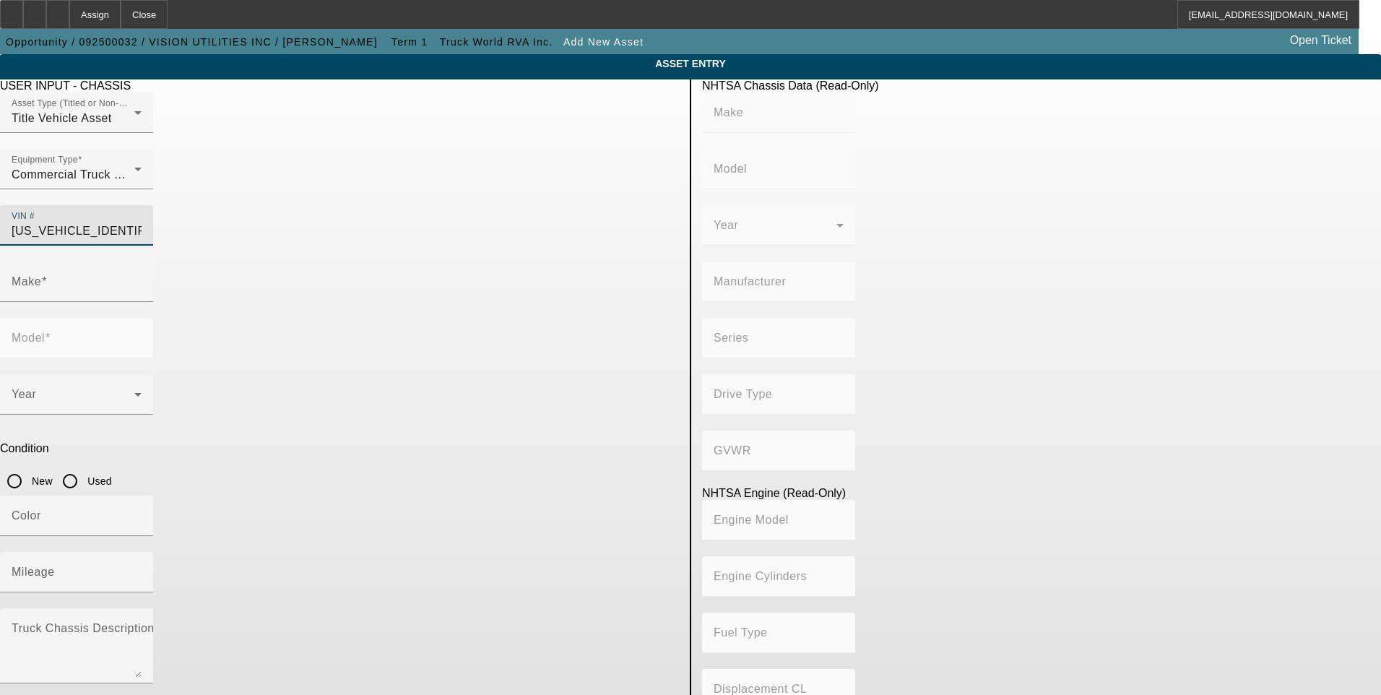
type input "8"
type input "Diesel"
type input "567.52082008101"
type input "9.3"
type input "KENWORTH"
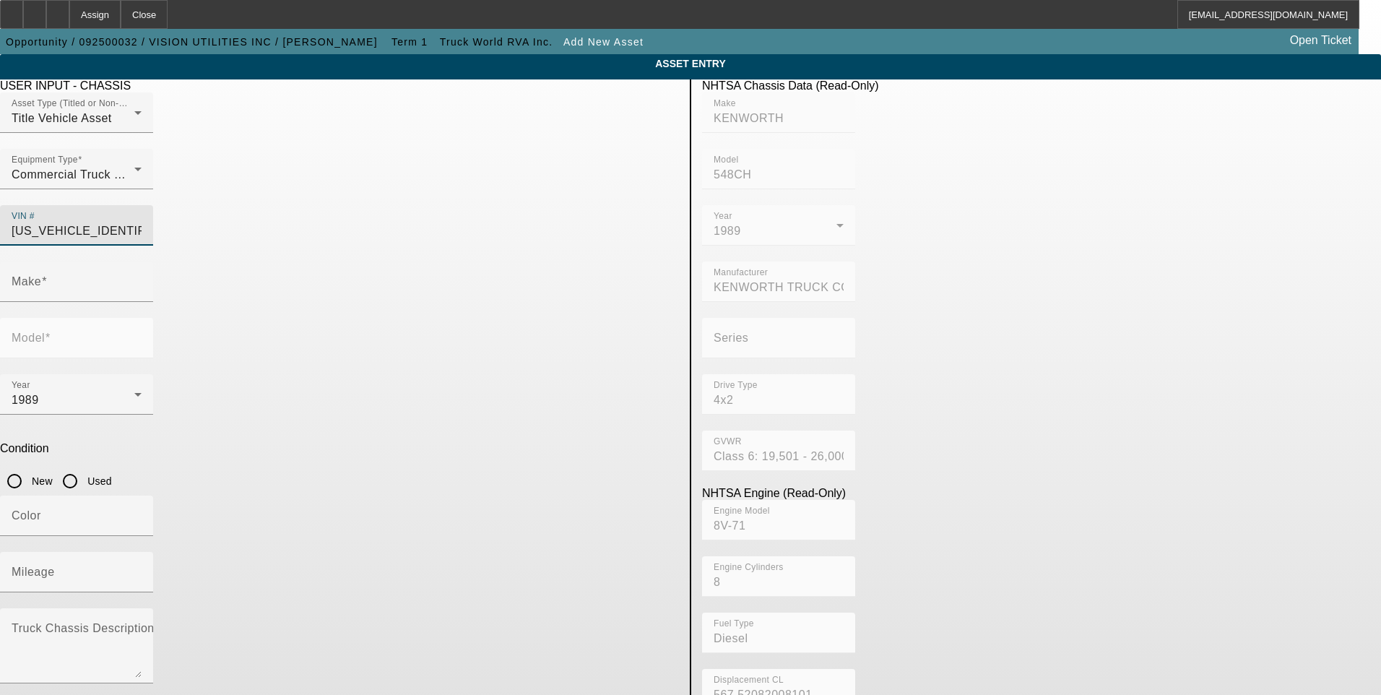
type input "548CH"
type input "2NKHHM6XXKM355978"
type input "KENWORTH"
type input "548CH"
type input "KENWORTH TRUCK COMPANY"
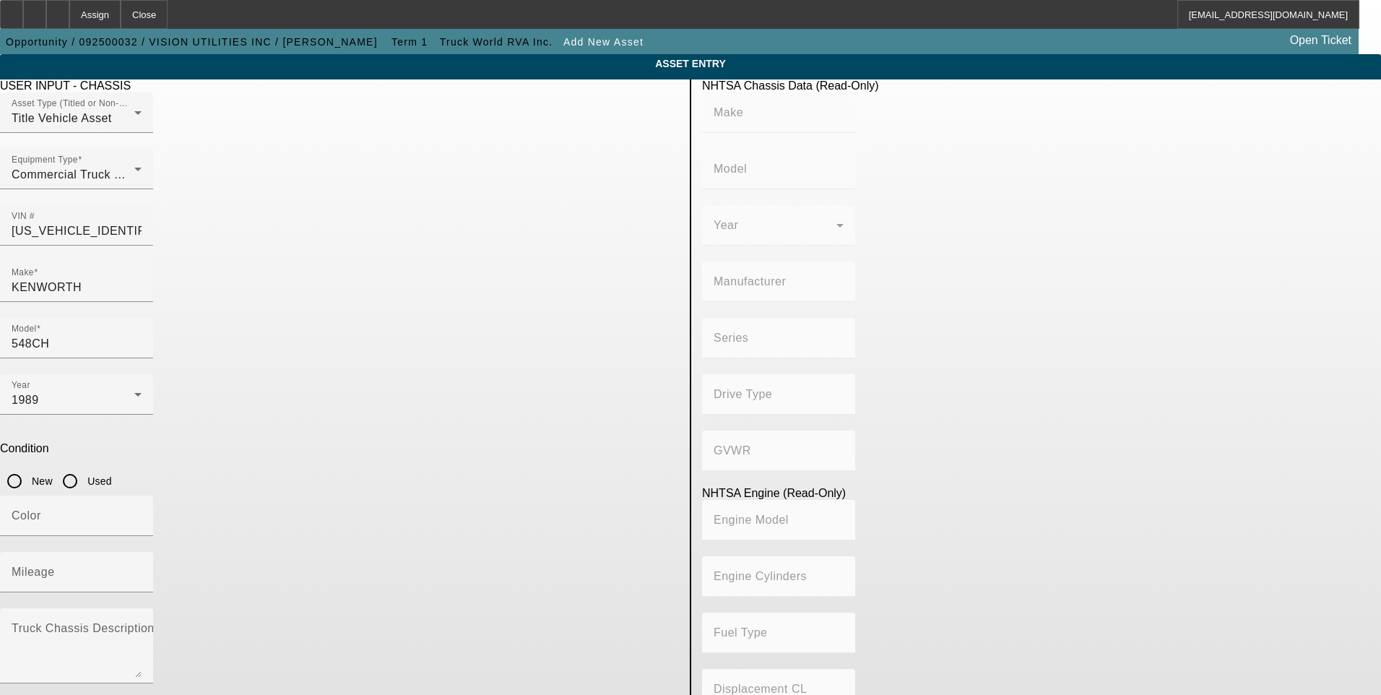
type input "4x2"
type input "Class 6: 19,501 - 26,000 lb (8,845 - 11,794 kg)"
type input "8V-71"
type input "8"
type input "Diesel"
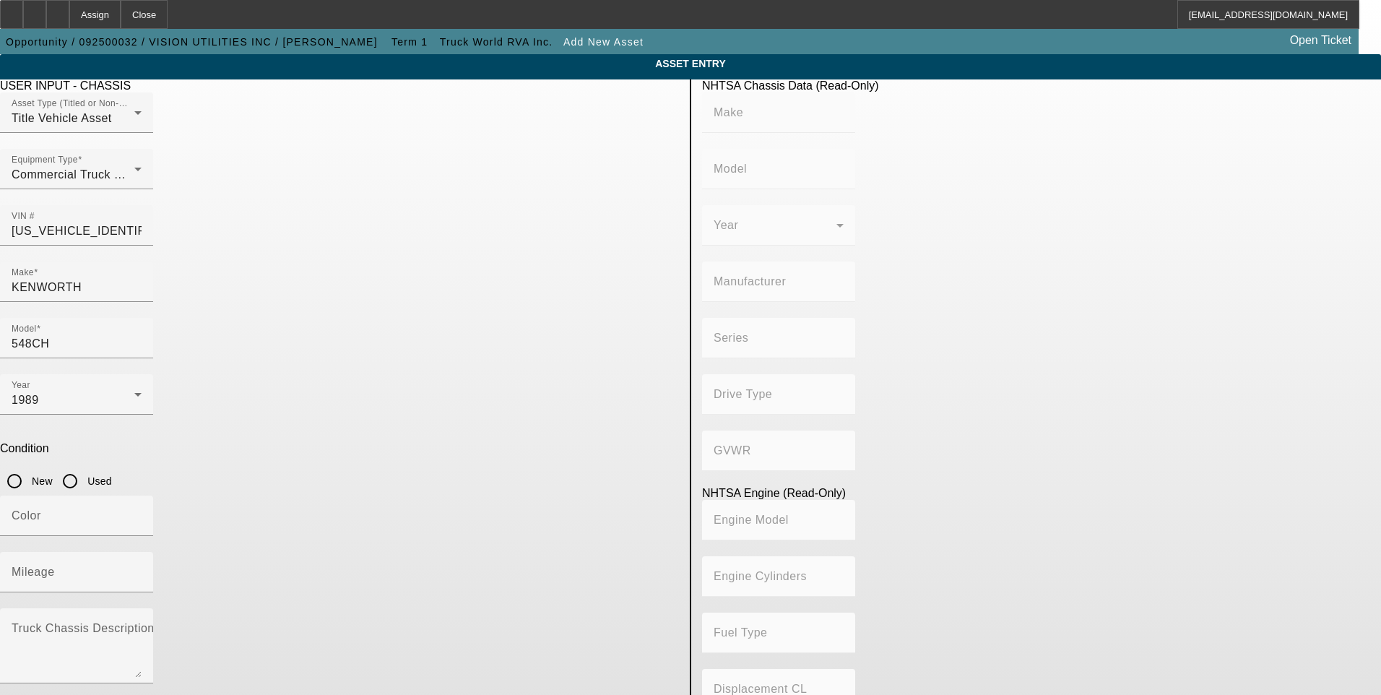
type input "567.52082008101"
type input "9.3"
click at [134, 391] on div "1989" at bounding box center [73, 399] width 123 height 17
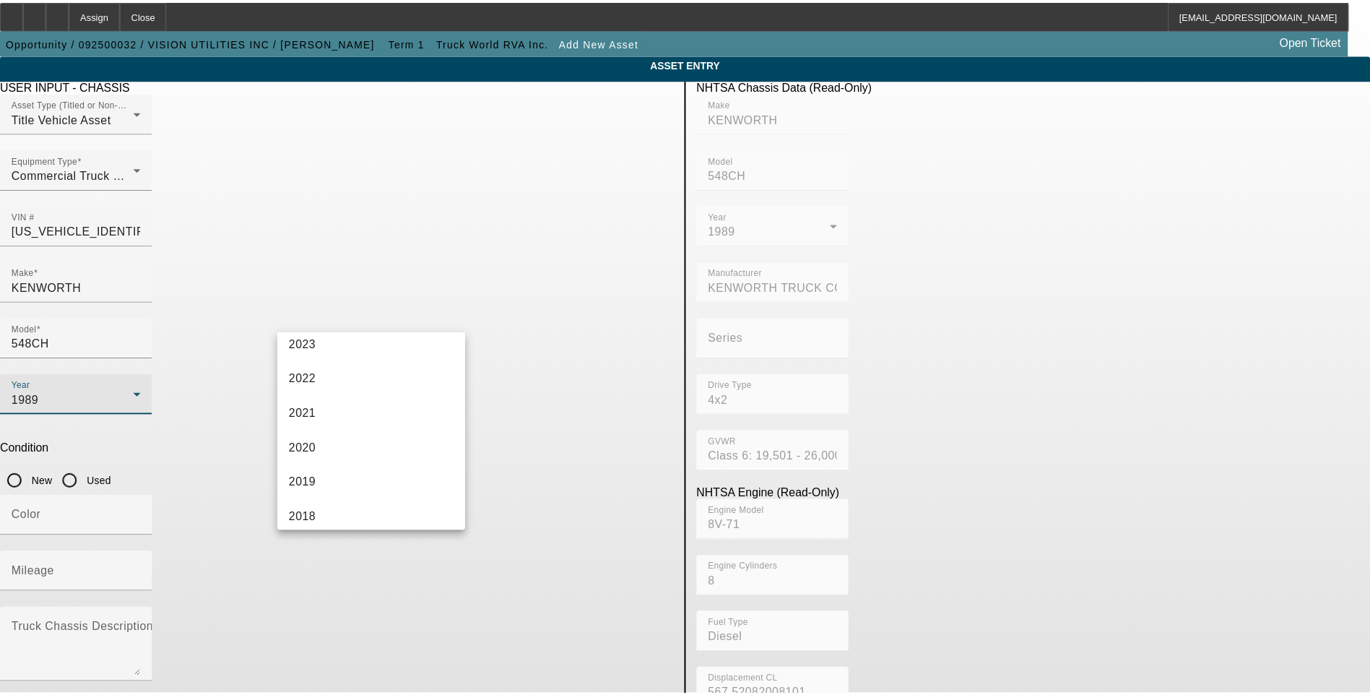
scroll to position [183, 0]
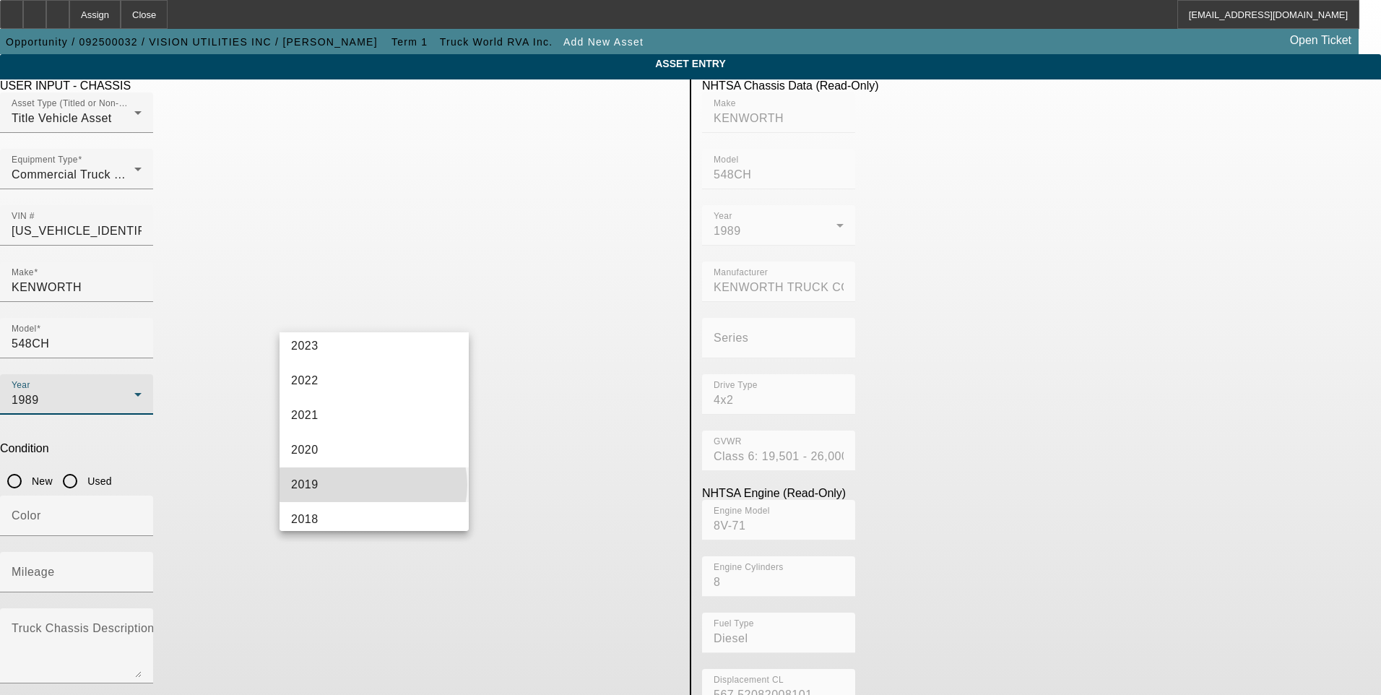
click at [371, 484] on mat-option "2019" at bounding box center [374, 484] width 189 height 35
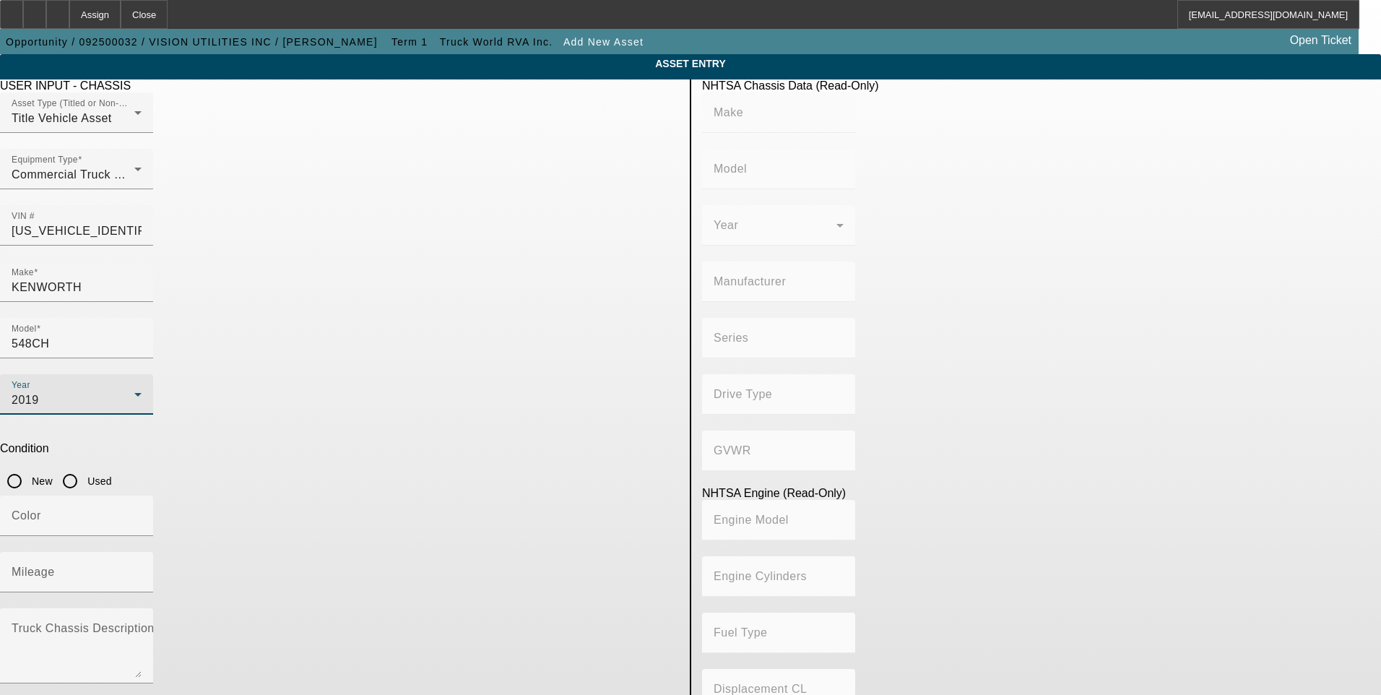
type input "KENWORTH"
type input "548CH"
type input "KENWORTH TRUCK COMPANY"
type input "4x2"
type input "Class 6: 19,501 - 26,000 lb (8,845 - 11,794 kg)"
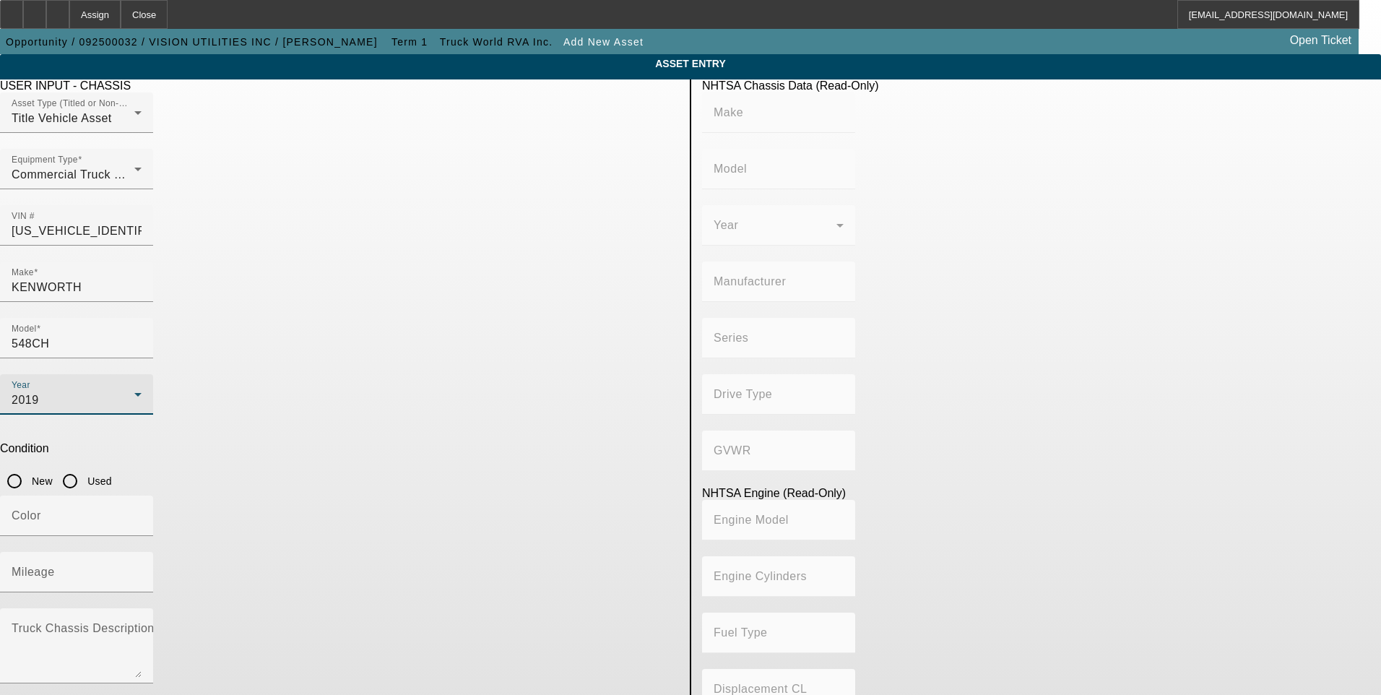
type input "8V-71"
type input "8"
type input "Diesel"
type input "567.52082008101"
type input "9.3"
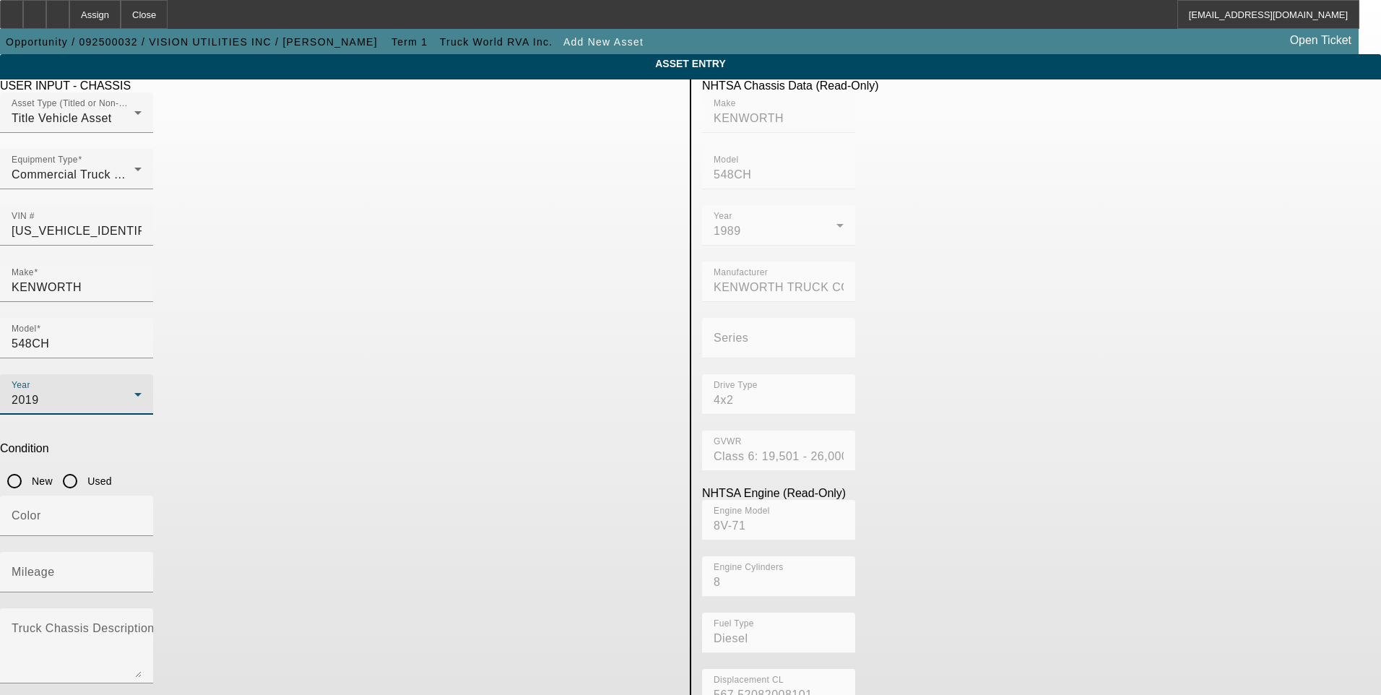
click at [85, 467] on input "Used" at bounding box center [70, 481] width 29 height 29
radio input "true"
click at [142, 335] on input "548CH" at bounding box center [77, 343] width 130 height 17
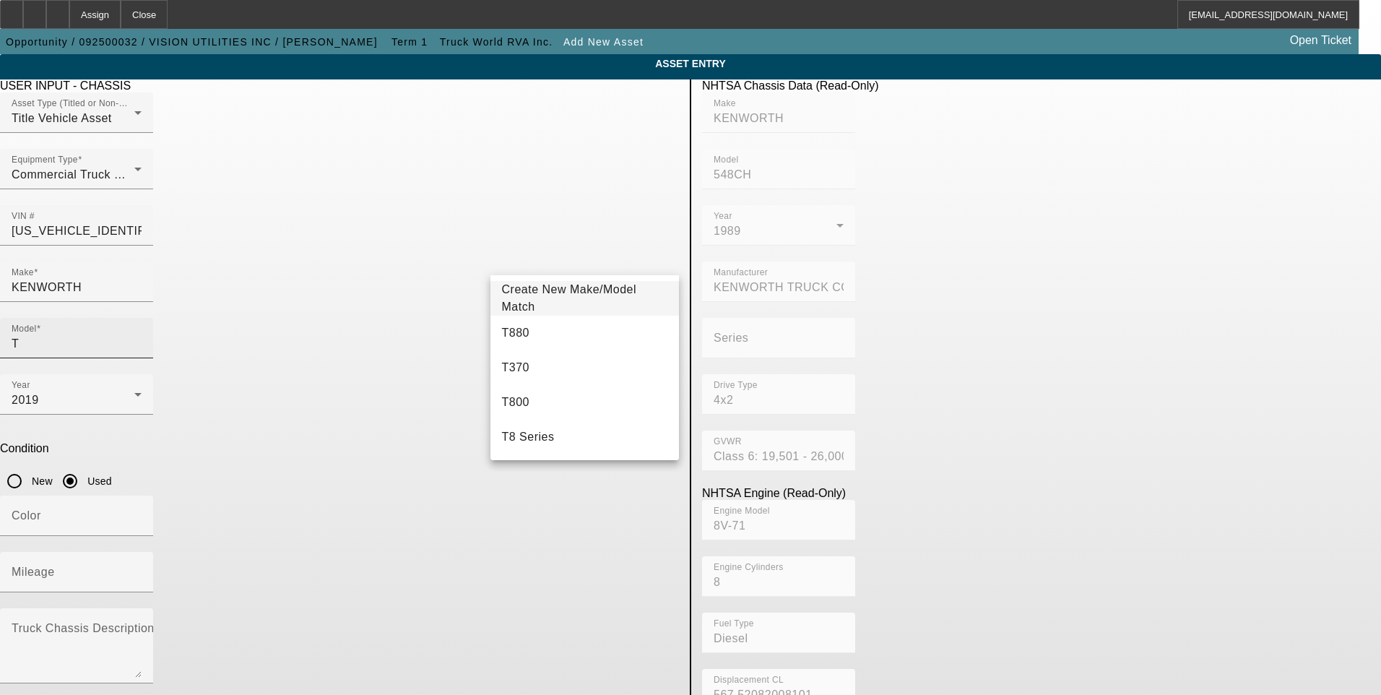
click at [142, 335] on input "T" at bounding box center [77, 343] width 130 height 17
type input "T270"
click at [544, 333] on mat-option "T270" at bounding box center [584, 333] width 189 height 35
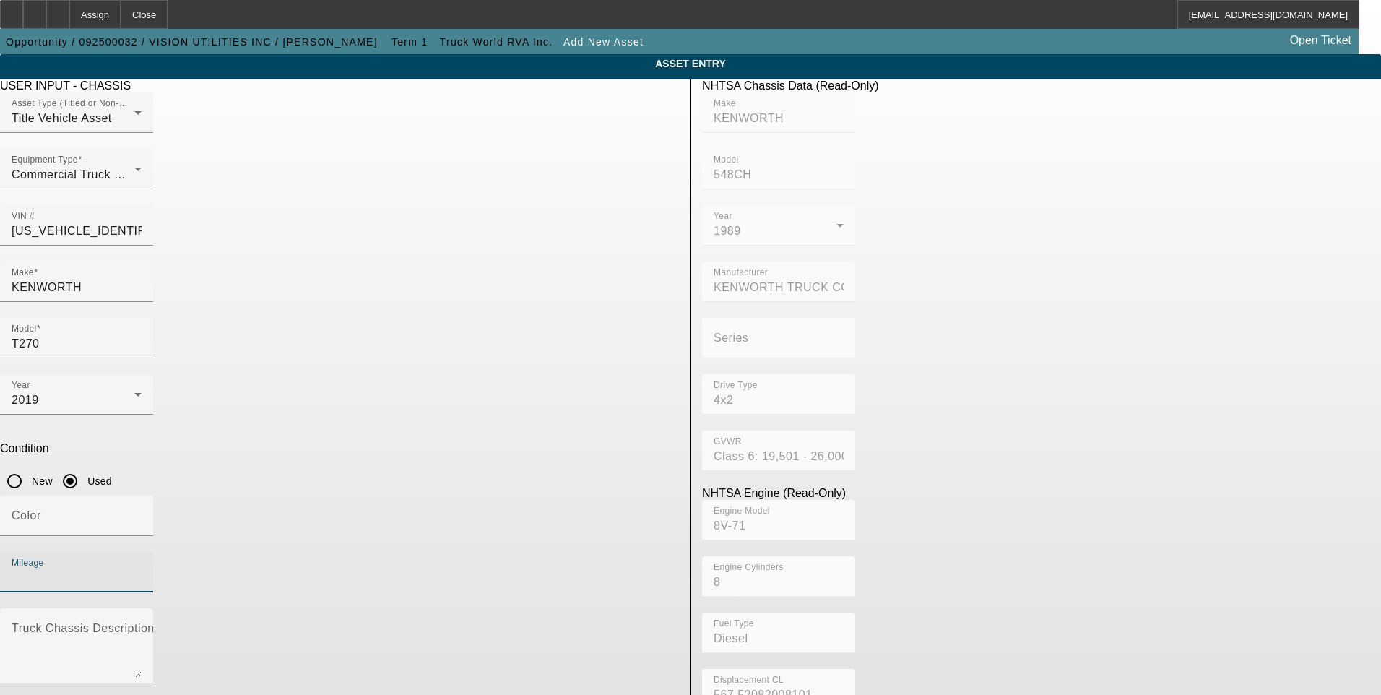
click at [142, 569] on input "Mileage" at bounding box center [77, 577] width 130 height 17
type input "138419"
click at [101, 473] on app-asset-collateral-manage "ASSET ENTRY USER INPUT - CHASSIS Asset Type (Titled or Non-Titled) Title Vehicl…" at bounding box center [690, 454] width 1381 height 801
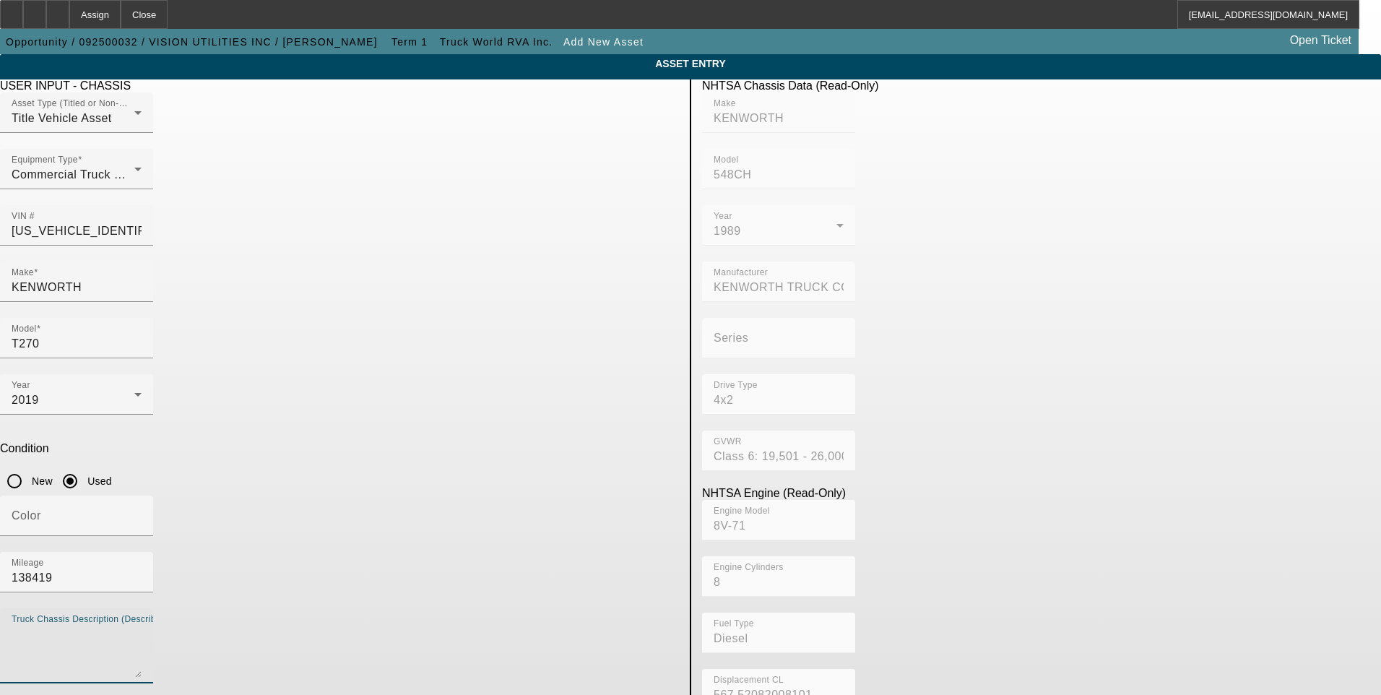
click at [142, 625] on textarea "Truck Chassis Description (Describe the truck chassis only)" at bounding box center [77, 651] width 130 height 52
type textarea "Mechanic's Service Truck"
click at [118, 407] on app-asset-collateral-manage "ASSET ENTRY USER INPUT - CHASSIS Asset Type (Titled or Non-Titled) Title Vehicl…" at bounding box center [690, 454] width 1381 height 801
click at [18, 694] on icon "button" at bounding box center [11, 706] width 13 height 13
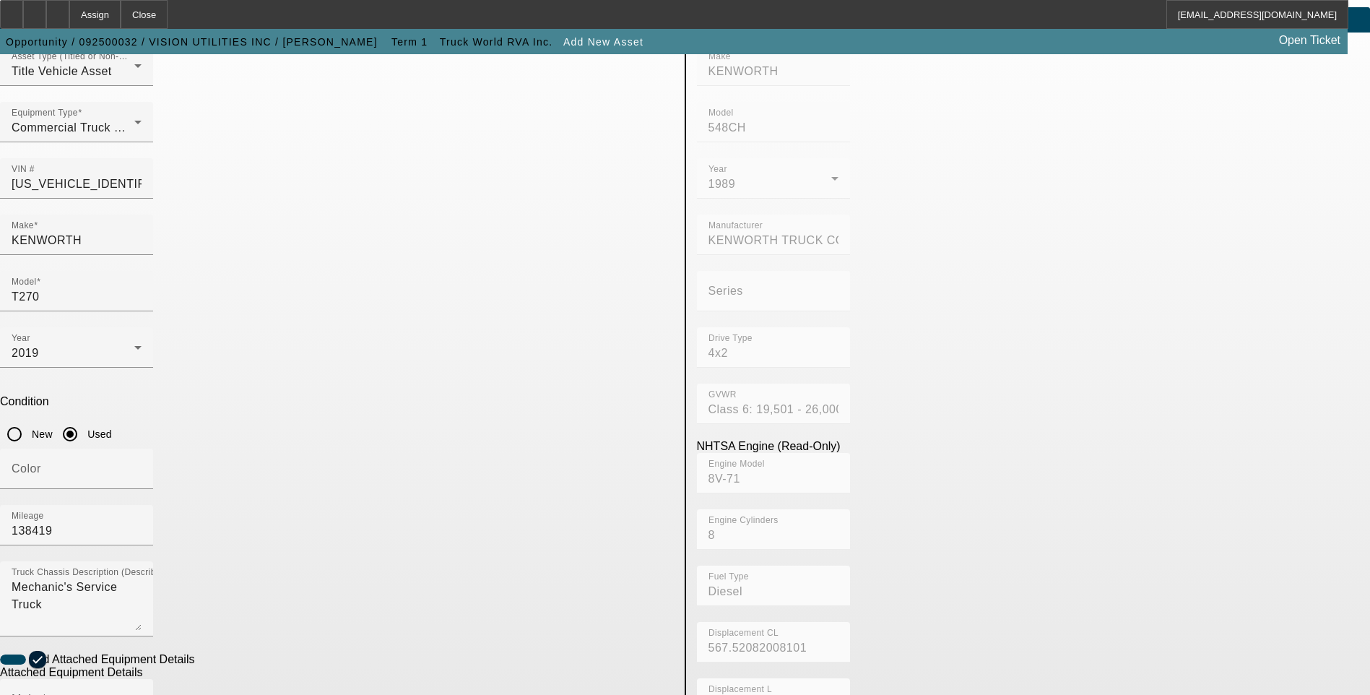
scroll to position [72, 0]
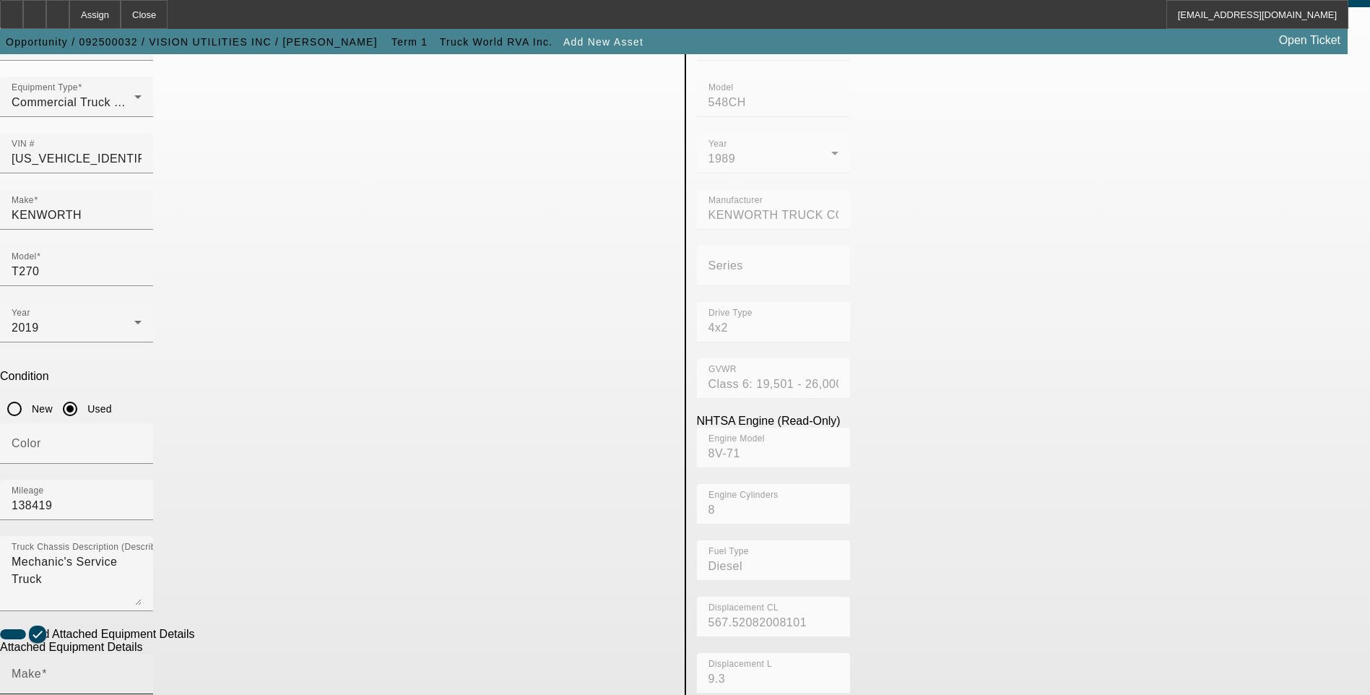
click at [142, 671] on input "Make" at bounding box center [77, 679] width 130 height 17
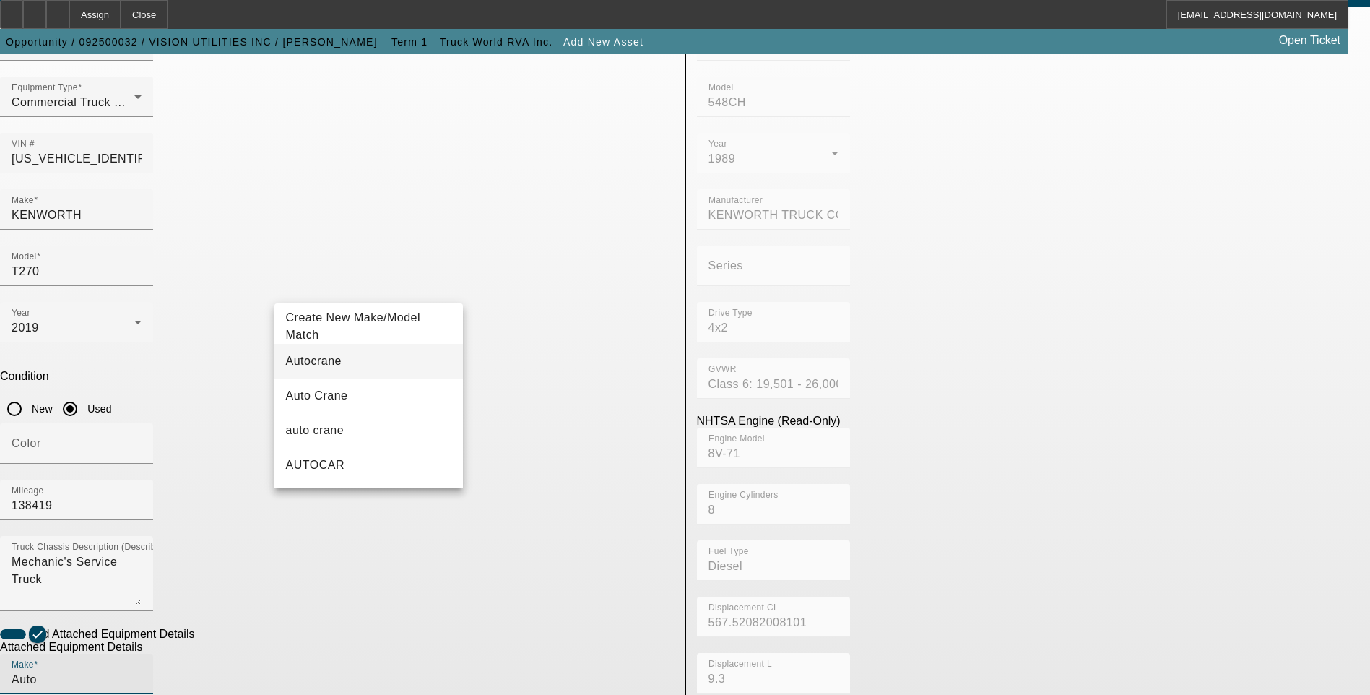
click at [355, 362] on mat-option "Autocrane" at bounding box center [368, 361] width 189 height 35
type input "Autocrane"
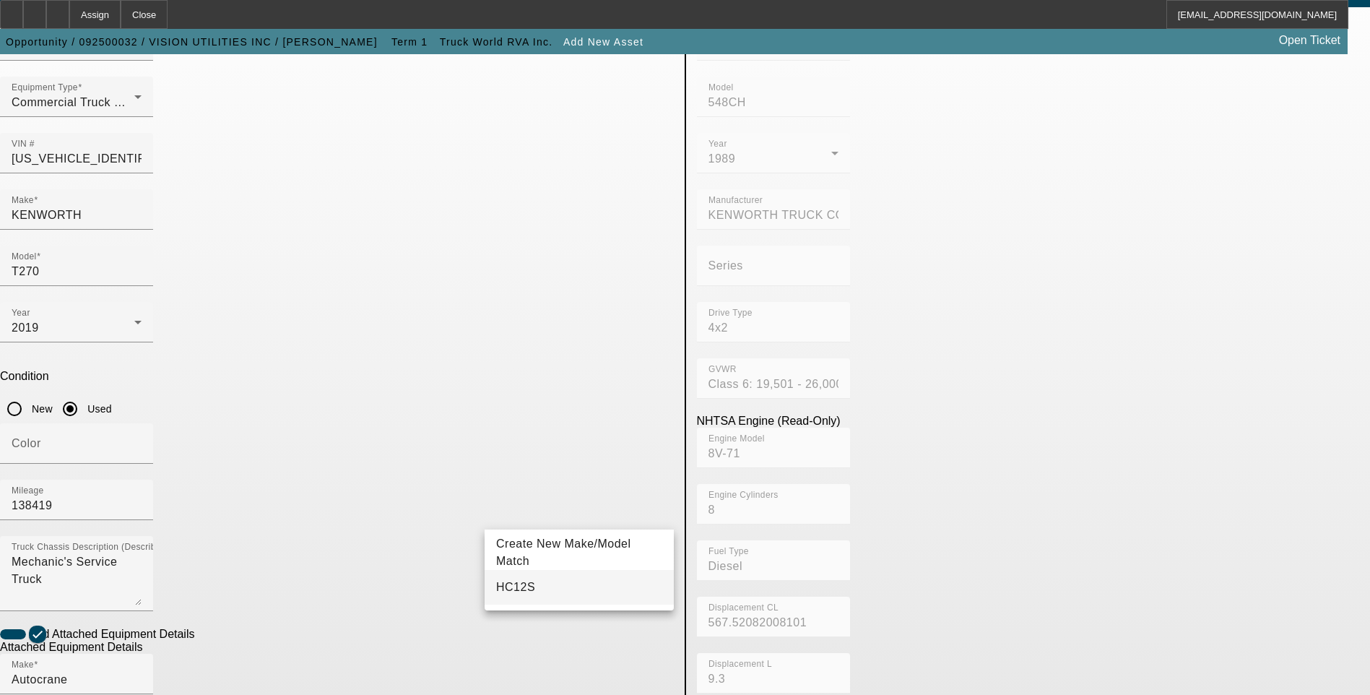
click at [523, 585] on span "HC12S" at bounding box center [515, 587] width 39 height 12
type input "HC12S"
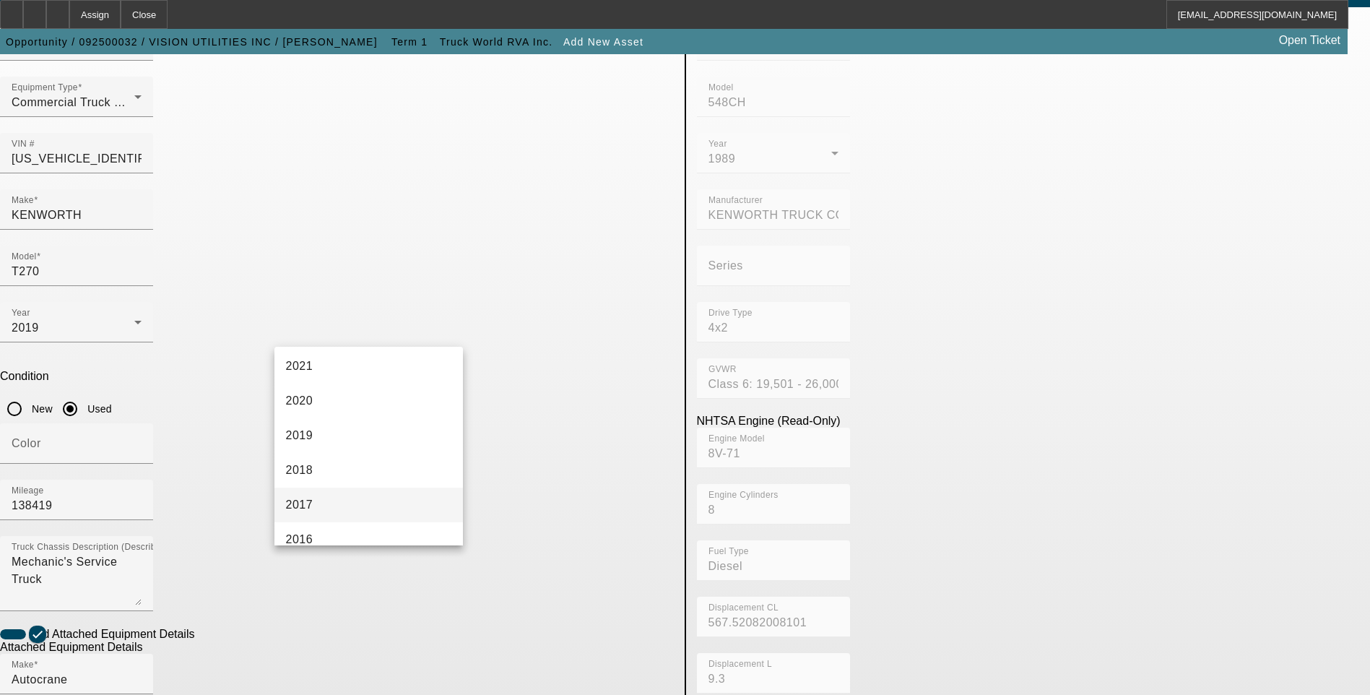
scroll to position [289, 0]
click at [348, 391] on mat-option "2019" at bounding box center [368, 393] width 189 height 35
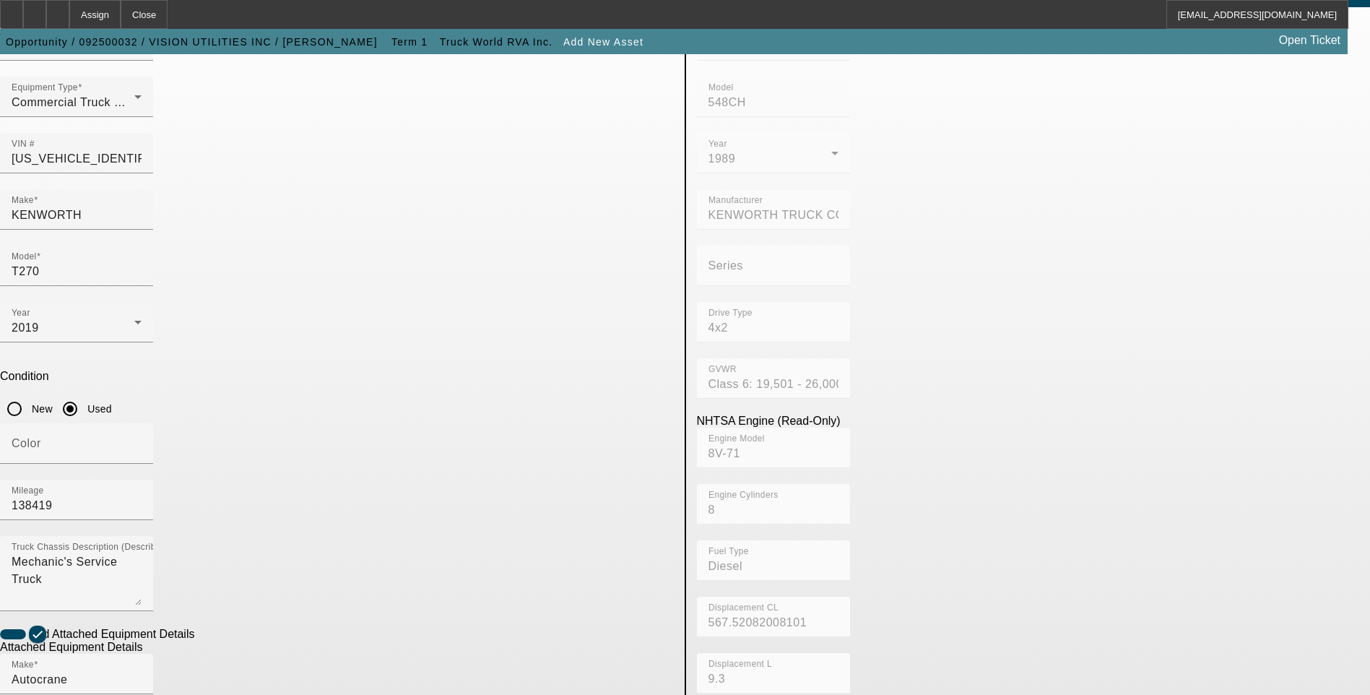
radio input "true"
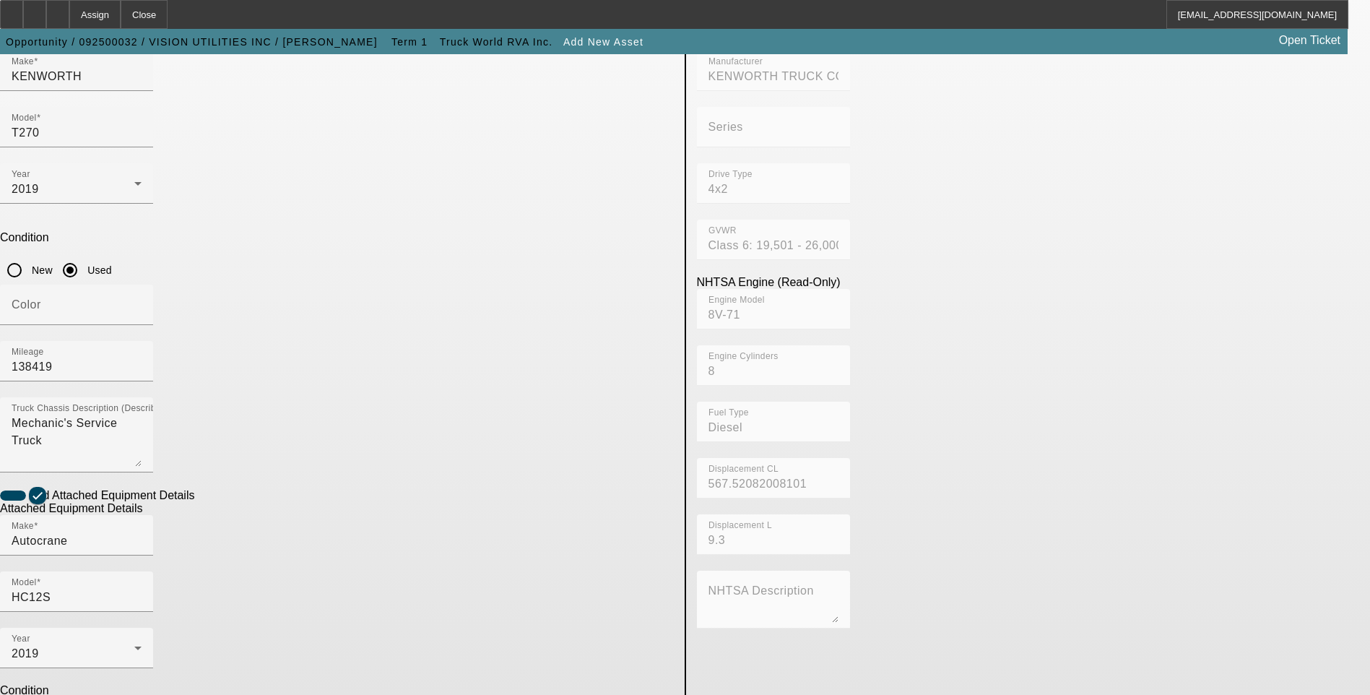
scroll to position [217, 0]
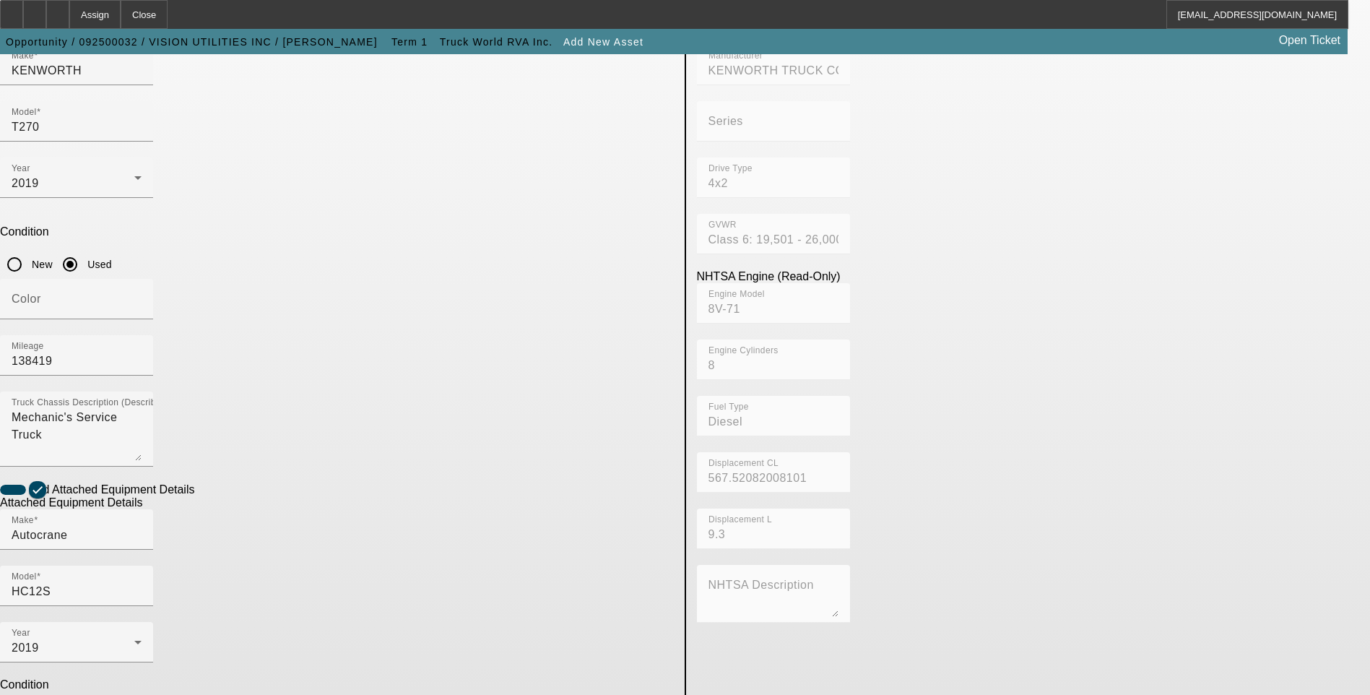
checkbox input "true"
paste textarea "12,000# maximum lifting capacity and a two stage hydraulic extension out to 25′…"
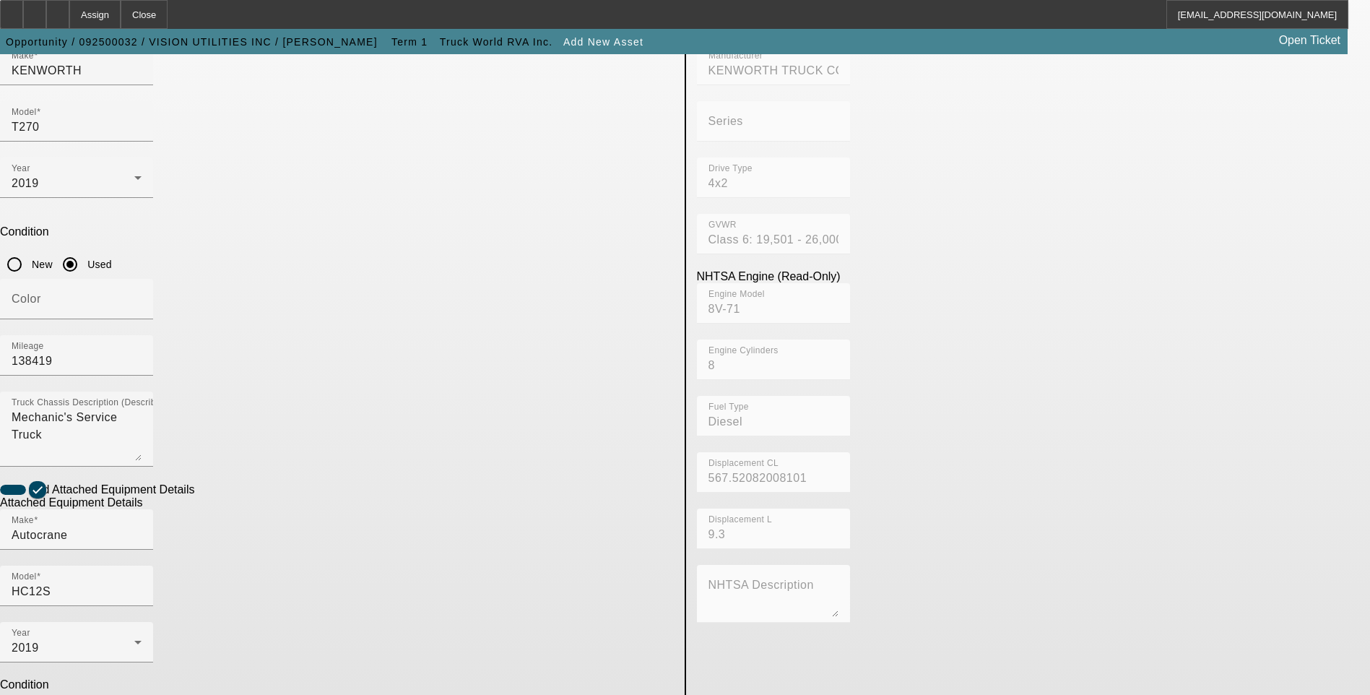
drag, startPoint x: 11, startPoint y: 349, endPoint x: 61, endPoint y: 366, distance: 52.8
click at [12, 349] on app-asset-collateral-manage "ASSET ENTRY USER INPUT - CHASSIS Asset Type (Titled or Non-Titled) Title Vehicl…" at bounding box center [685, 399] width 1370 height 1124
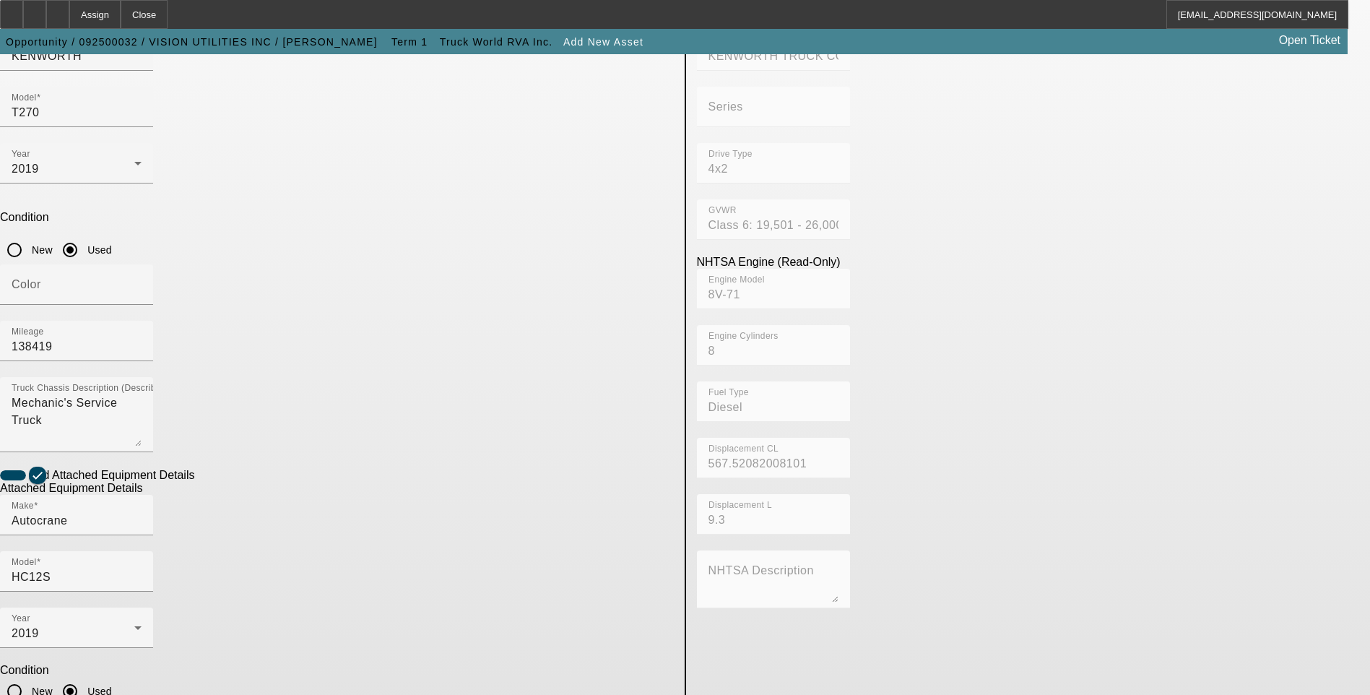
scroll to position [235, 0]
type textarea "12,000LB maximum lifting capacity and a two-stage hydraulic extension out to 25…"
click at [134, 412] on app-asset-collateral-manage "ASSET ENTRY USER INPUT - CHASSIS Asset Type (Titled or Non-Titled) Title Vehicl…" at bounding box center [685, 381] width 1370 height 1124
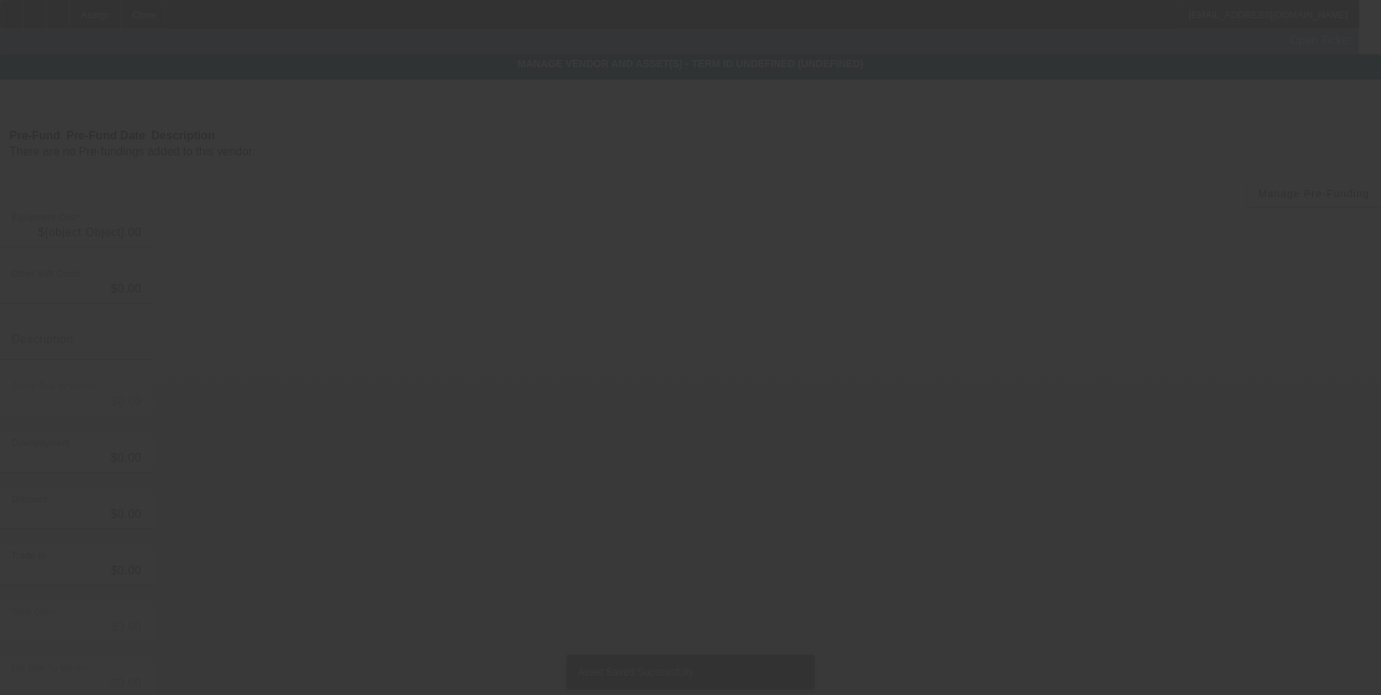
type input "$148,000.00"
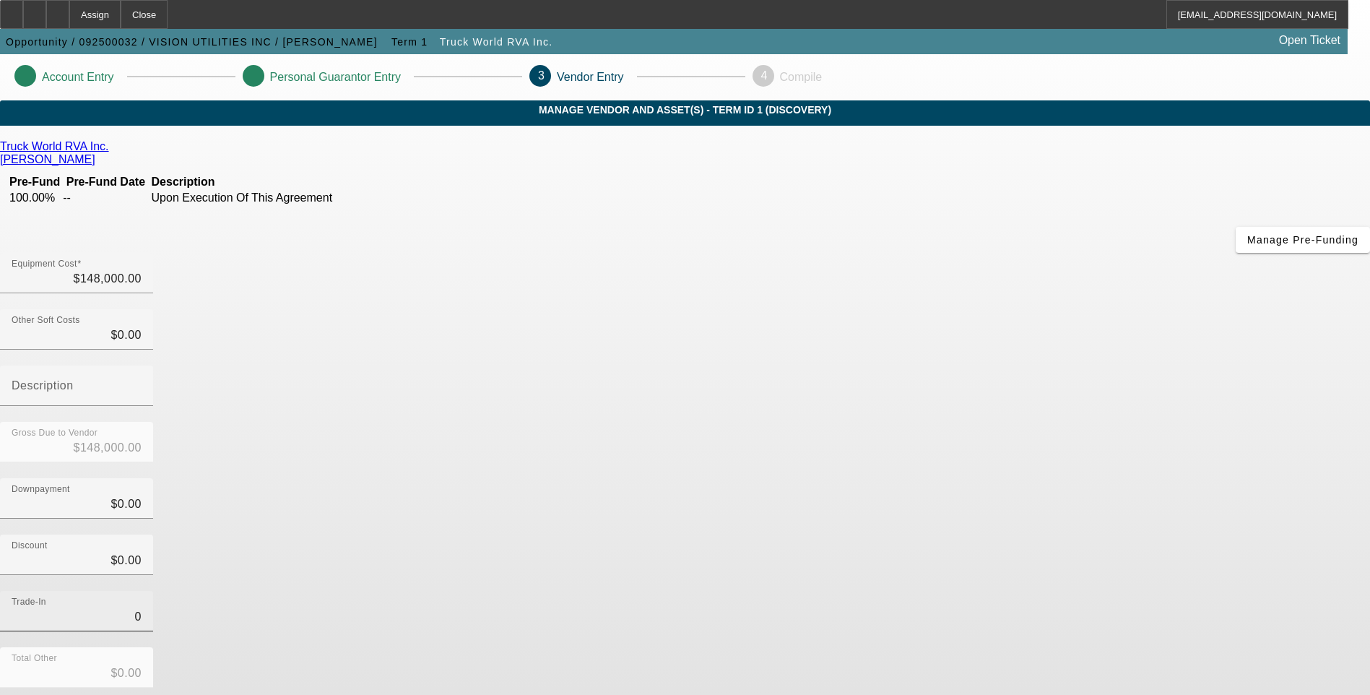
click at [142, 608] on input "0" at bounding box center [77, 616] width 130 height 17
type input "$0.00"
drag, startPoint x: 962, startPoint y: 481, endPoint x: 964, endPoint y: 490, distance: 8.8
click at [962, 591] on div "Trade-In $0.00" at bounding box center [685, 619] width 1370 height 56
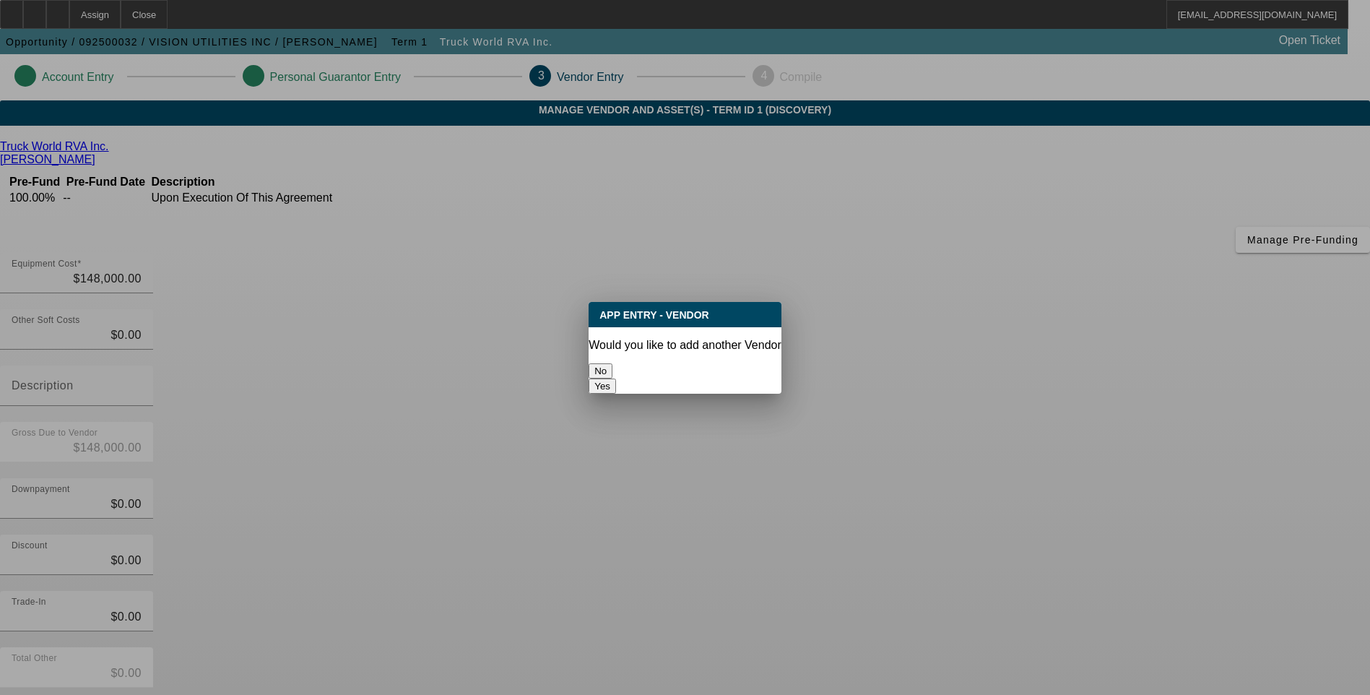
click at [612, 363] on button "No" at bounding box center [601, 370] width 24 height 15
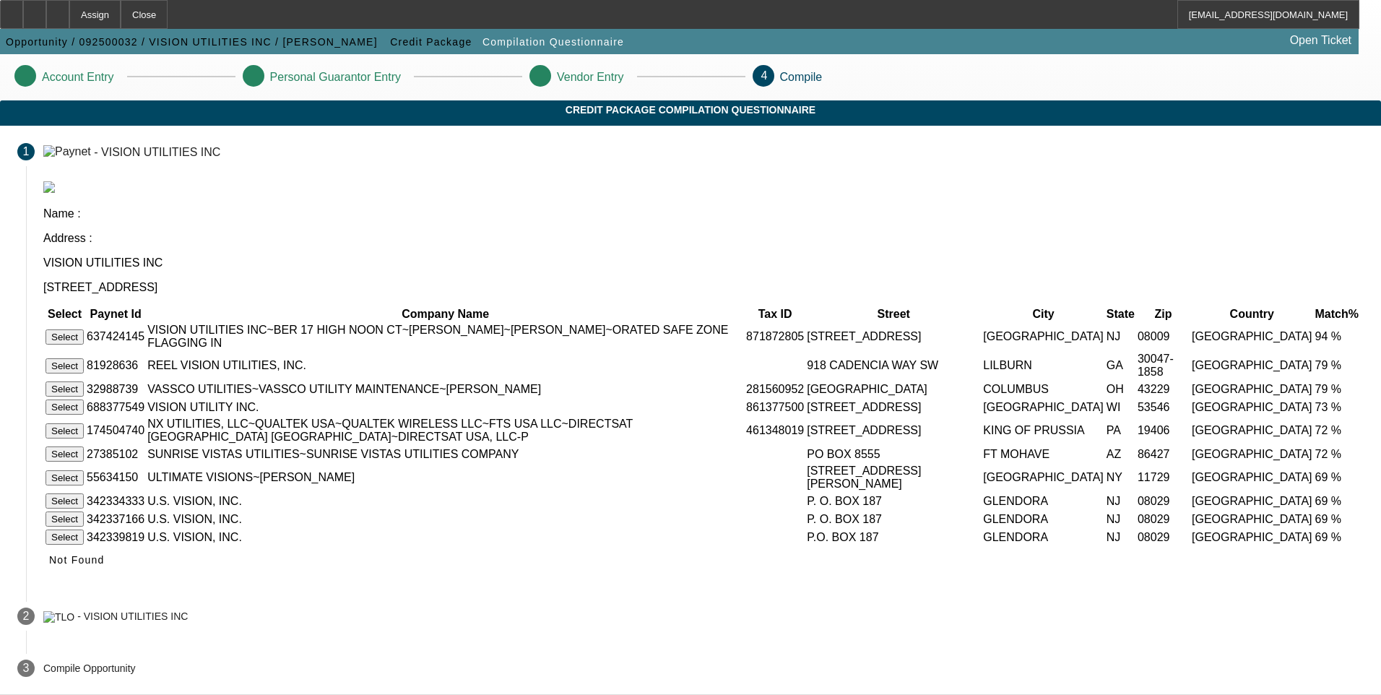
click at [84, 329] on button "Select" at bounding box center [65, 336] width 38 height 15
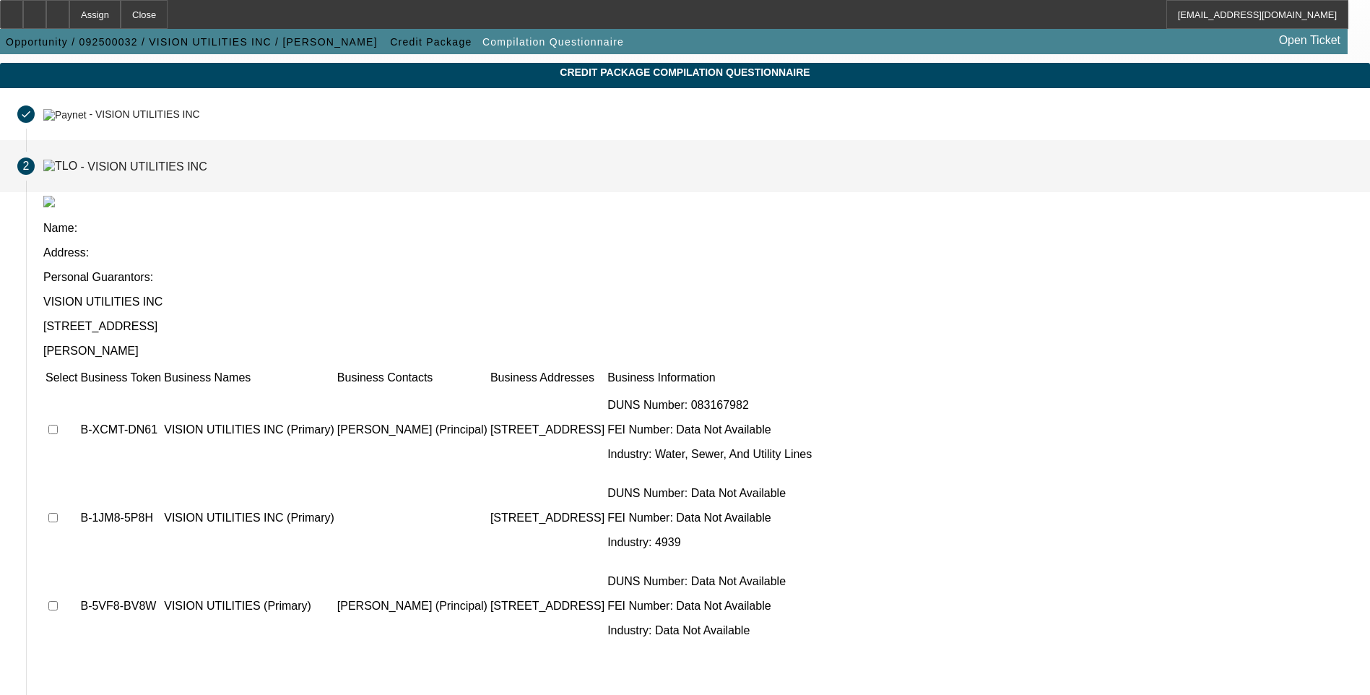
scroll to position [72, 0]
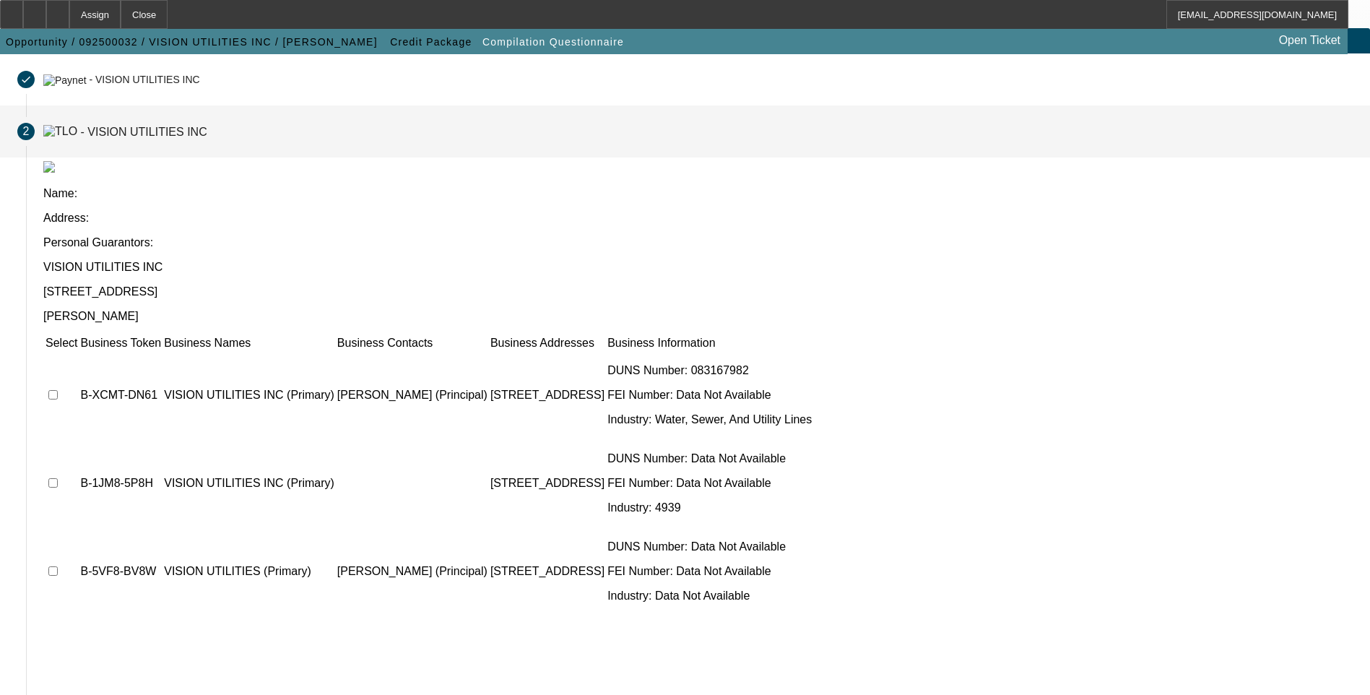
click at [58, 390] on input "checkbox" at bounding box center [52, 394] width 9 height 9
checkbox input "true"
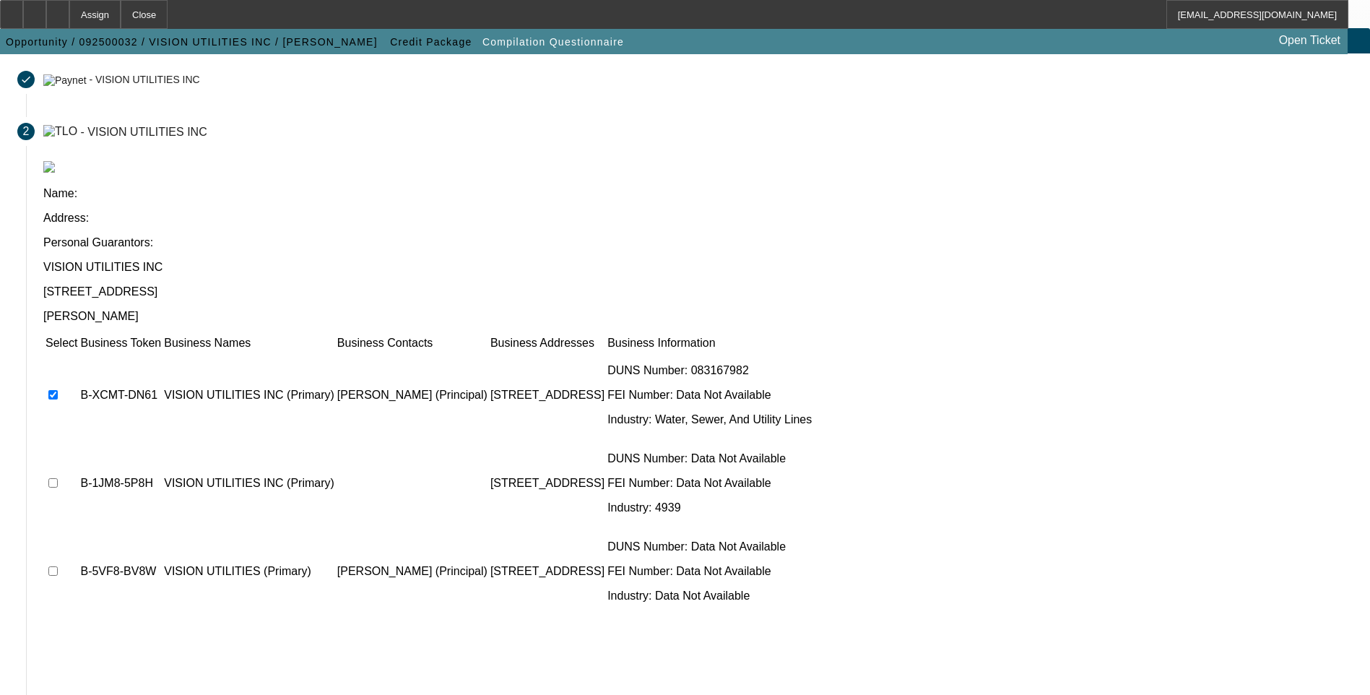
click at [58, 478] on input "checkbox" at bounding box center [52, 482] width 9 height 9
checkbox input "true"
click at [58, 566] on input "checkbox" at bounding box center [52, 570] width 9 height 9
checkbox input "true"
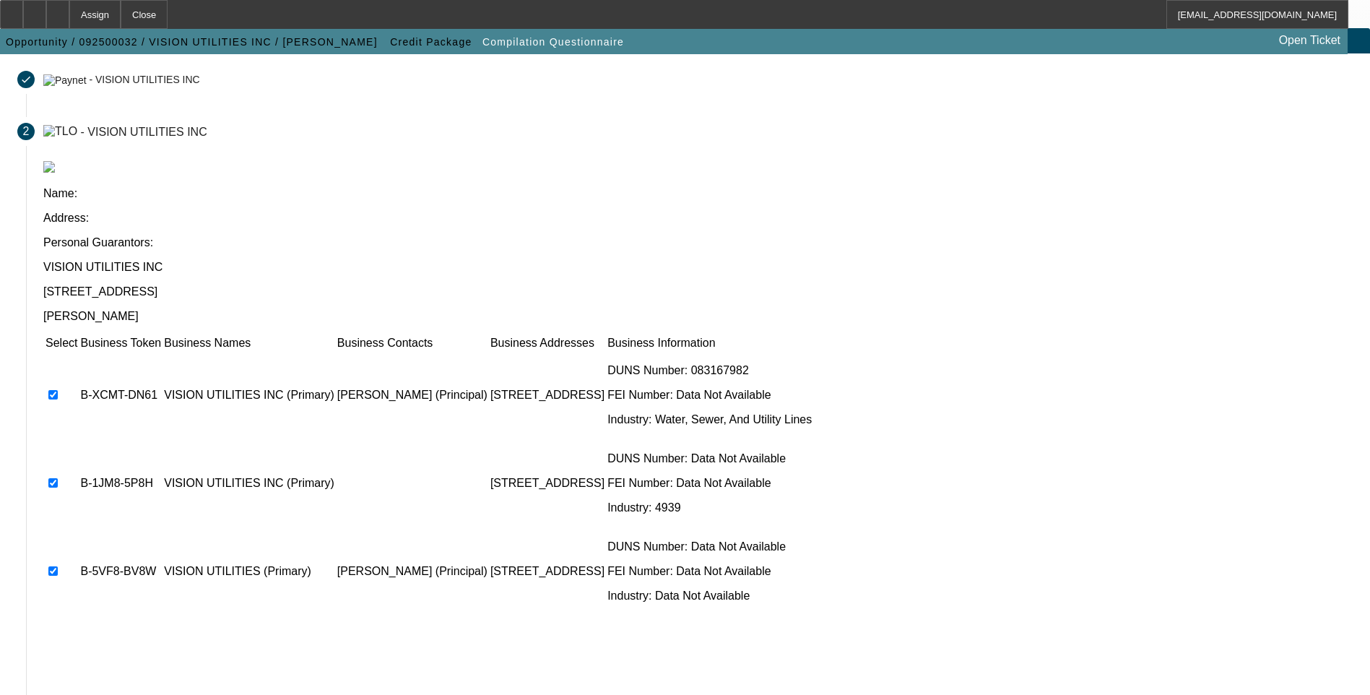
scroll to position [0, 0]
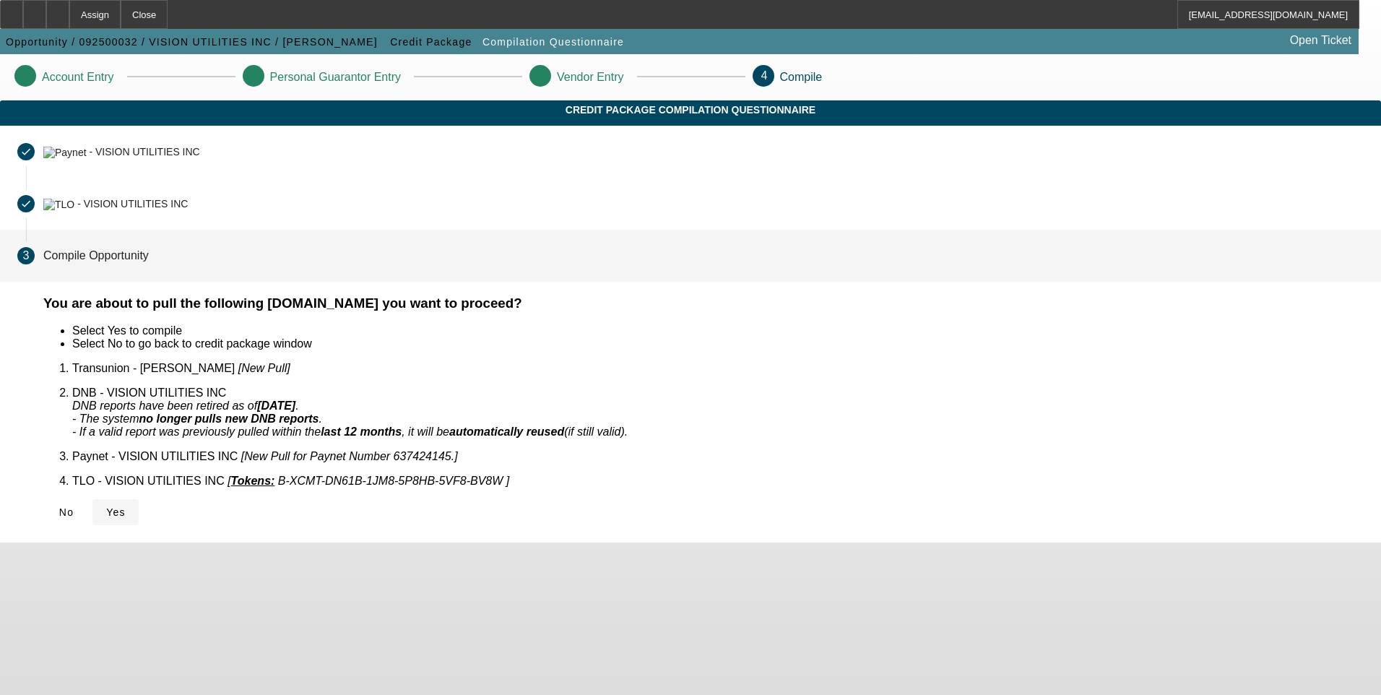
click at [126, 506] on span "Yes" at bounding box center [116, 512] width 20 height 12
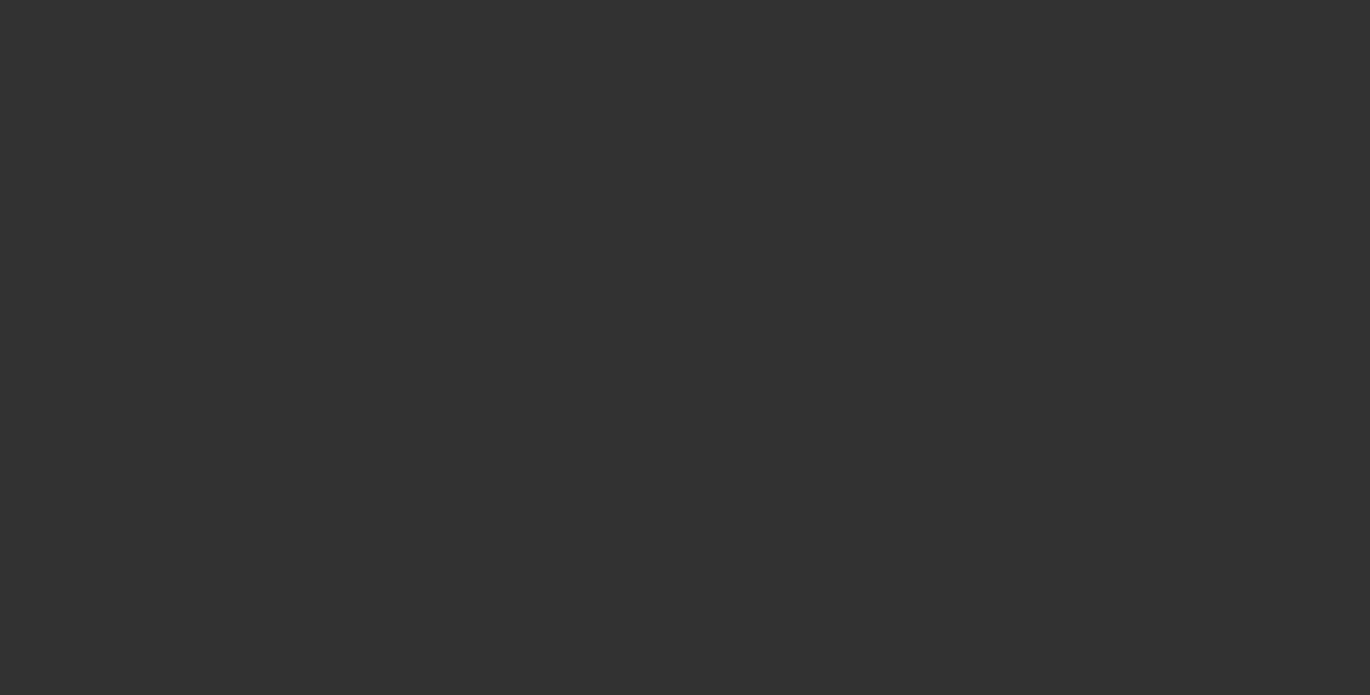
select select "0"
select select "2"
select select "0.1"
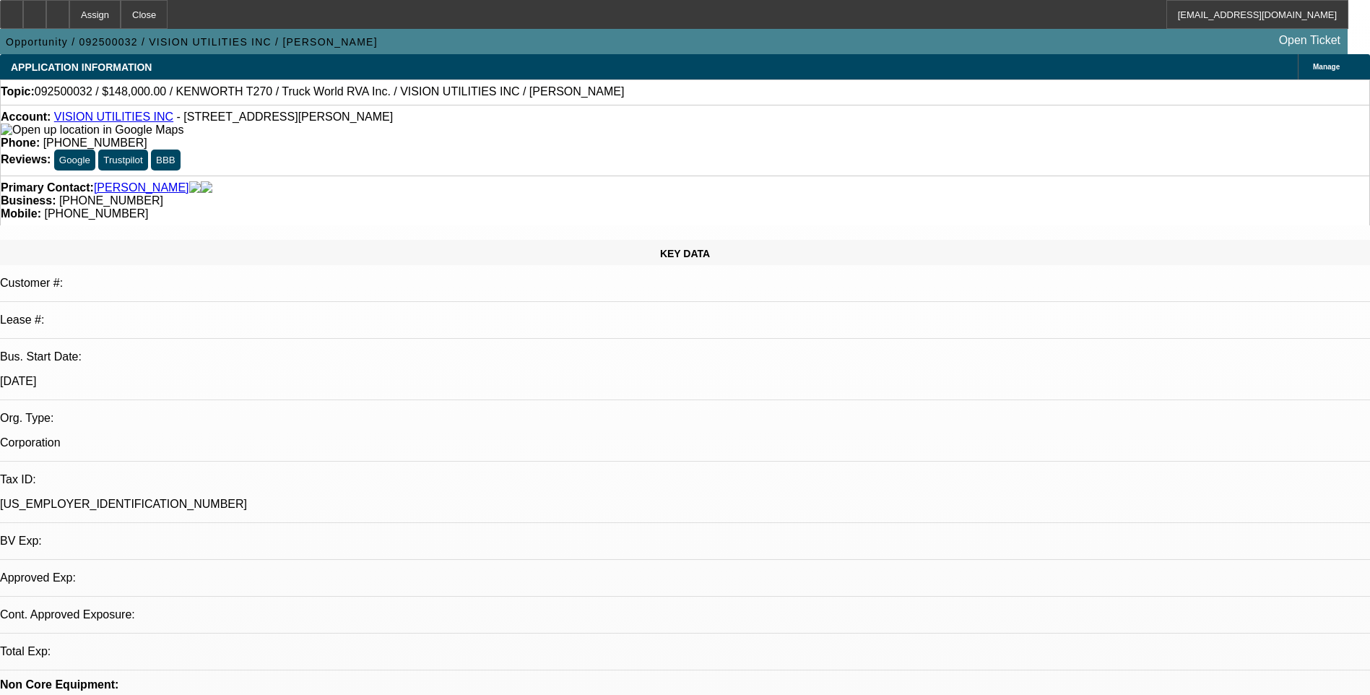
select select "1"
select select "2"
select select "4"
click at [69, 16] on div at bounding box center [57, 14] width 23 height 29
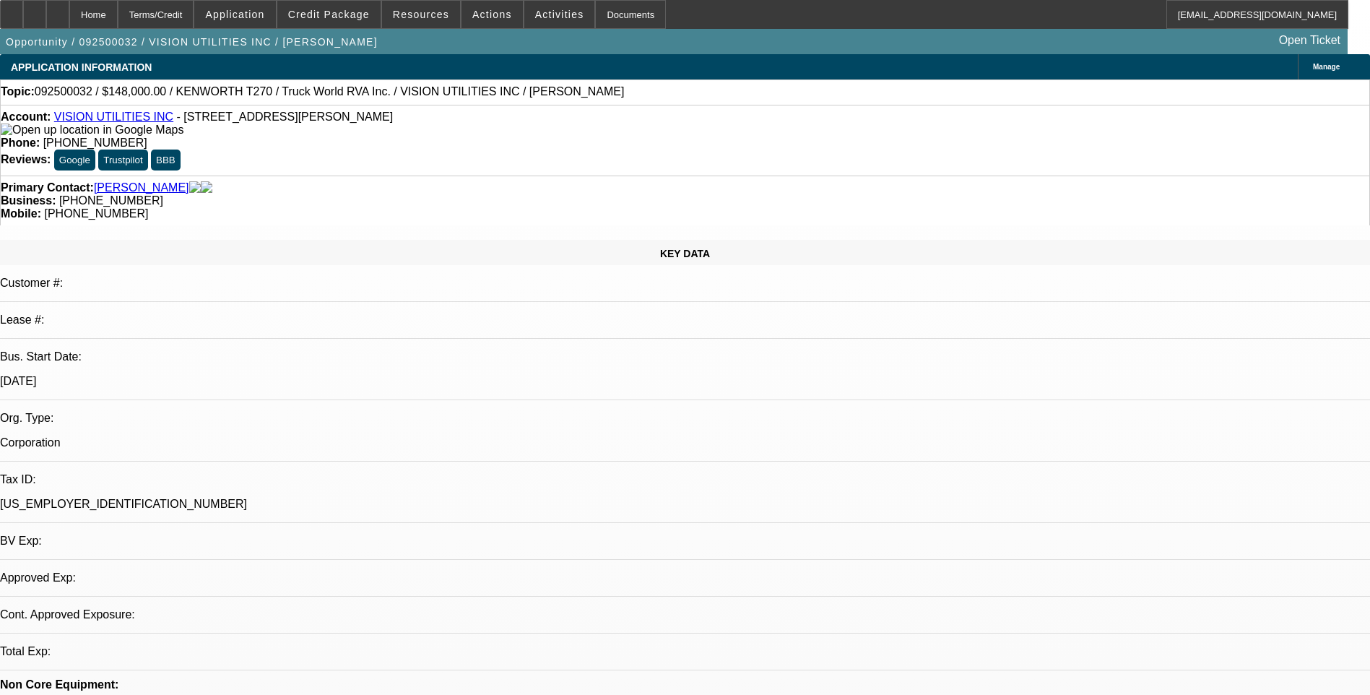
select select "0"
select select "2"
select select "0.1"
select select "1"
select select "2"
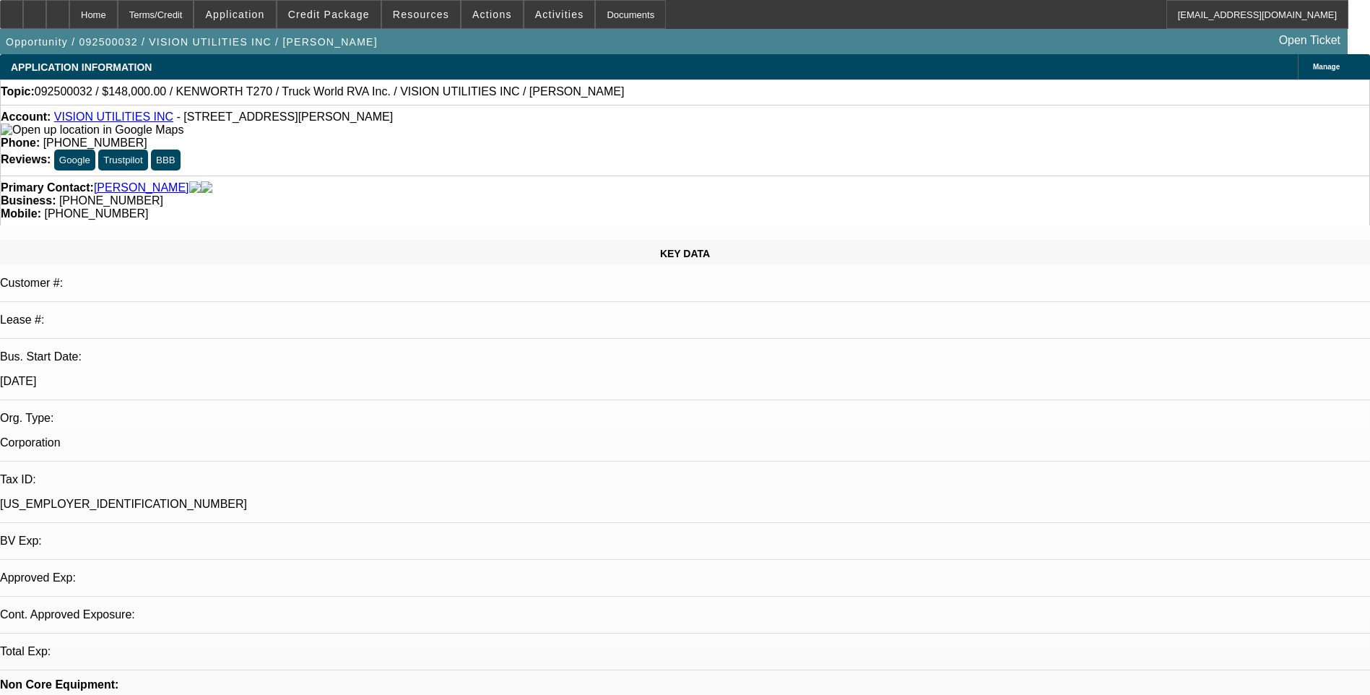
select select "4"
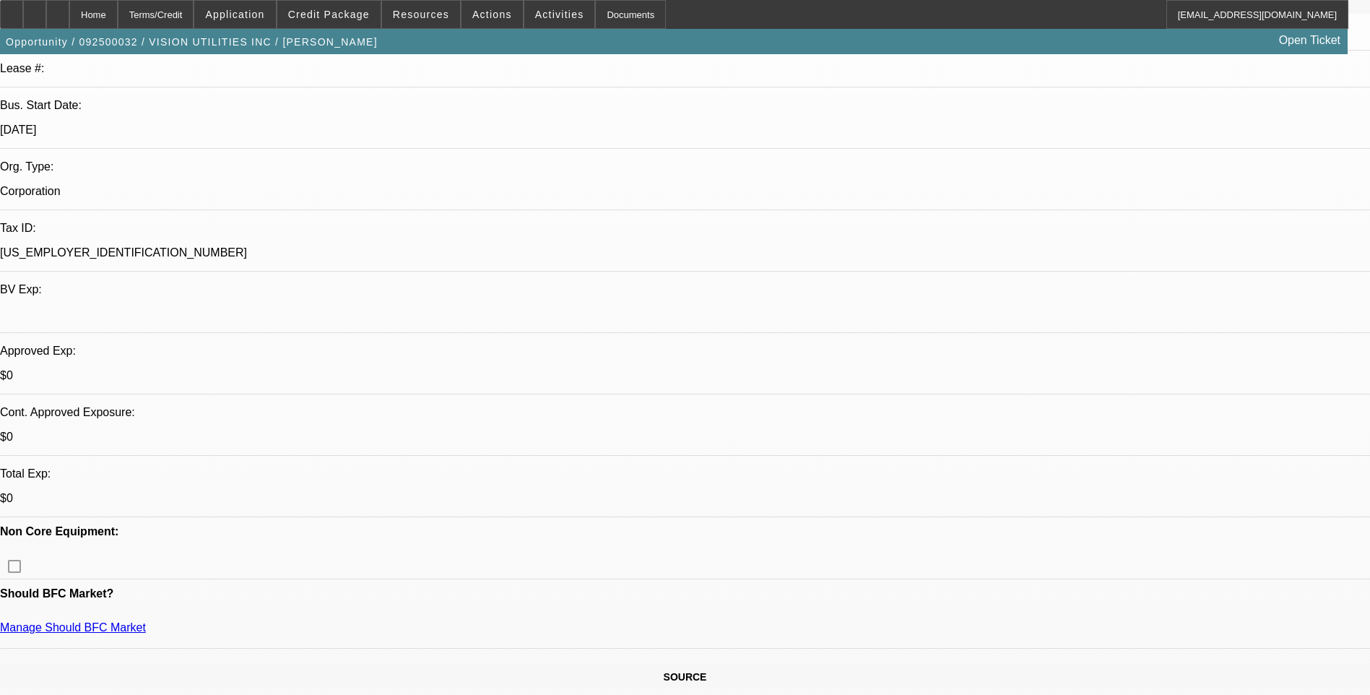
scroll to position [217, 0]
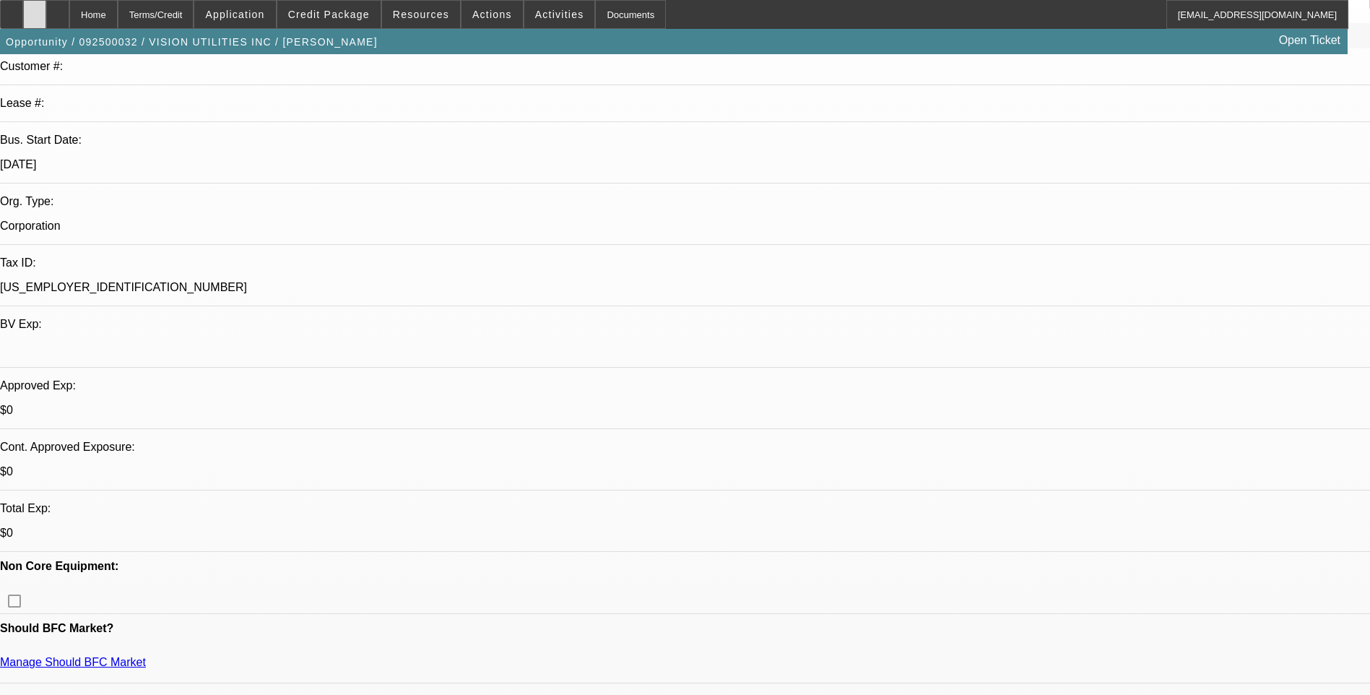
click at [46, 21] on div at bounding box center [34, 14] width 23 height 29
click at [69, 13] on div at bounding box center [57, 14] width 23 height 29
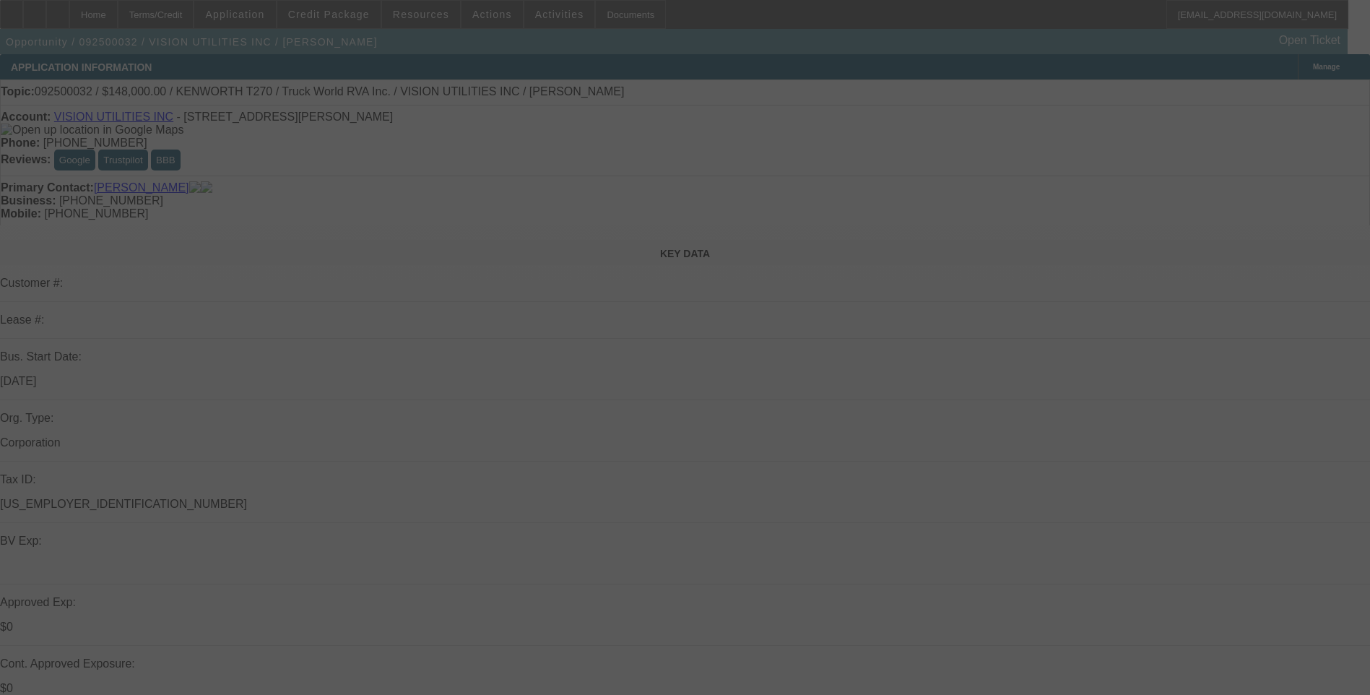
select select "0"
select select "2"
select select "0.1"
select select "4"
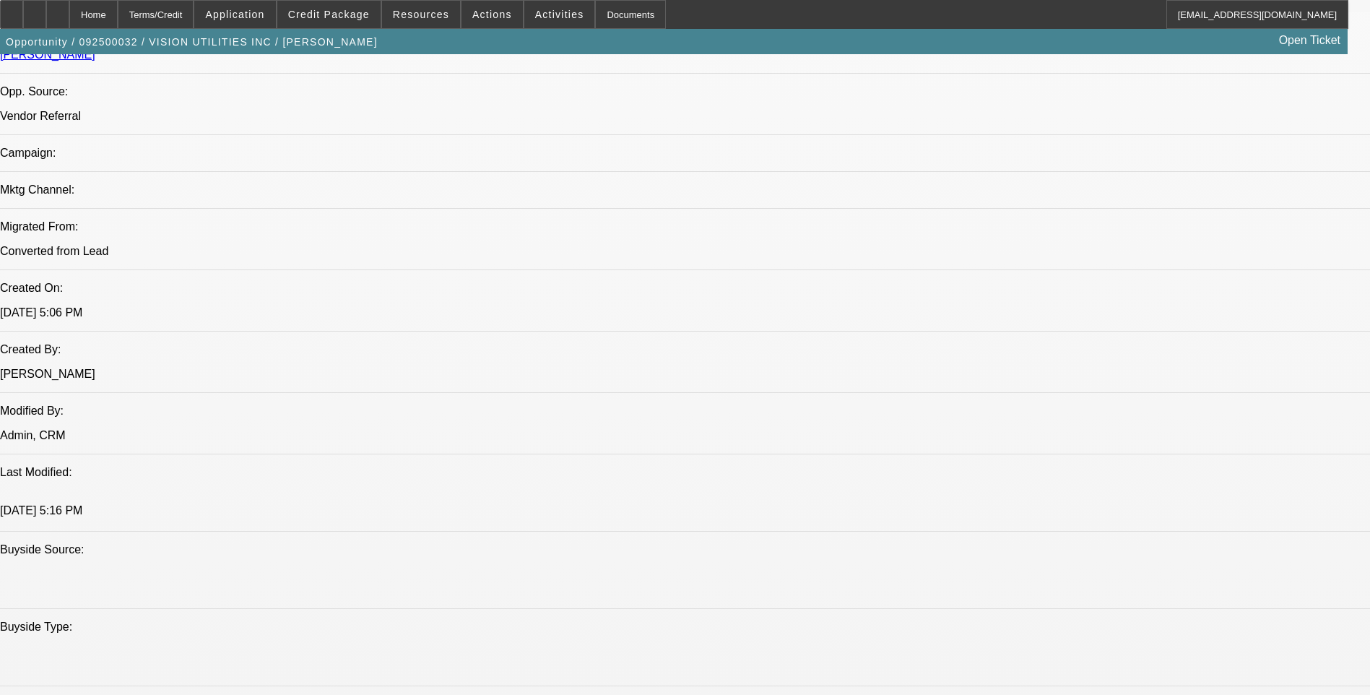
scroll to position [1011, 0]
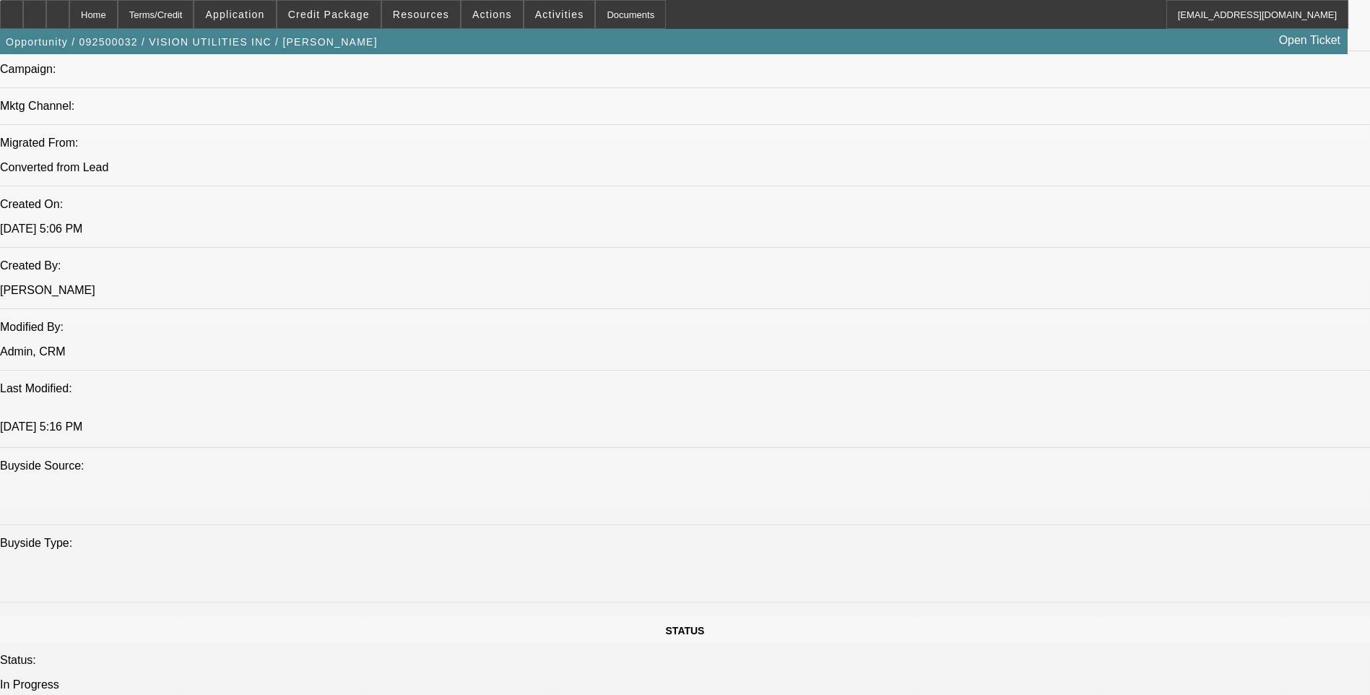
click at [35, 9] on icon at bounding box center [35, 9] width 0 height 0
click at [58, 9] on icon at bounding box center [58, 9] width 0 height 0
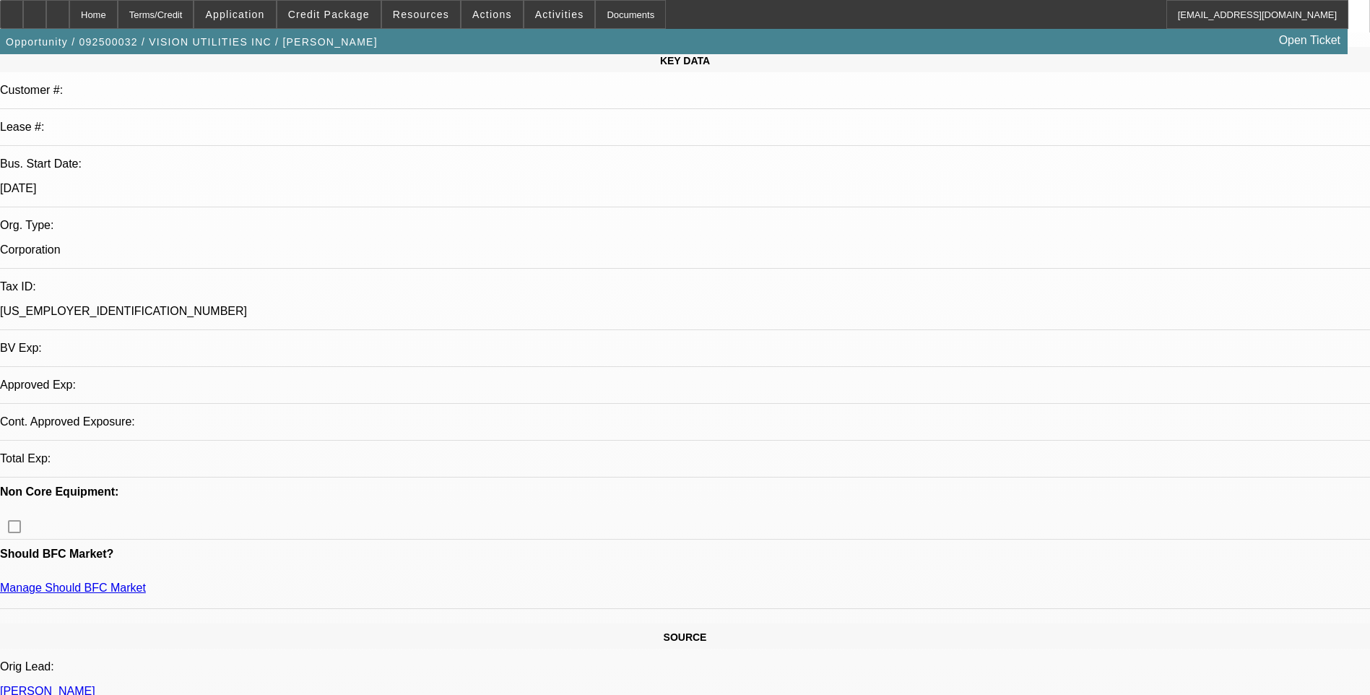
select select "0"
select select "2"
select select "0.1"
select select "4"
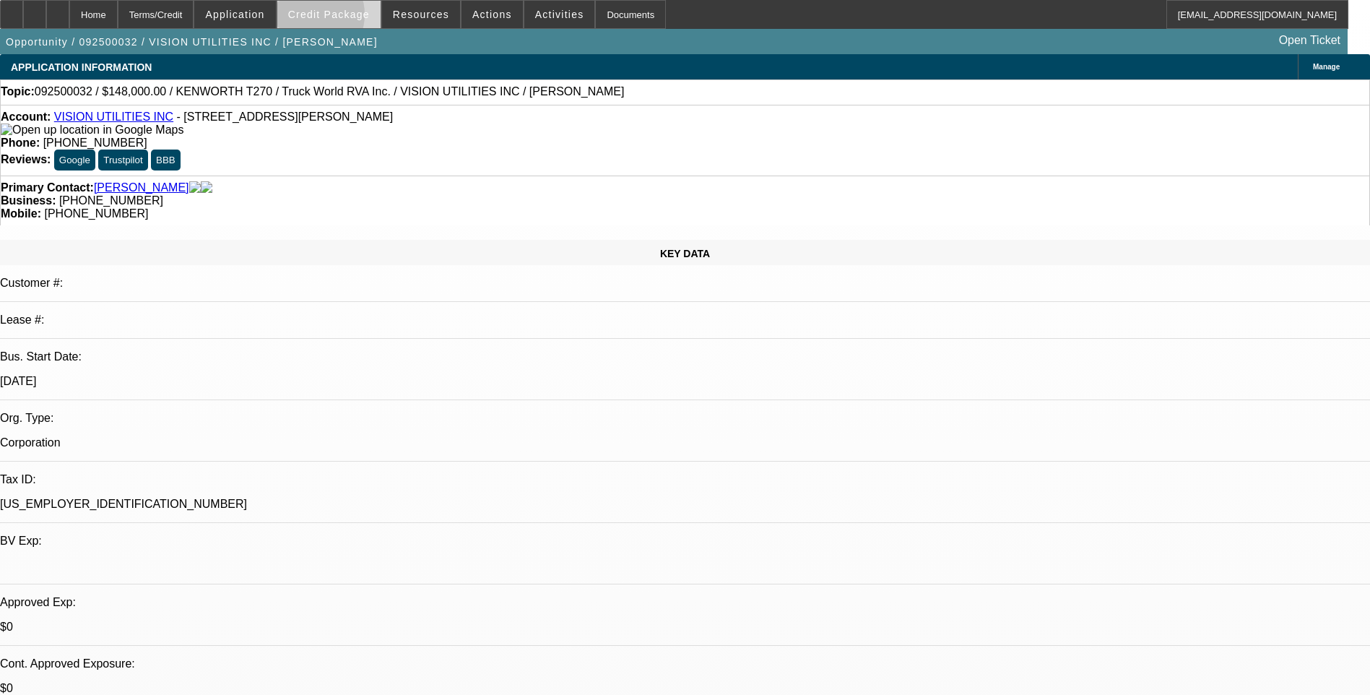
click at [332, 18] on span "Credit Package" at bounding box center [329, 15] width 82 height 12
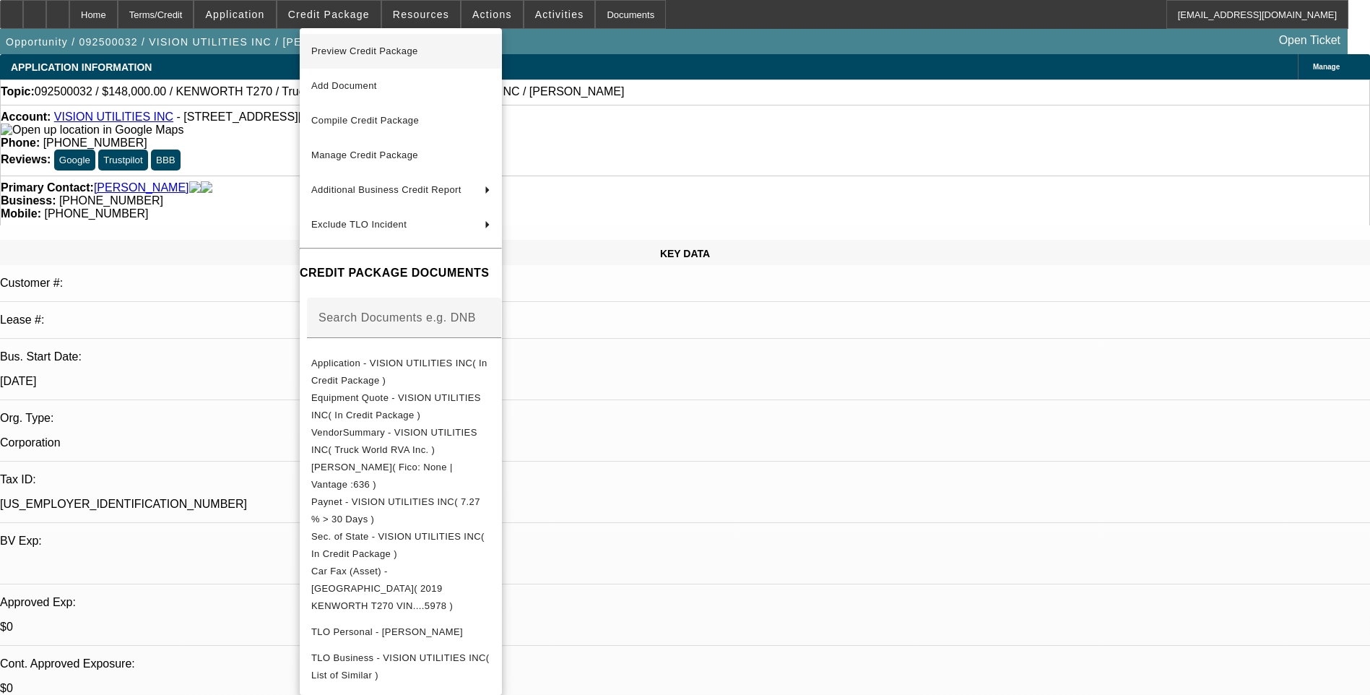
click at [380, 51] on span "Preview Credit Package" at bounding box center [364, 51] width 107 height 11
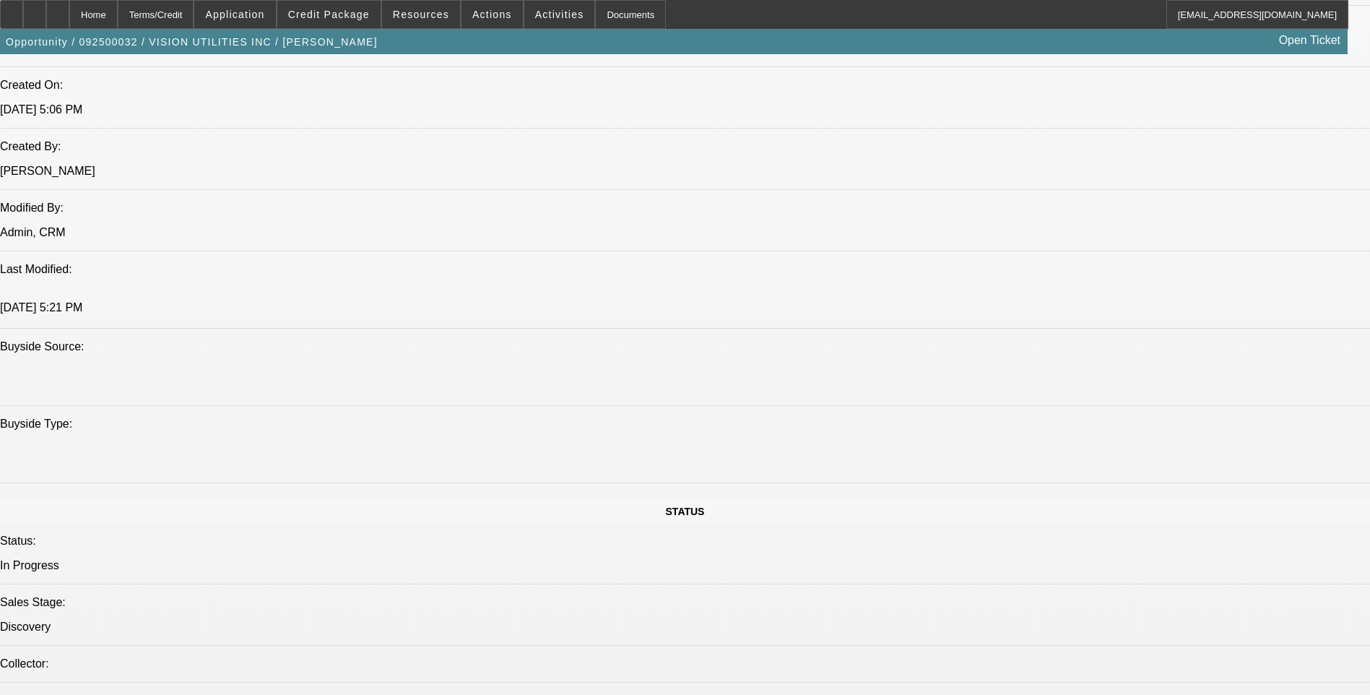
scroll to position [1228, 0]
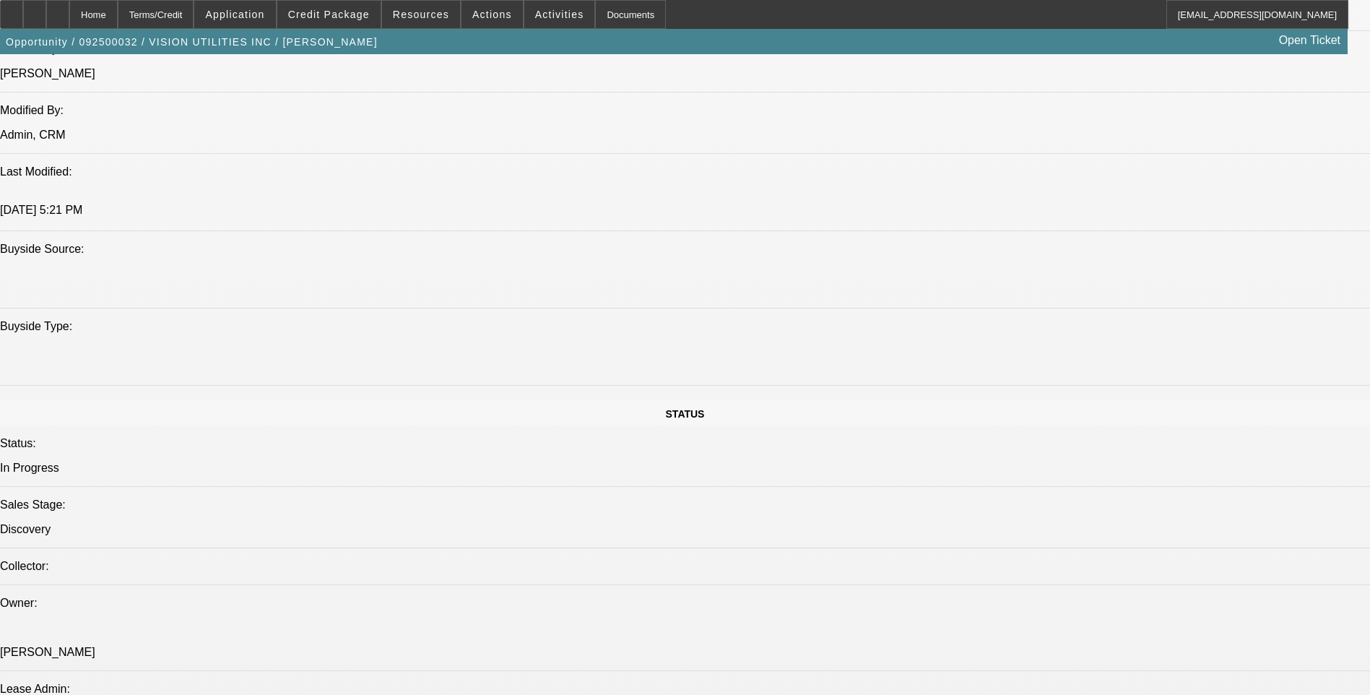
click at [547, 15] on span "Activities" at bounding box center [559, 15] width 49 height 12
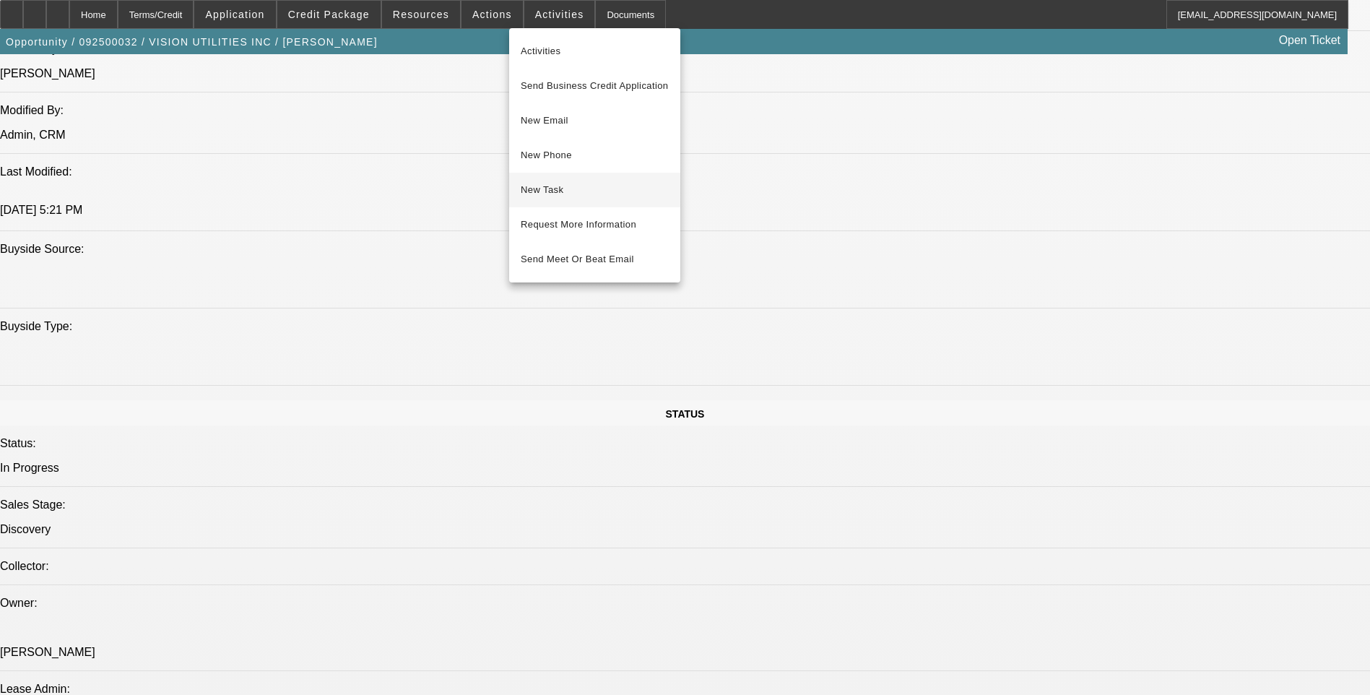
click at [576, 197] on span "New Task" at bounding box center [595, 189] width 148 height 17
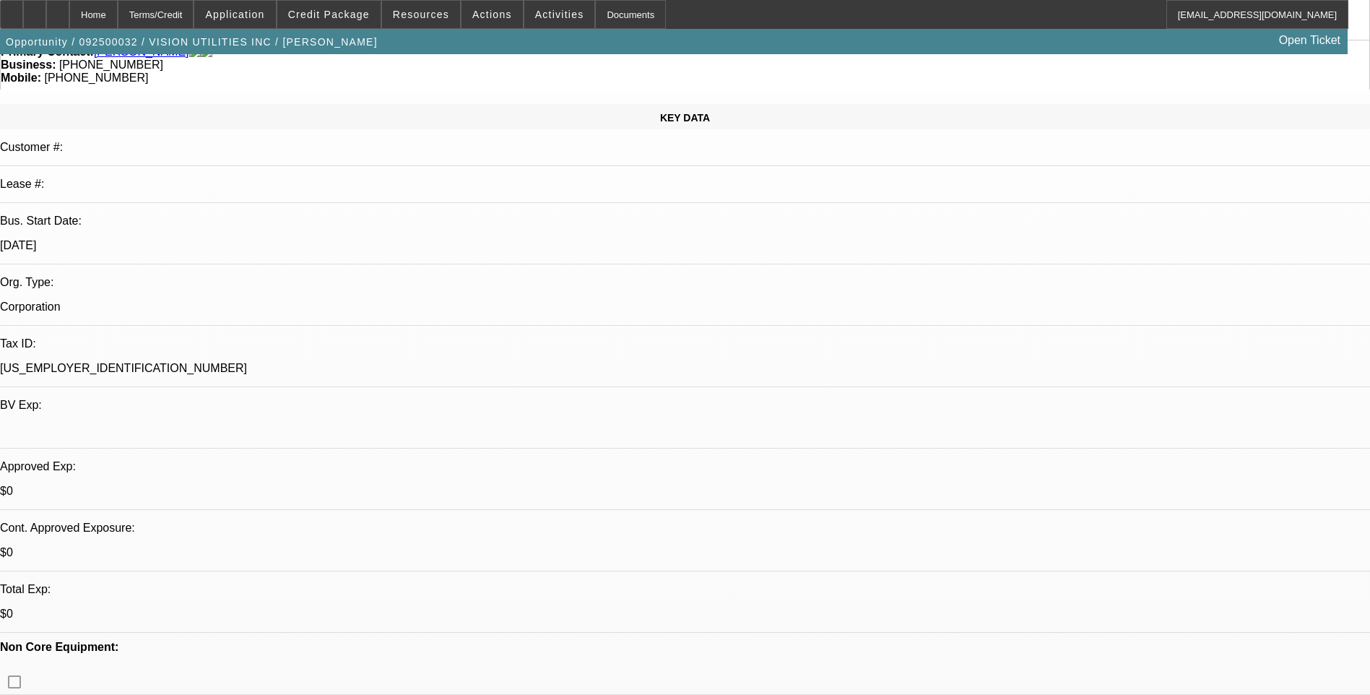
scroll to position [0, 0]
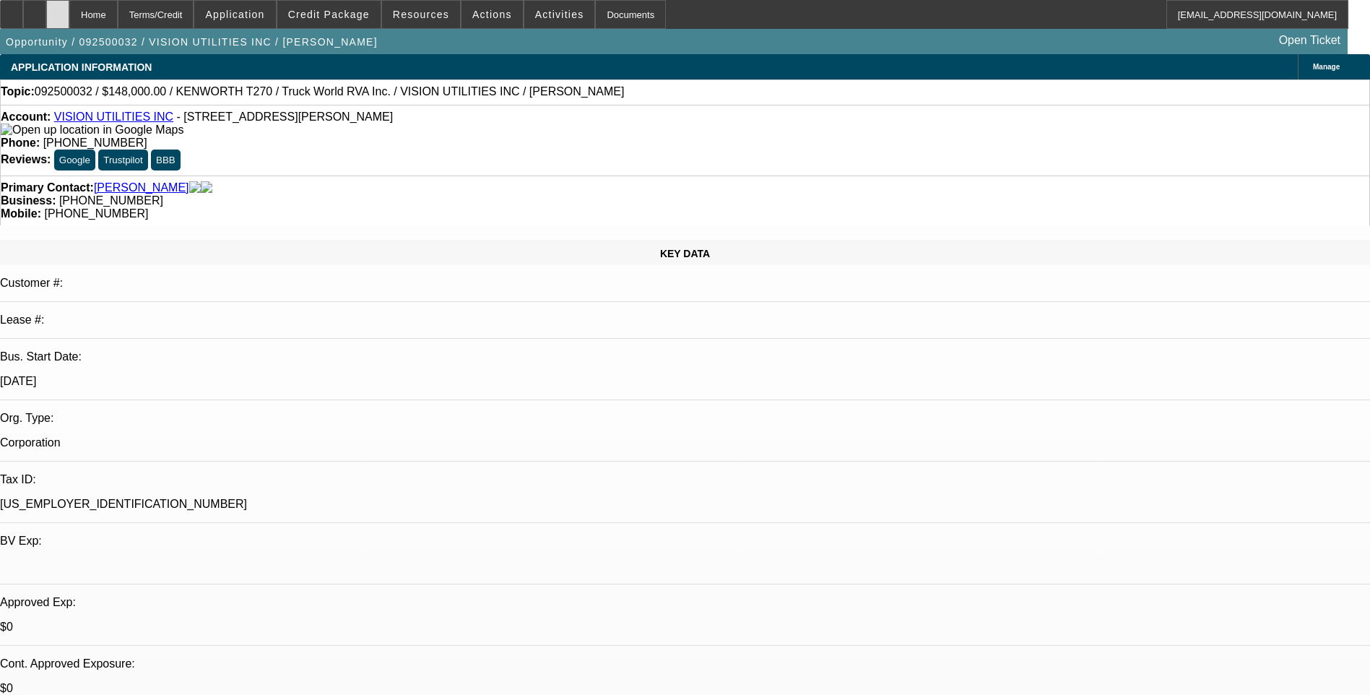
click at [58, 9] on icon at bounding box center [58, 9] width 0 height 0
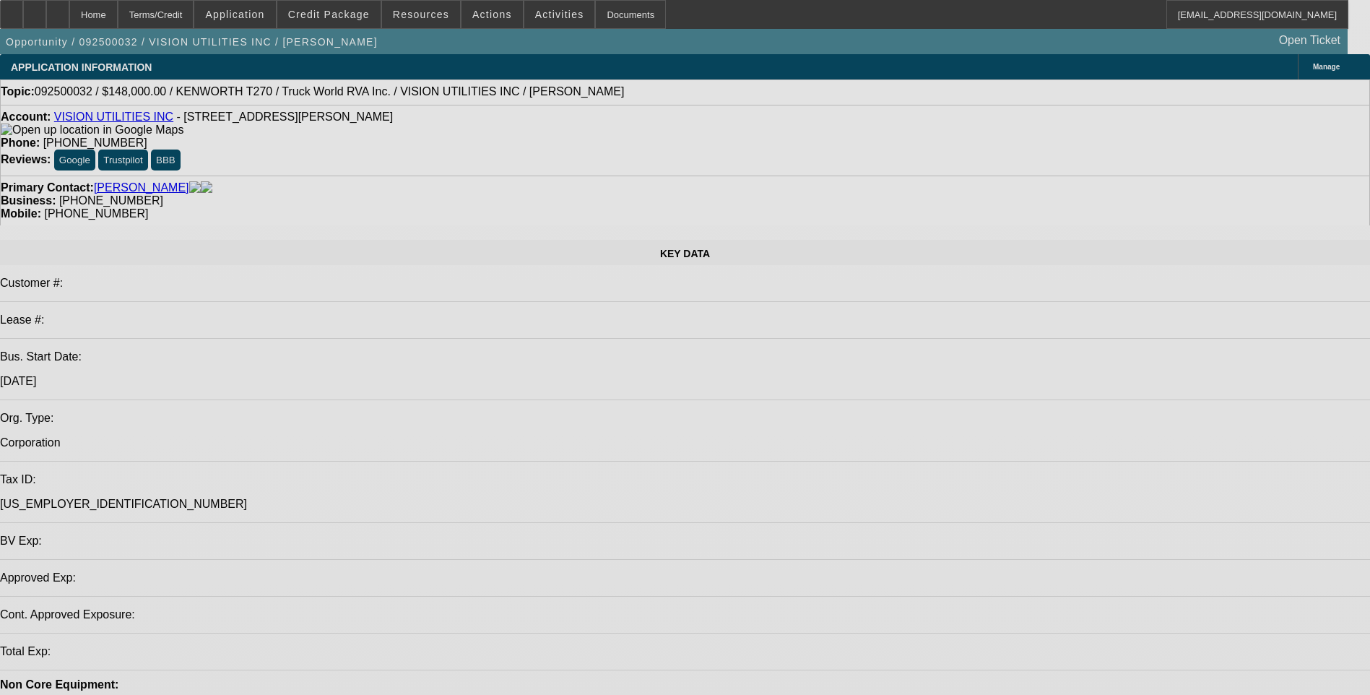
select select "0"
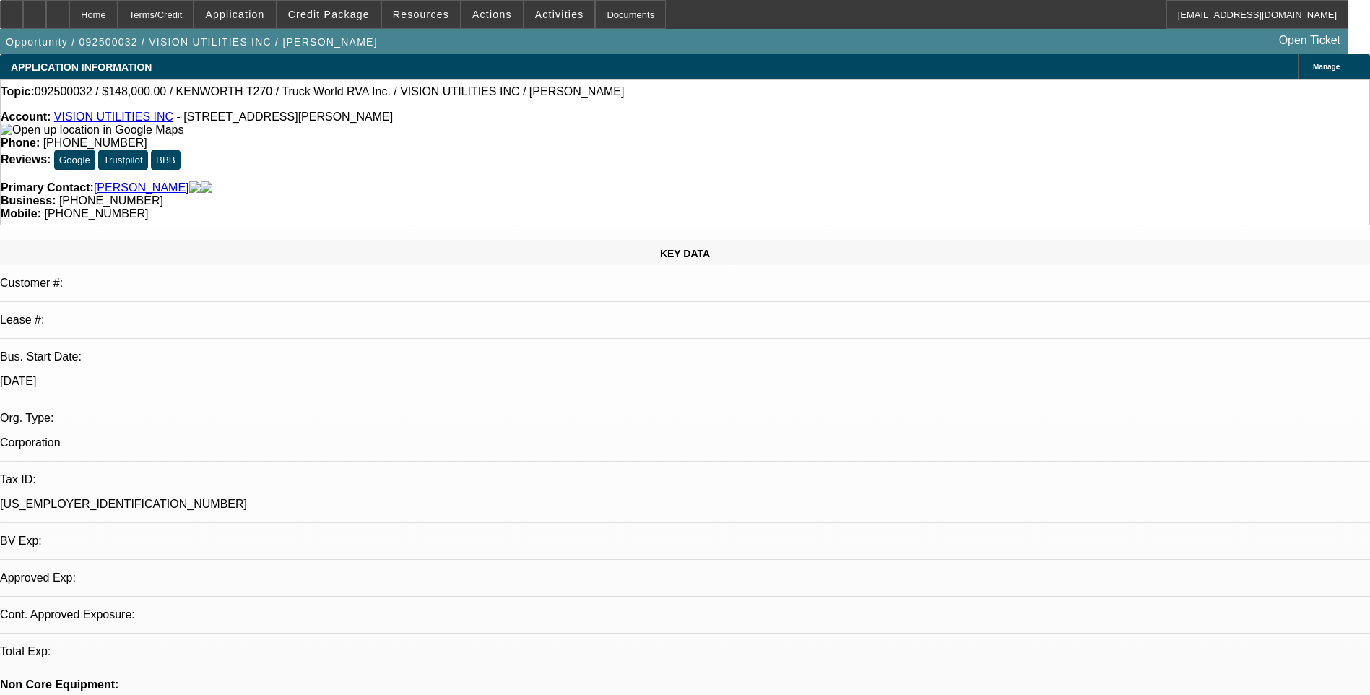
select select "2"
select select "0.1"
select select "1"
select select "2"
select select "4"
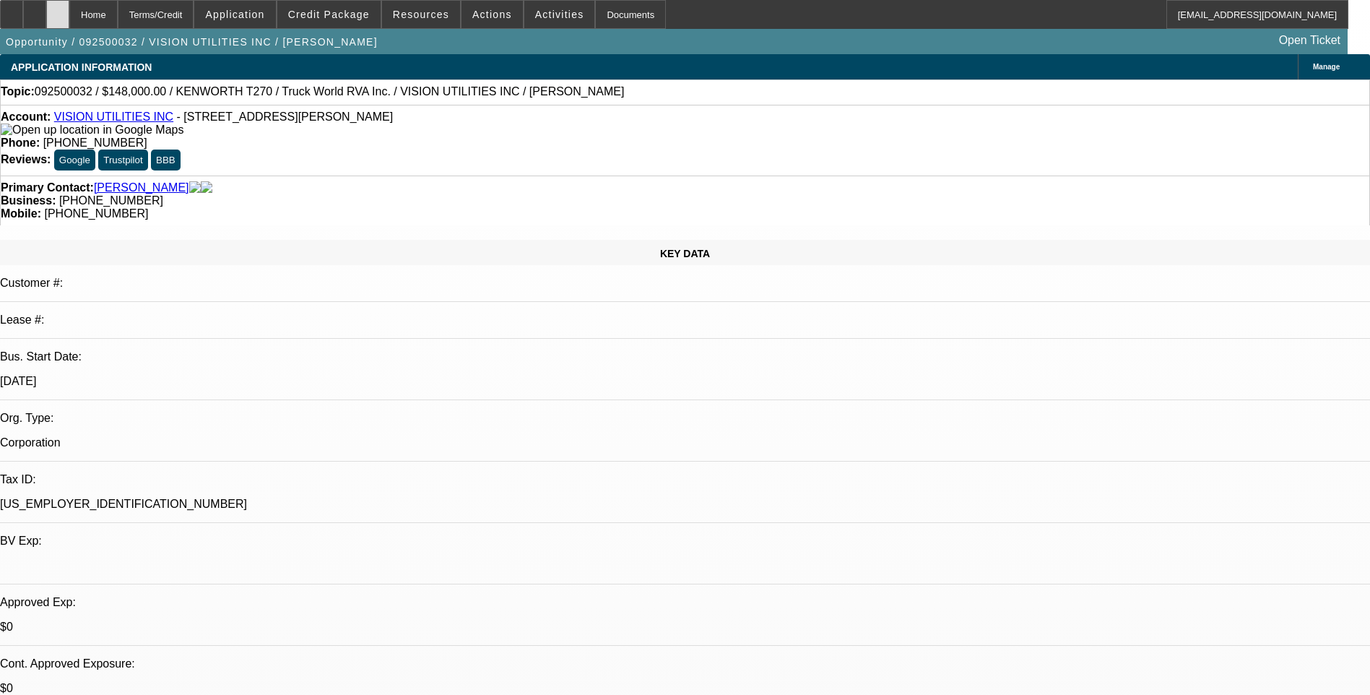
click at [69, 14] on div at bounding box center [57, 14] width 23 height 29
select select "0"
select select "2"
select select "0.1"
select select "1"
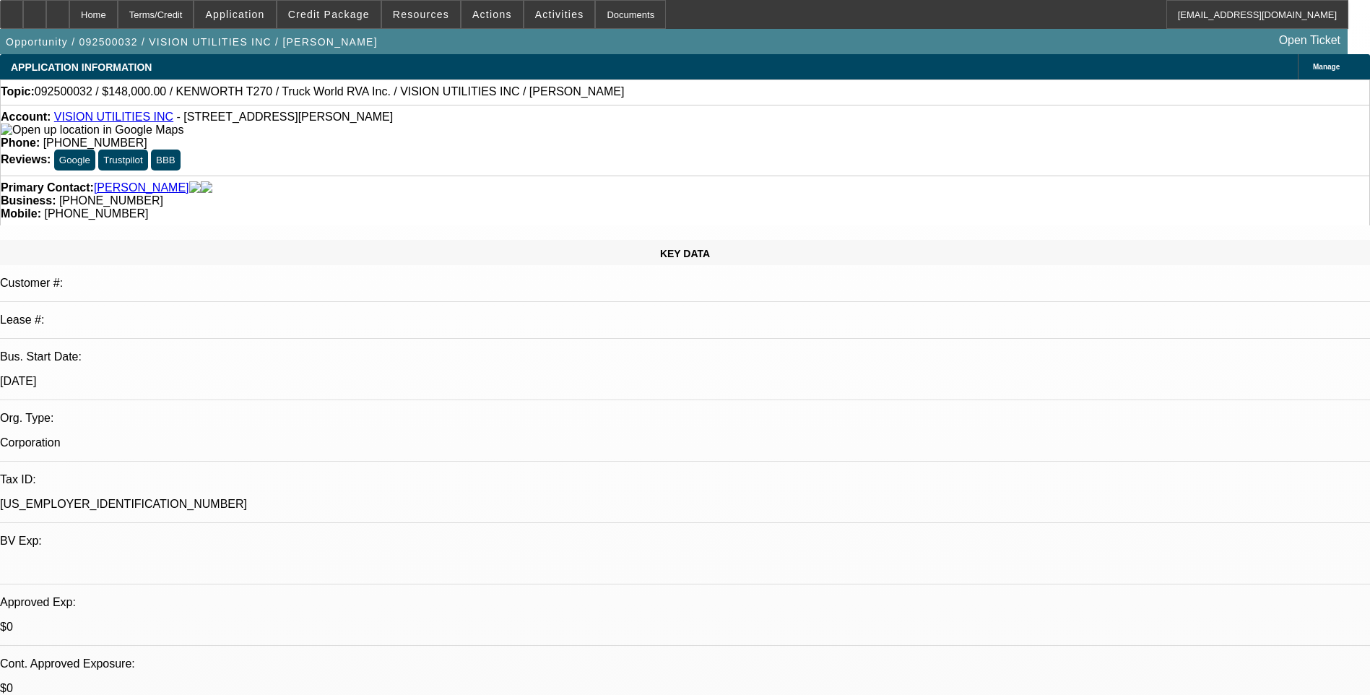
select select "2"
select select "4"
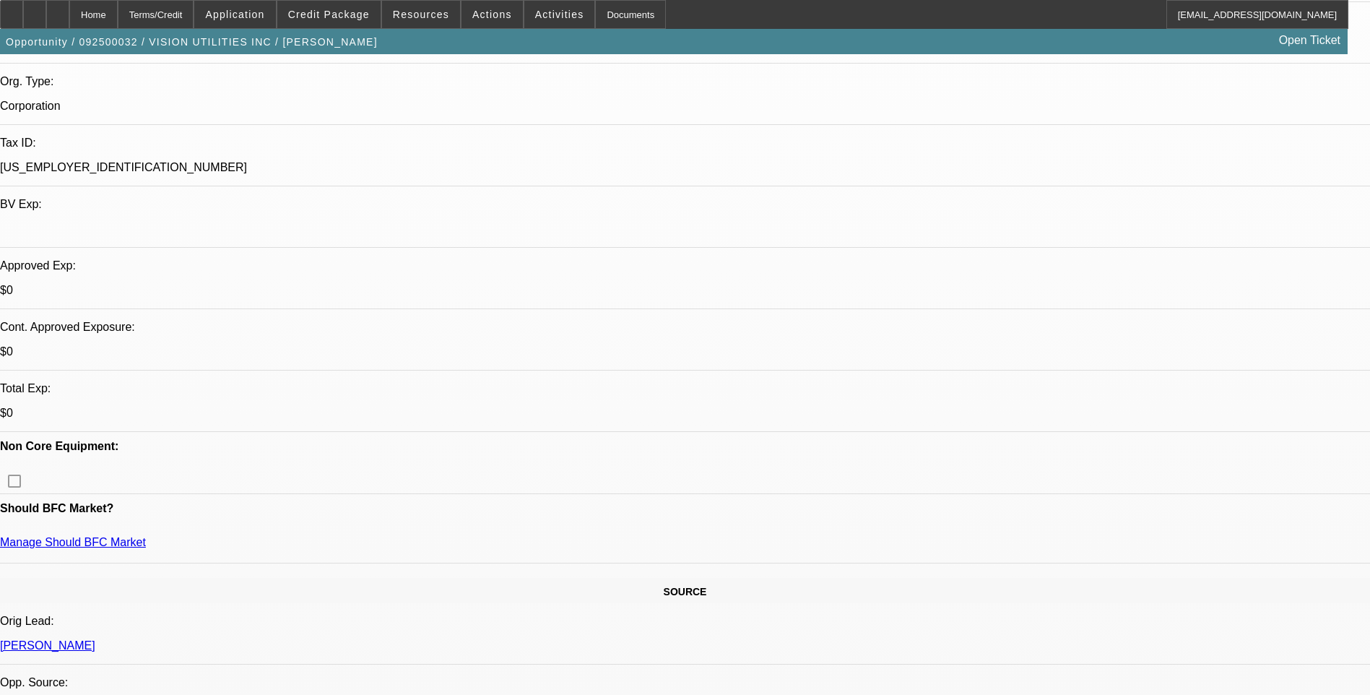
scroll to position [289, 0]
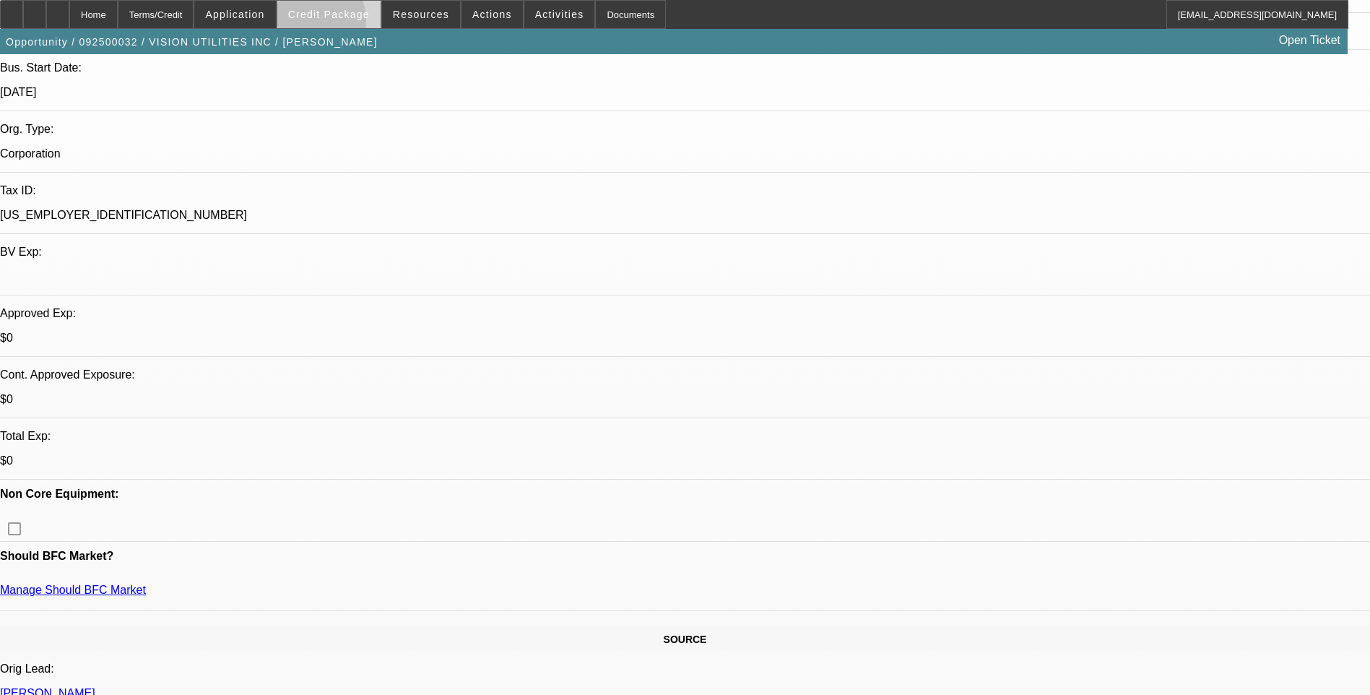
click at [327, 25] on span at bounding box center [328, 14] width 103 height 35
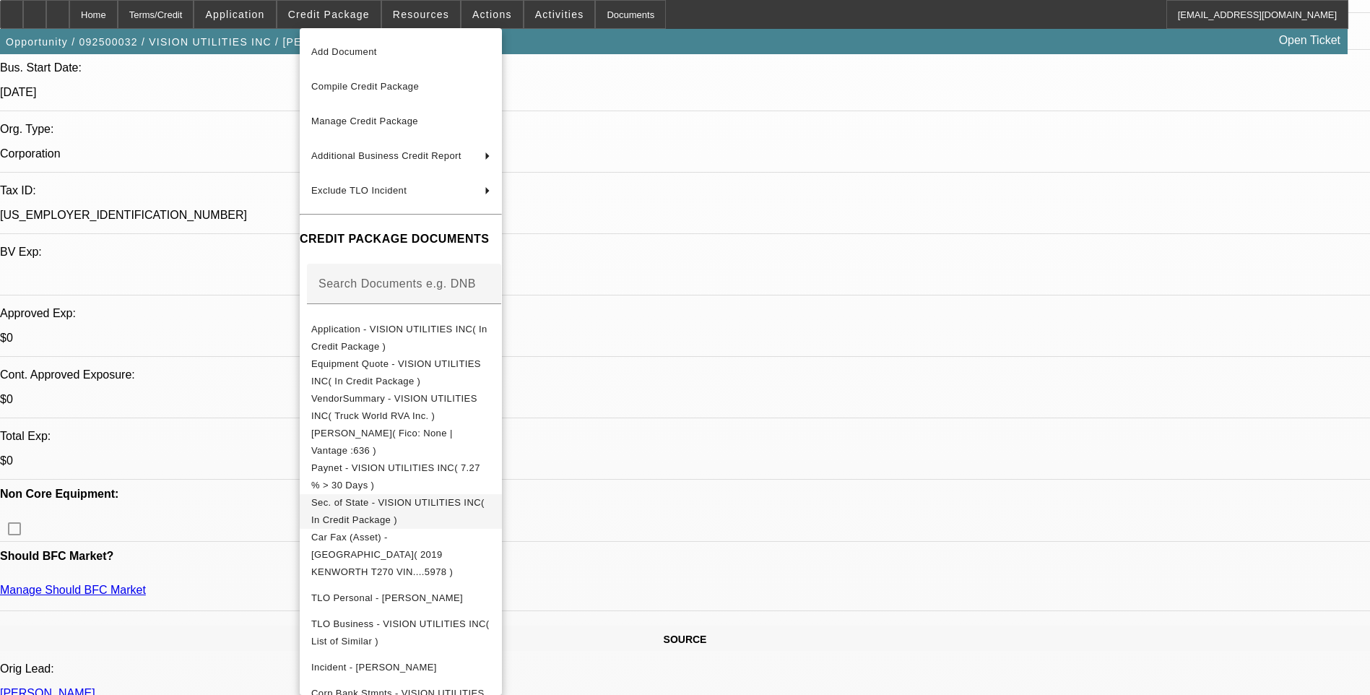
scroll to position [53, 0]
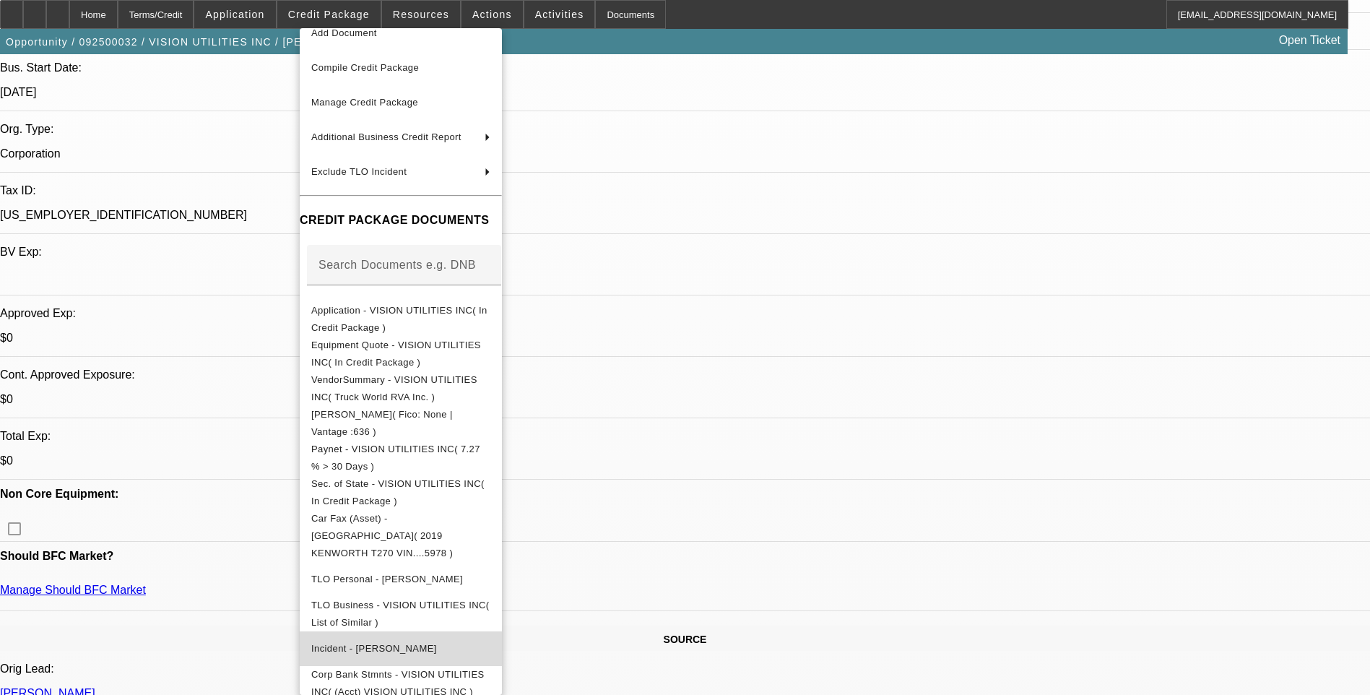
click at [427, 640] on span "Incident - Salazar, Gladys" at bounding box center [400, 648] width 179 height 17
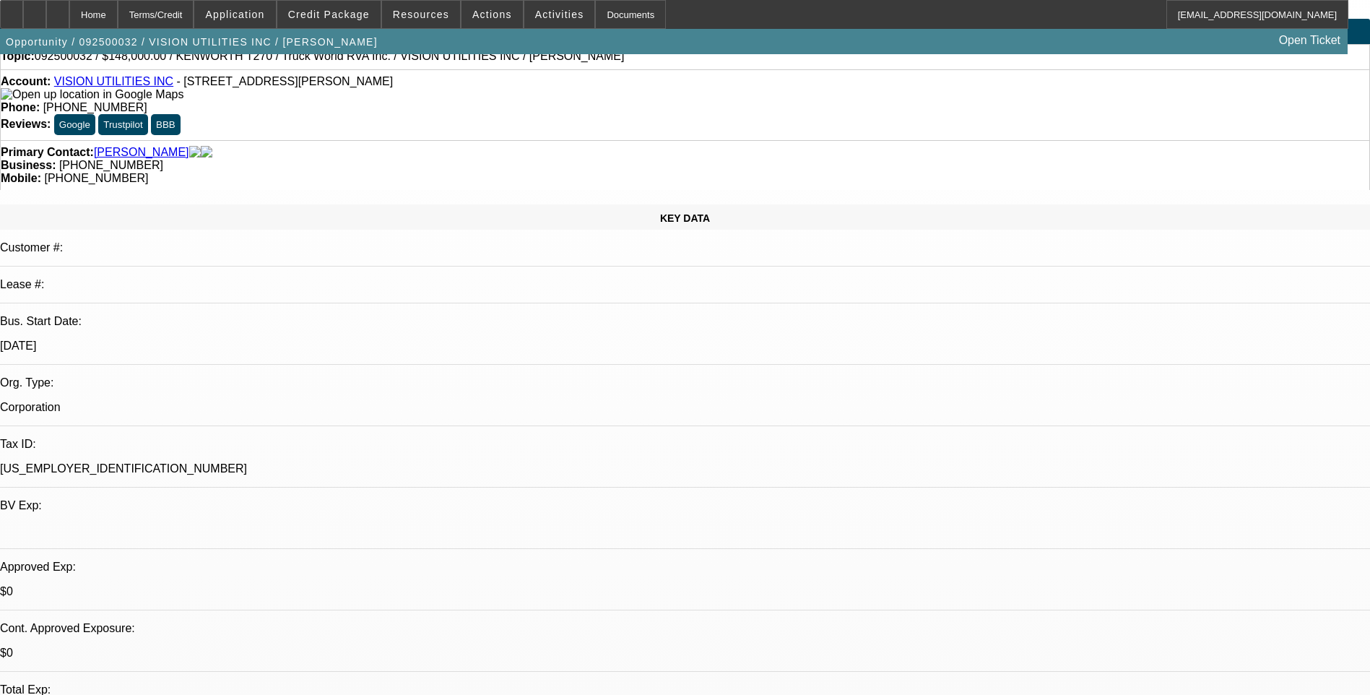
scroll to position [0, 0]
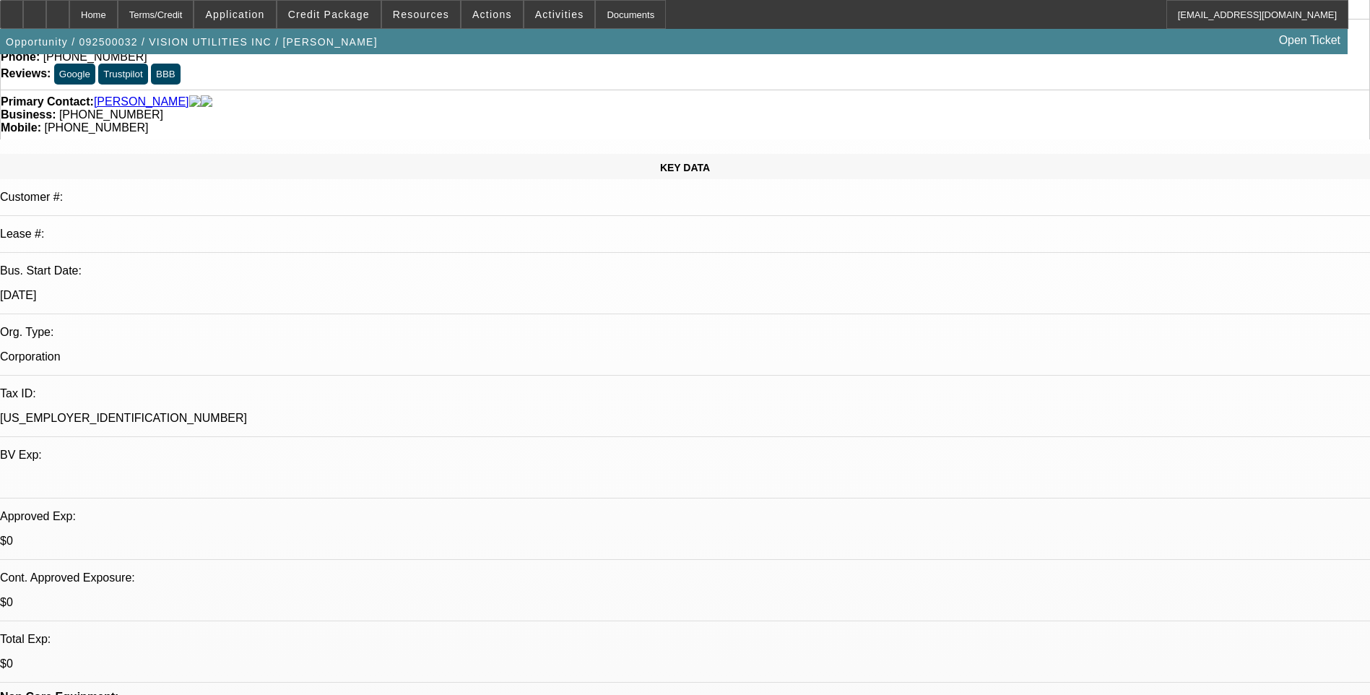
scroll to position [289, 0]
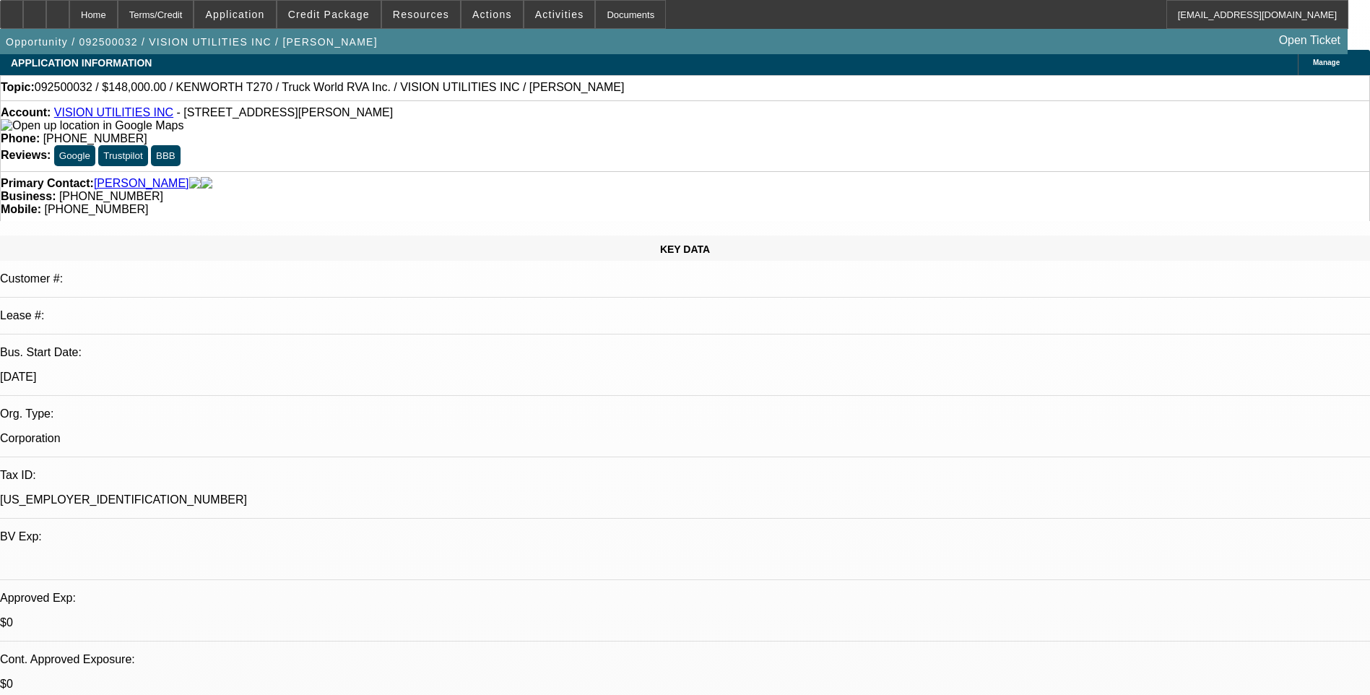
scroll to position [0, 0]
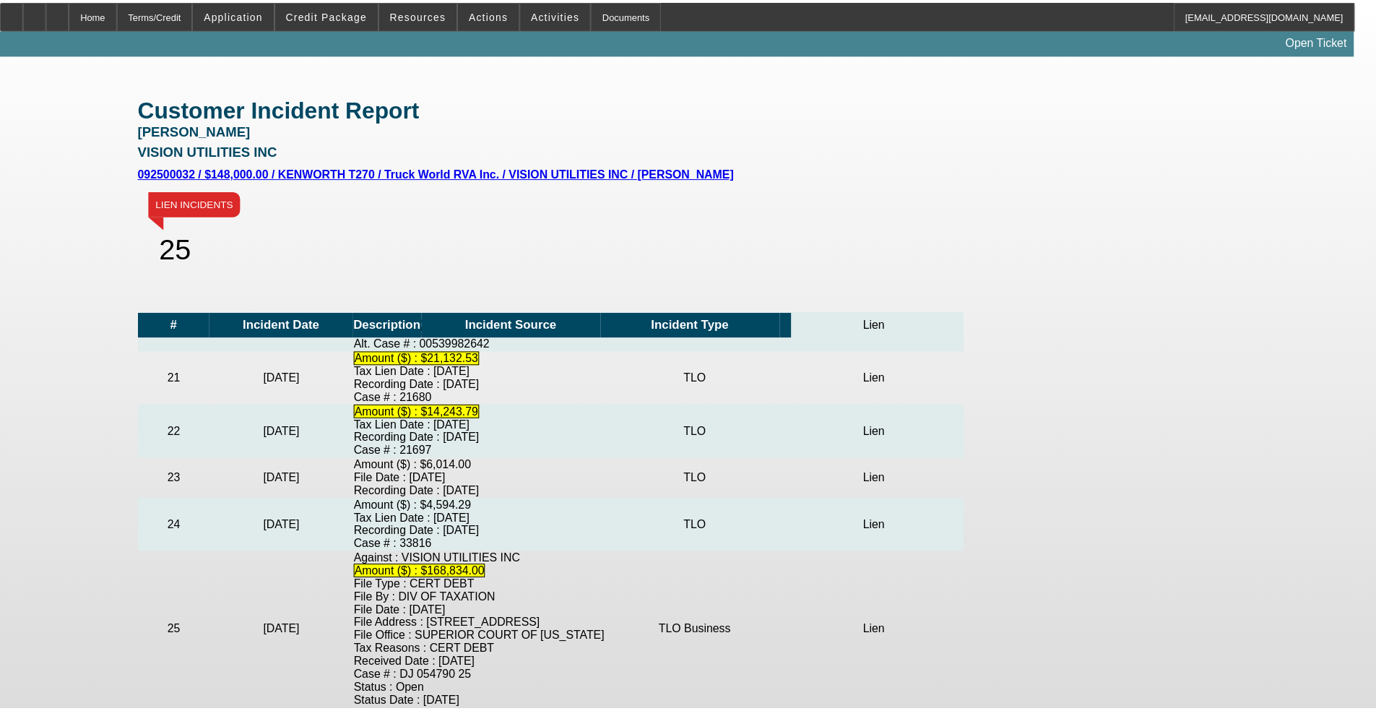
scroll to position [1237, 0]
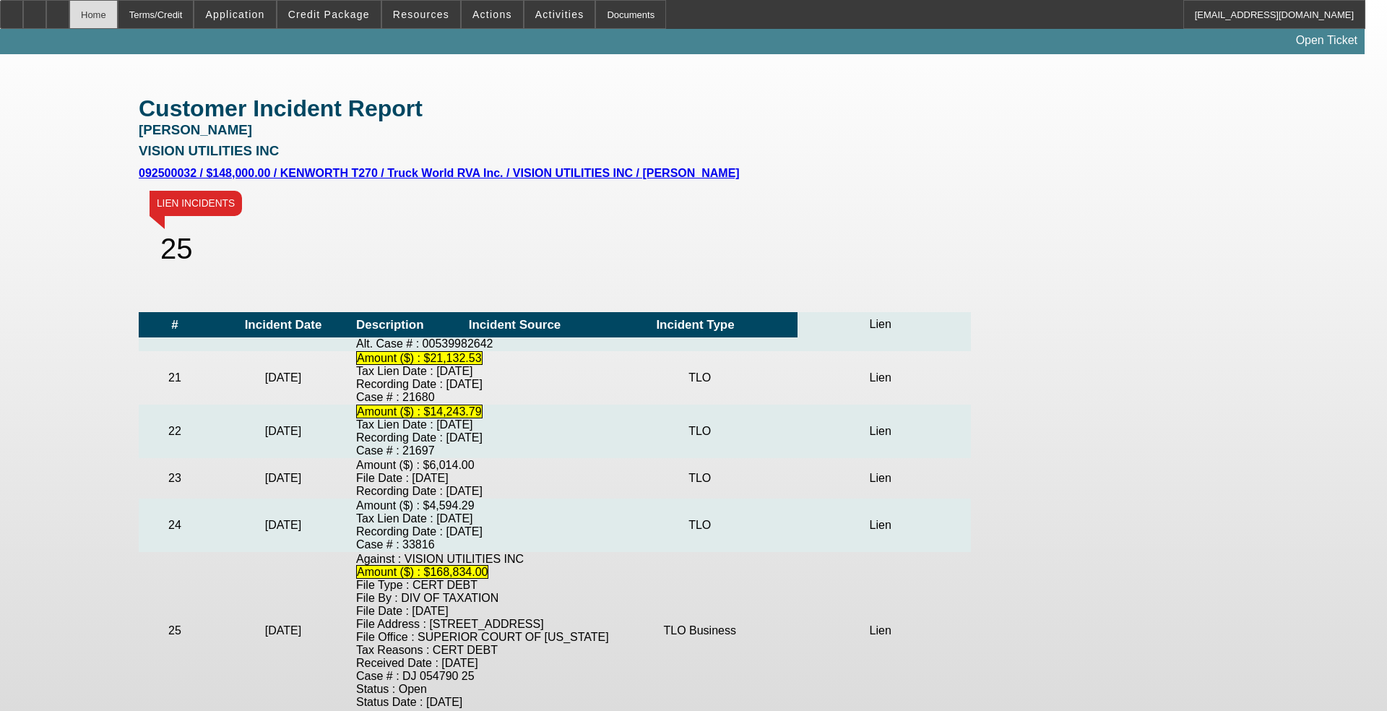
click at [118, 17] on div "Home" at bounding box center [93, 14] width 48 height 29
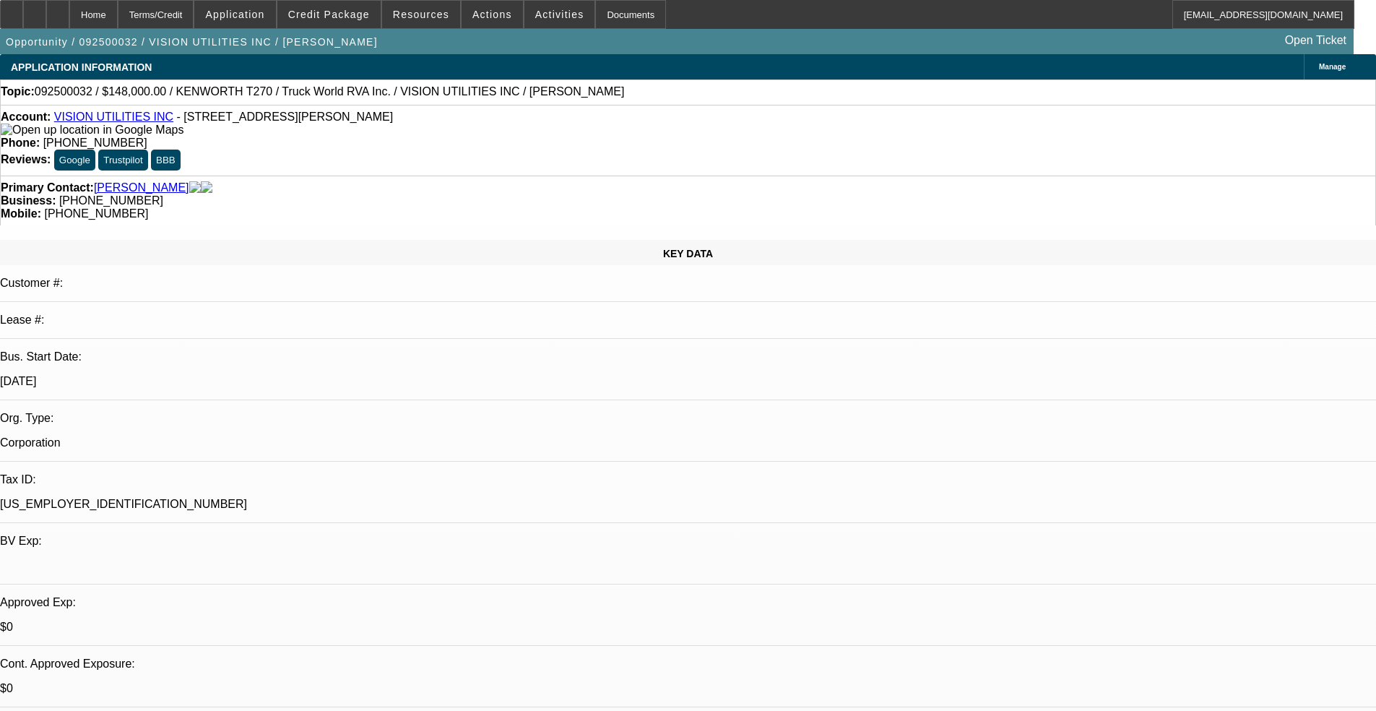
select select "0"
select select "2"
select select "0.1"
select select "1"
select select "2"
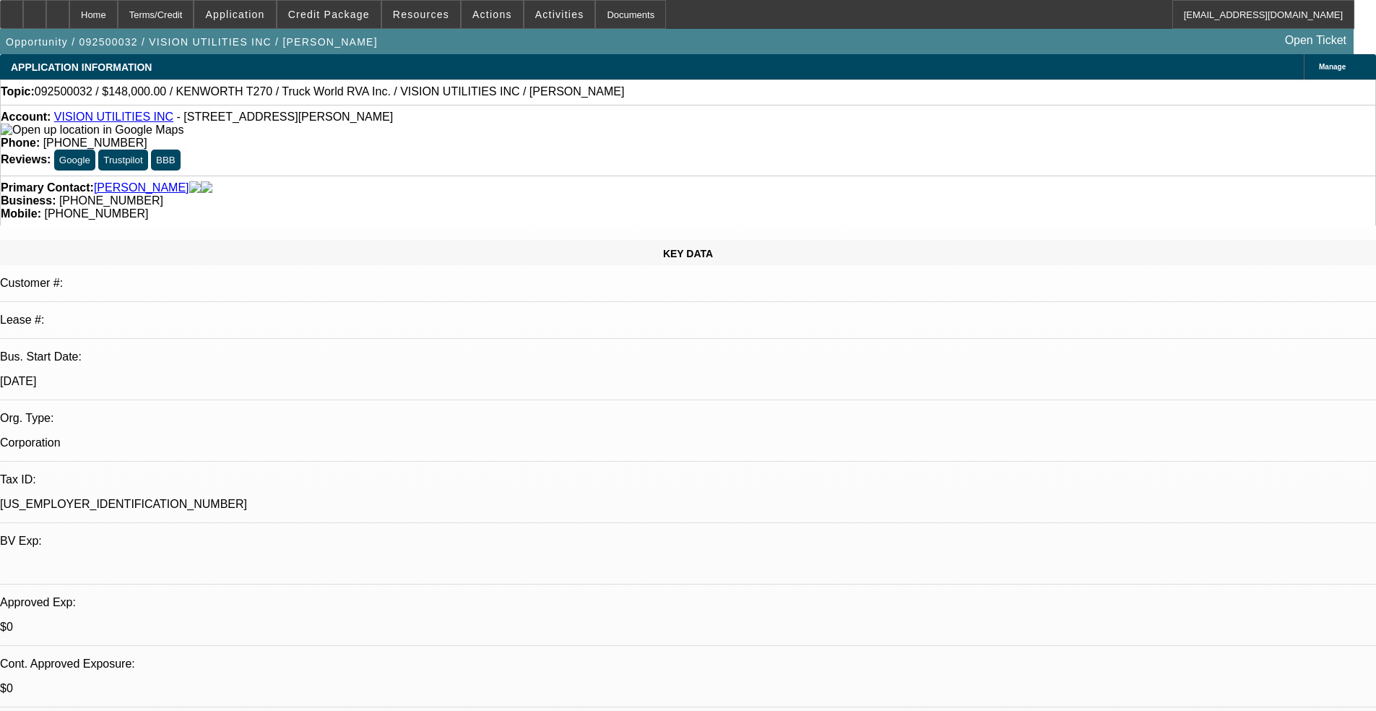
select select "4"
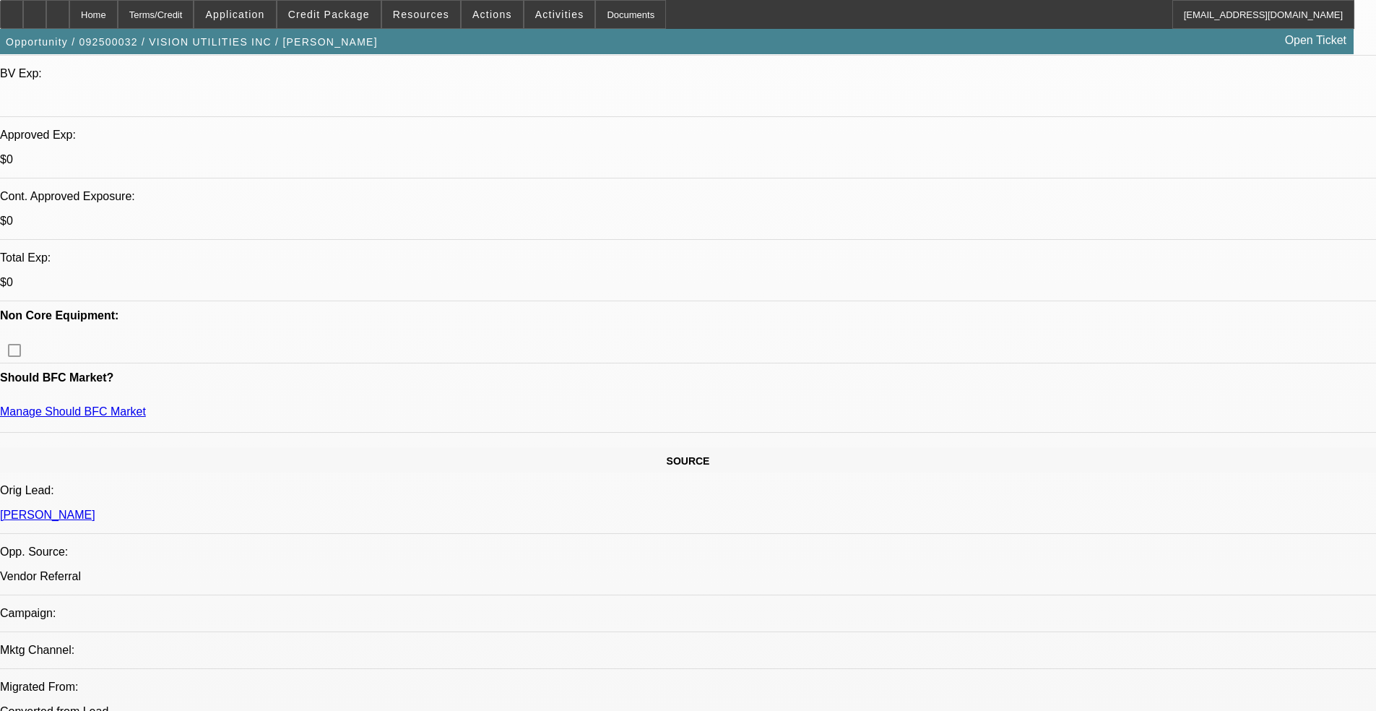
scroll to position [433, 0]
